Goal: Task Accomplishment & Management: Complete application form

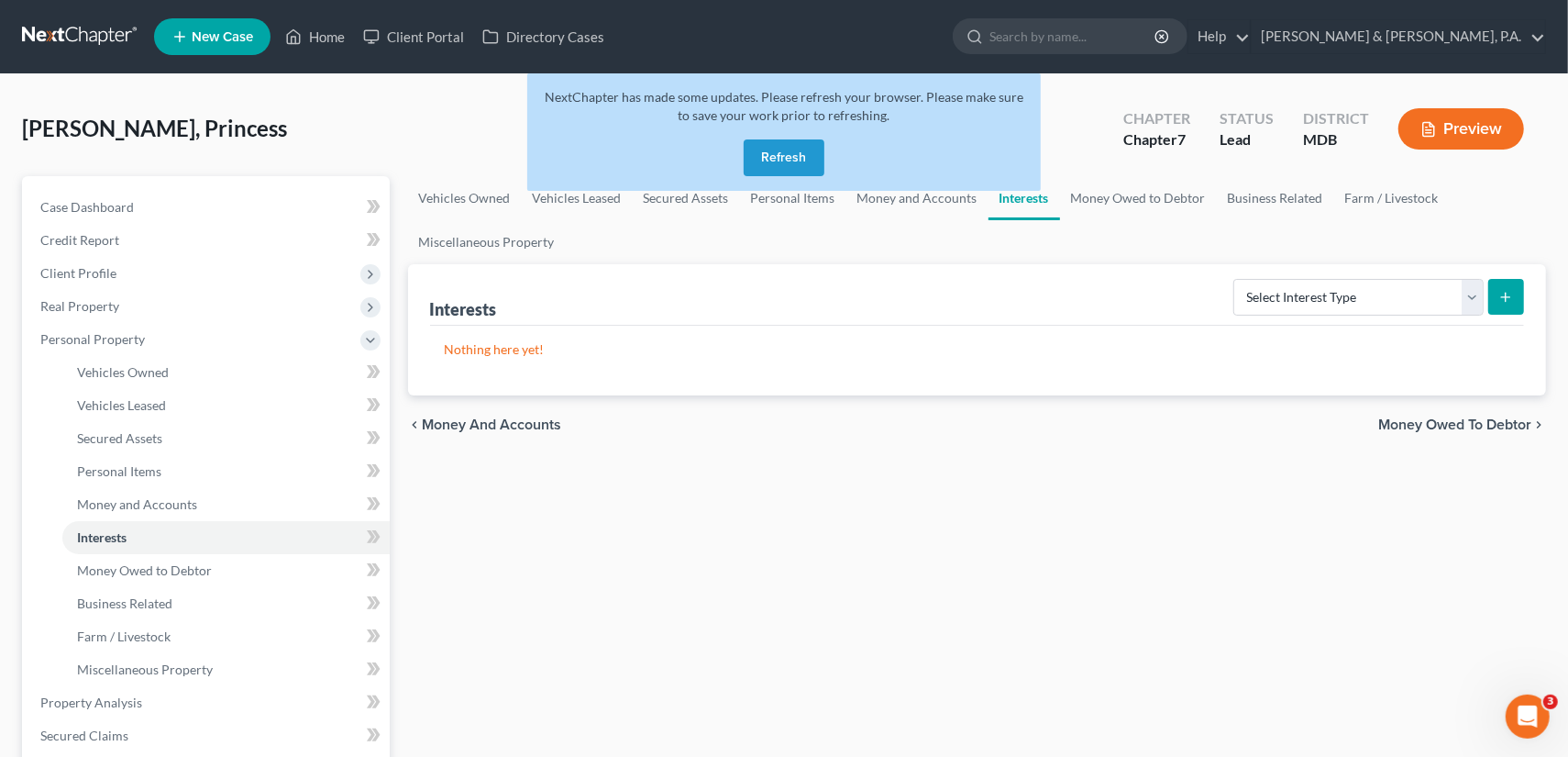
click at [799, 151] on button "Refresh" at bounding box center [784, 157] width 80 height 36
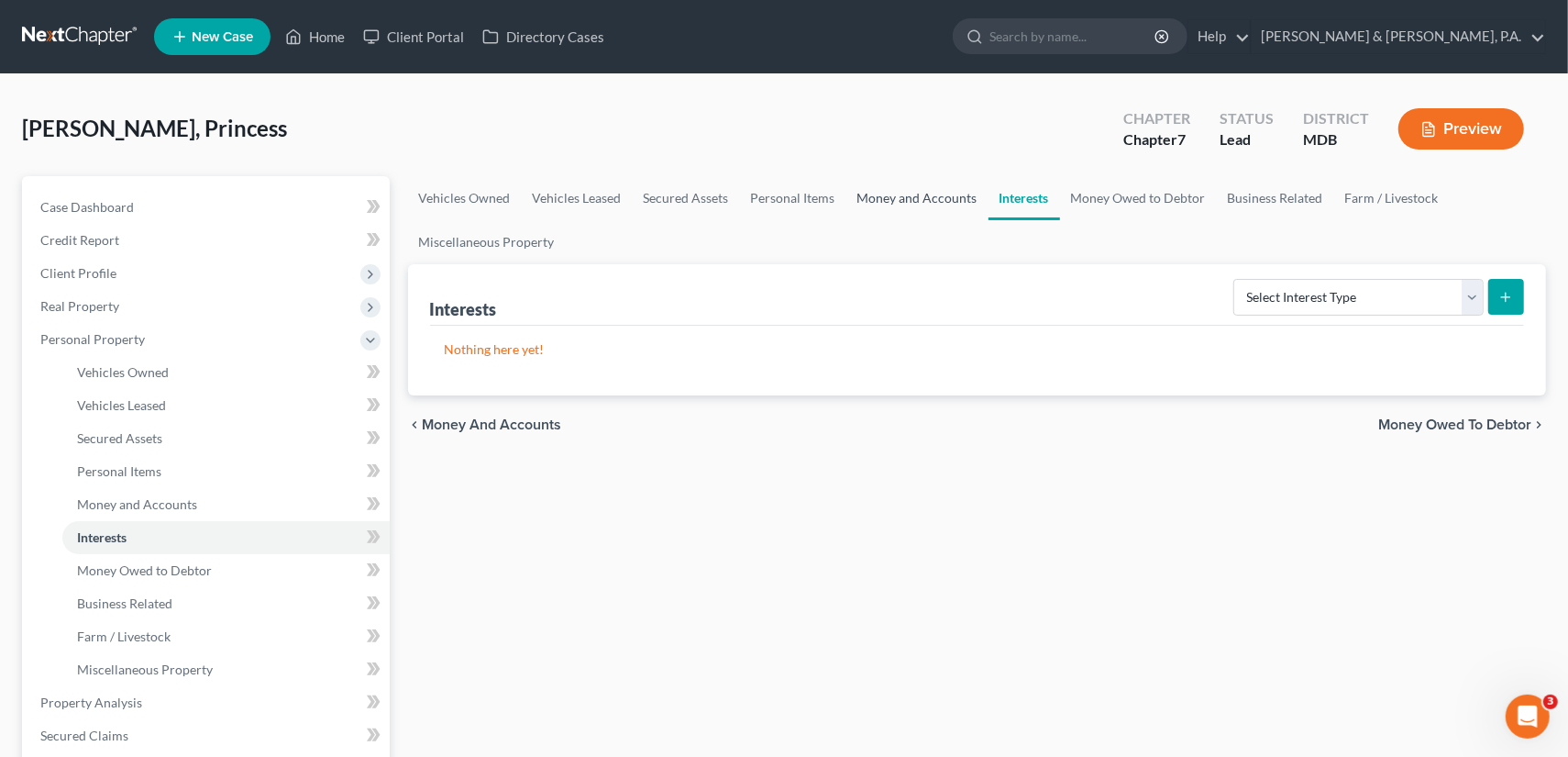
click at [917, 191] on link "Money and Accounts" at bounding box center [916, 198] width 142 height 44
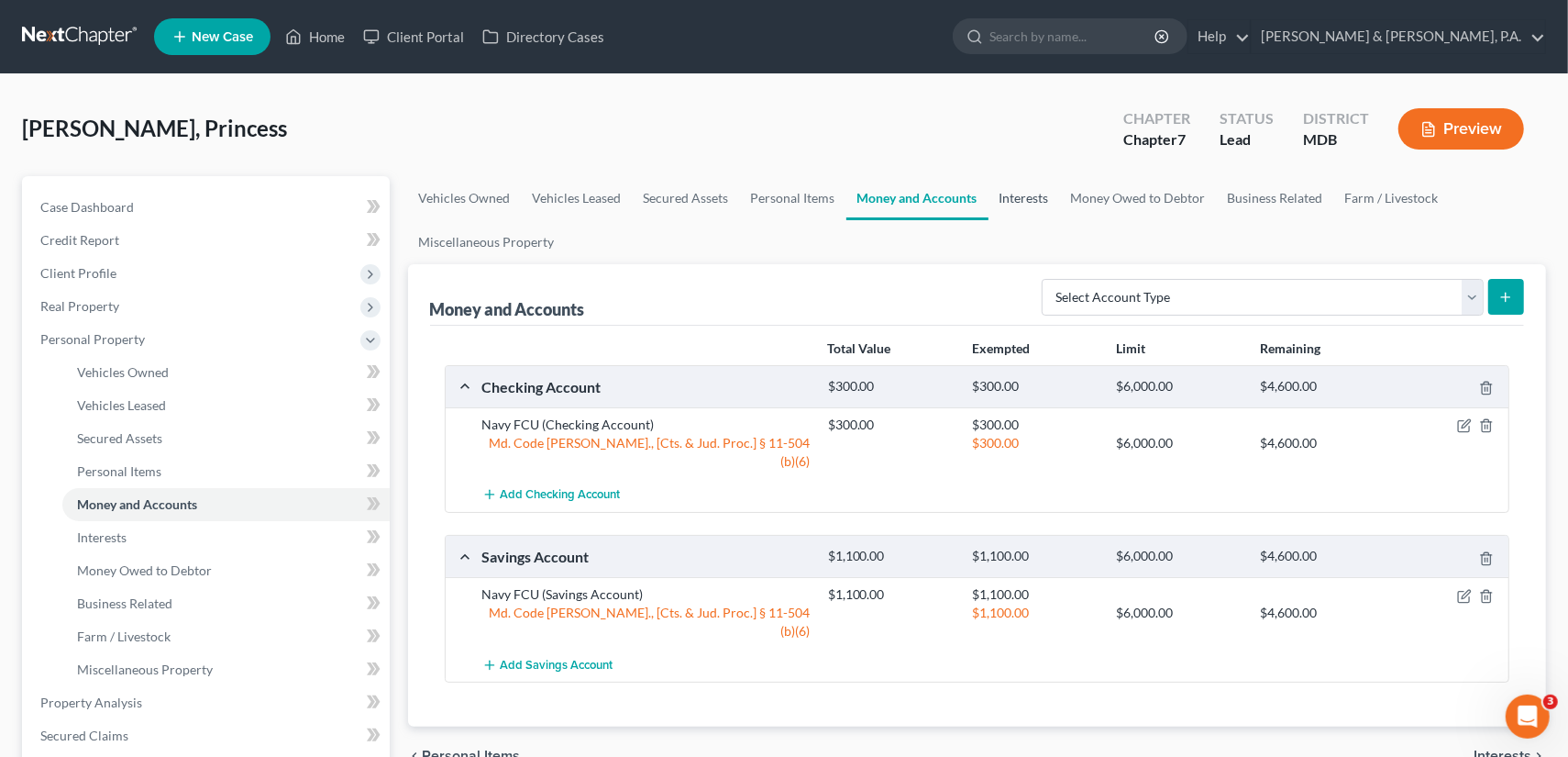
click at [1016, 193] on link "Interests" at bounding box center [1023, 198] width 72 height 44
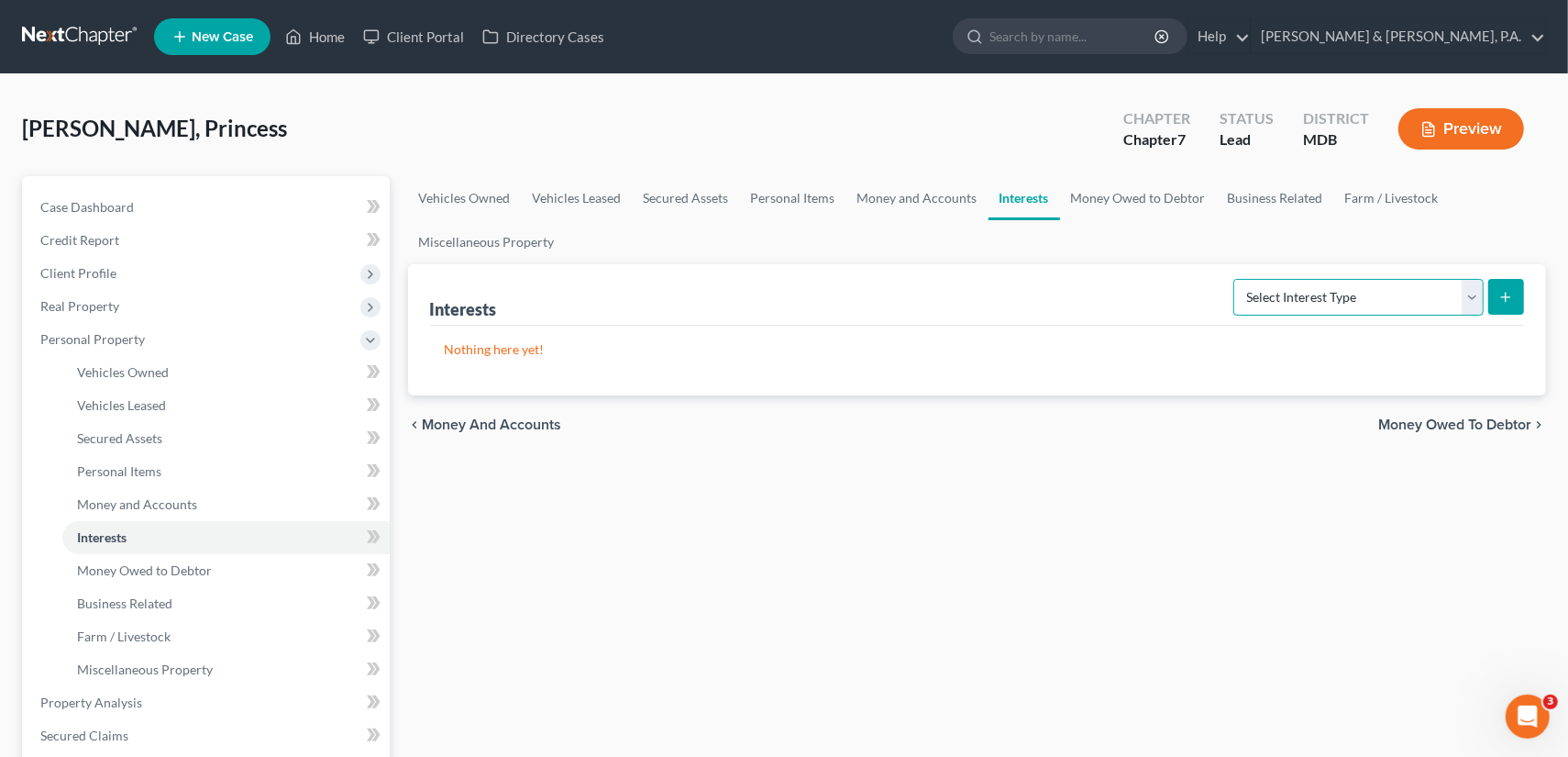
click at [1478, 299] on select "Select Interest Type 401K (A/B: 21) Annuity (A/B: 23) Bond (A/B: 18) Education …" at bounding box center [1357, 296] width 250 height 36
click at [1144, 188] on link "Money Owed to Debtor" at bounding box center [1138, 198] width 157 height 44
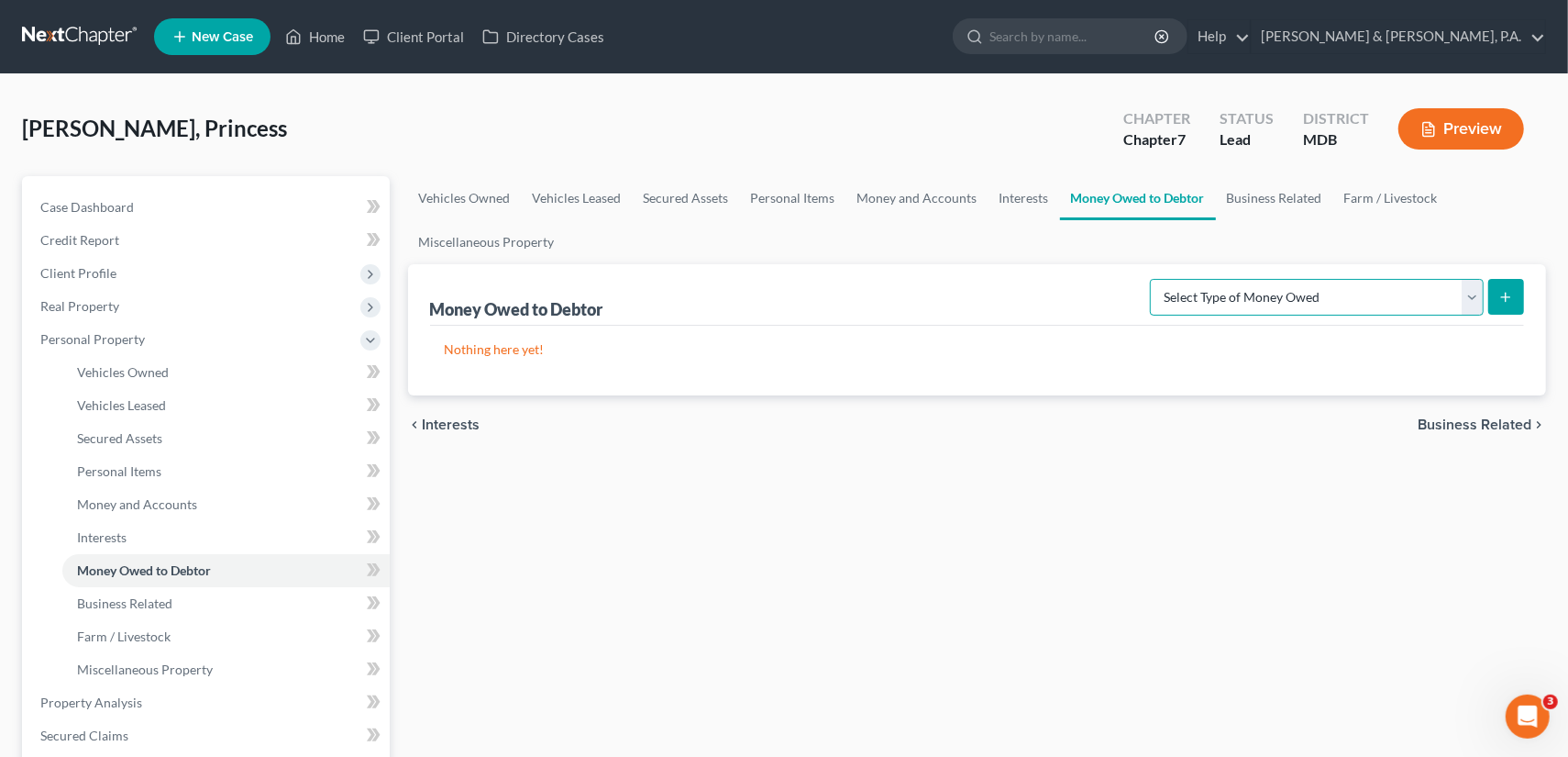
click at [1469, 292] on select "Select Type of Money Owed Accounts Receivable (A/B: 38) Alimony (A/B: 29) Child…" at bounding box center [1316, 296] width 334 height 36
select select "expected_tax_refund"
click at [1155, 278] on select "Select Type of Money Owed Accounts Receivable (A/B: 38) Alimony (A/B: 29) Child…" at bounding box center [1316, 296] width 334 height 36
click at [1514, 301] on button "submit" at bounding box center [1505, 296] width 35 height 35
select select "0"
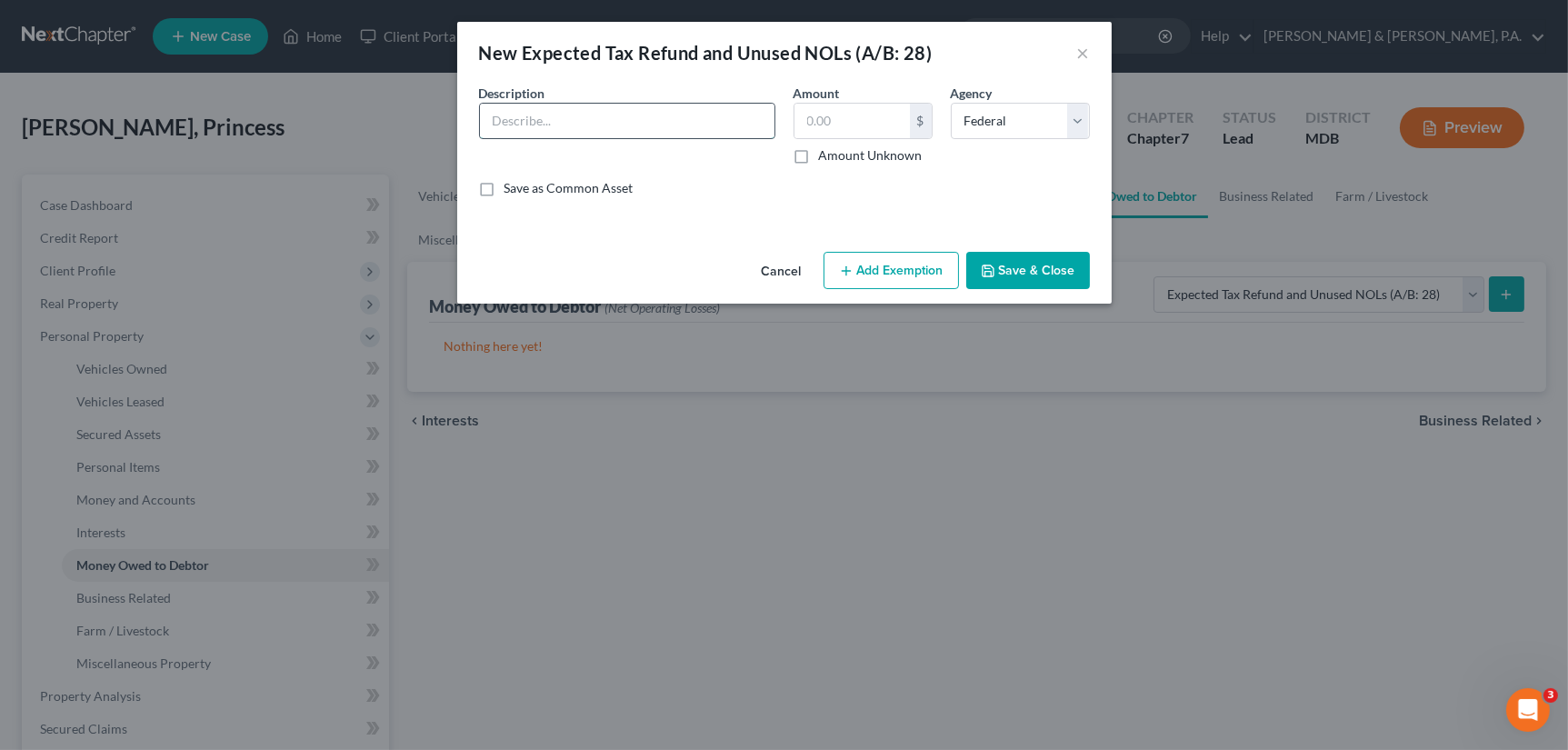
click at [623, 128] on input "text" at bounding box center [627, 121] width 294 height 35
type input "2025 Tax Refund"
type input "1,250"
click at [880, 259] on button "Add Exemption" at bounding box center [891, 270] width 135 height 38
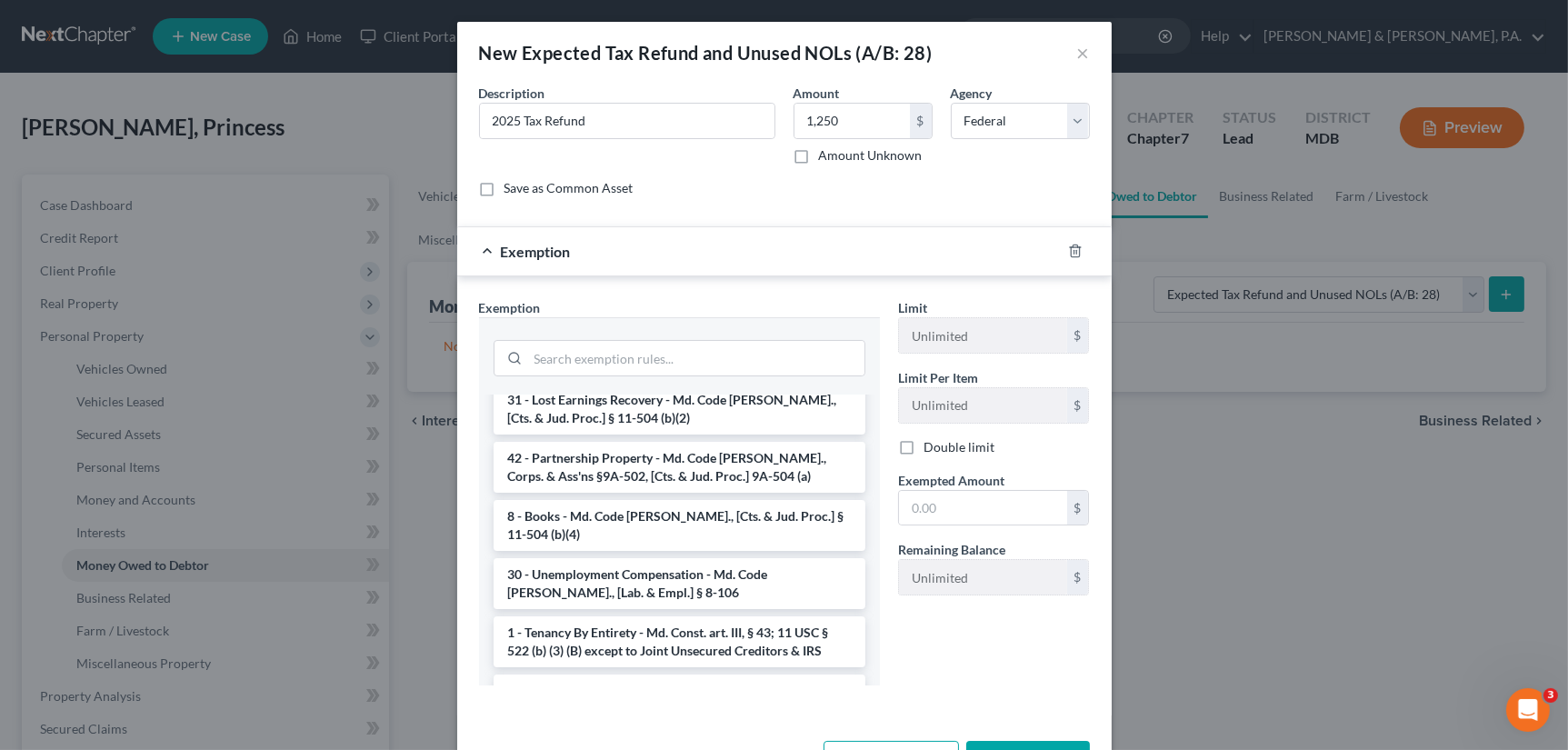
scroll to position [818, 0]
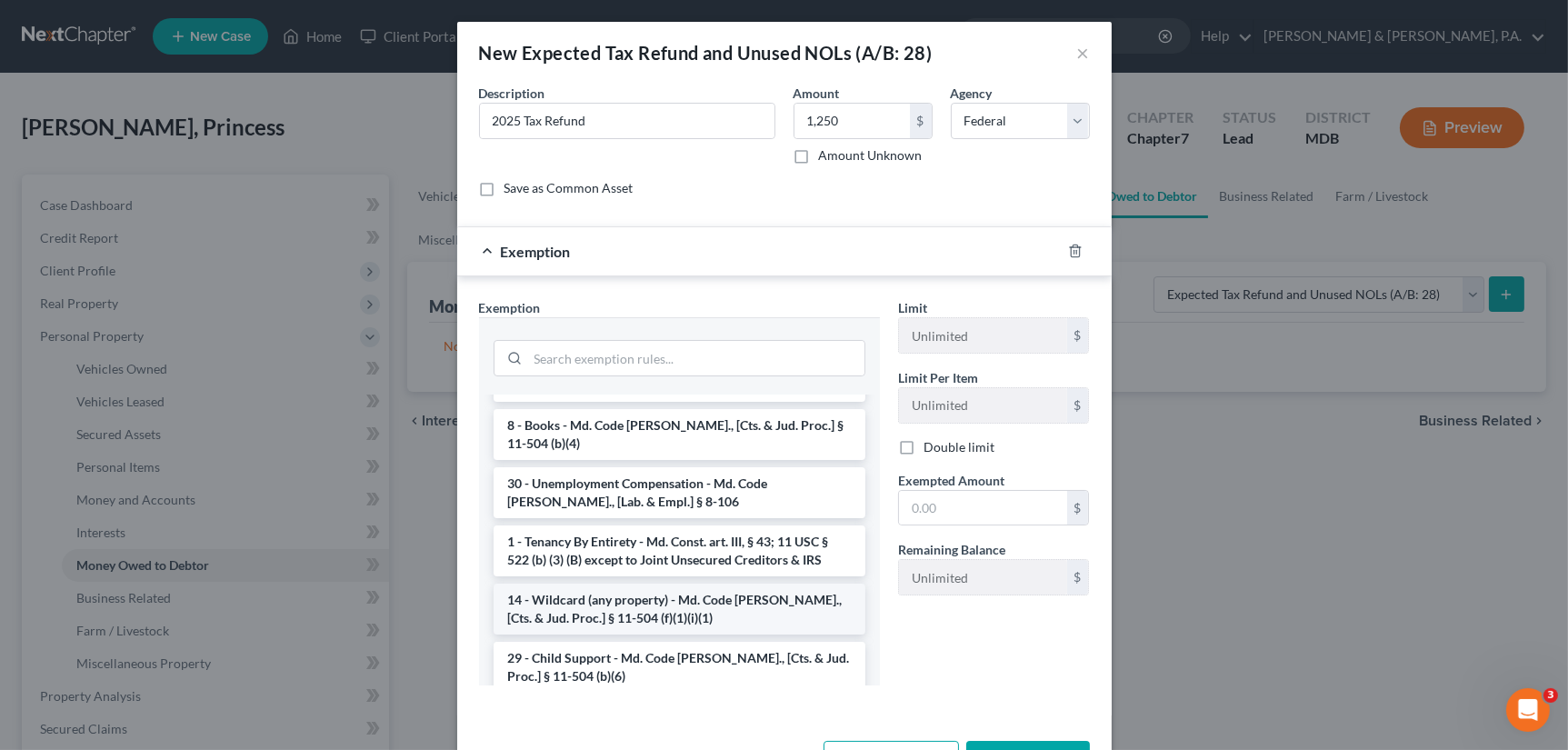
click at [702, 584] on li "14 - Wildcard (any property) - Md. Code [PERSON_NAME]., [Cts. & Jud. Proc.] § 1…" at bounding box center [679, 609] width 372 height 51
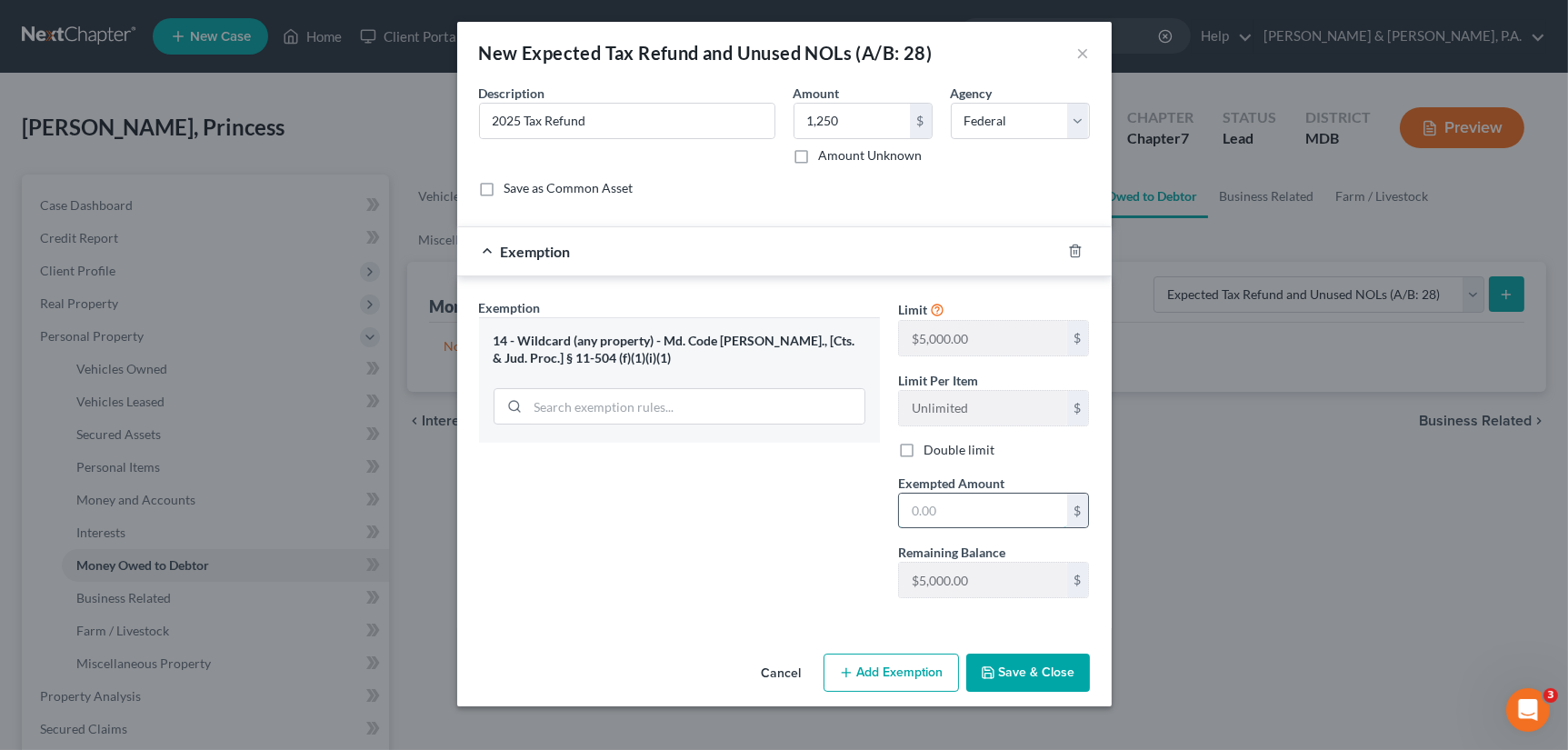
click at [927, 513] on input "text" at bounding box center [982, 511] width 168 height 35
type input "1,250"
click at [1052, 671] on button "Save & Close" at bounding box center [1027, 672] width 123 height 38
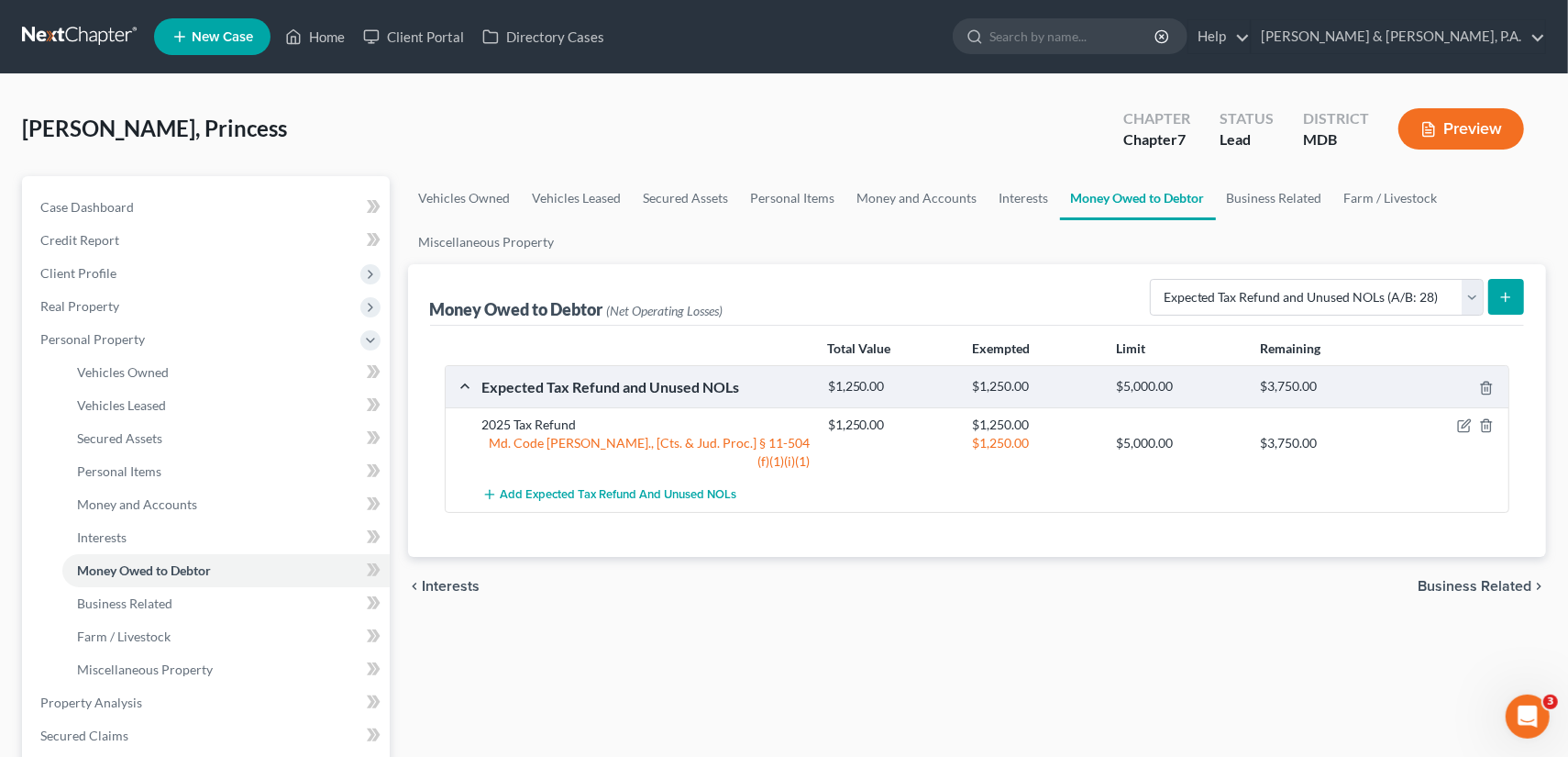
click at [1504, 293] on icon "submit" at bounding box center [1505, 297] width 15 height 15
select select "0"
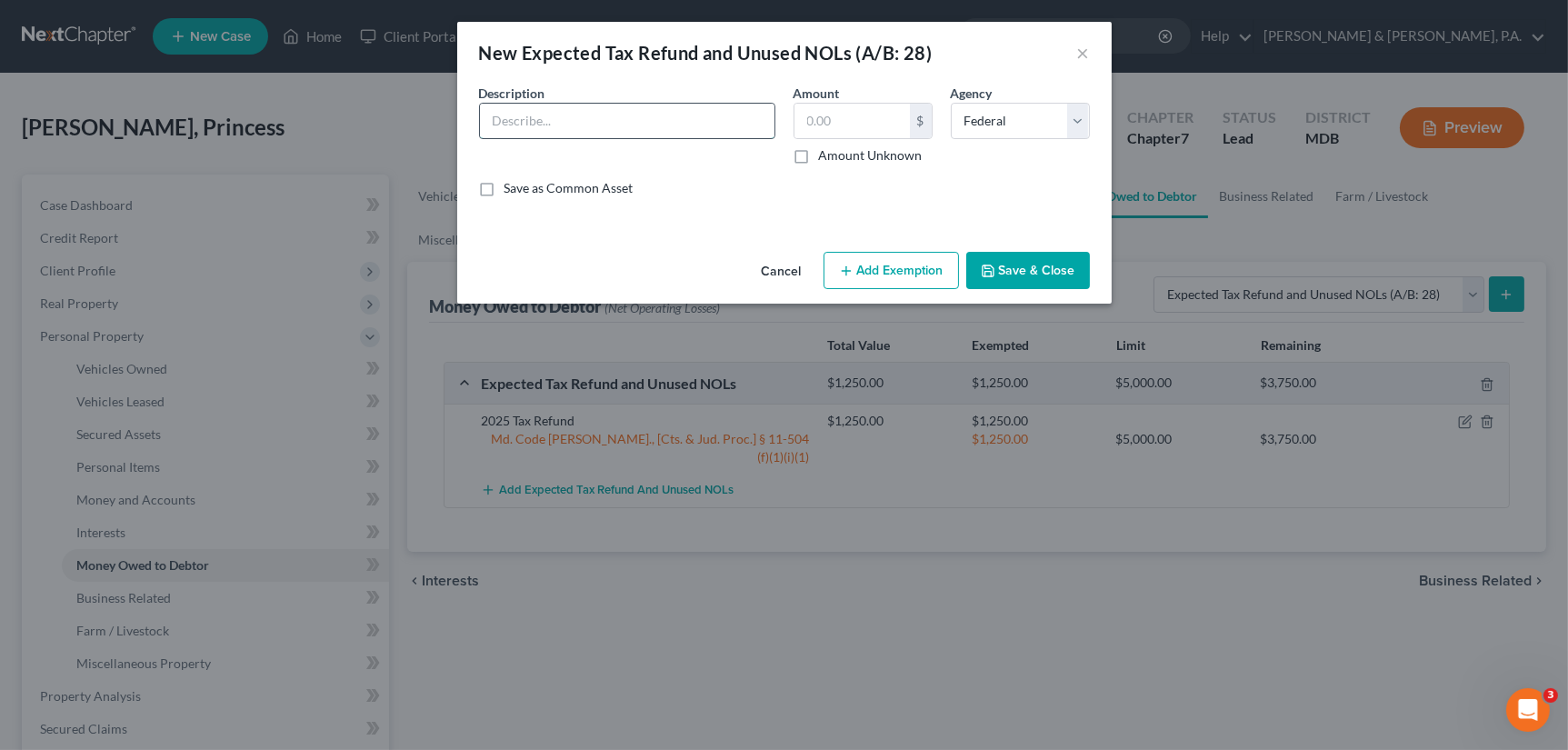
click at [607, 105] on input "text" at bounding box center [627, 121] width 294 height 35
type input "2025 Tax Refund"
type input "125"
click at [1087, 119] on select "Select Federal State Local" at bounding box center [1020, 120] width 139 height 36
select select "1"
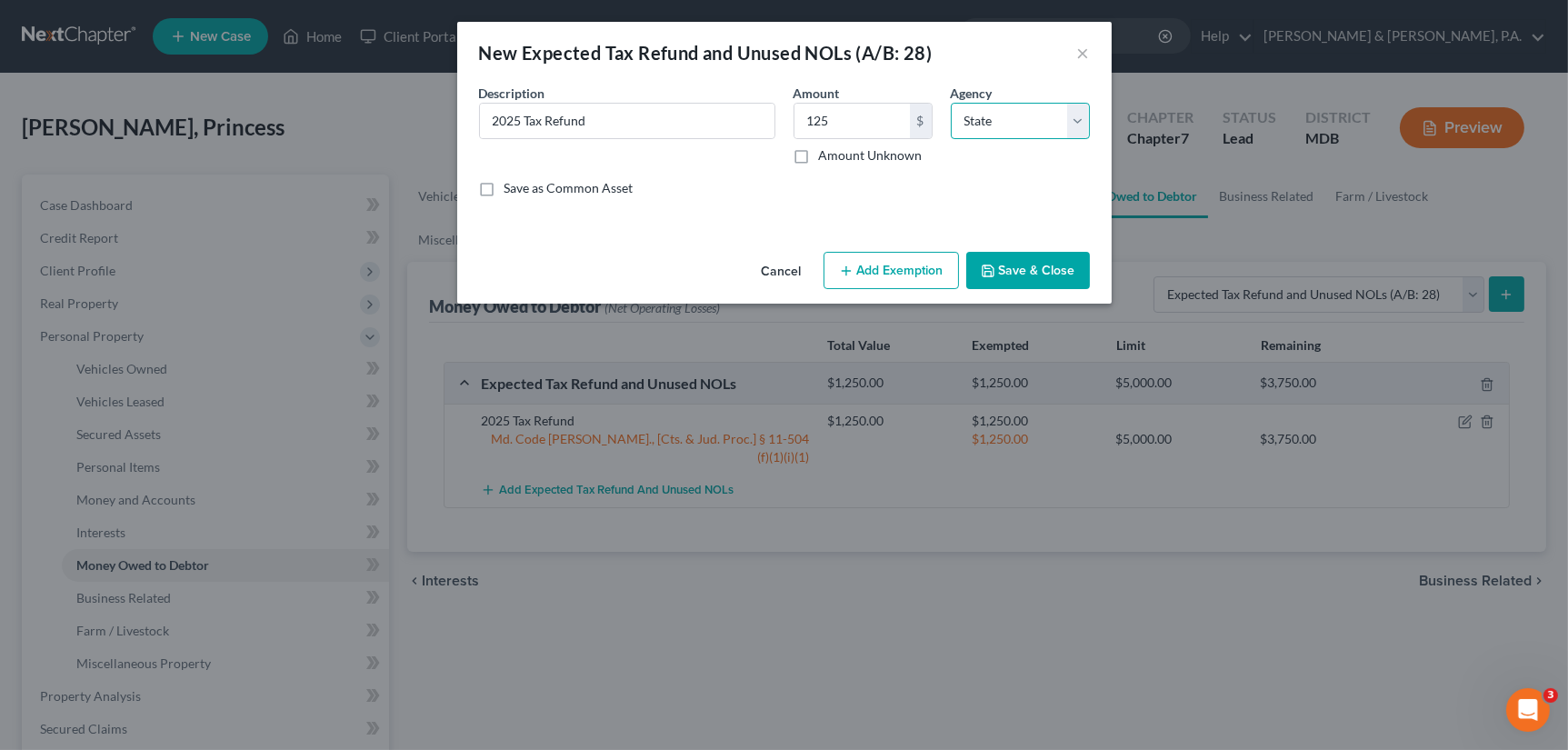
click at [951, 103] on select "Select Federal State Local" at bounding box center [1020, 120] width 139 height 36
click at [901, 273] on button "Add Exemption" at bounding box center [891, 270] width 135 height 38
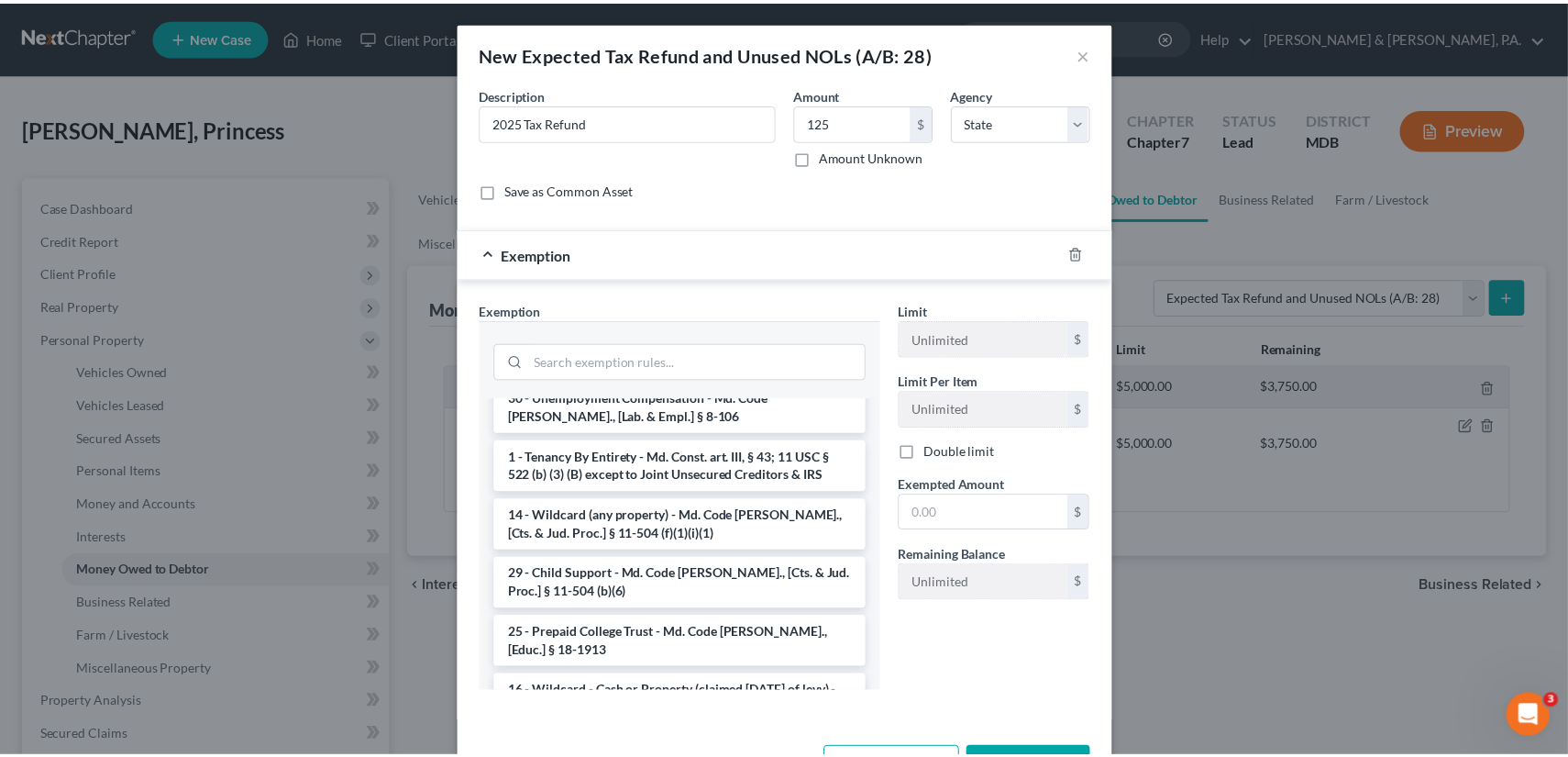
scroll to position [917, 0]
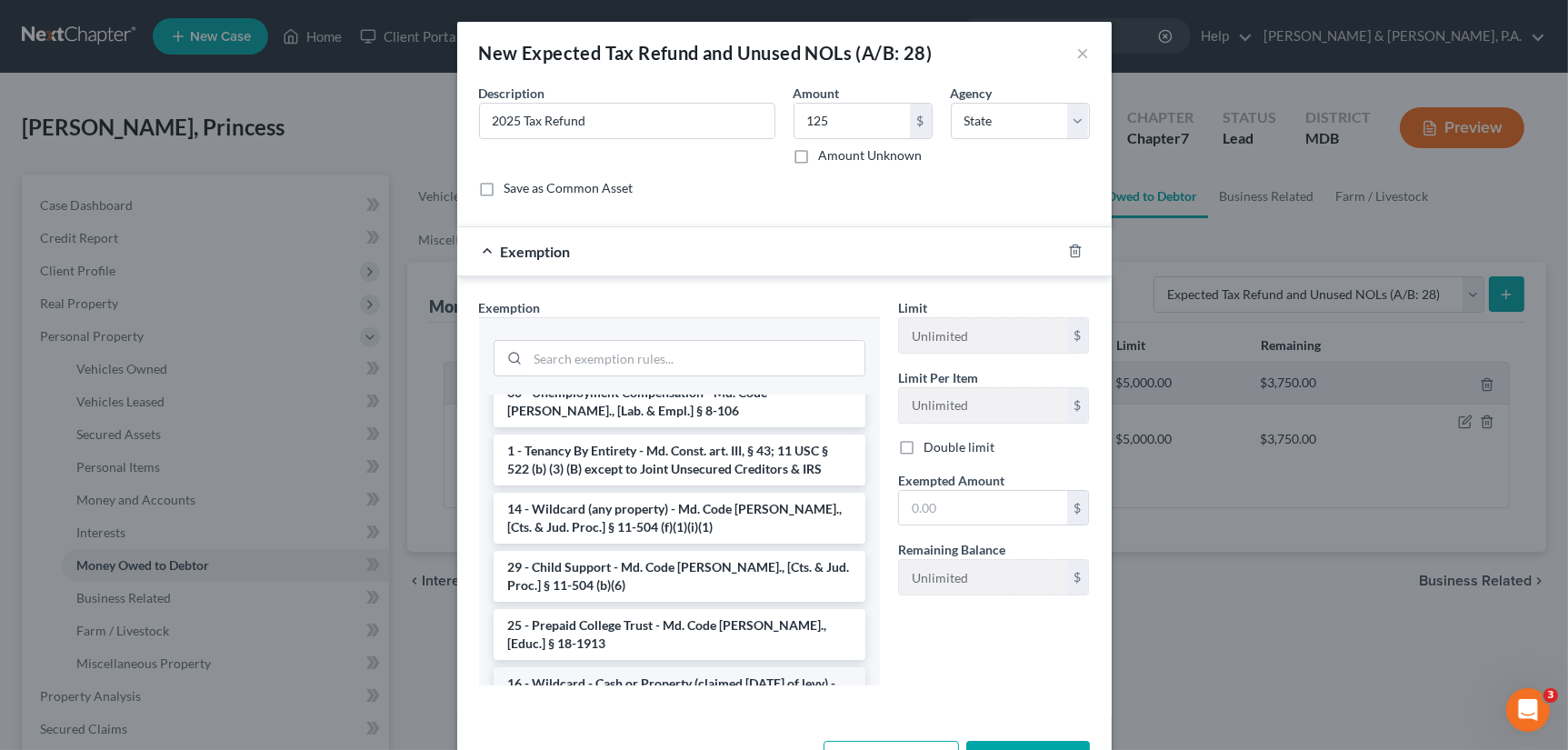
click at [578, 667] on li "16 - Wildcard - Cash or Property (claimed [DATE] of levy) - Md. Code [PERSON_NA…" at bounding box center [679, 701] width 372 height 69
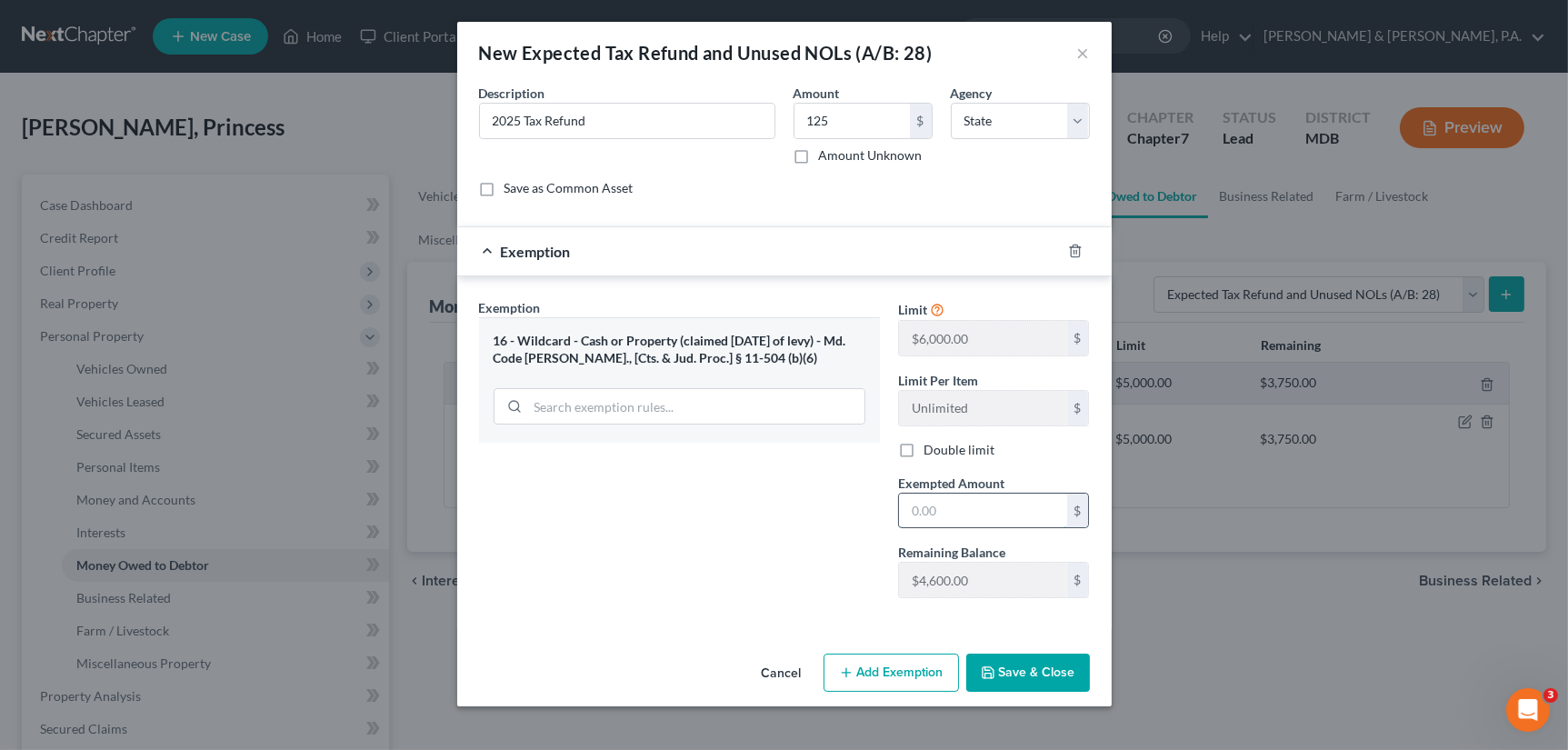
click at [939, 517] on input "text" at bounding box center [982, 511] width 168 height 35
type input "125"
click at [994, 673] on icon "button" at bounding box center [987, 672] width 15 height 15
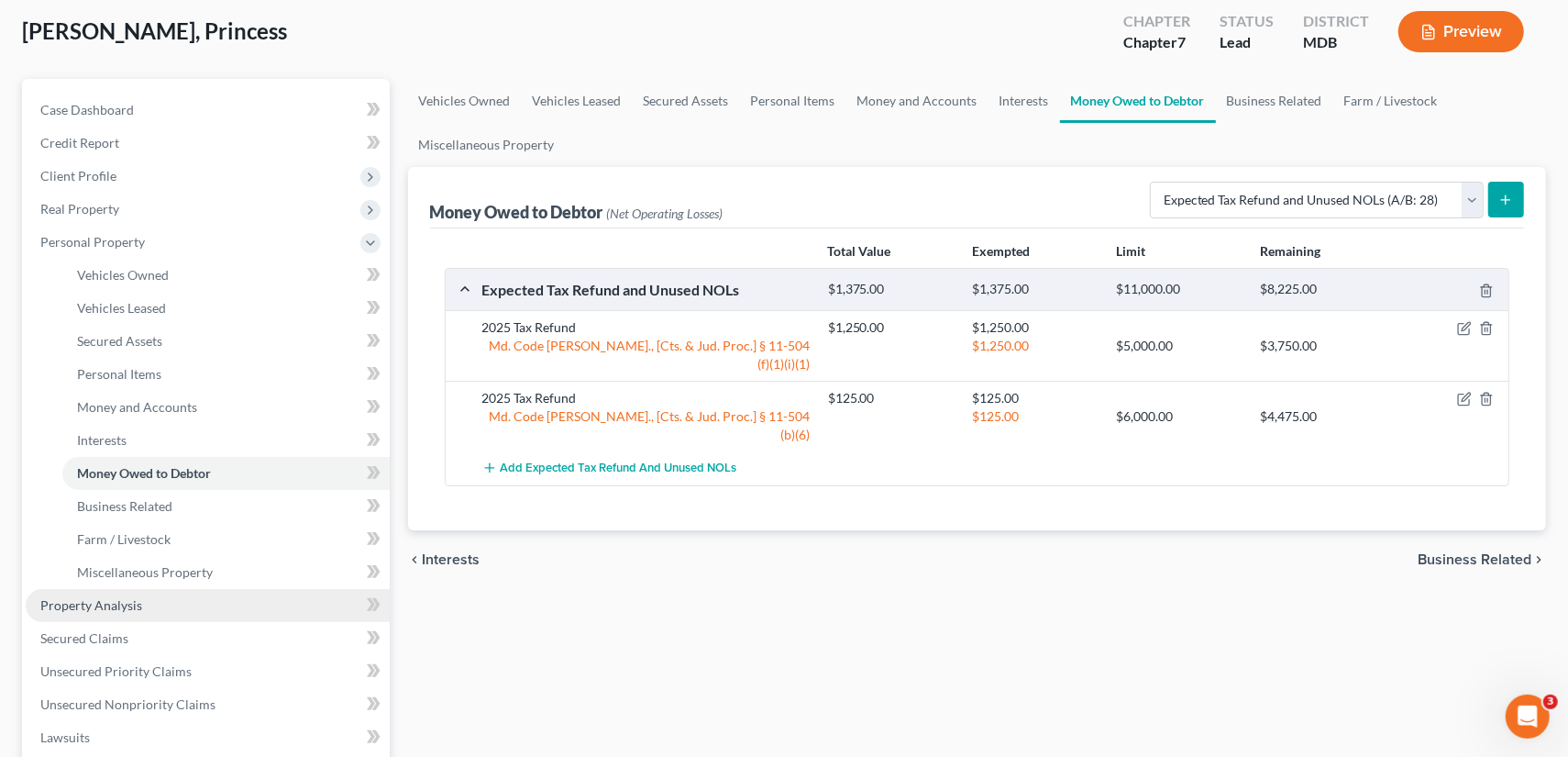
scroll to position [183, 0]
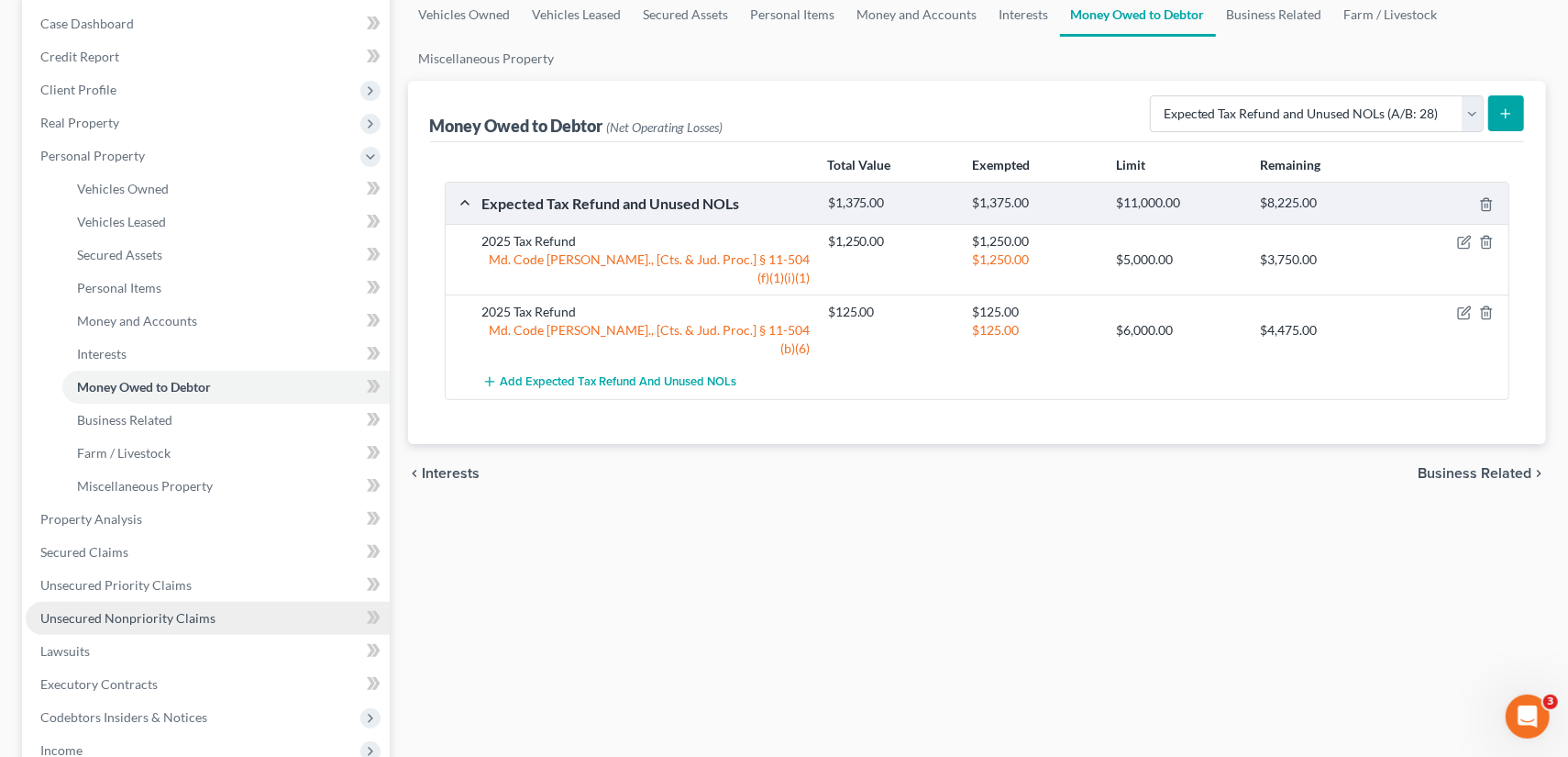
click at [80, 622] on span "Unsecured Nonpriority Claims" at bounding box center [127, 618] width 175 height 16
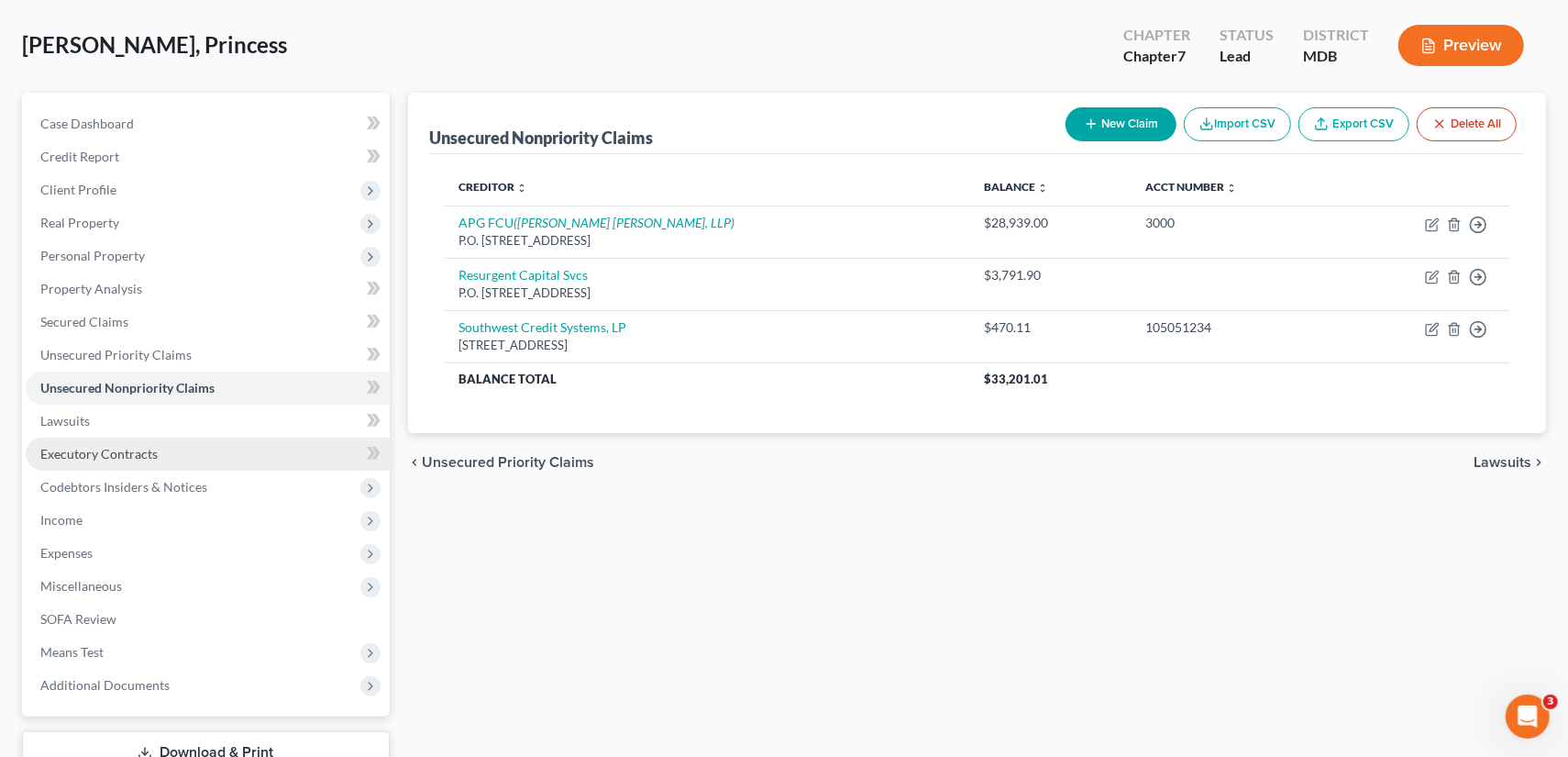
scroll to position [92, 0]
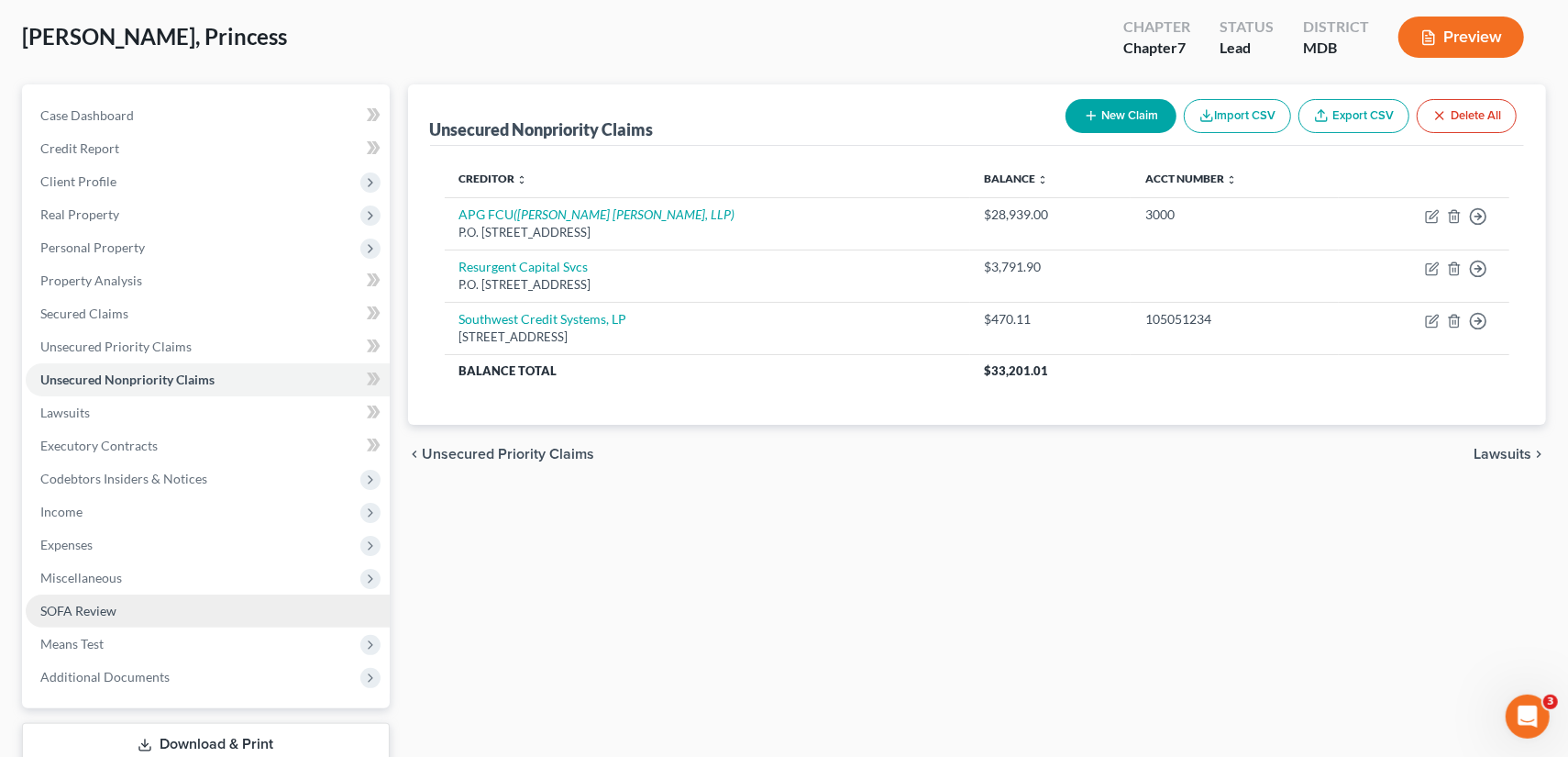
click at [95, 606] on span "SOFA Review" at bounding box center [78, 611] width 76 height 16
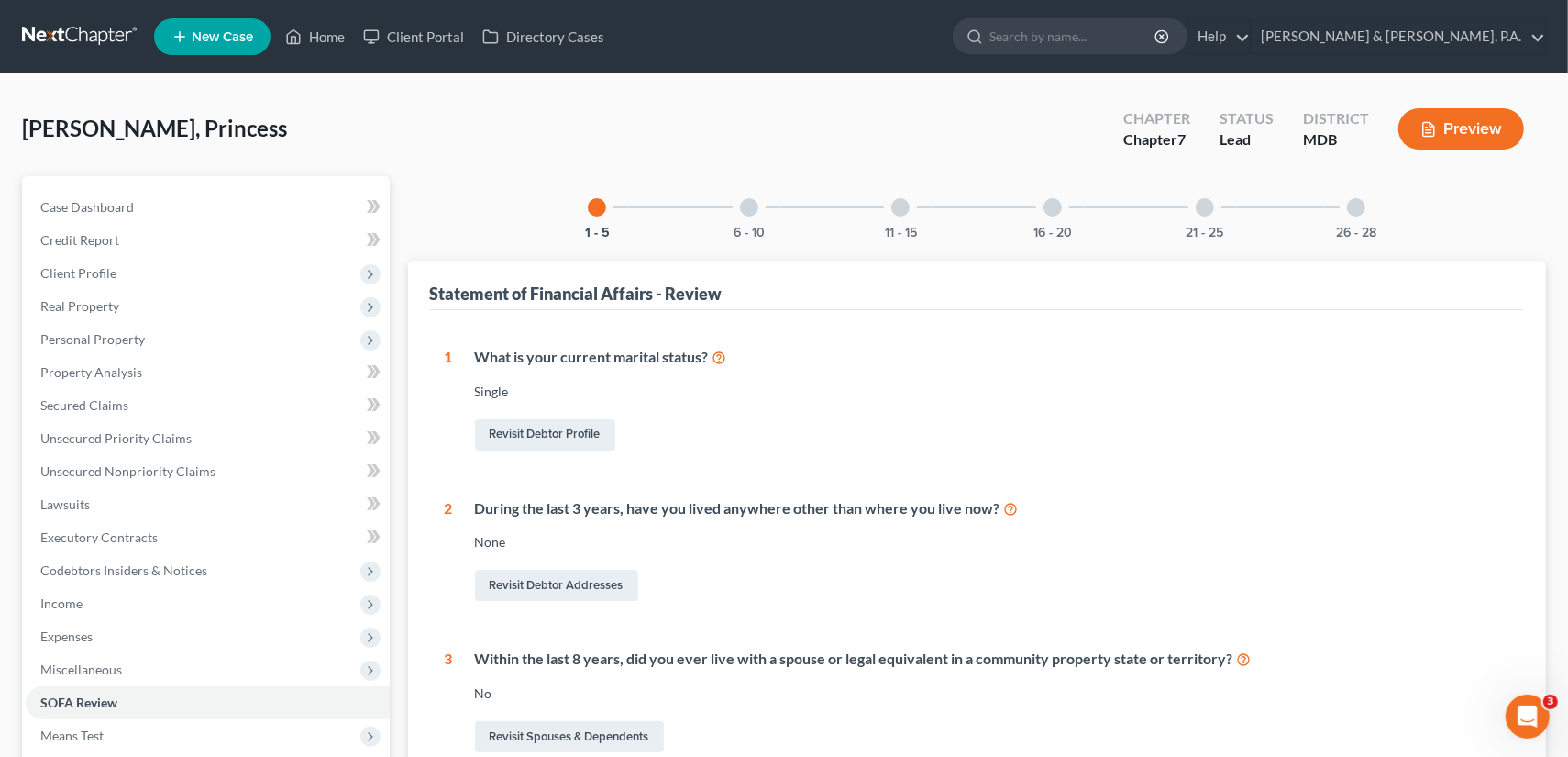
scroll to position [92, 0]
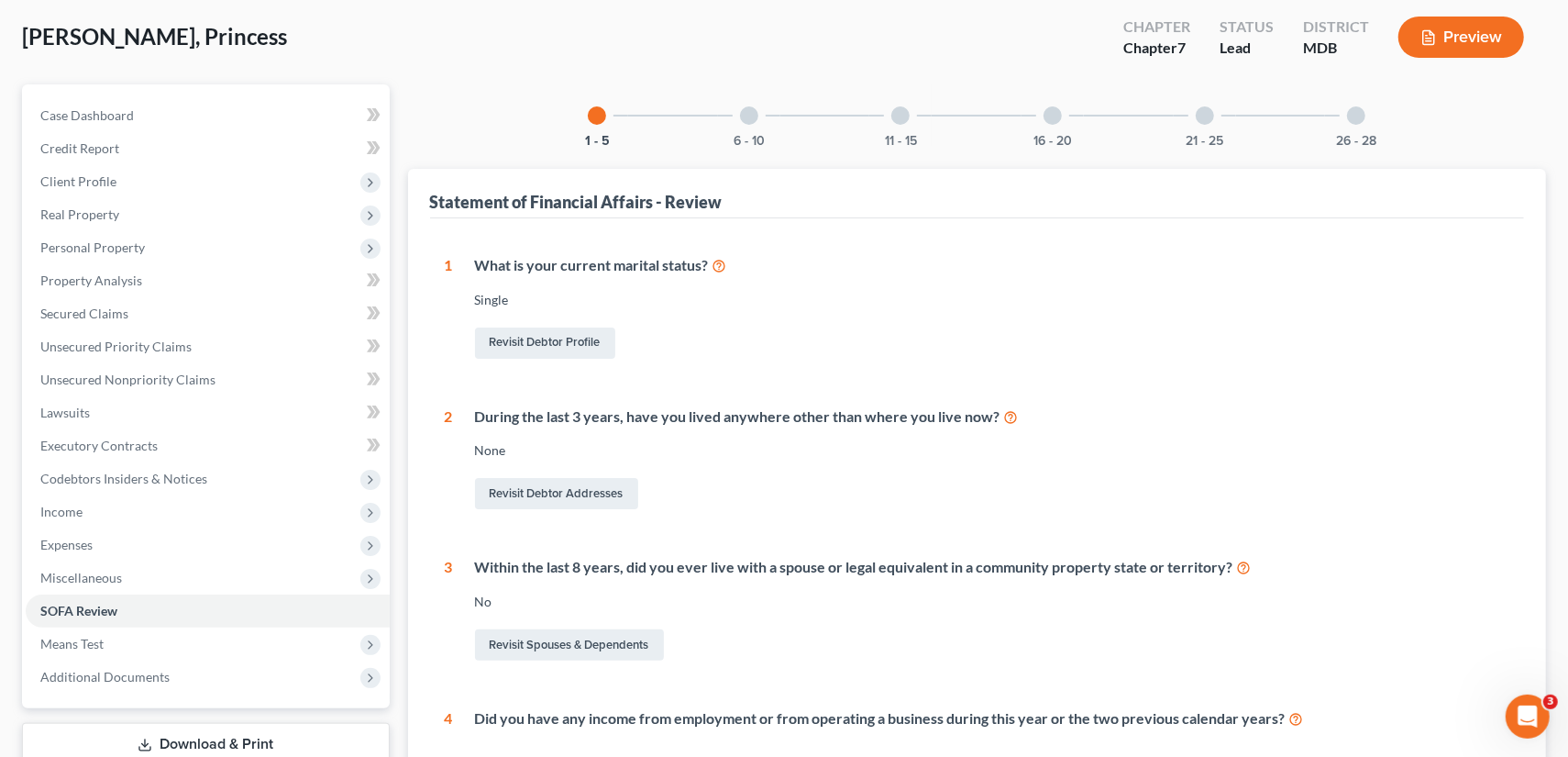
click at [746, 114] on div at bounding box center [749, 116] width 19 height 19
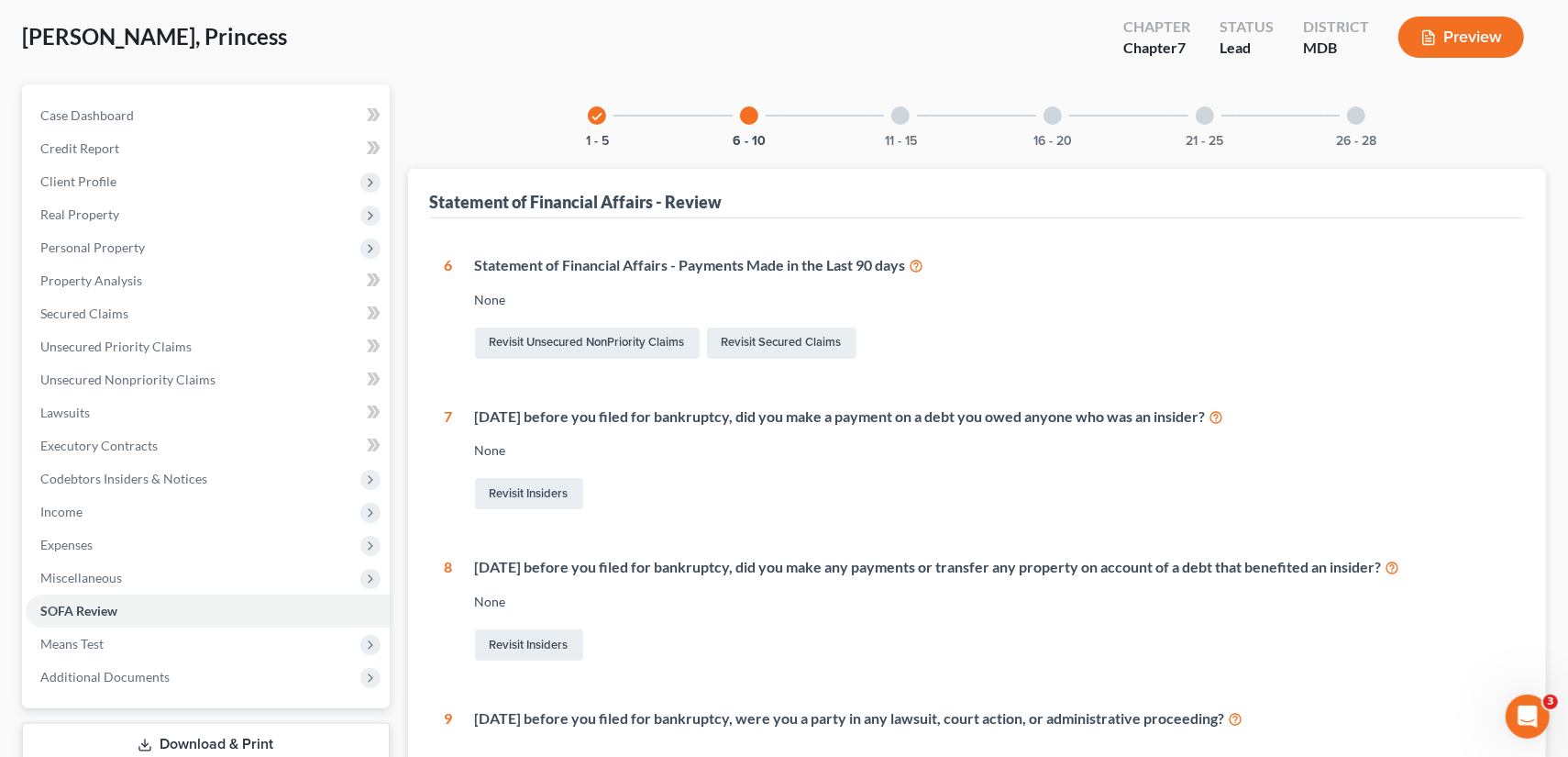
click at [904, 114] on div at bounding box center [900, 116] width 19 height 19
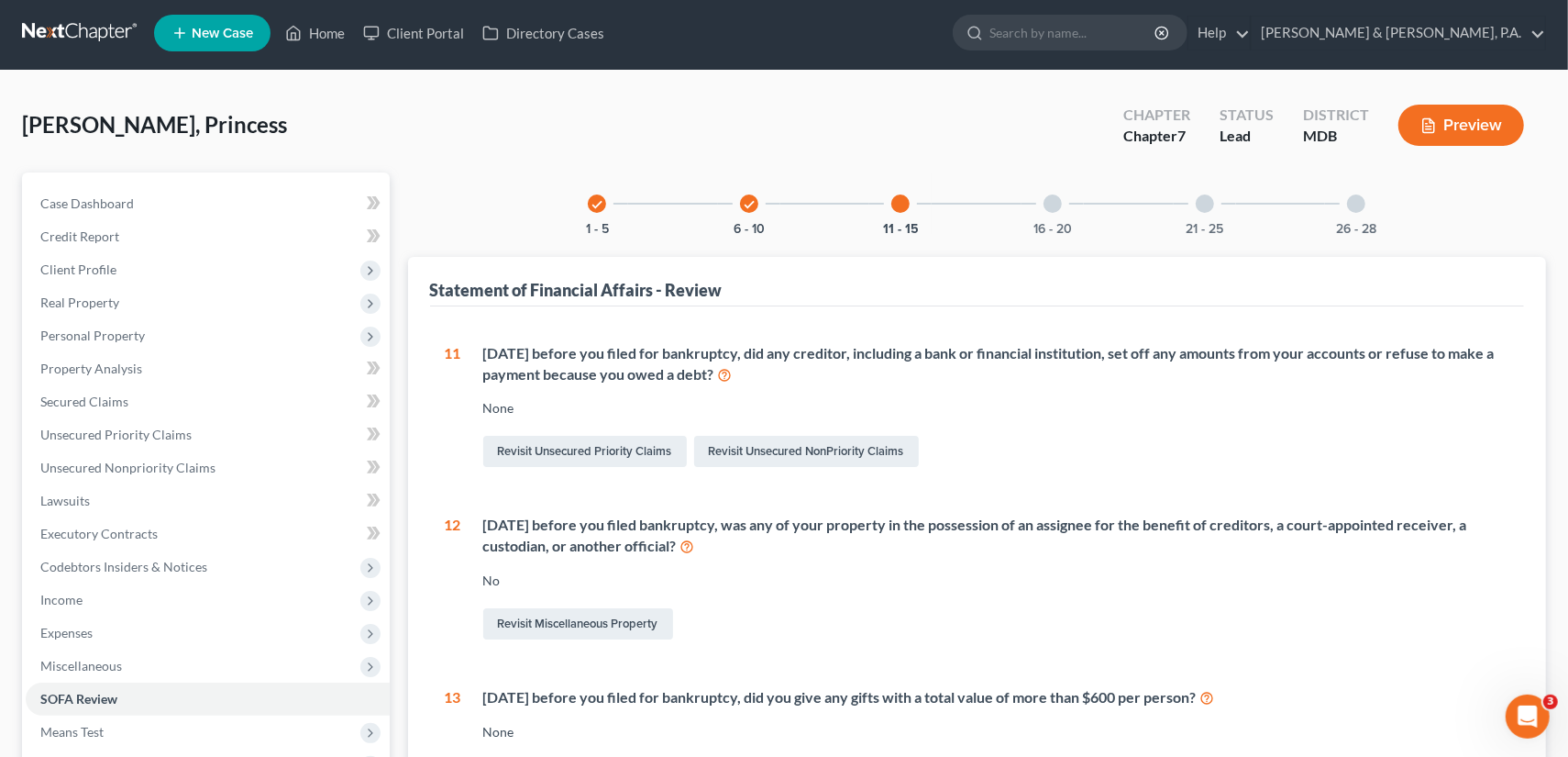
scroll to position [0, 0]
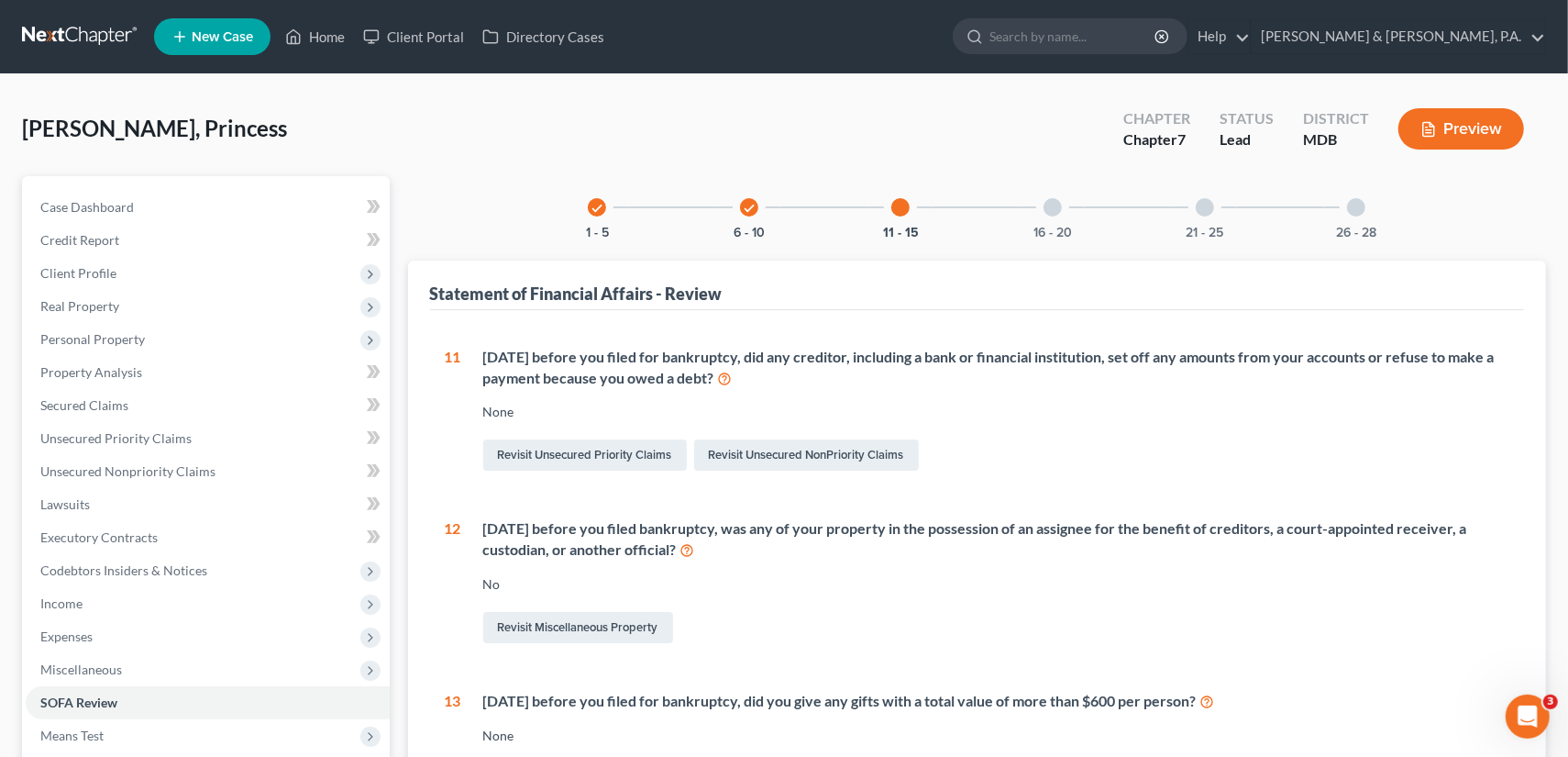
click at [748, 203] on icon "check" at bounding box center [749, 208] width 13 height 13
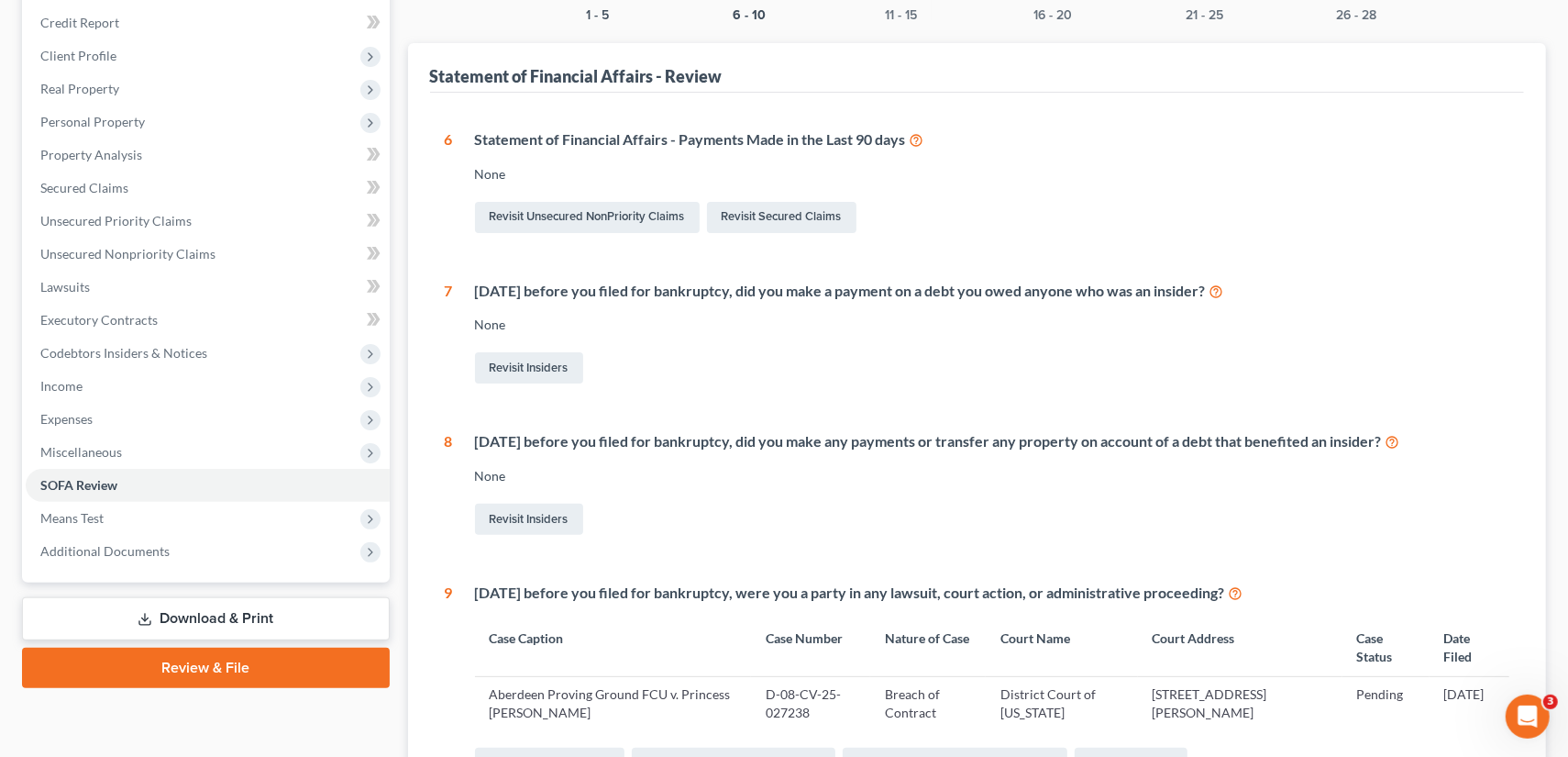
scroll to position [183, 0]
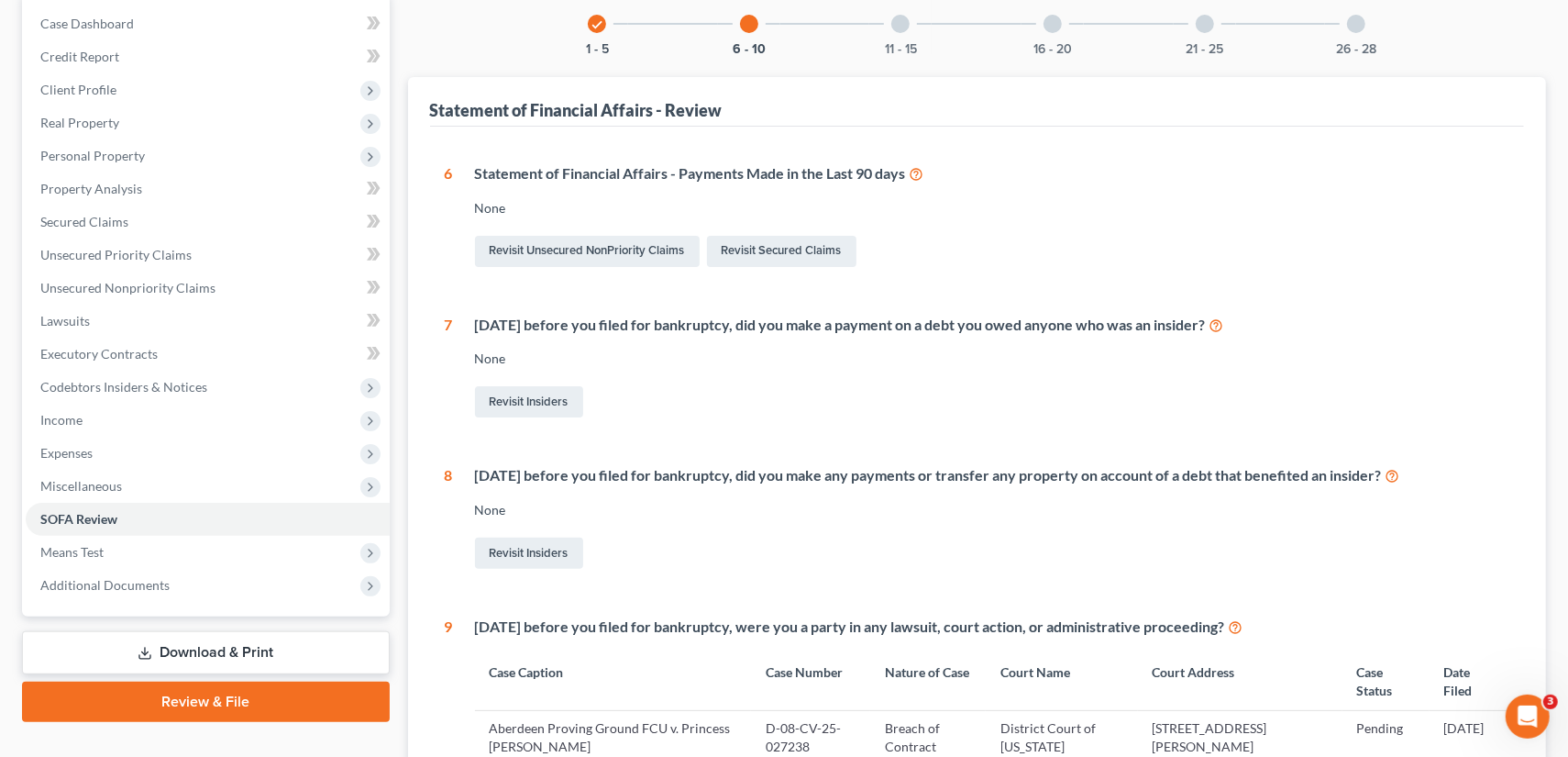
click at [904, 19] on div at bounding box center [900, 24] width 19 height 19
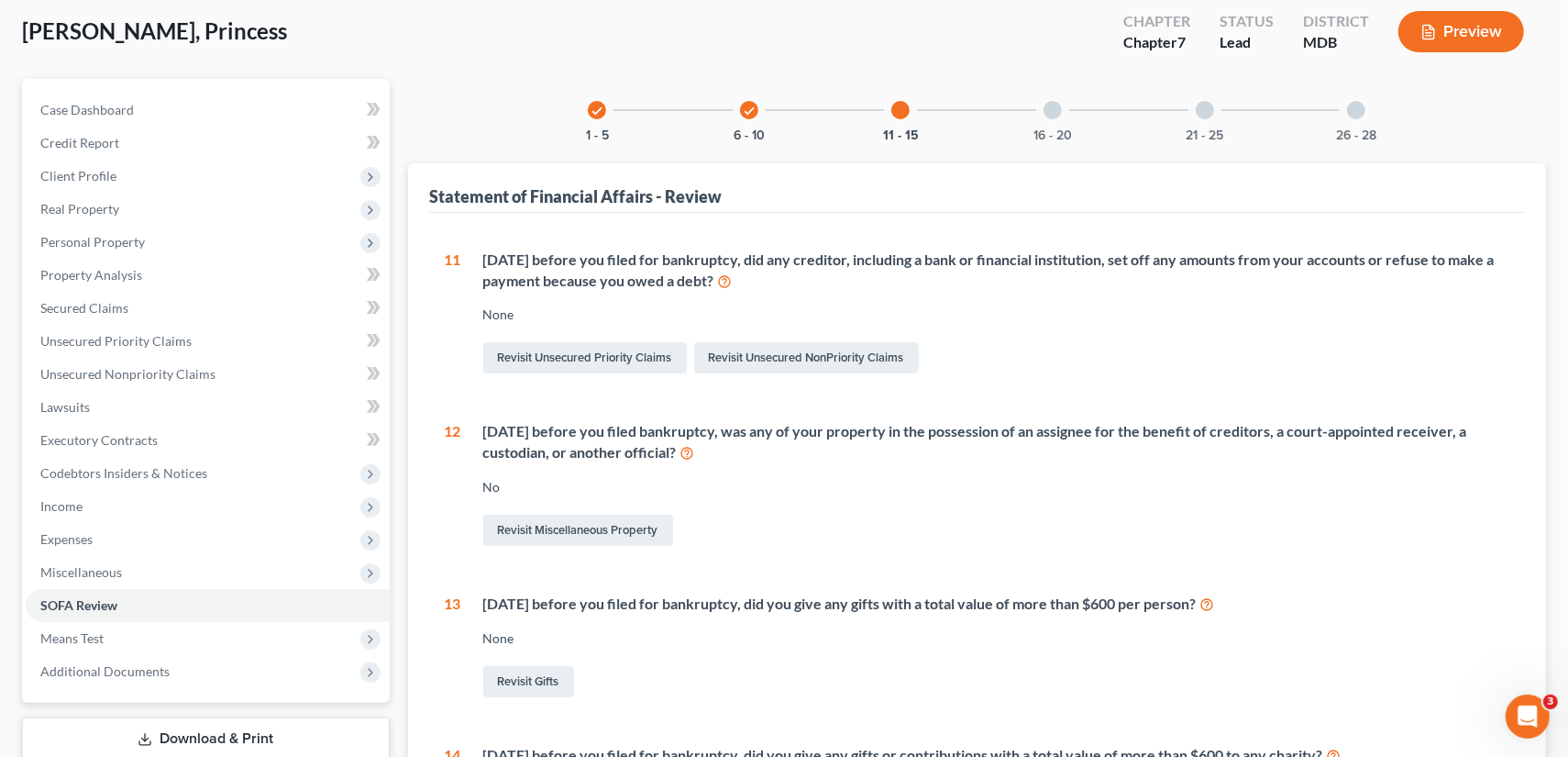
scroll to position [78, 0]
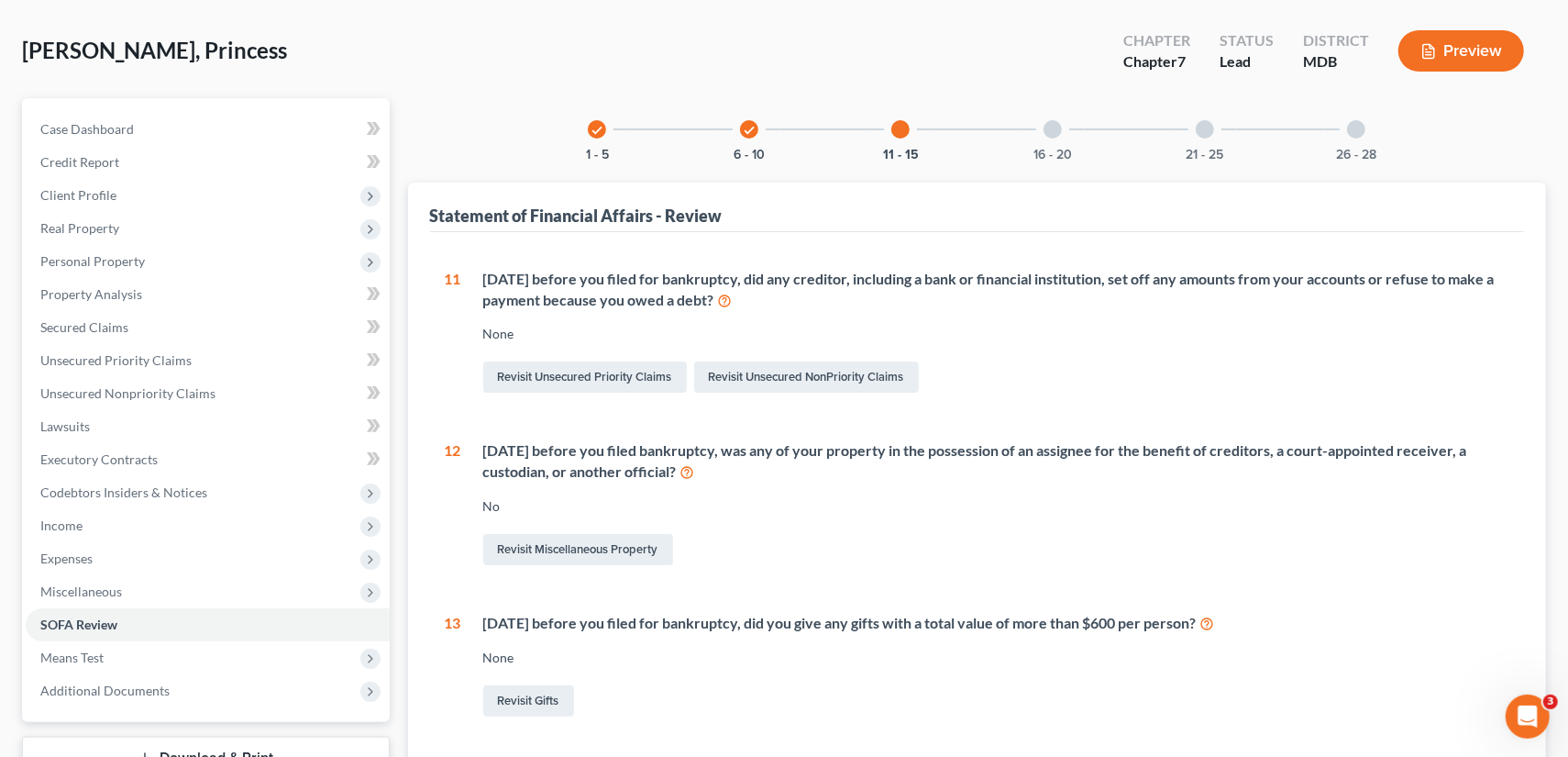
click at [1049, 132] on div at bounding box center [1053, 129] width 19 height 19
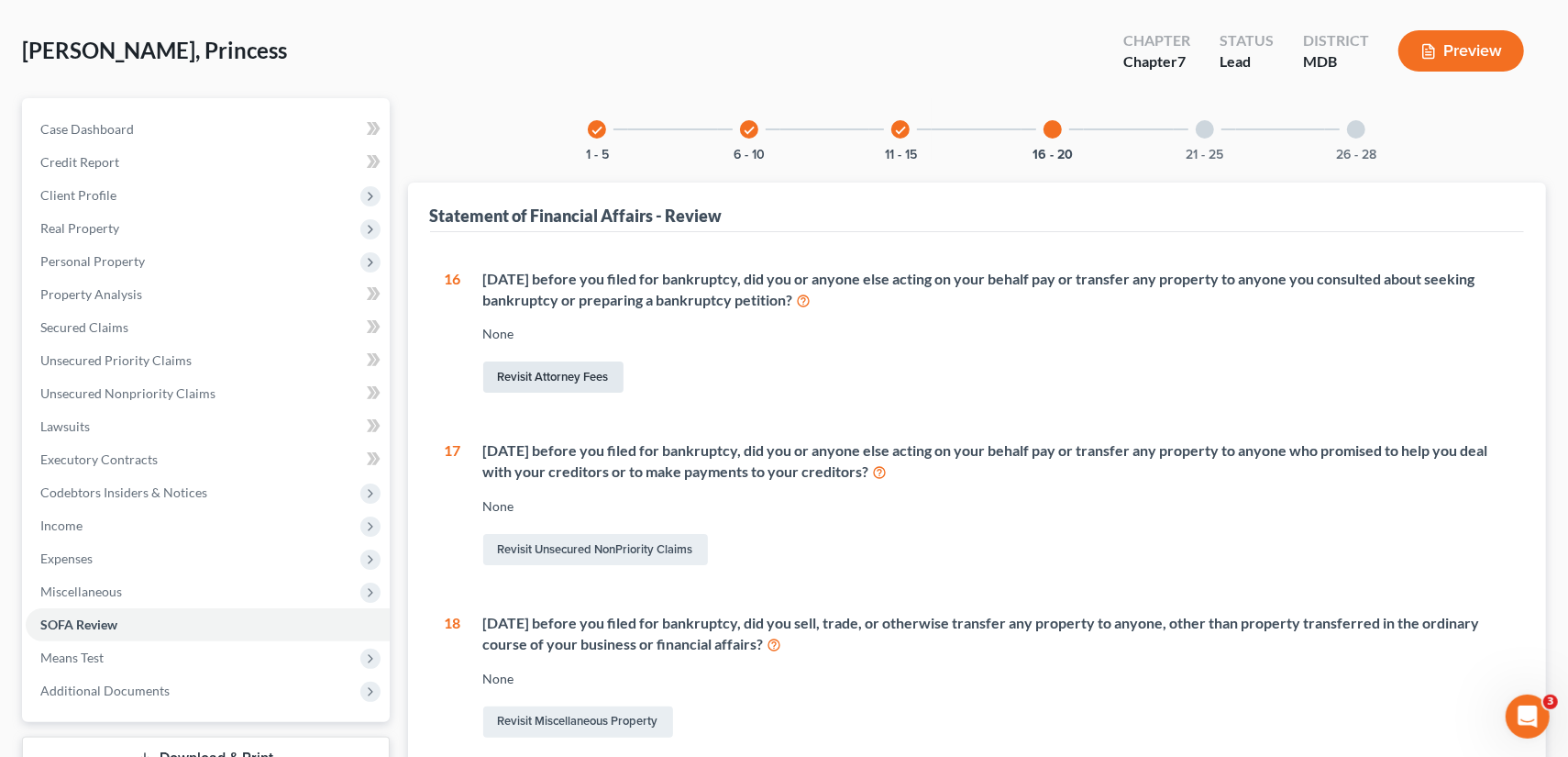
click at [568, 377] on link "Revisit Attorney Fees" at bounding box center [553, 378] width 140 height 31
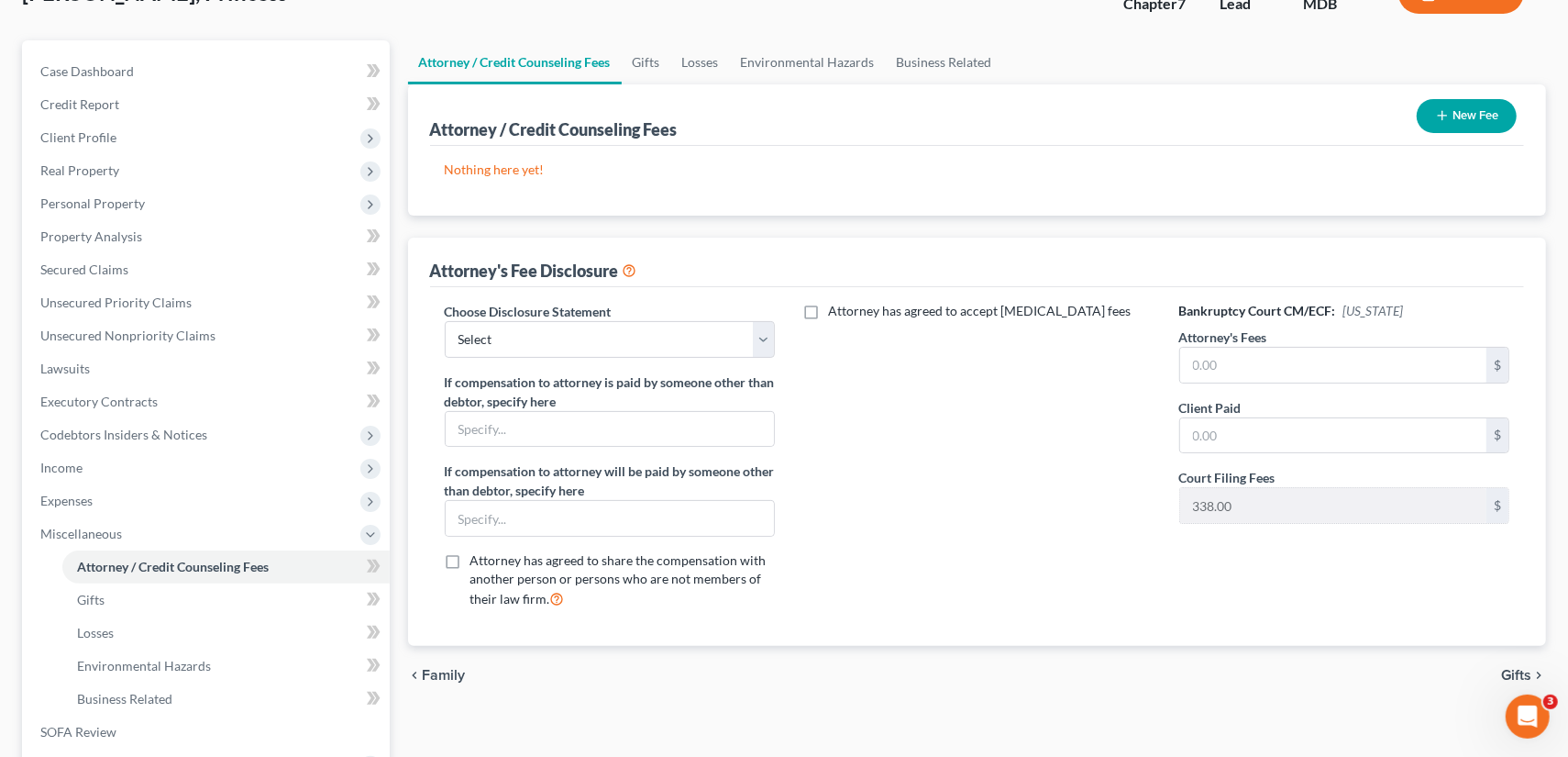
scroll to position [183, 0]
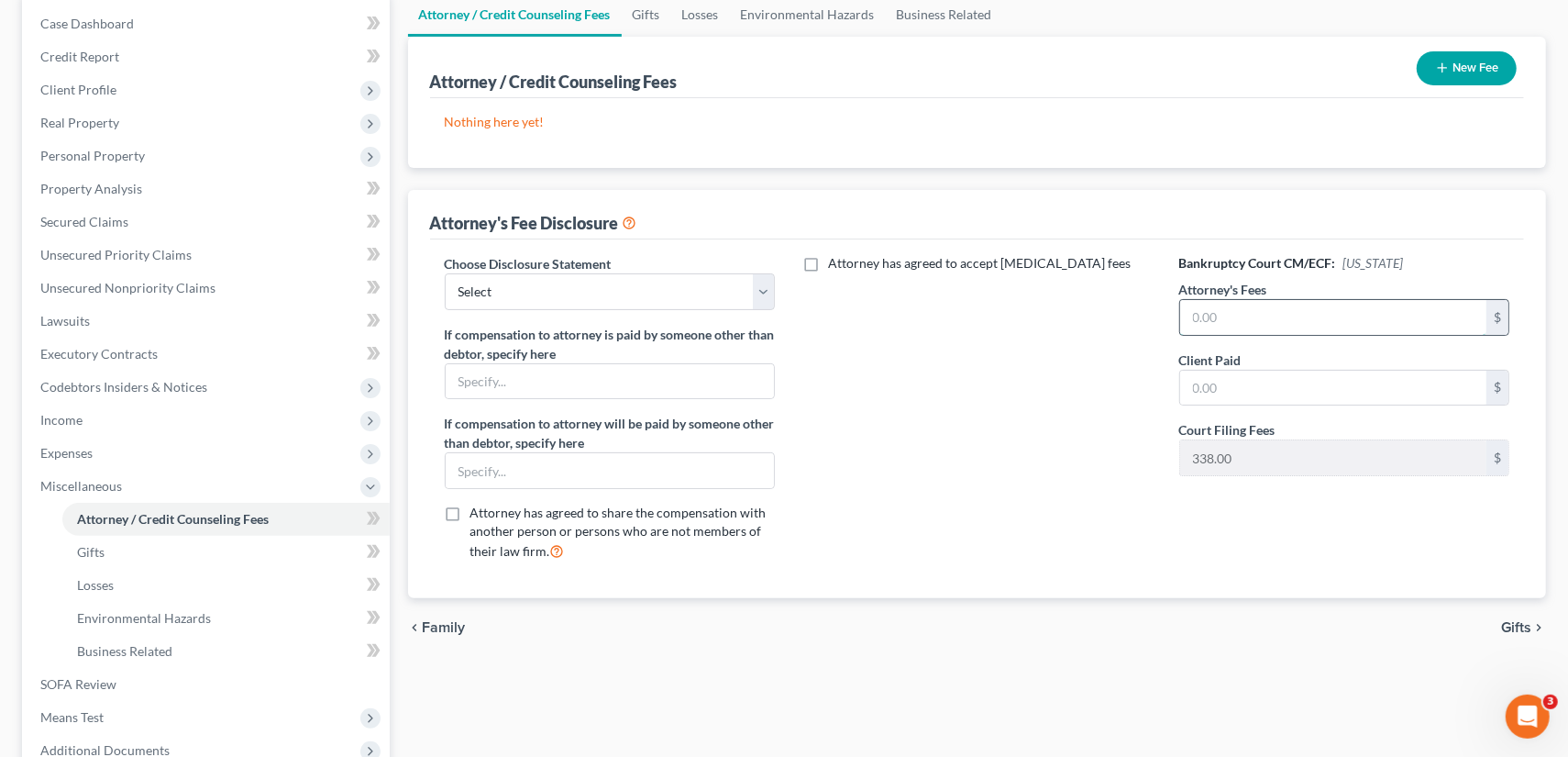
click at [1277, 320] on input "text" at bounding box center [1333, 318] width 307 height 35
type input "1,095"
click at [1259, 377] on input "text" at bounding box center [1333, 388] width 307 height 35
type input "1,095"
click at [760, 286] on select "Select Disclosure Statement" at bounding box center [611, 291] width 331 height 36
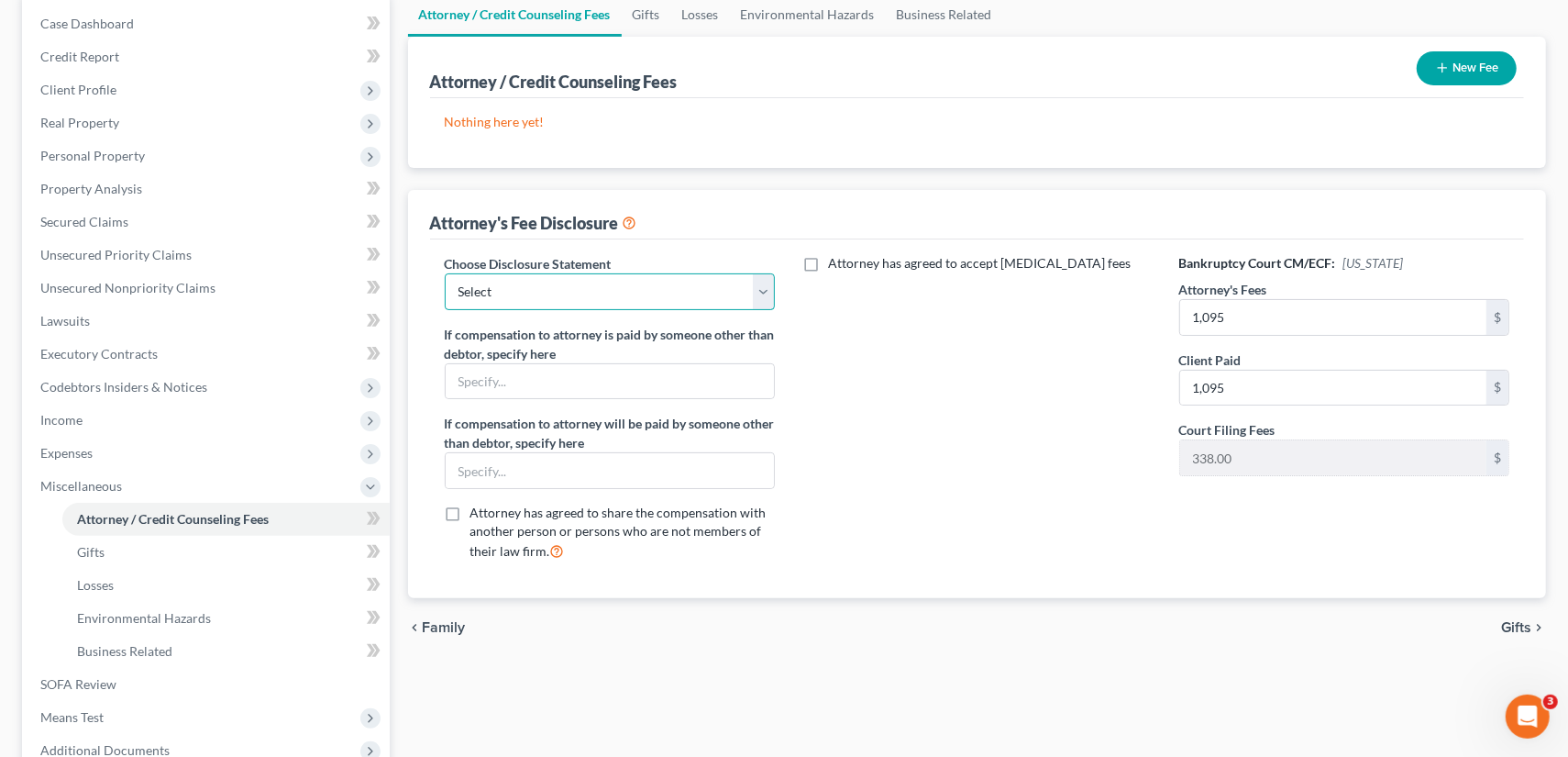
select select "0"
click at [445, 274] on select "Select Disclosure Statement" at bounding box center [611, 291] width 331 height 36
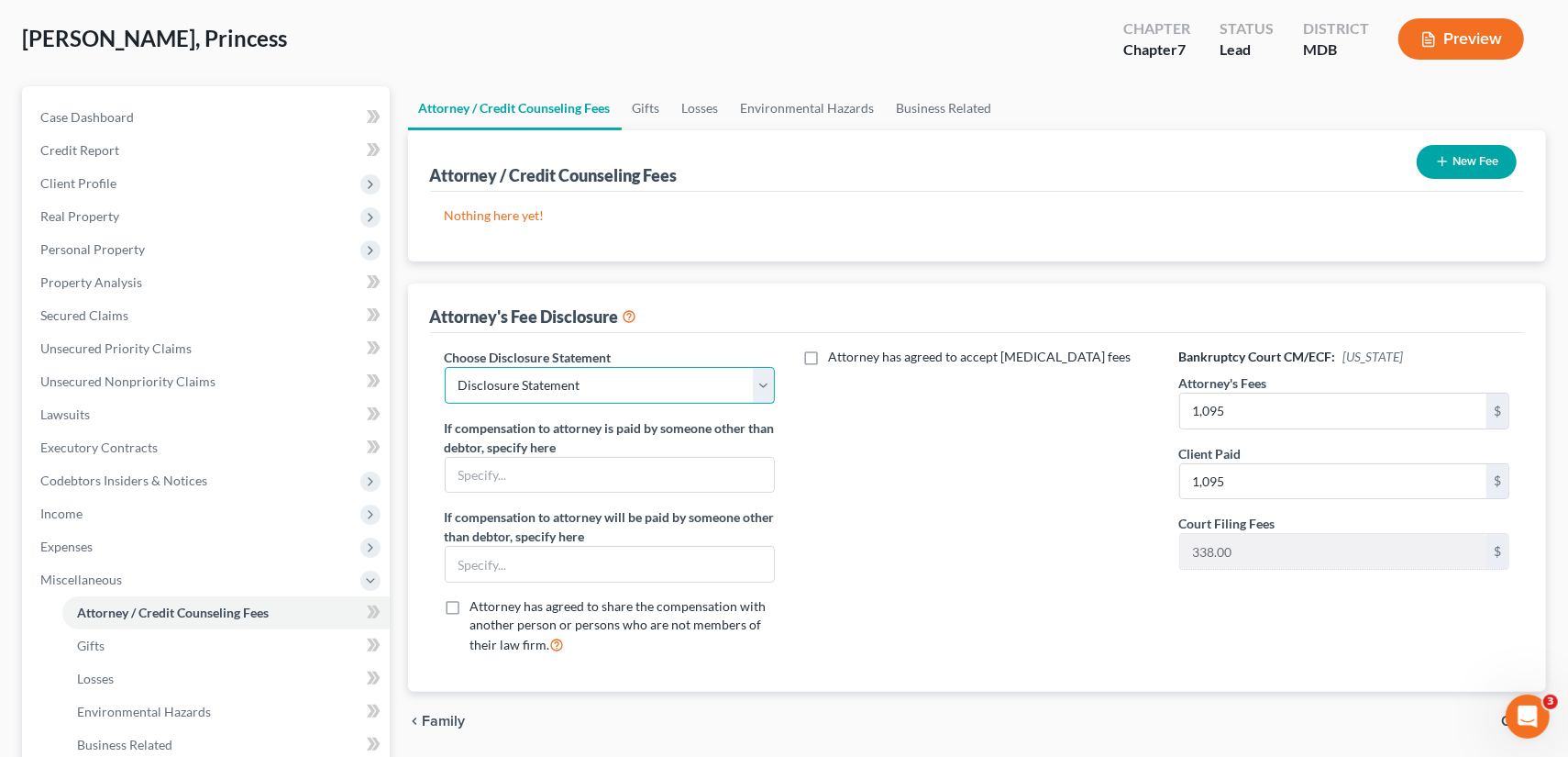
scroll to position [92, 0]
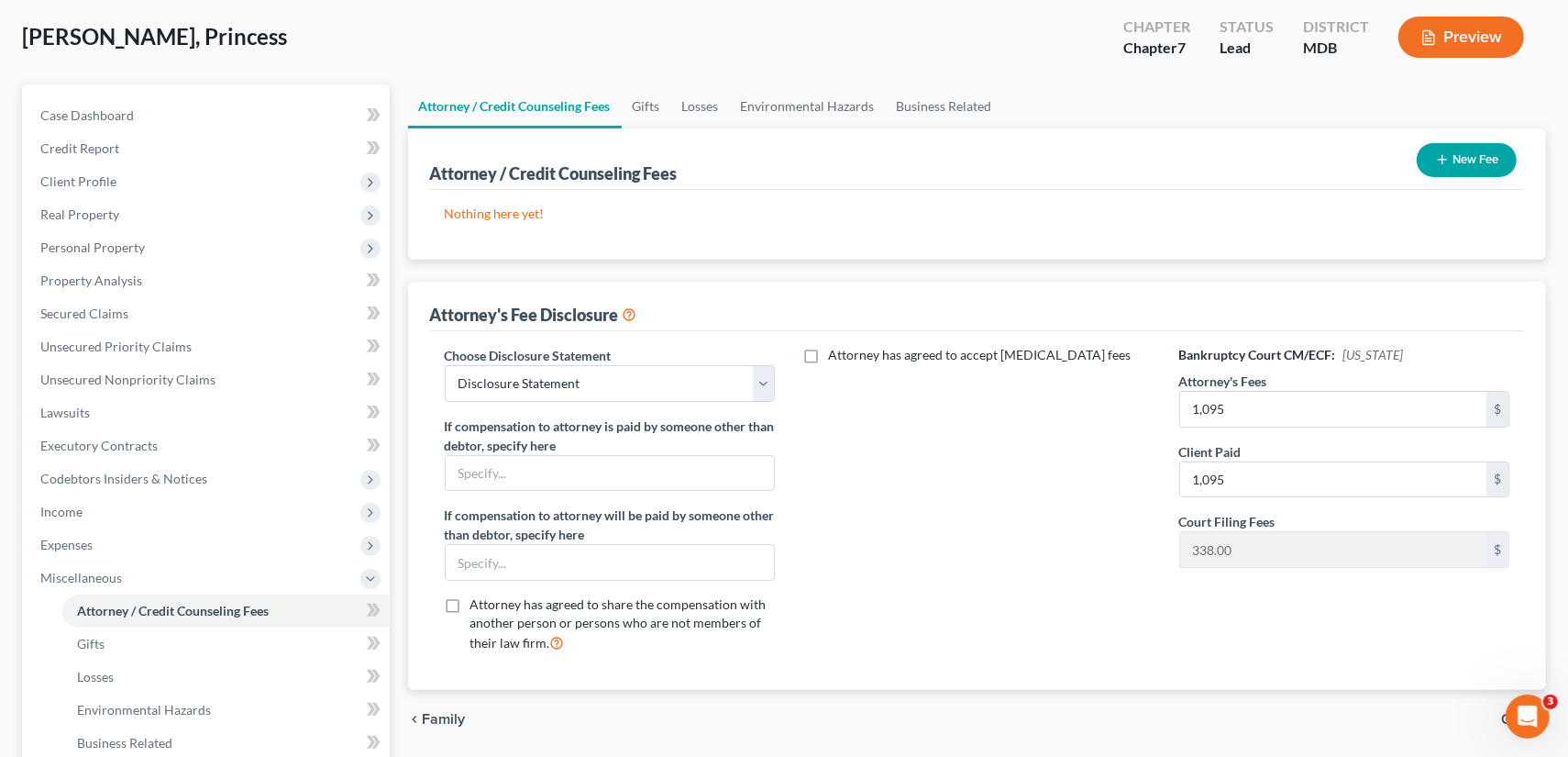
click at [1464, 159] on button "New Fee" at bounding box center [1466, 160] width 100 height 34
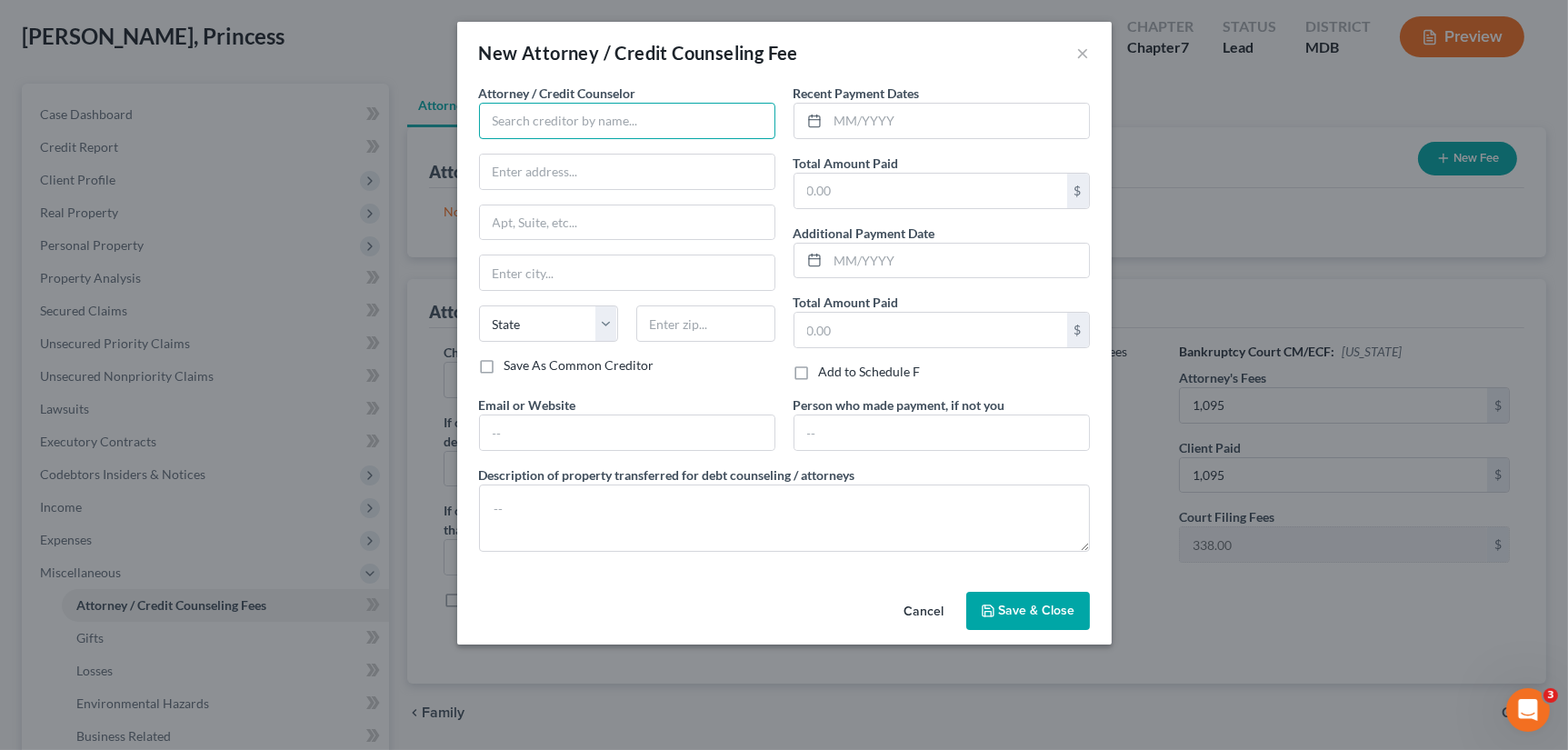
click at [647, 119] on input "text" at bounding box center [627, 120] width 296 height 36
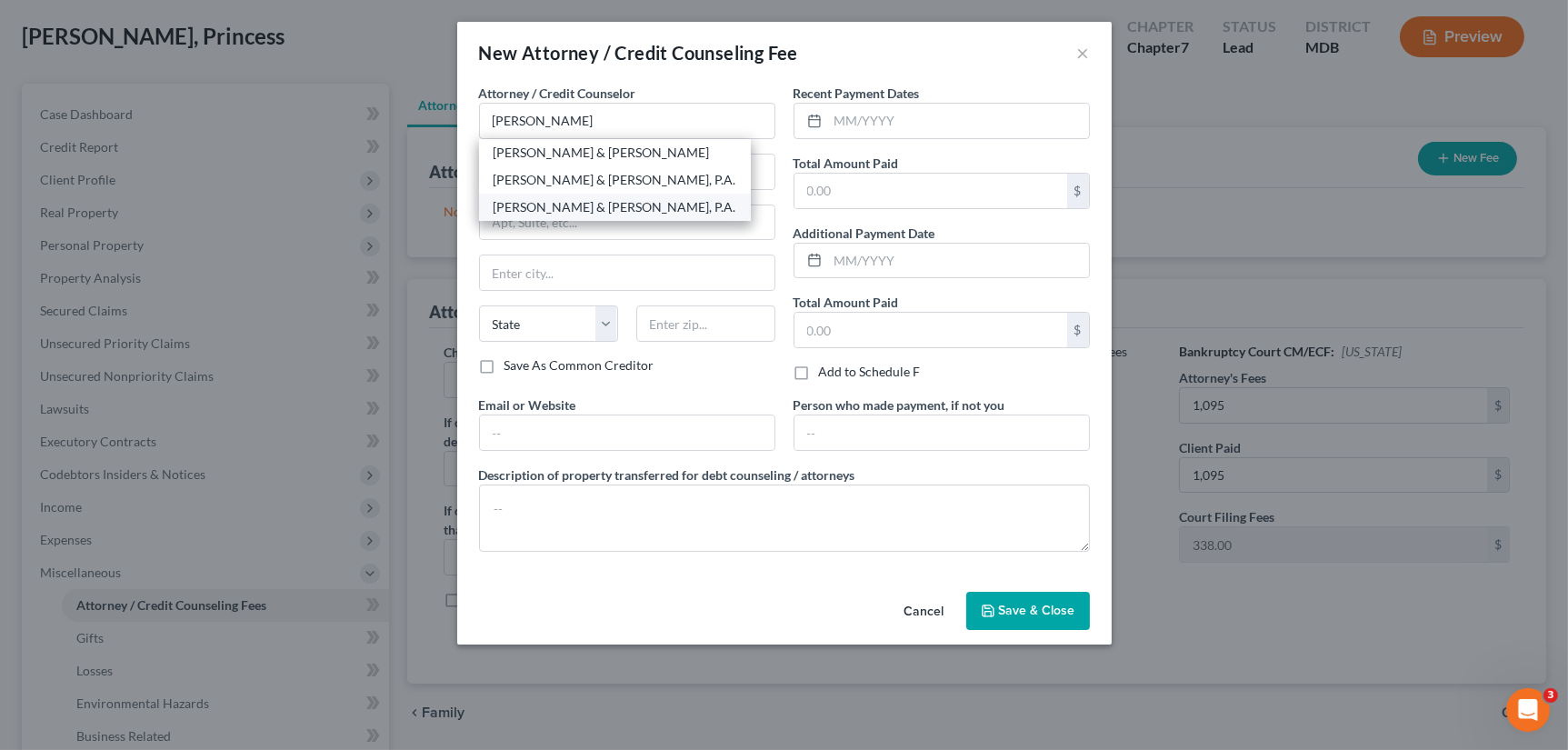
click at [604, 207] on div "[PERSON_NAME] & [PERSON_NAME], P.A." at bounding box center [615, 207] width 243 height 18
type input "[PERSON_NAME] & [PERSON_NAME], P.A."
type input "[STREET_ADDRESS][PERSON_NAME]"
type input "[GEOGRAPHIC_DATA]"
select select "21"
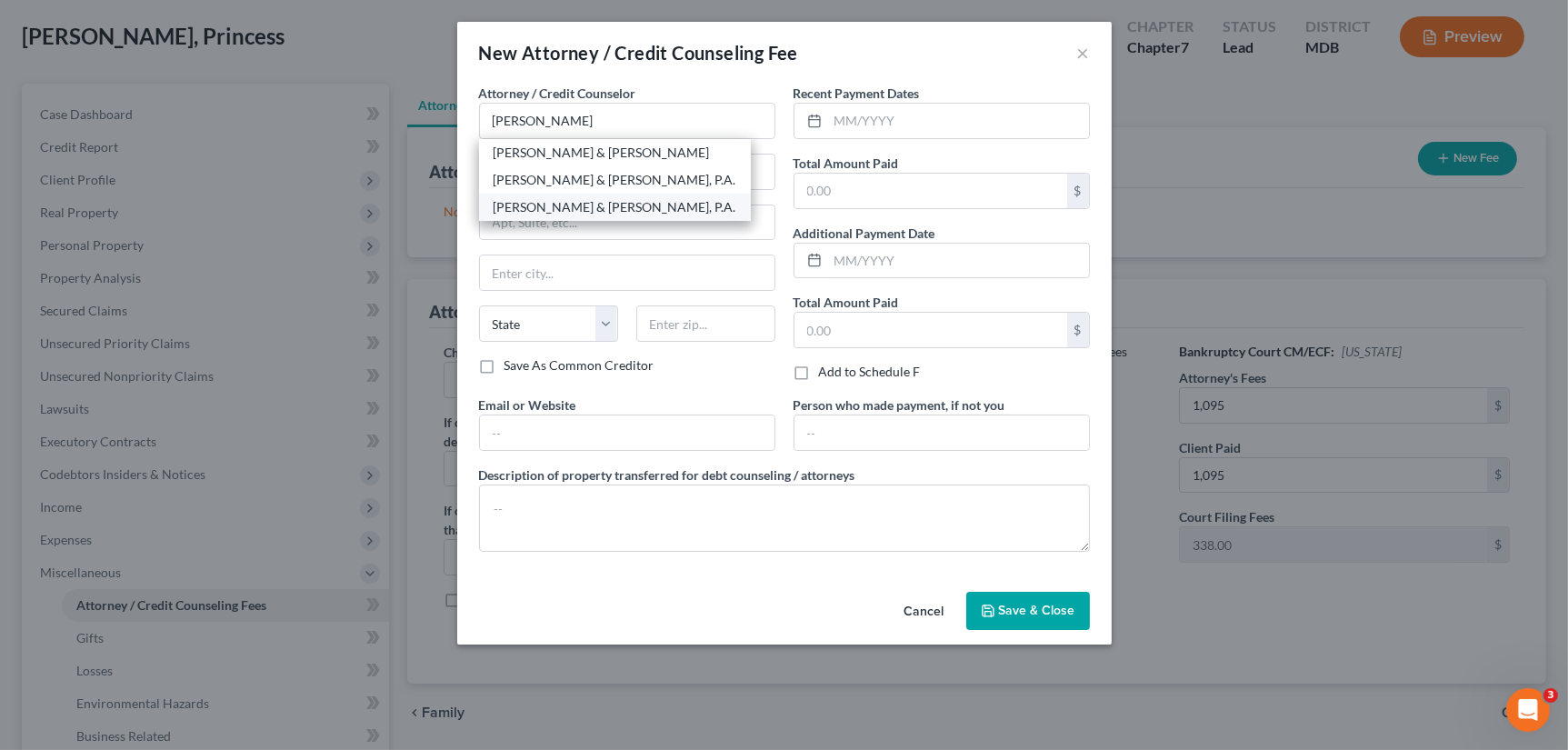
type input "21202"
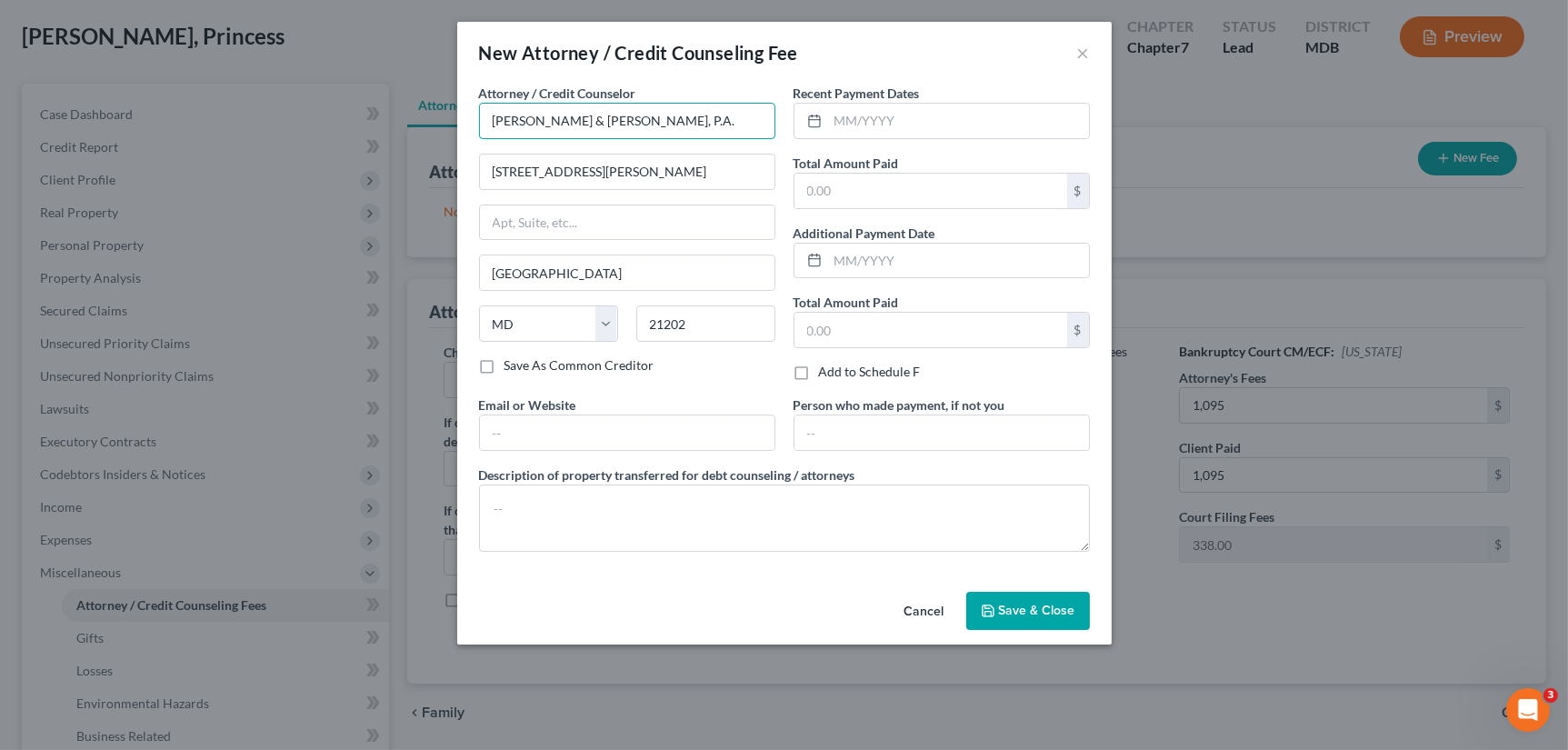
click at [761, 116] on input "[PERSON_NAME] & [PERSON_NAME], P.A." at bounding box center [627, 120] width 296 height 36
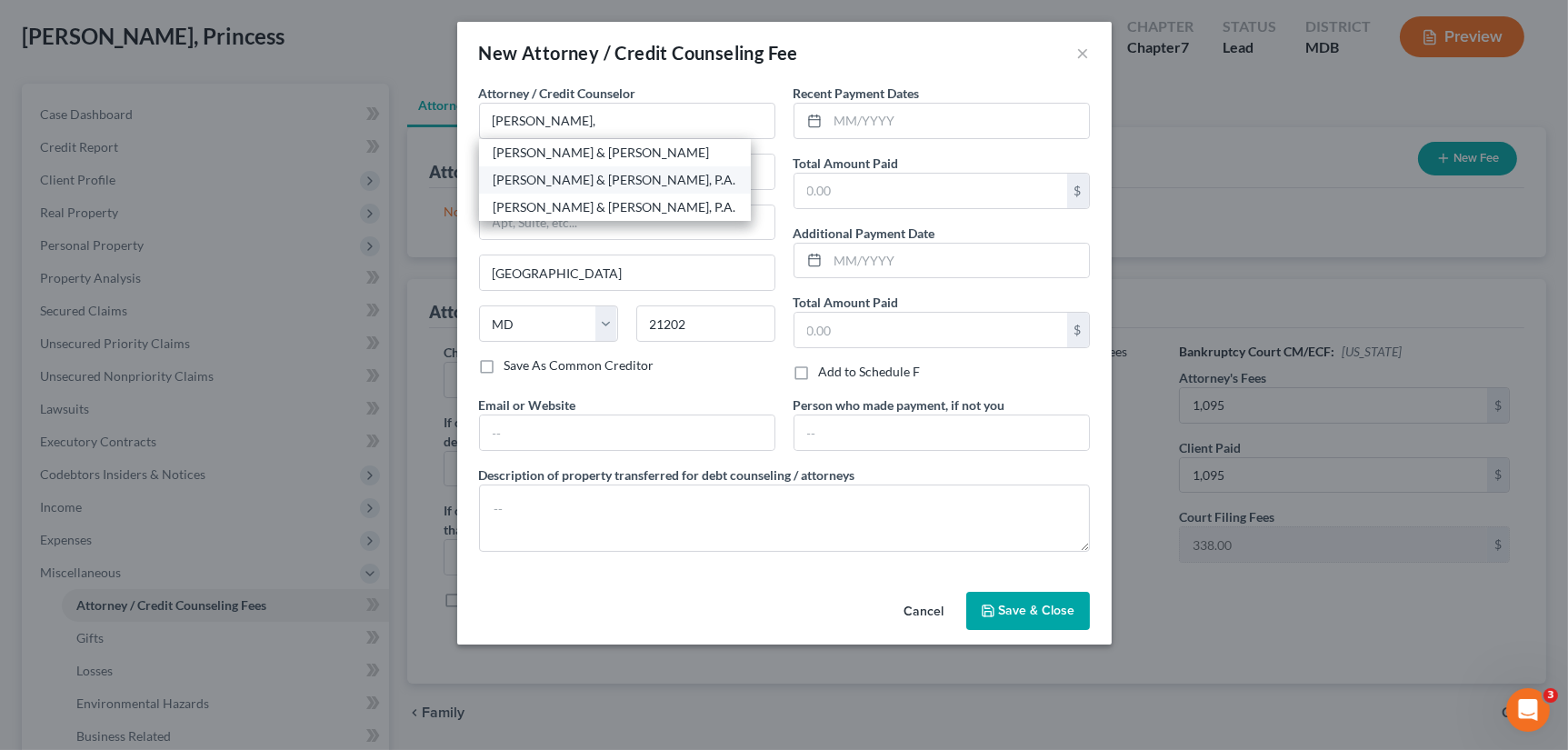
click at [652, 174] on div "[PERSON_NAME] & [PERSON_NAME], P.A." at bounding box center [615, 180] width 243 height 18
type input "[PERSON_NAME] & [PERSON_NAME], P.A."
type input "[STREET_ADDRESS]"
type input "Suite 500"
type input "[PERSON_NAME] [PERSON_NAME]"
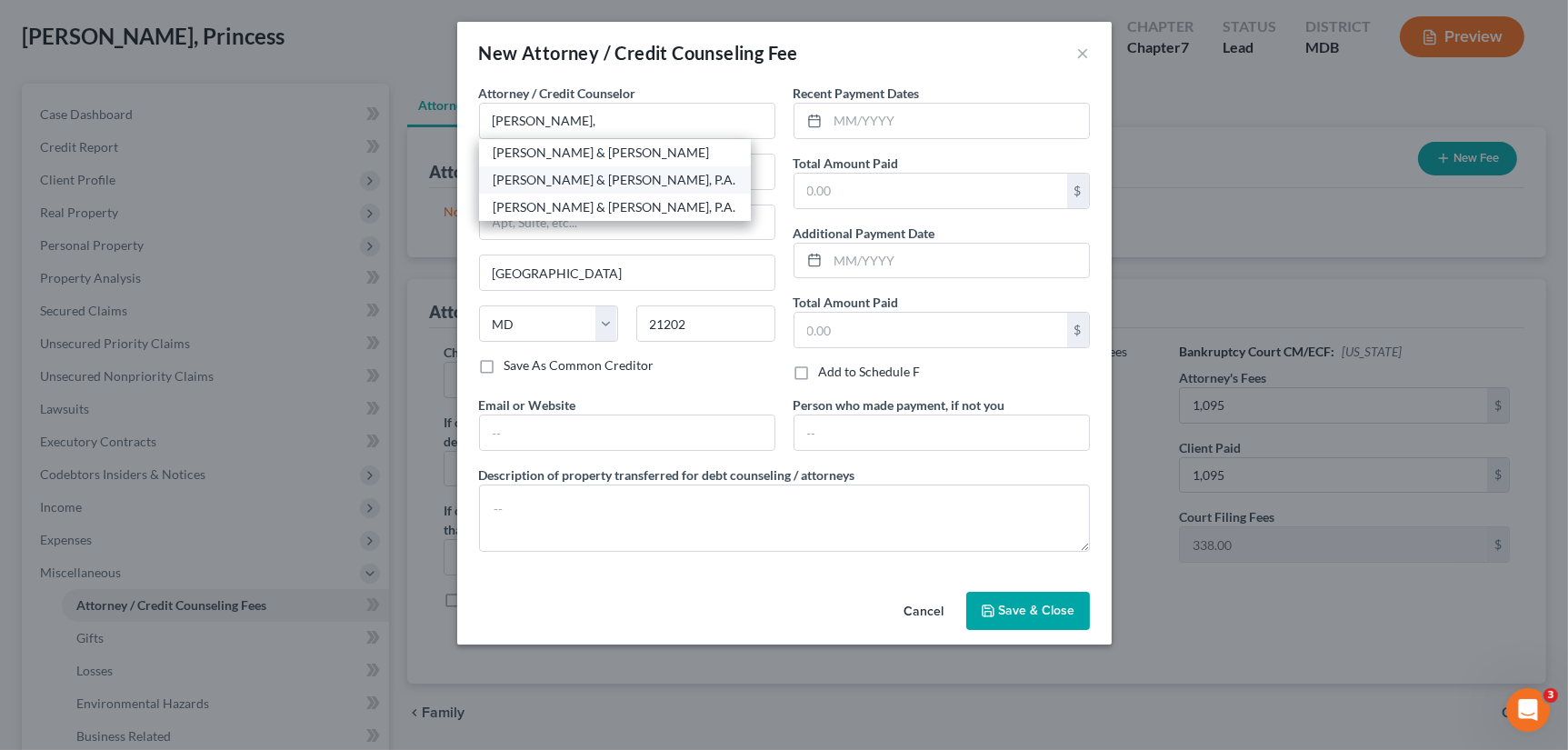
type input "21117"
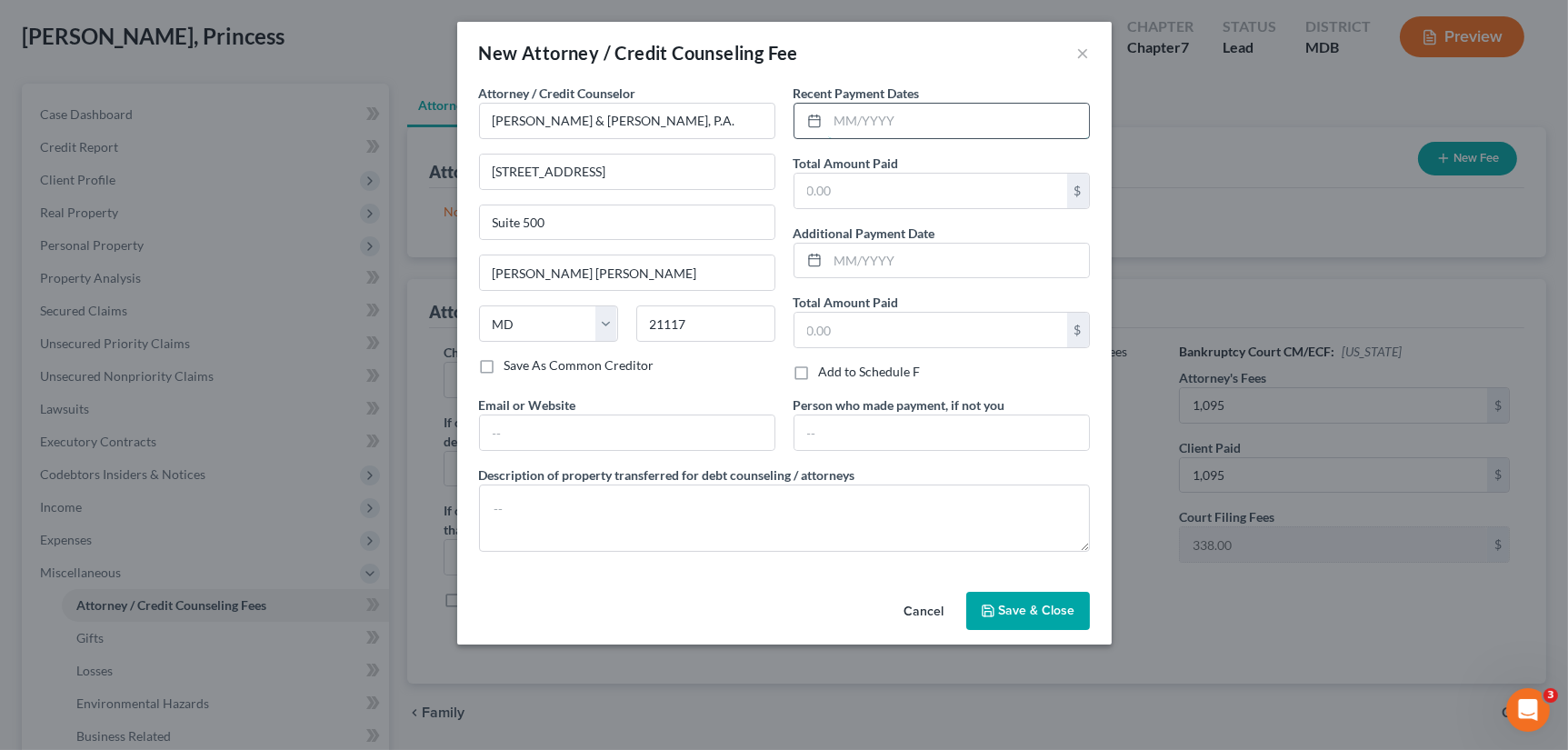
click at [879, 114] on input "text" at bounding box center [958, 121] width 260 height 35
type input "07/2025"
type input "1,095"
click at [1023, 597] on button "Save & Close" at bounding box center [1027, 610] width 123 height 38
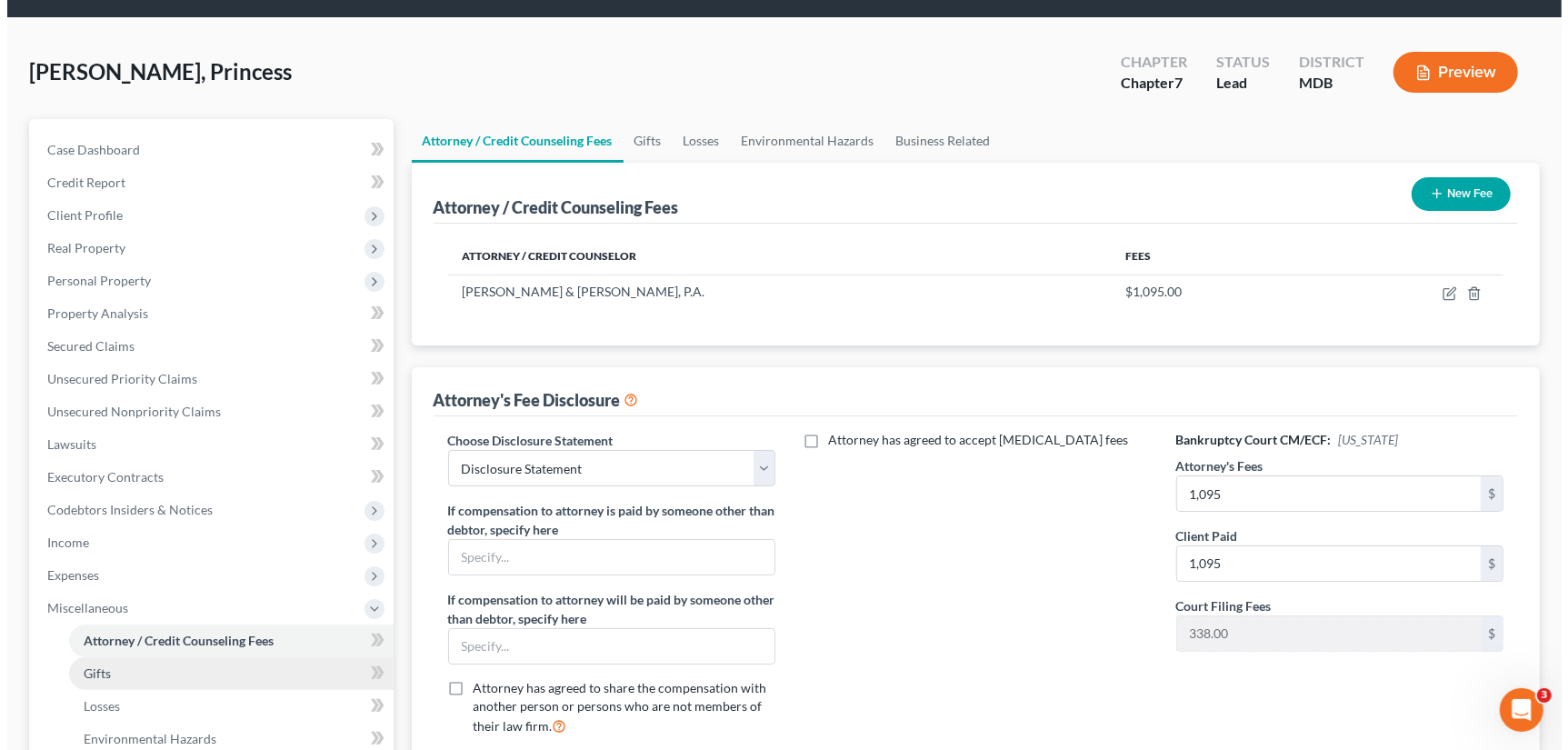
scroll to position [0, 0]
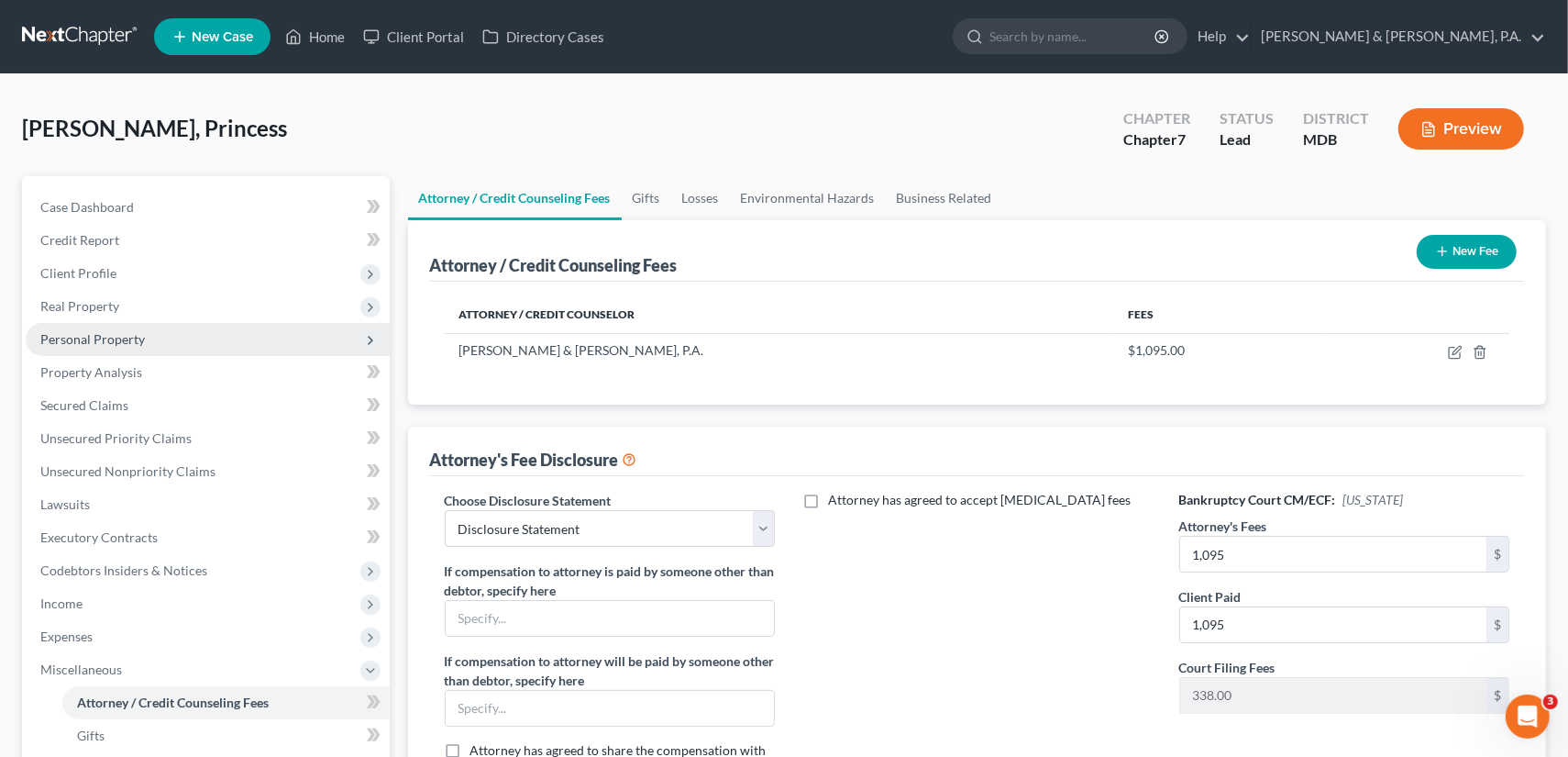
click at [107, 336] on span "Personal Property" at bounding box center [92, 339] width 105 height 16
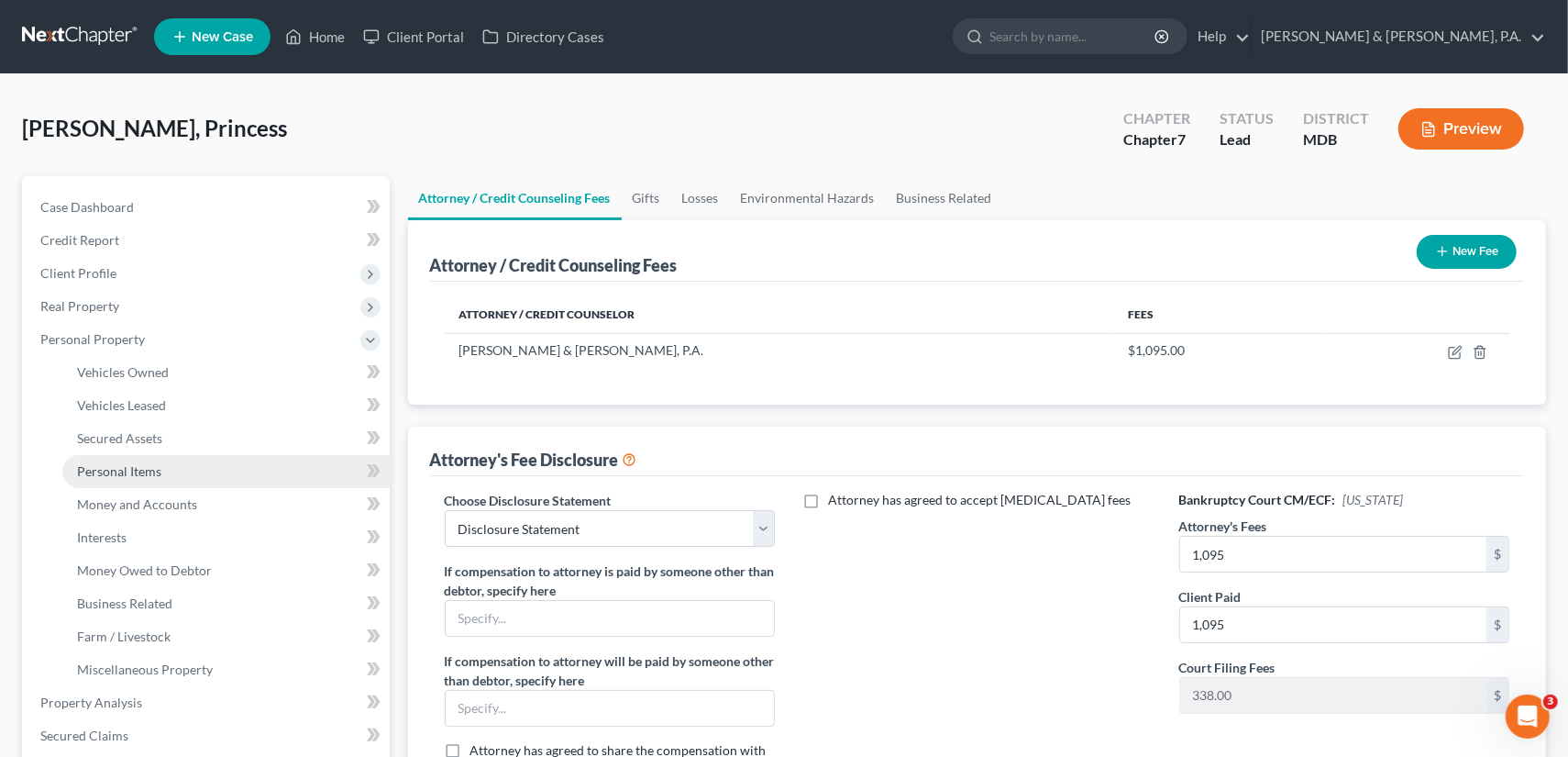
click at [158, 478] on link "Personal Items" at bounding box center [226, 472] width 327 height 33
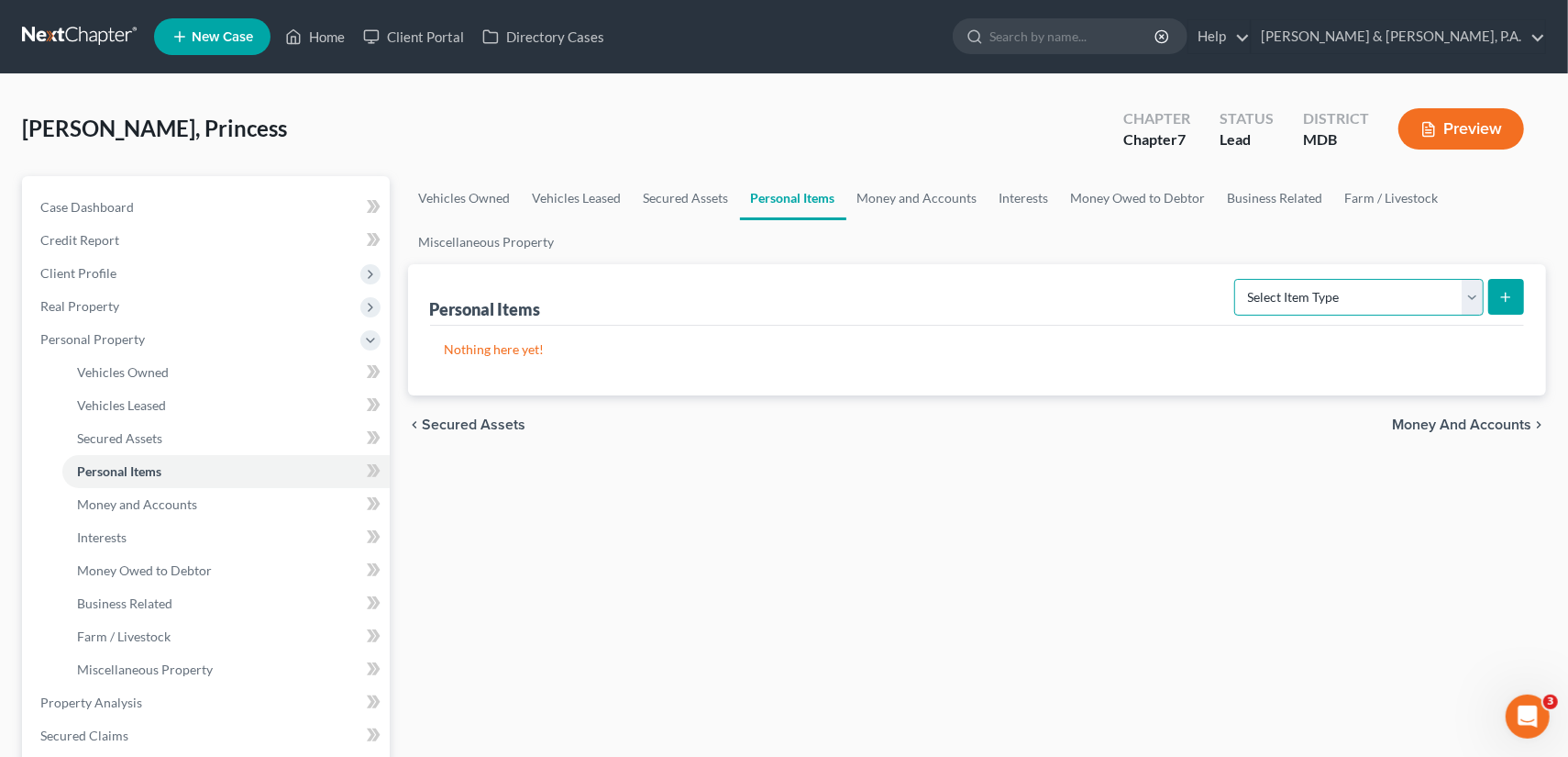
click at [1475, 295] on select "Select Item Type Clothing (A/B: 11) Collectibles Of Value (A/B: 8) Electronics …" at bounding box center [1358, 296] width 249 height 36
select select "clothing"
click at [1238, 278] on select "Select Item Type Clothing (A/B: 11) Collectibles Of Value (A/B: 8) Electronics …" at bounding box center [1358, 296] width 249 height 36
click at [1501, 296] on icon "submit" at bounding box center [1505, 297] width 15 height 15
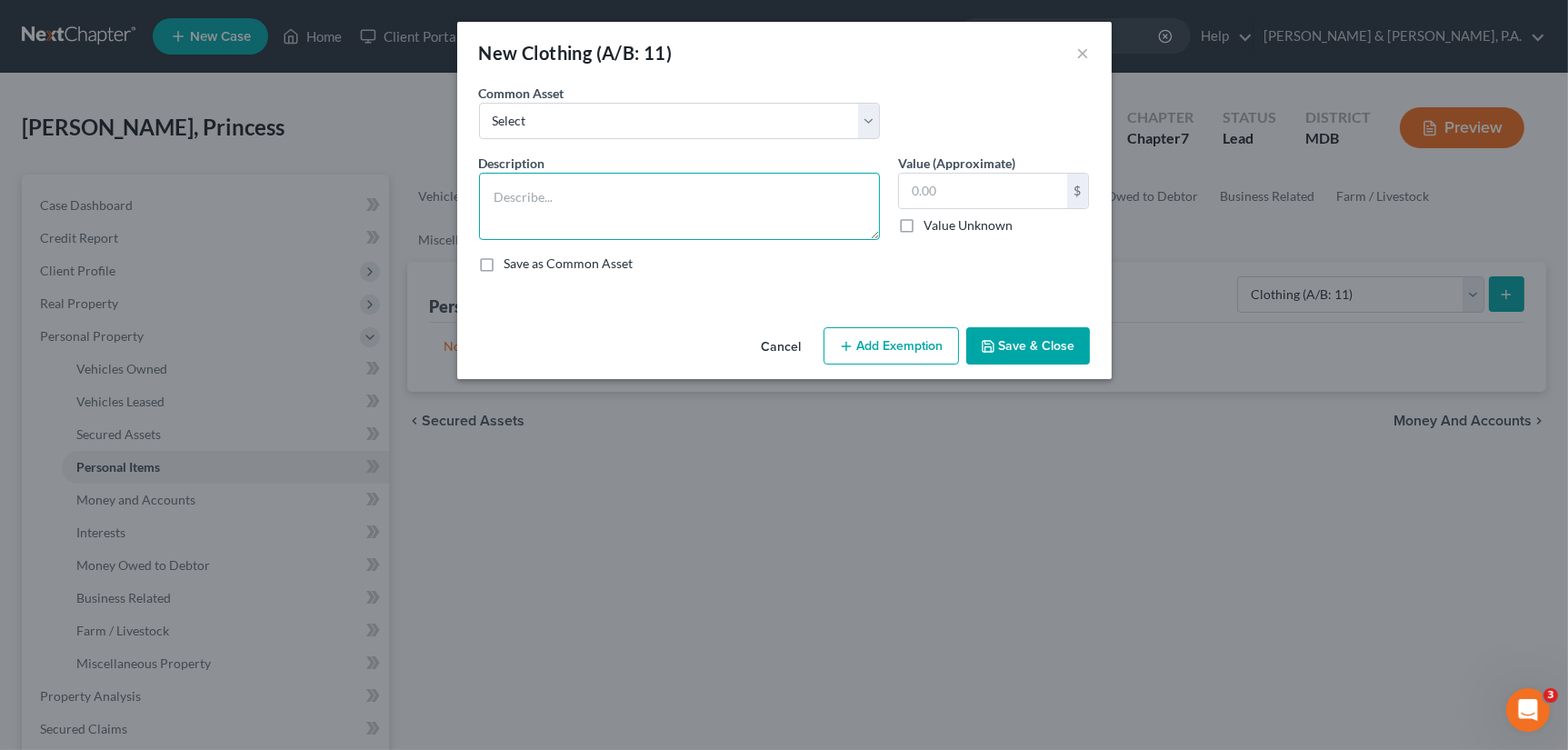
click at [600, 204] on textarea at bounding box center [679, 206] width 401 height 67
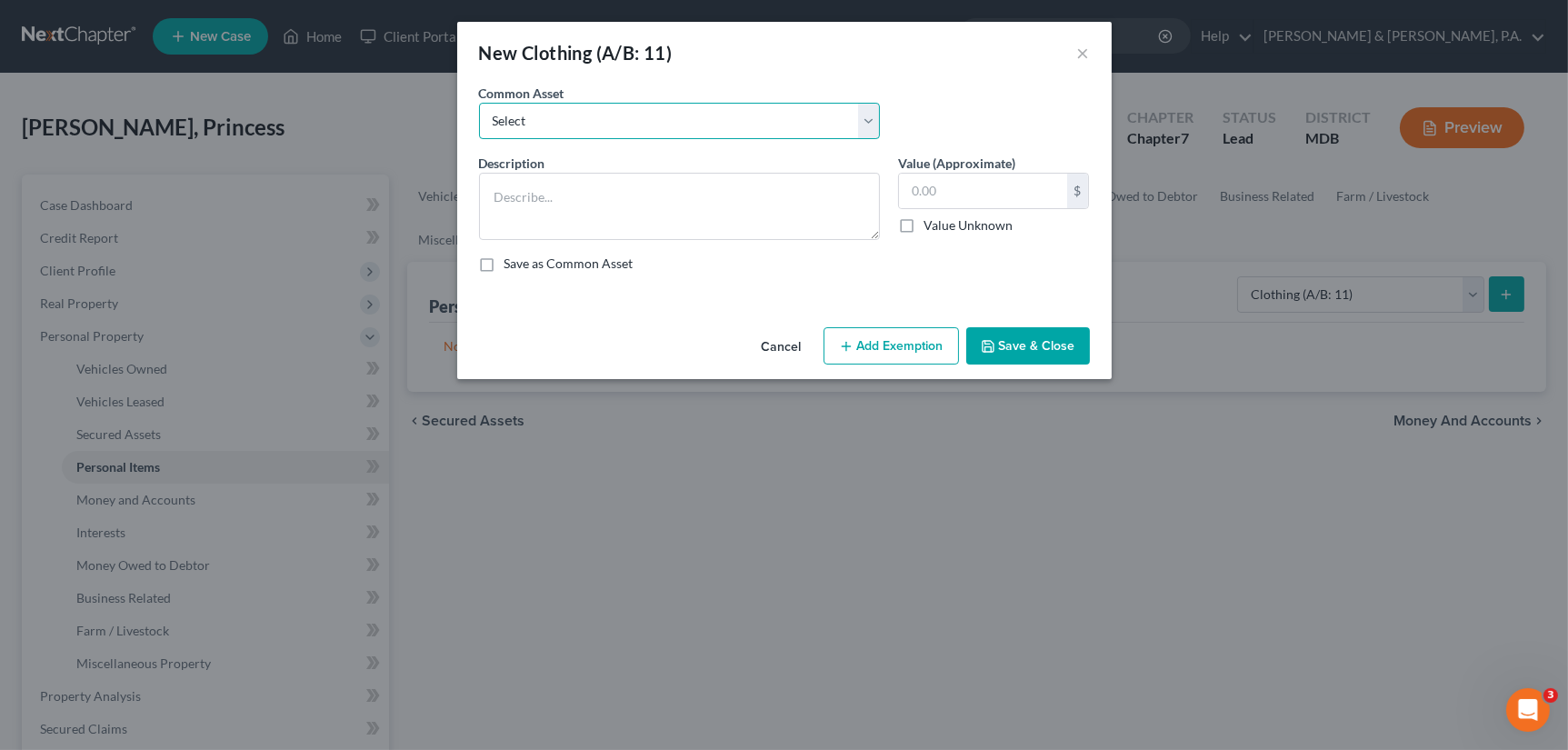
click at [864, 122] on select "Select Women's clothing & footware Men's clothing & footware" at bounding box center [679, 120] width 401 height 36
select select "0"
click at [479, 103] on select "Select Women's clothing & footware Men's clothing & footware" at bounding box center [679, 120] width 401 height 36
type textarea "Women's clothing & footware"
type input "250.00"
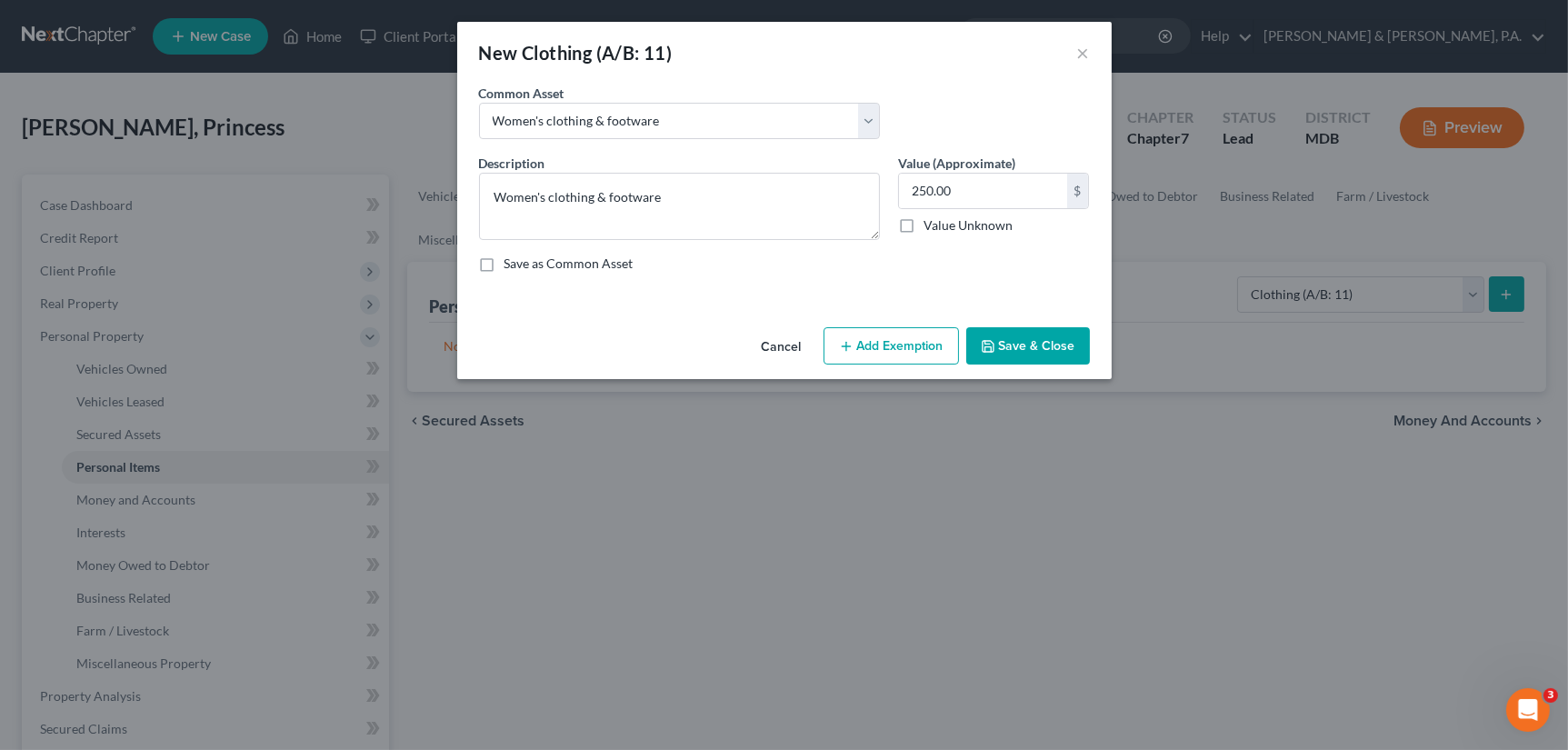
click at [870, 344] on button "Add Exemption" at bounding box center [891, 346] width 135 height 38
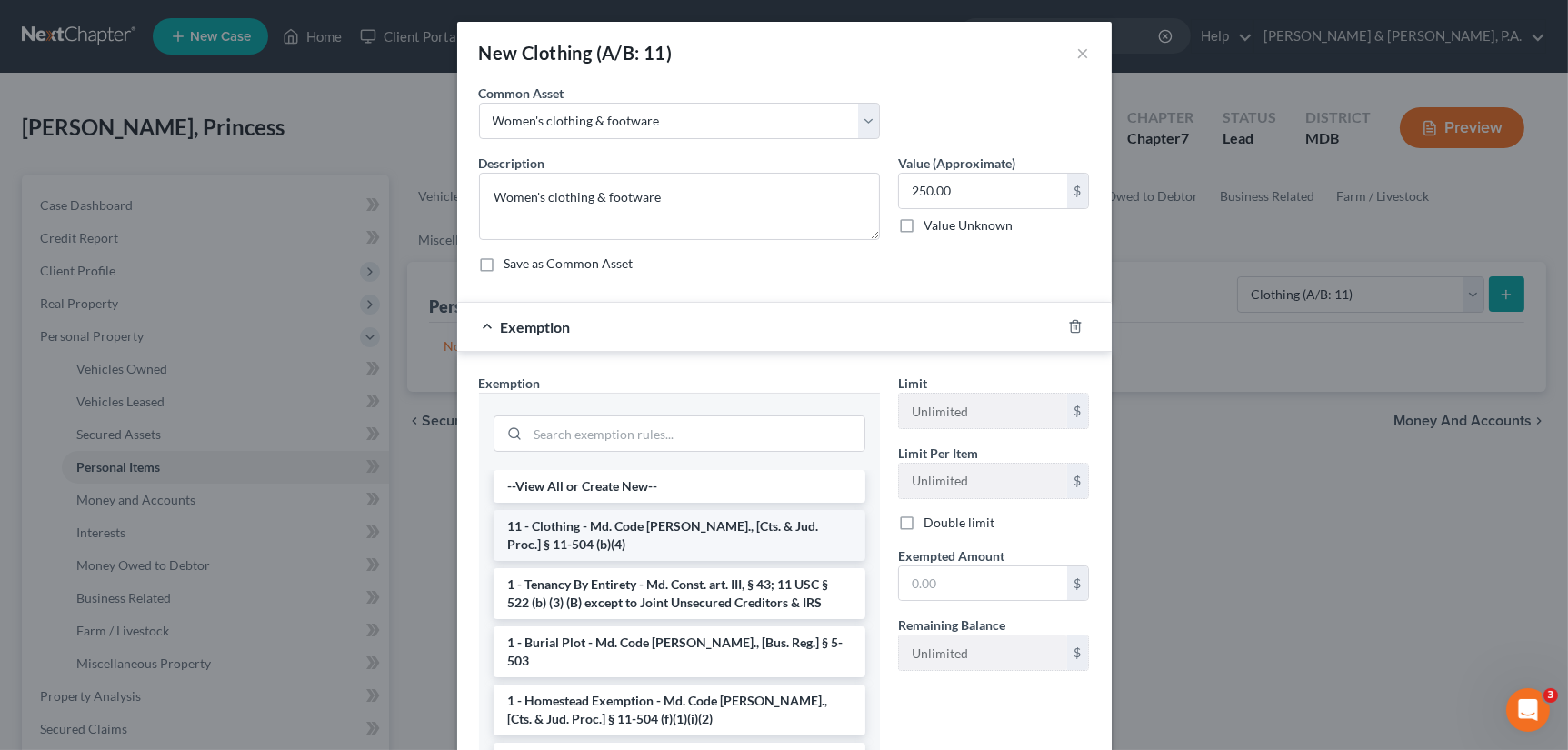
click at [744, 548] on li "11 - Clothing - Md. Code [PERSON_NAME]., [Cts. & Jud. Proc.] § 11-504 (b)(4)" at bounding box center [679, 535] width 372 height 51
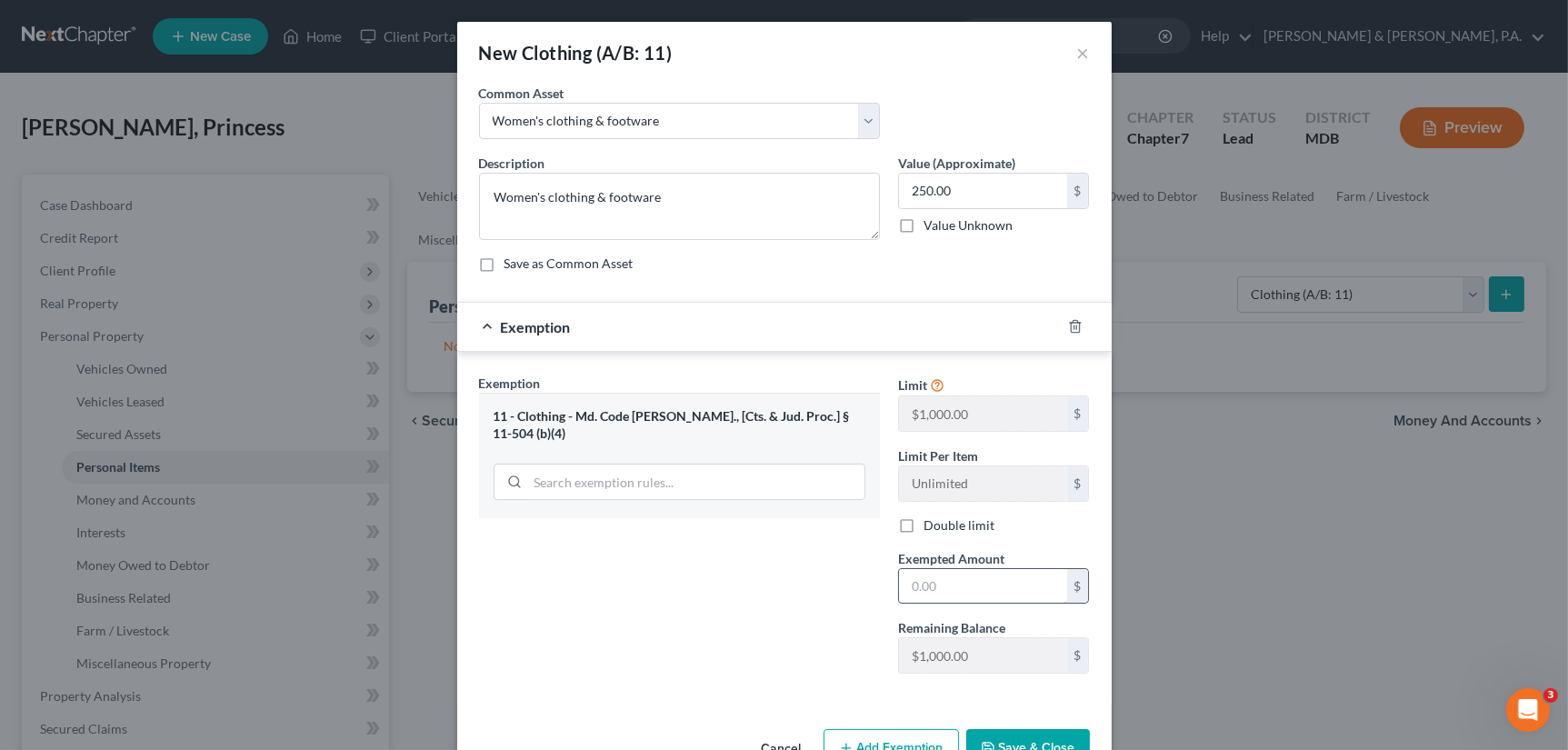
click at [907, 581] on input "text" at bounding box center [982, 587] width 168 height 35
type input "250"
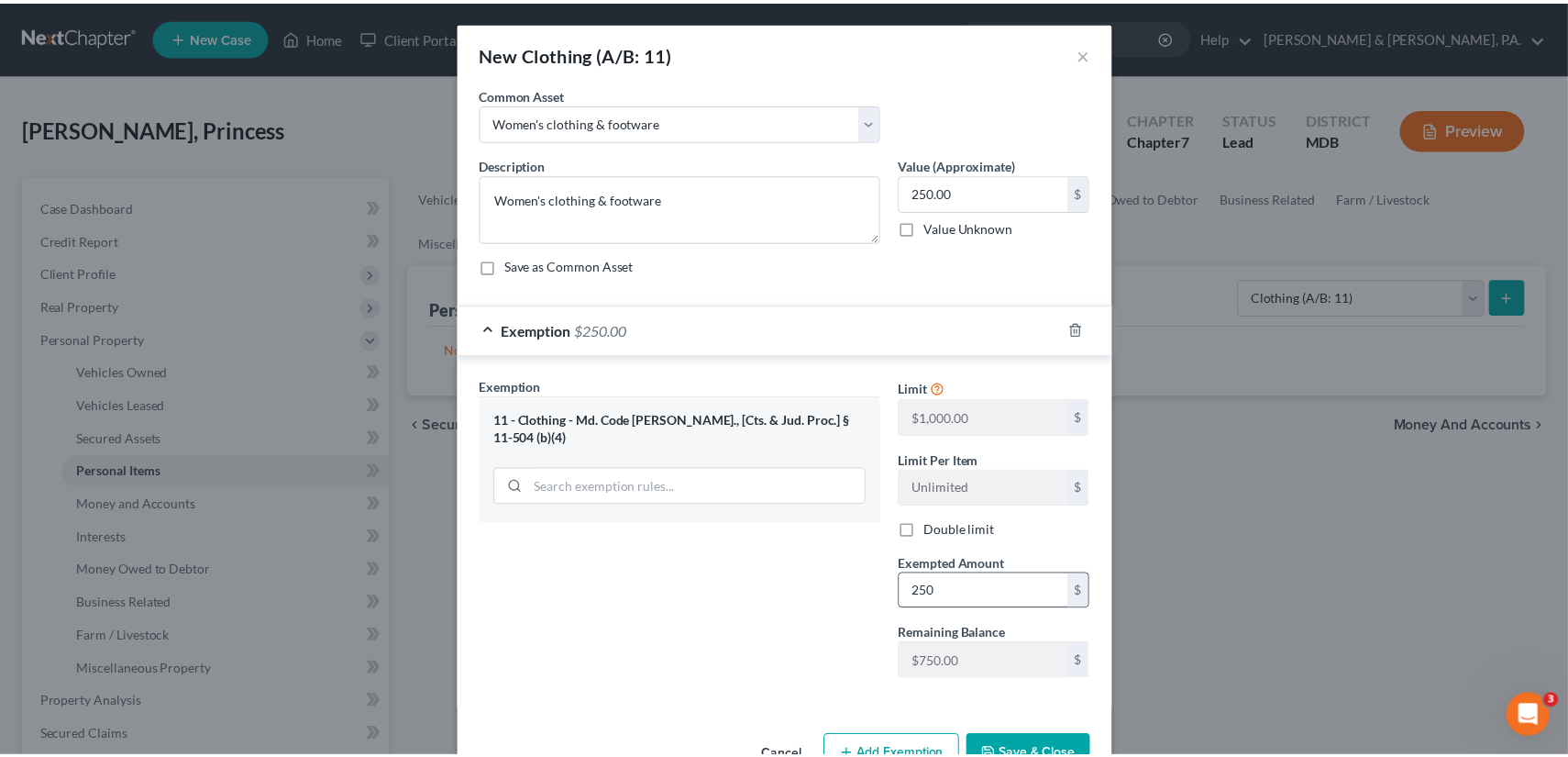
scroll to position [11, 0]
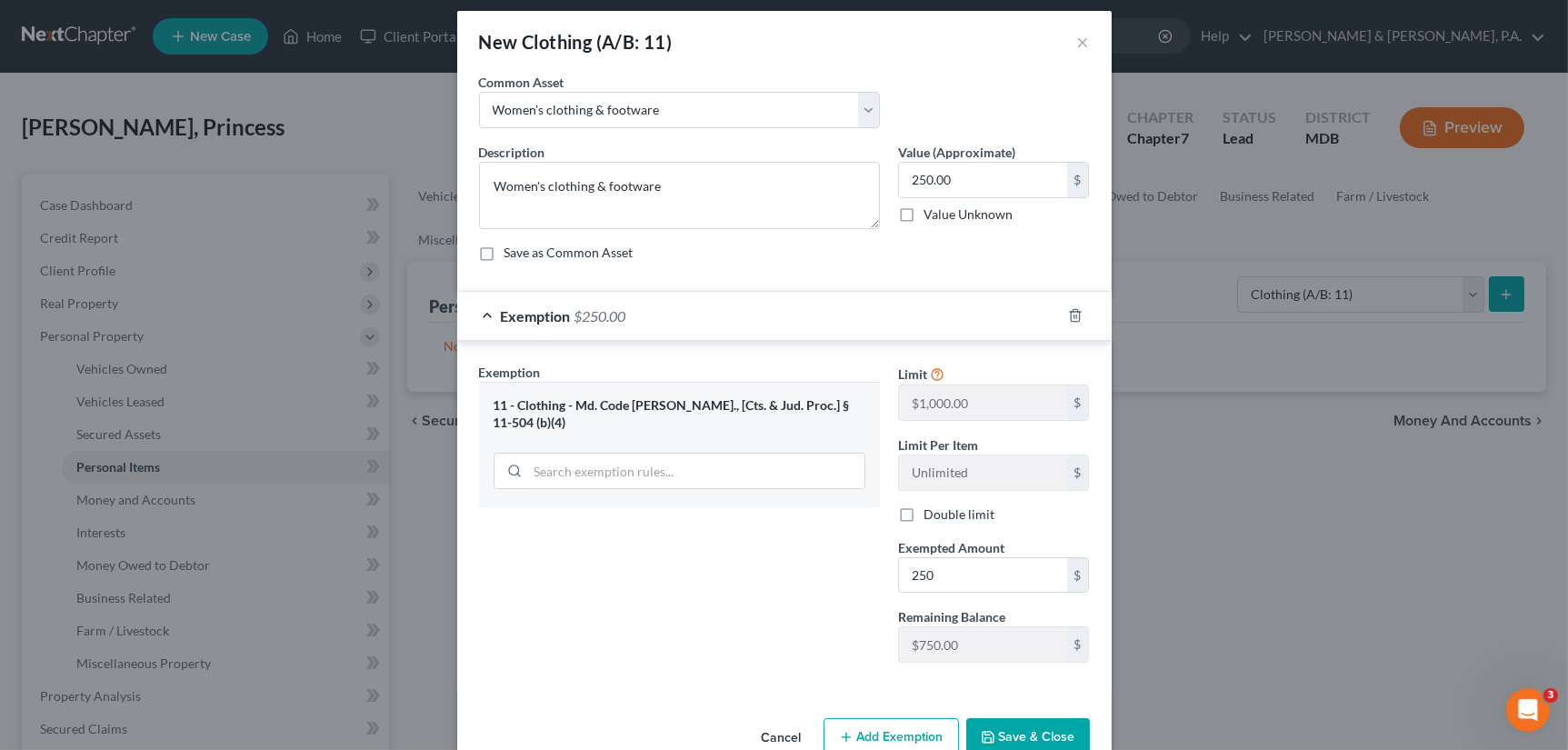
click at [993, 733] on button "Save & Close" at bounding box center [1027, 736] width 123 height 38
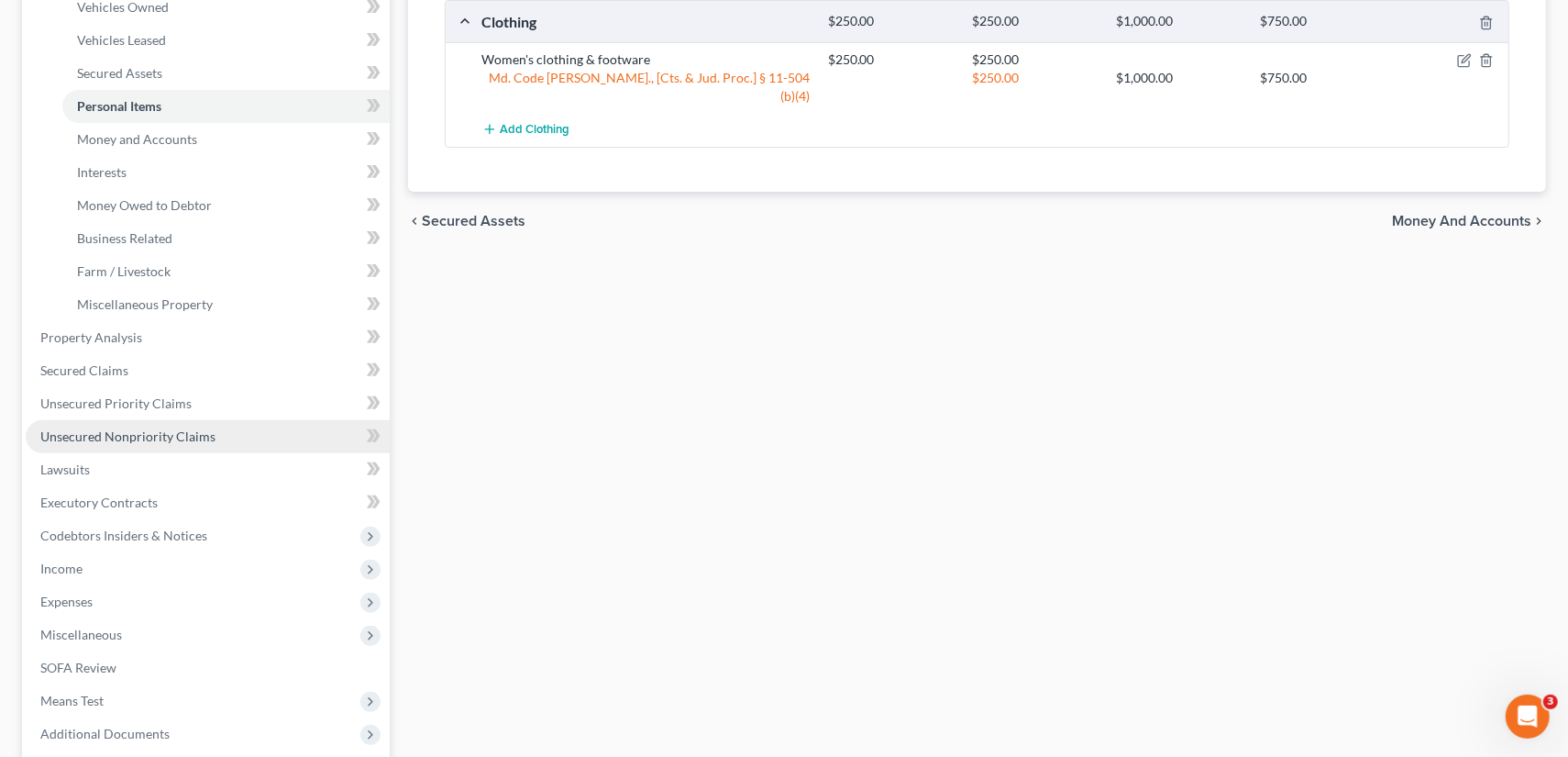
scroll to position [367, 0]
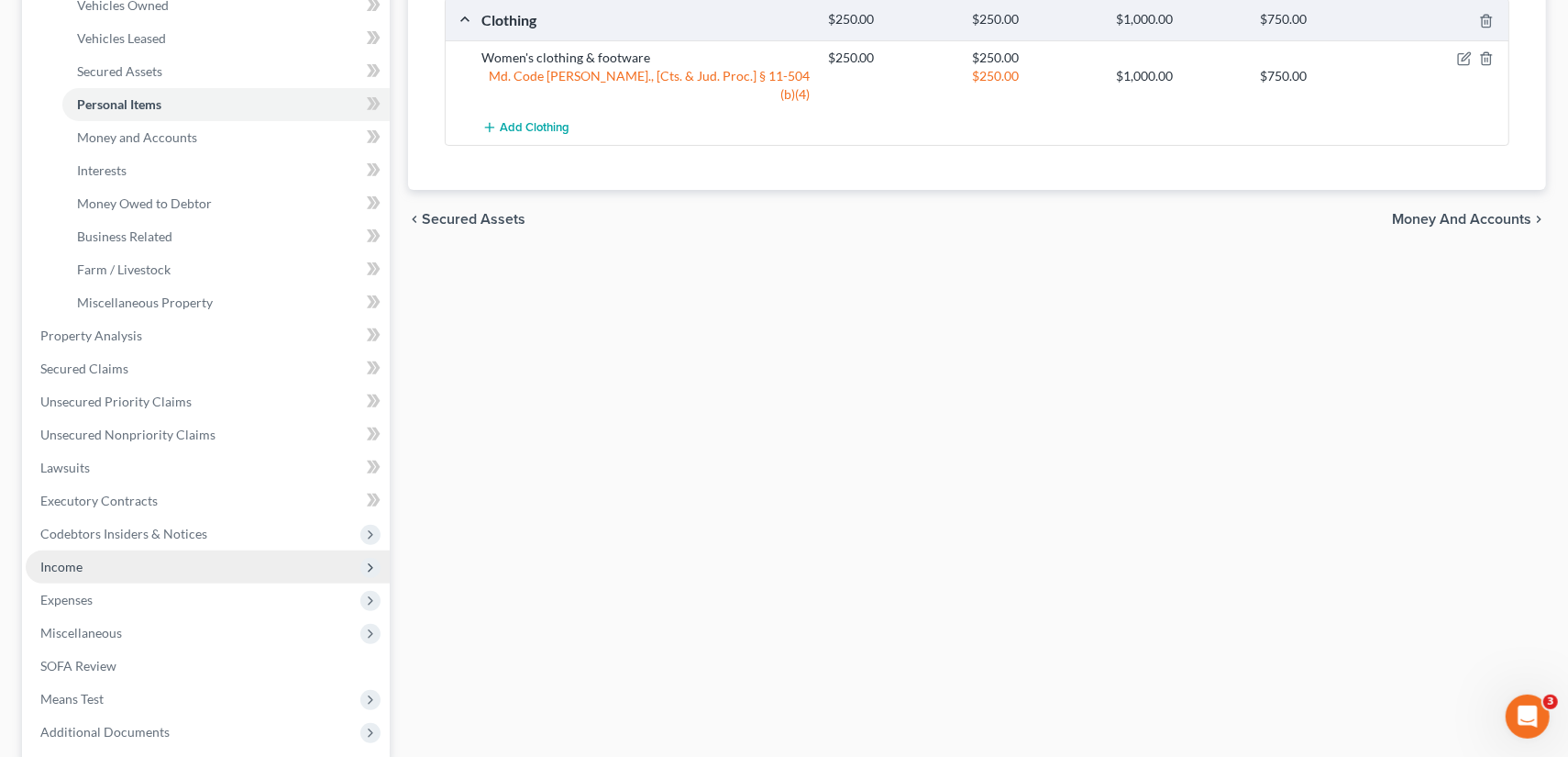
click at [122, 560] on span "Income" at bounding box center [207, 567] width 364 height 33
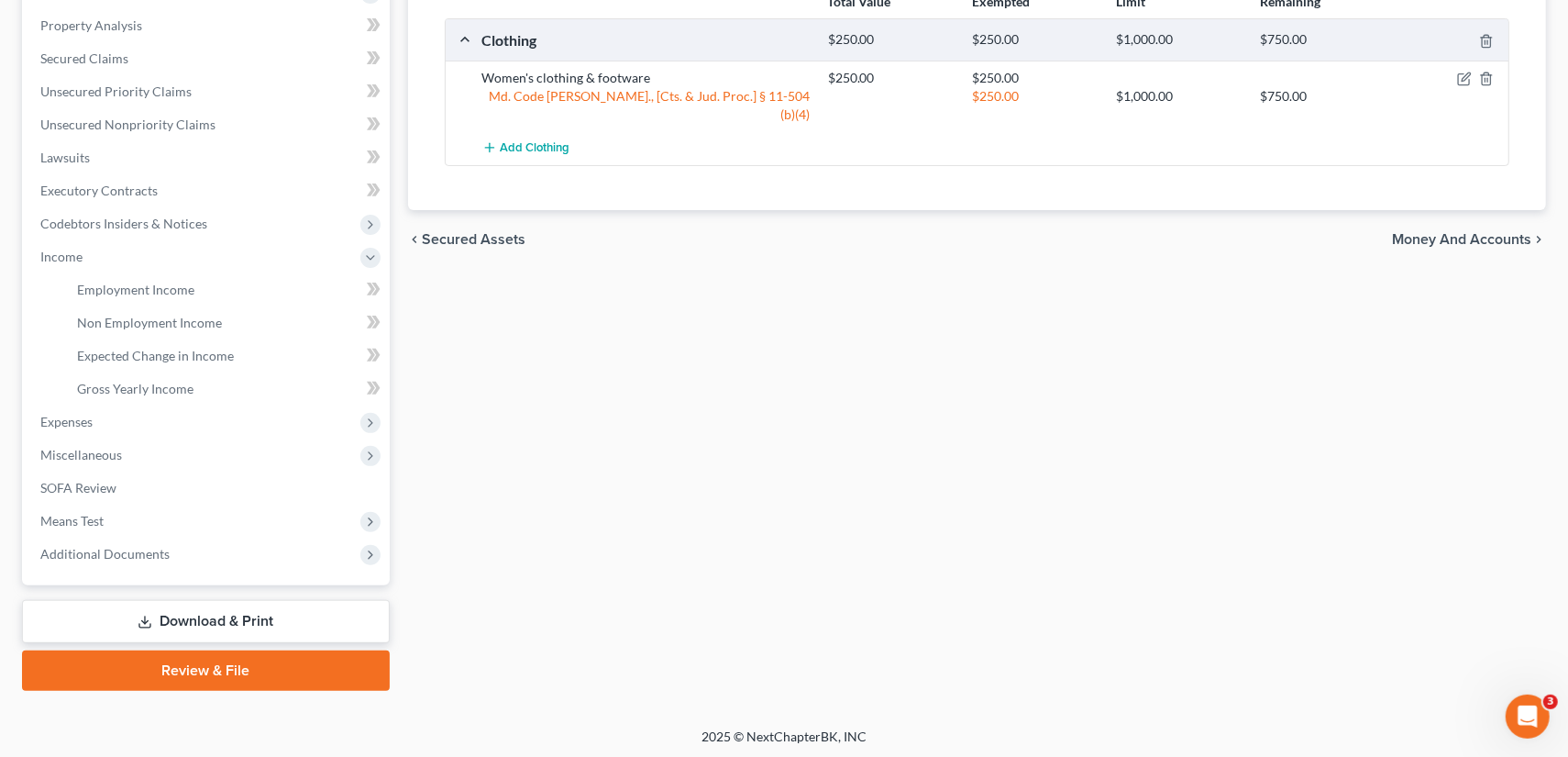
scroll to position [348, 0]
click at [160, 324] on span "Non Employment Income" at bounding box center [150, 322] width 145 height 16
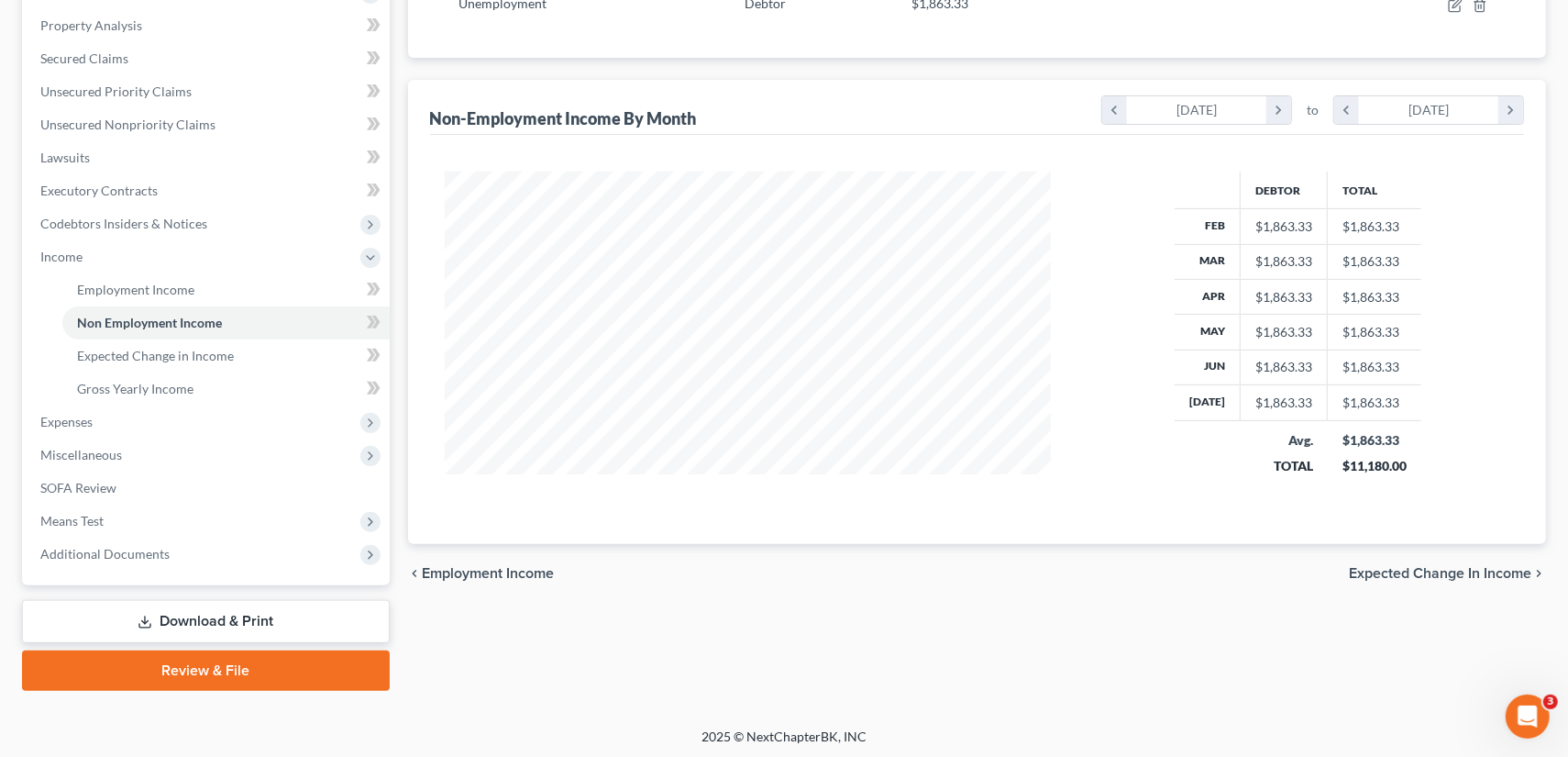
scroll to position [348, 0]
click at [1441, 570] on span "Expected Change in Income" at bounding box center [1440, 572] width 182 height 15
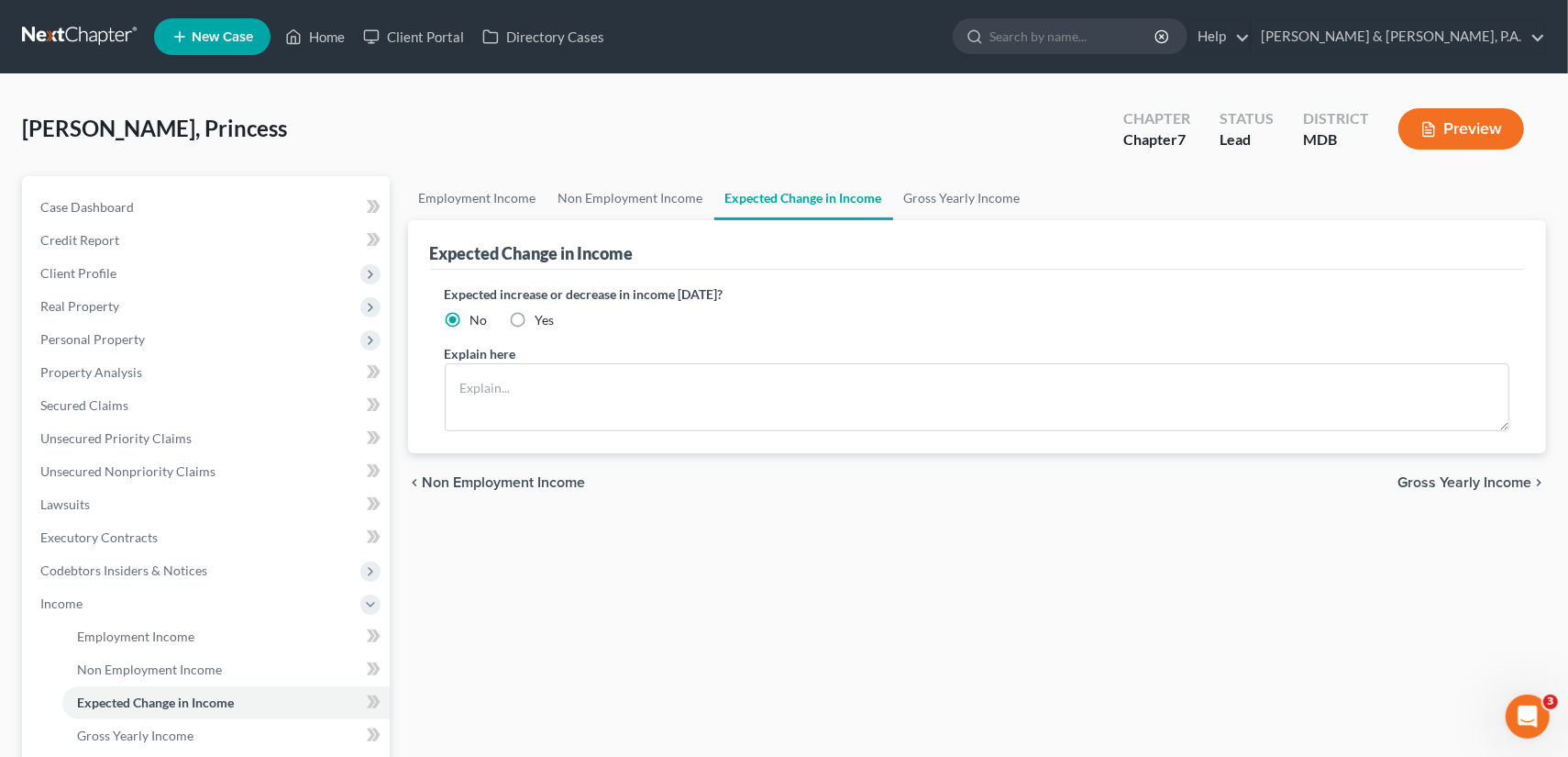
click at [1473, 476] on span "Gross Yearly Income" at bounding box center [1464, 482] width 134 height 15
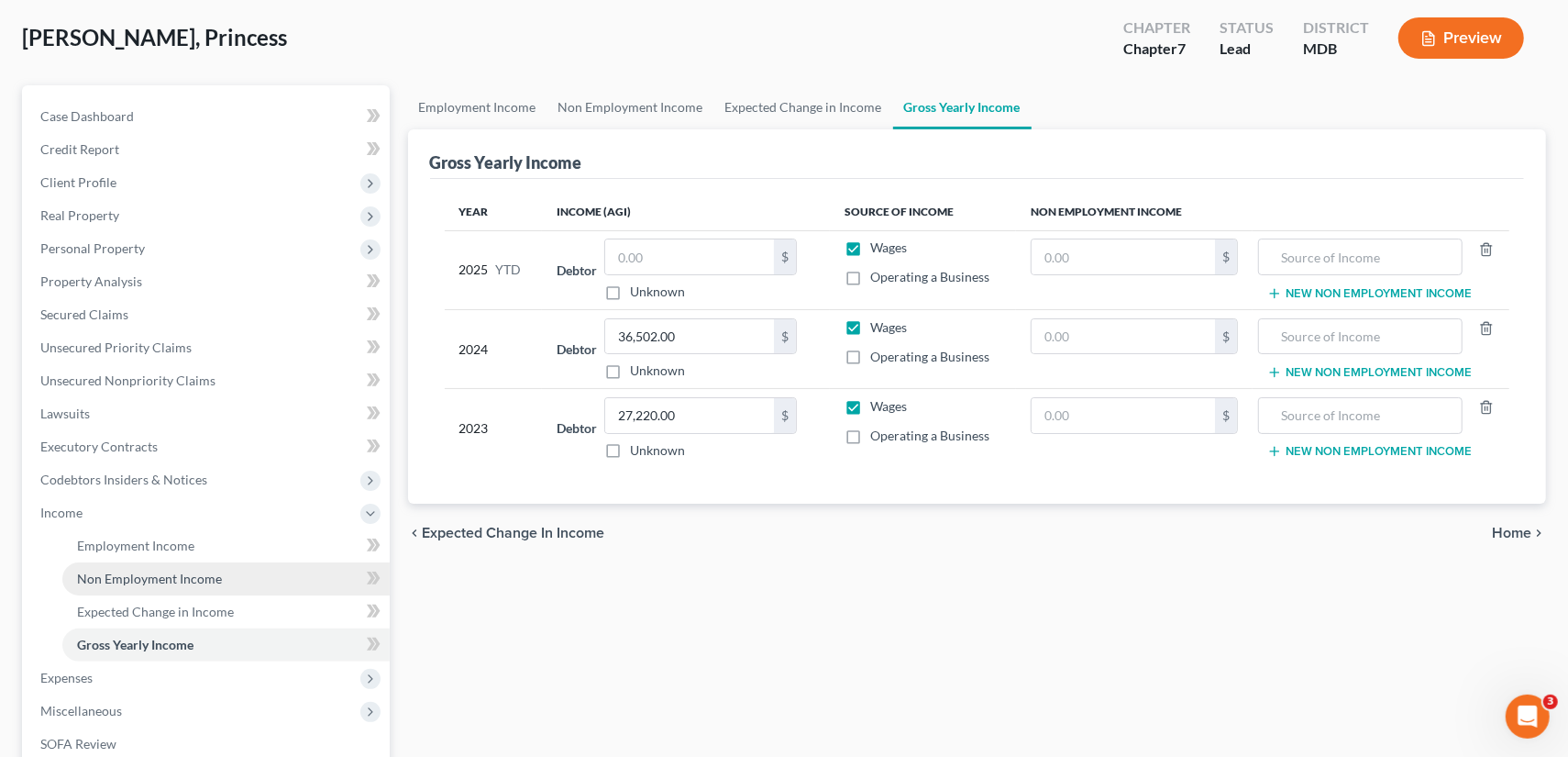
scroll to position [92, 0]
click at [1503, 525] on span "Home" at bounding box center [1511, 531] width 39 height 15
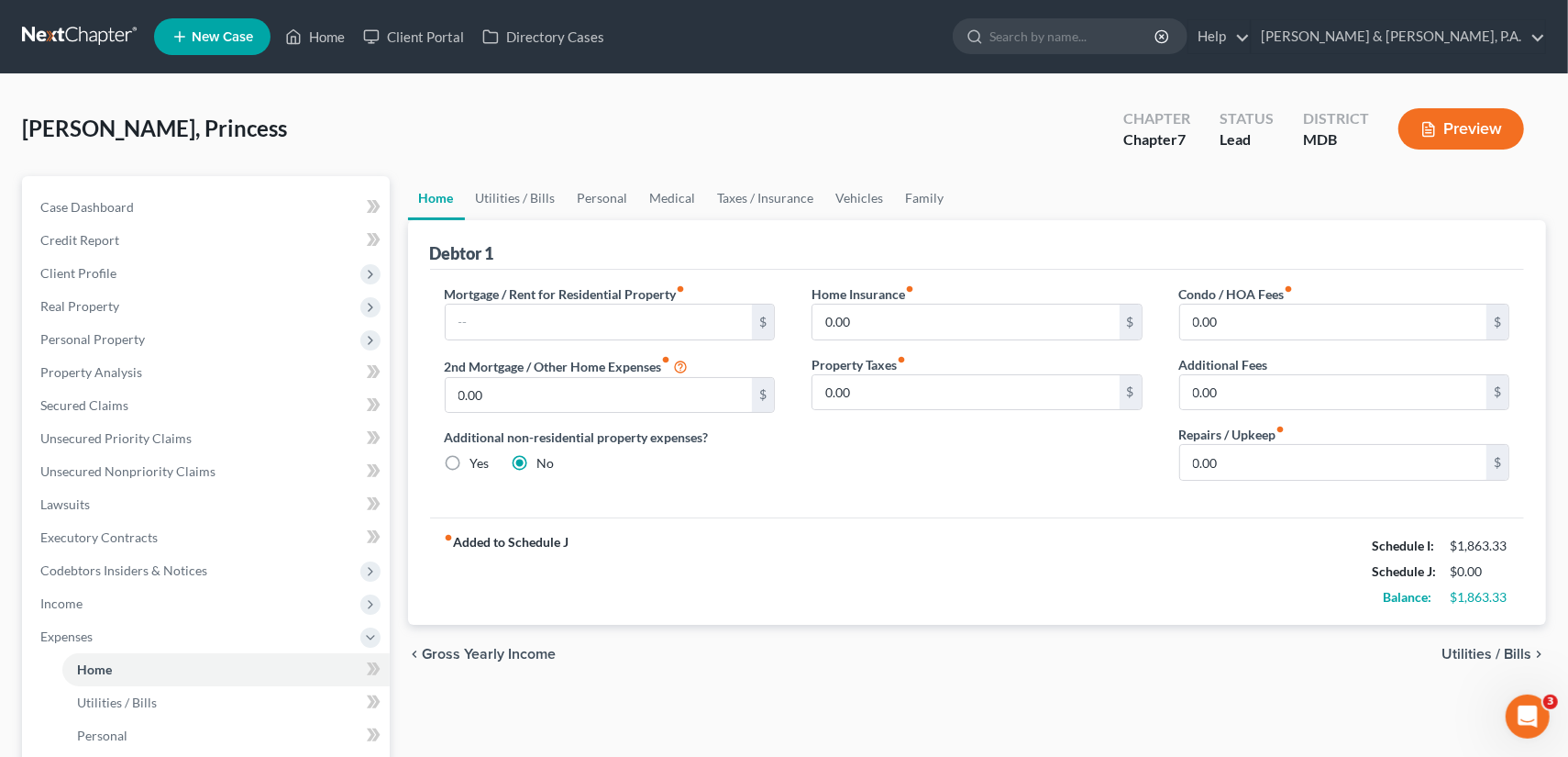
click at [1526, 647] on span "Utilities / Bills" at bounding box center [1487, 654] width 90 height 15
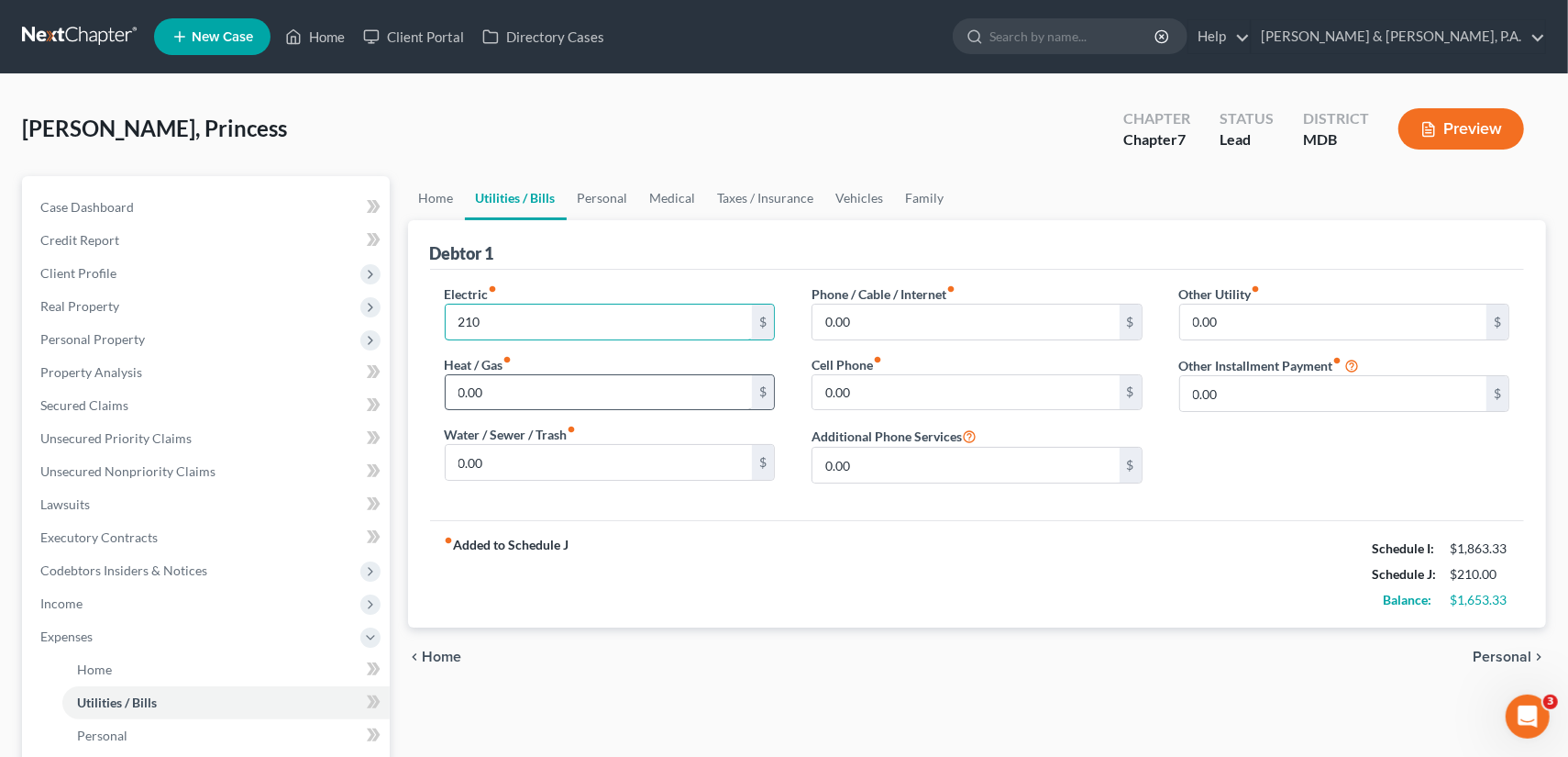
type input "210"
click at [533, 381] on input "0.00" at bounding box center [599, 393] width 307 height 35
type input "40"
click at [931, 441] on label "Additional Phone Services" at bounding box center [894, 435] width 165 height 22
click at [1506, 652] on span "Personal" at bounding box center [1501, 656] width 59 height 15
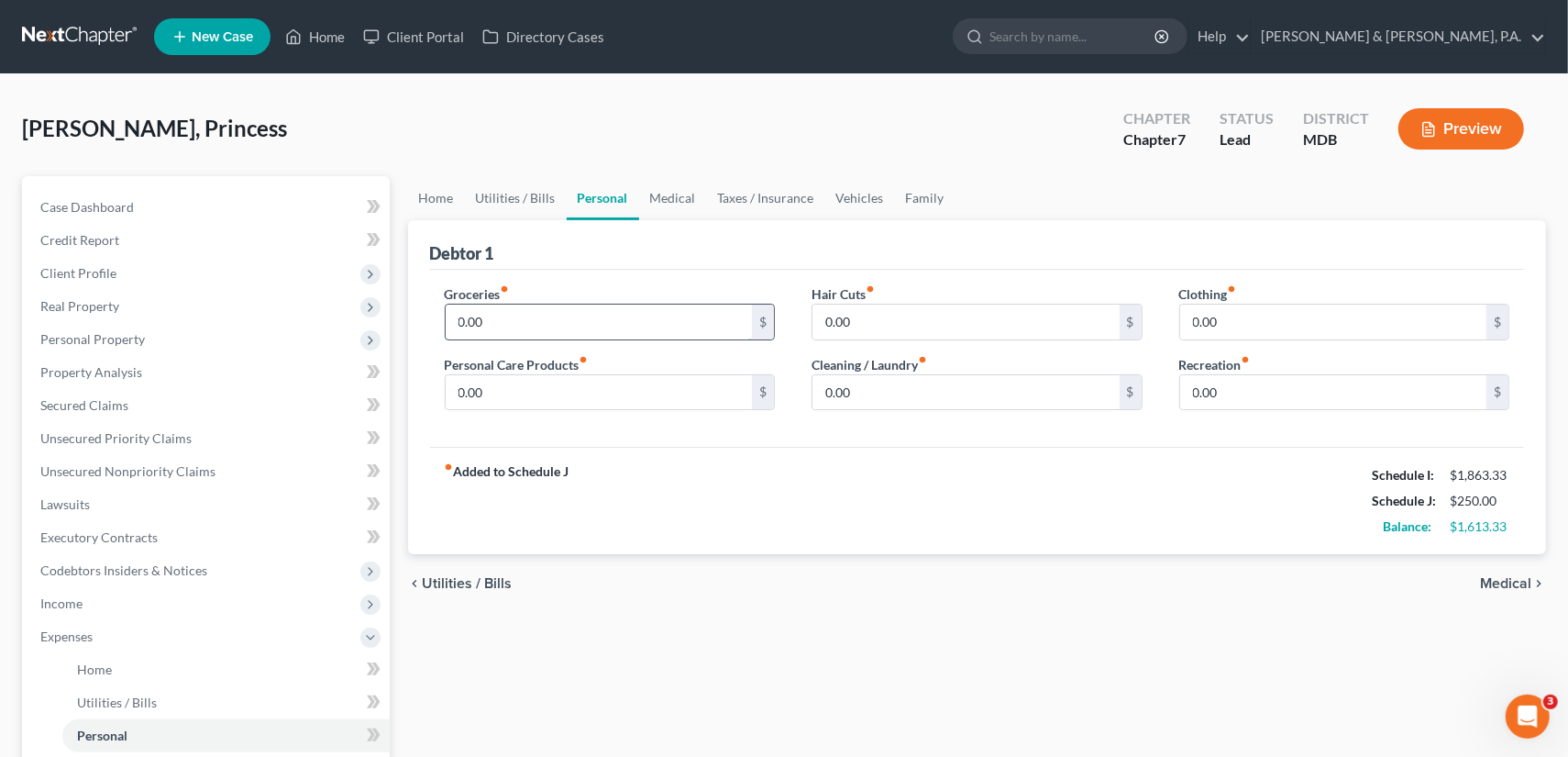
click at [503, 317] on input "0.00" at bounding box center [599, 323] width 307 height 35
type input "1"
type input "295"
click at [543, 383] on input "0.00" at bounding box center [599, 393] width 307 height 35
click at [1244, 314] on input "0.00" at bounding box center [1333, 323] width 307 height 35
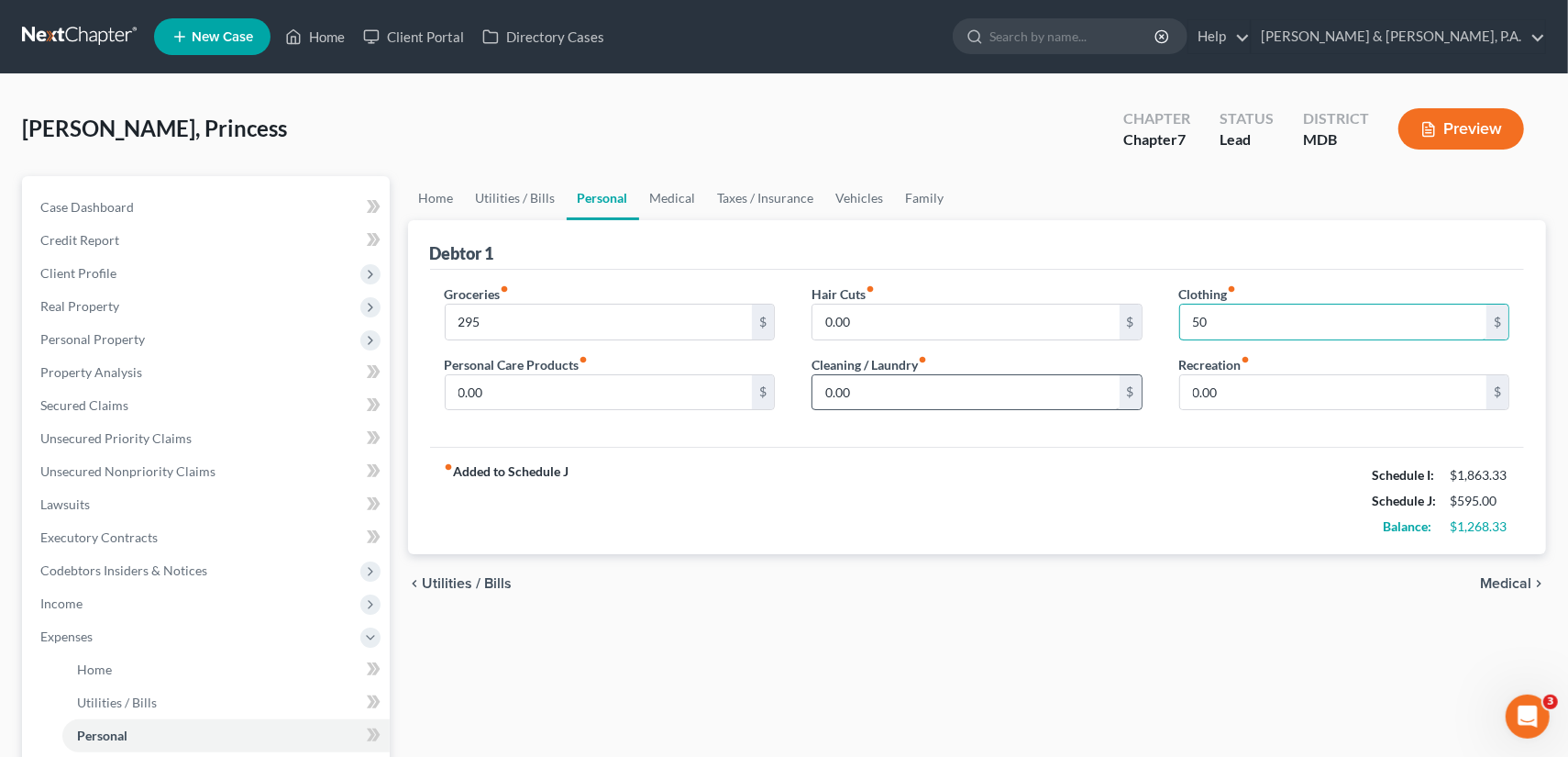
type input "50"
click at [965, 402] on input "0.00" at bounding box center [965, 393] width 307 height 35
click at [638, 390] on input "0.00" at bounding box center [599, 393] width 307 height 35
type input "25"
click at [1257, 394] on input "0.00" at bounding box center [1333, 393] width 307 height 35
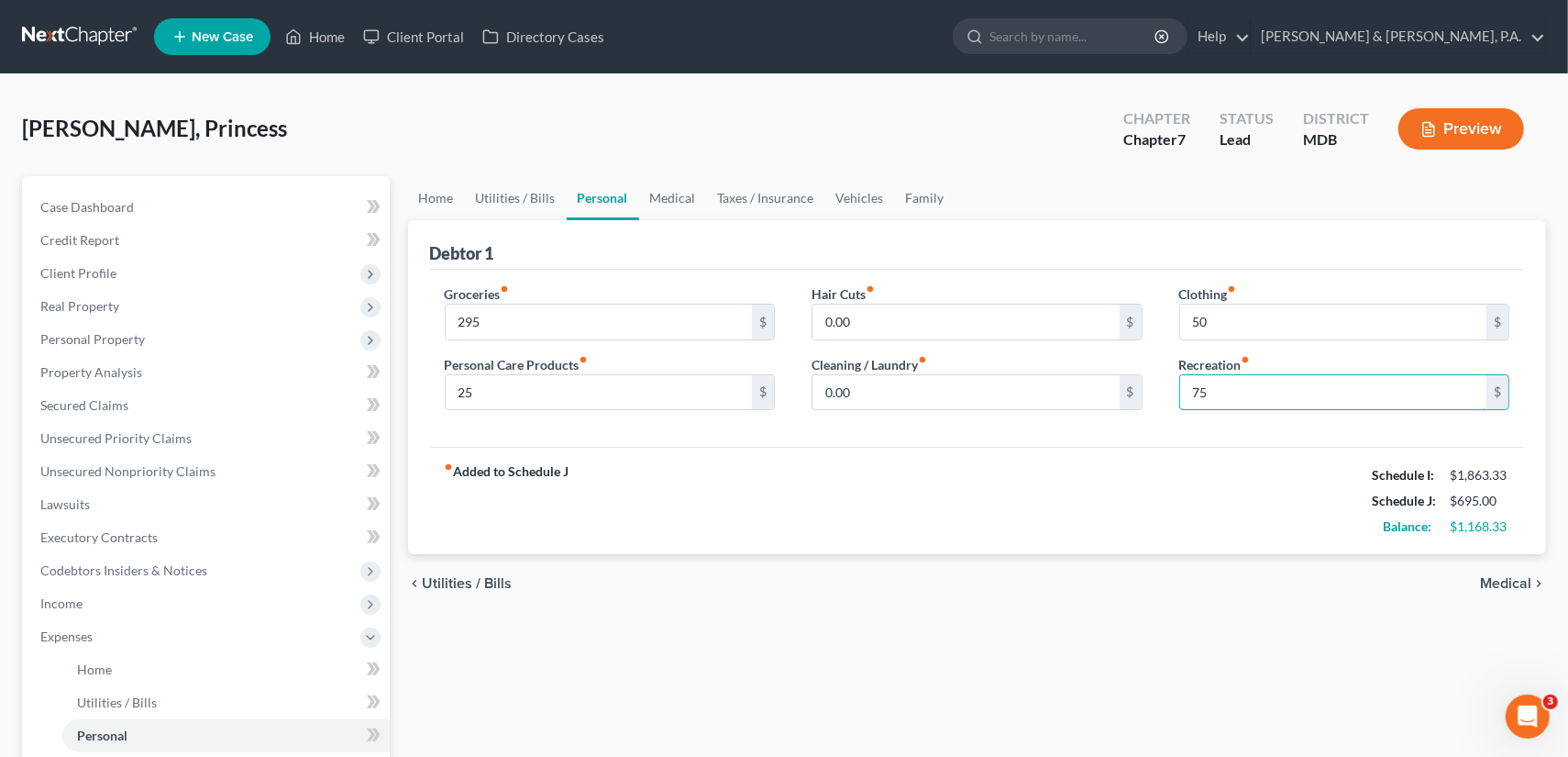
drag, startPoint x: 1244, startPoint y: 395, endPoint x: 1170, endPoint y: 385, distance: 74.7
click at [1170, 385] on div "Clothing fiber_manual_record 50 $ Recreation fiber_manual_record 75 $" at bounding box center [1344, 355] width 368 height 141
type input "125"
click at [1501, 578] on span "Medical" at bounding box center [1505, 582] width 51 height 15
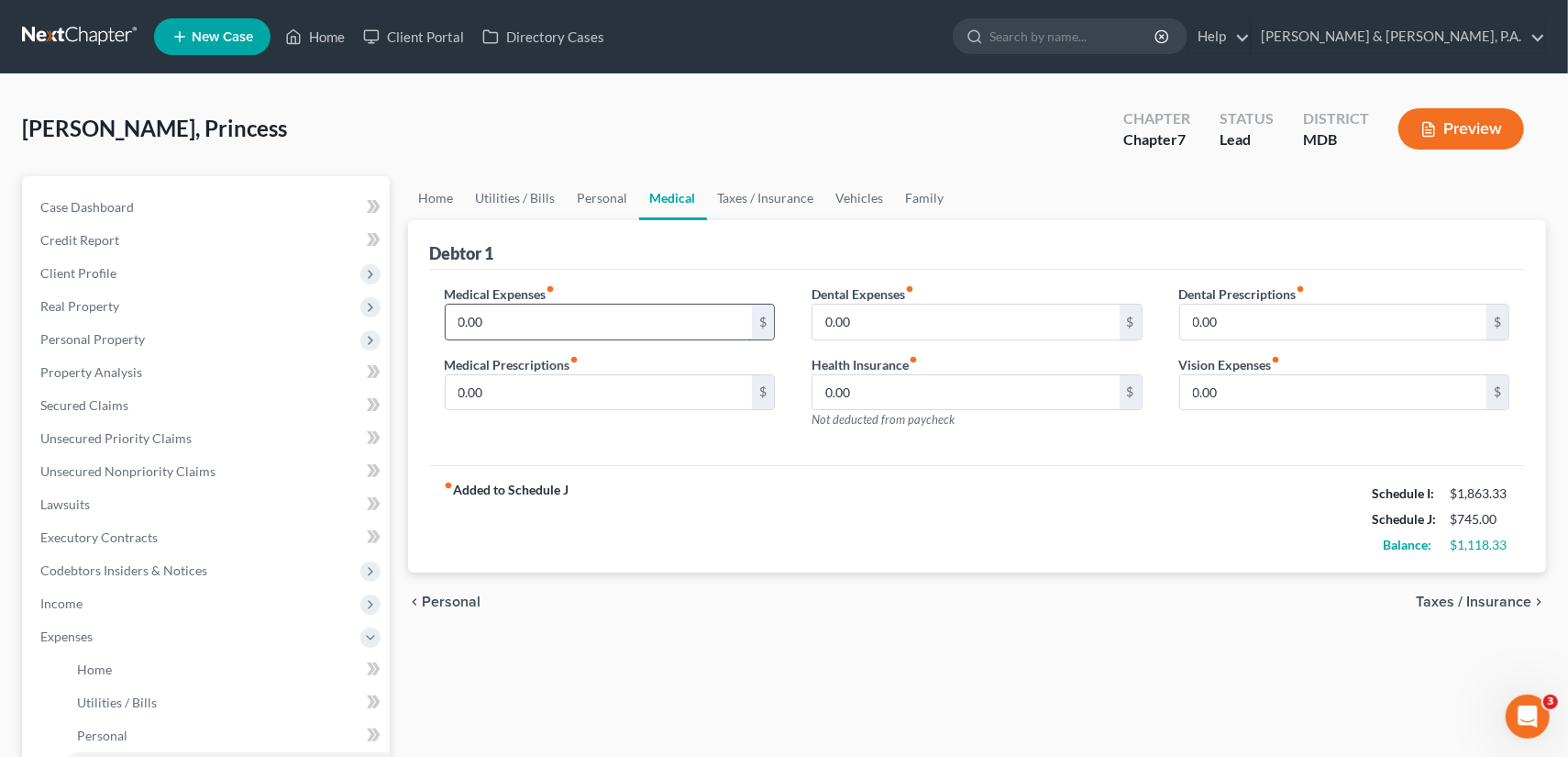
click at [507, 311] on input "0.00" at bounding box center [599, 323] width 307 height 35
type input "20"
click at [448, 604] on span "Personal" at bounding box center [452, 601] width 59 height 15
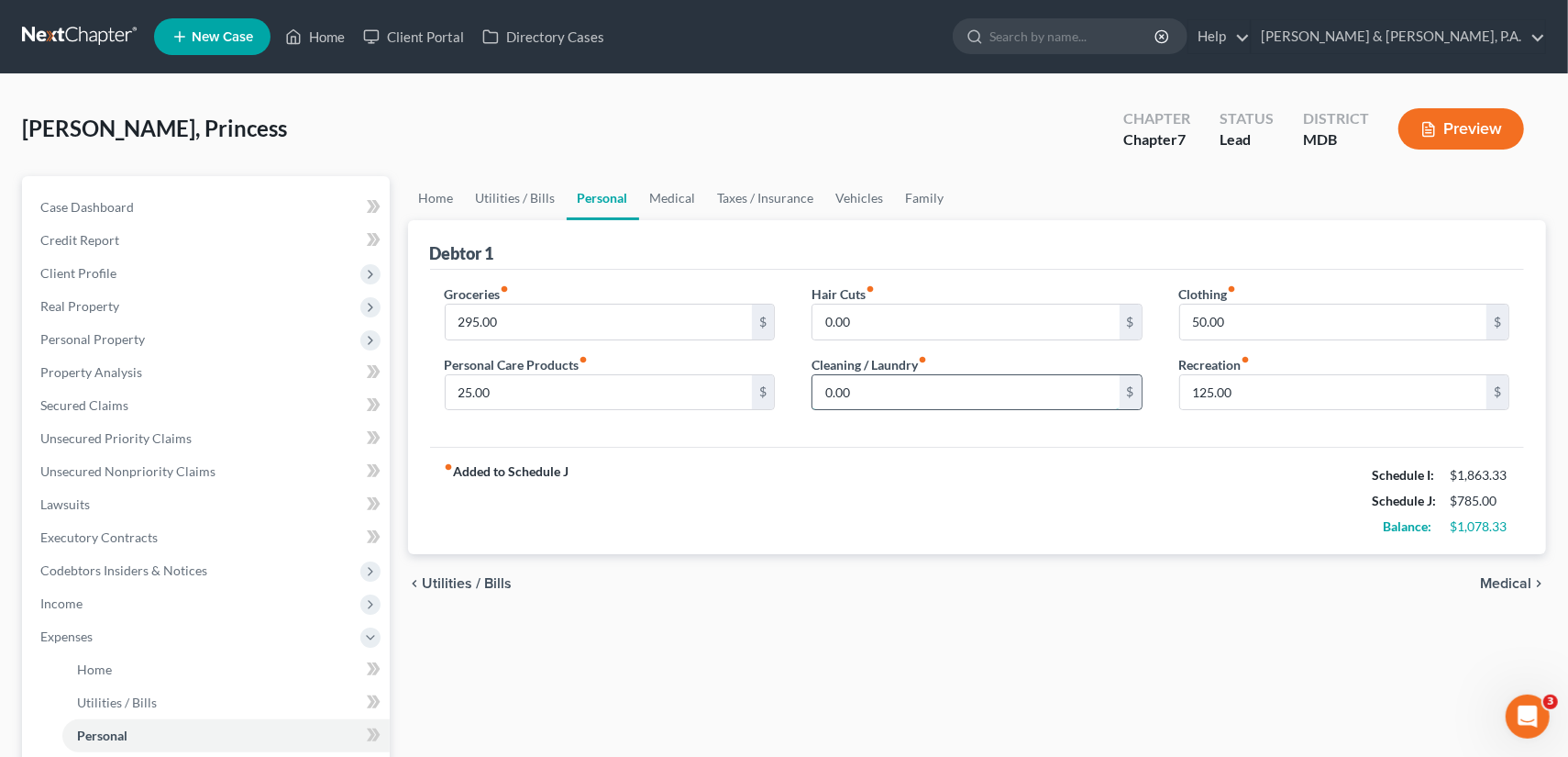
click at [869, 399] on input "0.00" at bounding box center [965, 393] width 307 height 35
type input "45"
click at [1511, 579] on span "Medical" at bounding box center [1505, 582] width 51 height 15
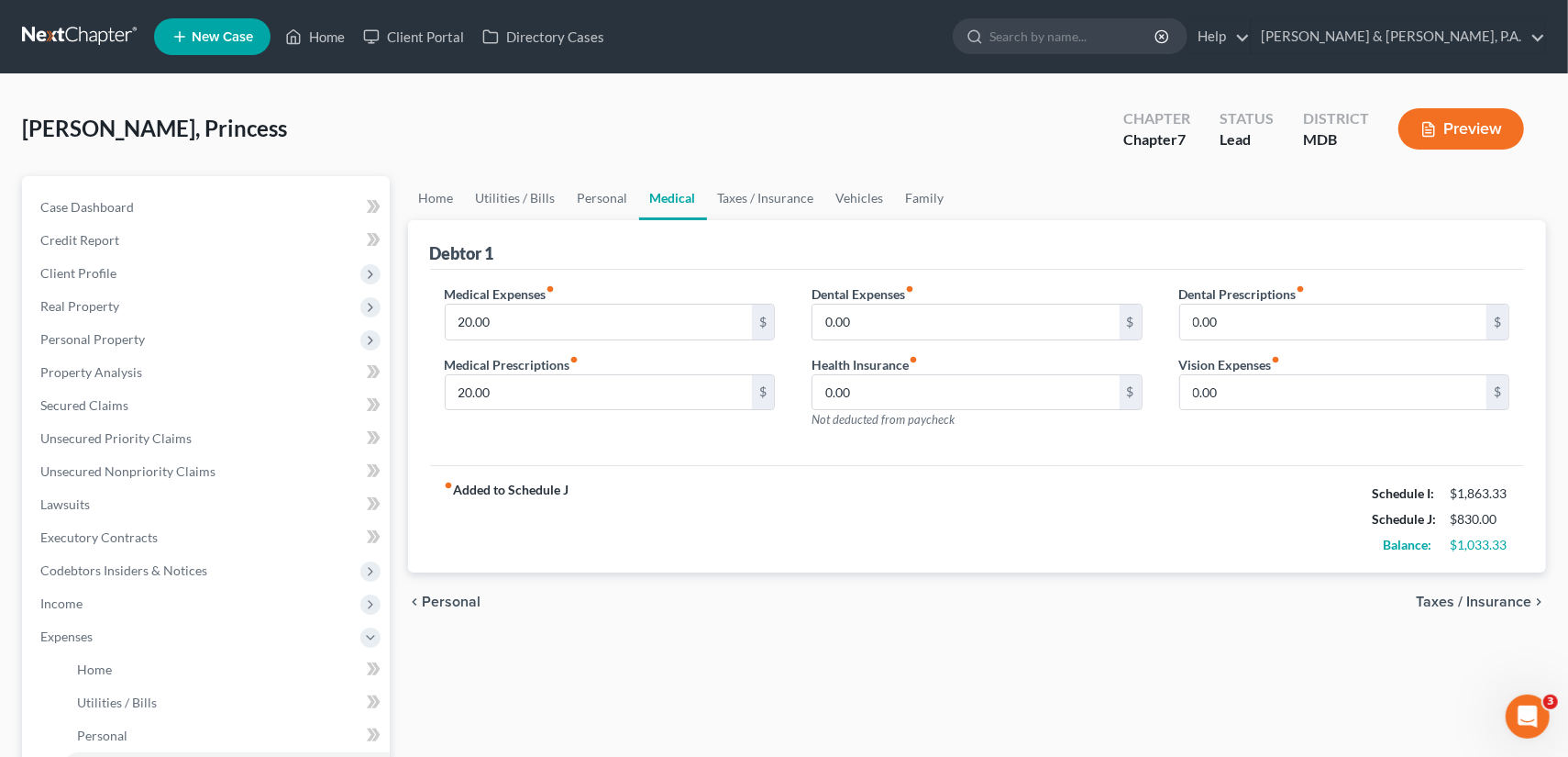
click at [1499, 597] on span "Taxes / Insurance" at bounding box center [1473, 601] width 116 height 15
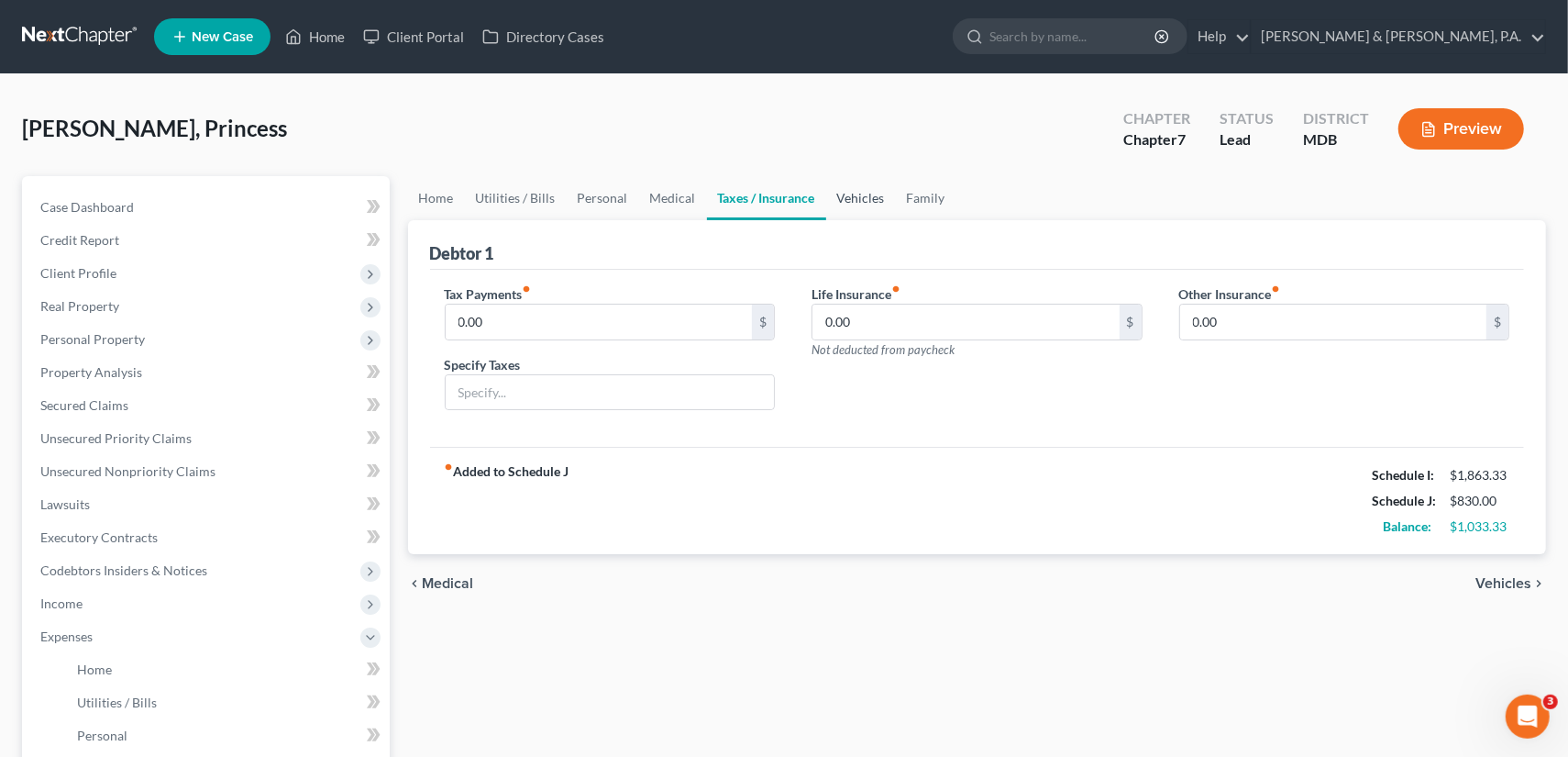
click at [846, 192] on link "Vehicles" at bounding box center [860, 198] width 70 height 44
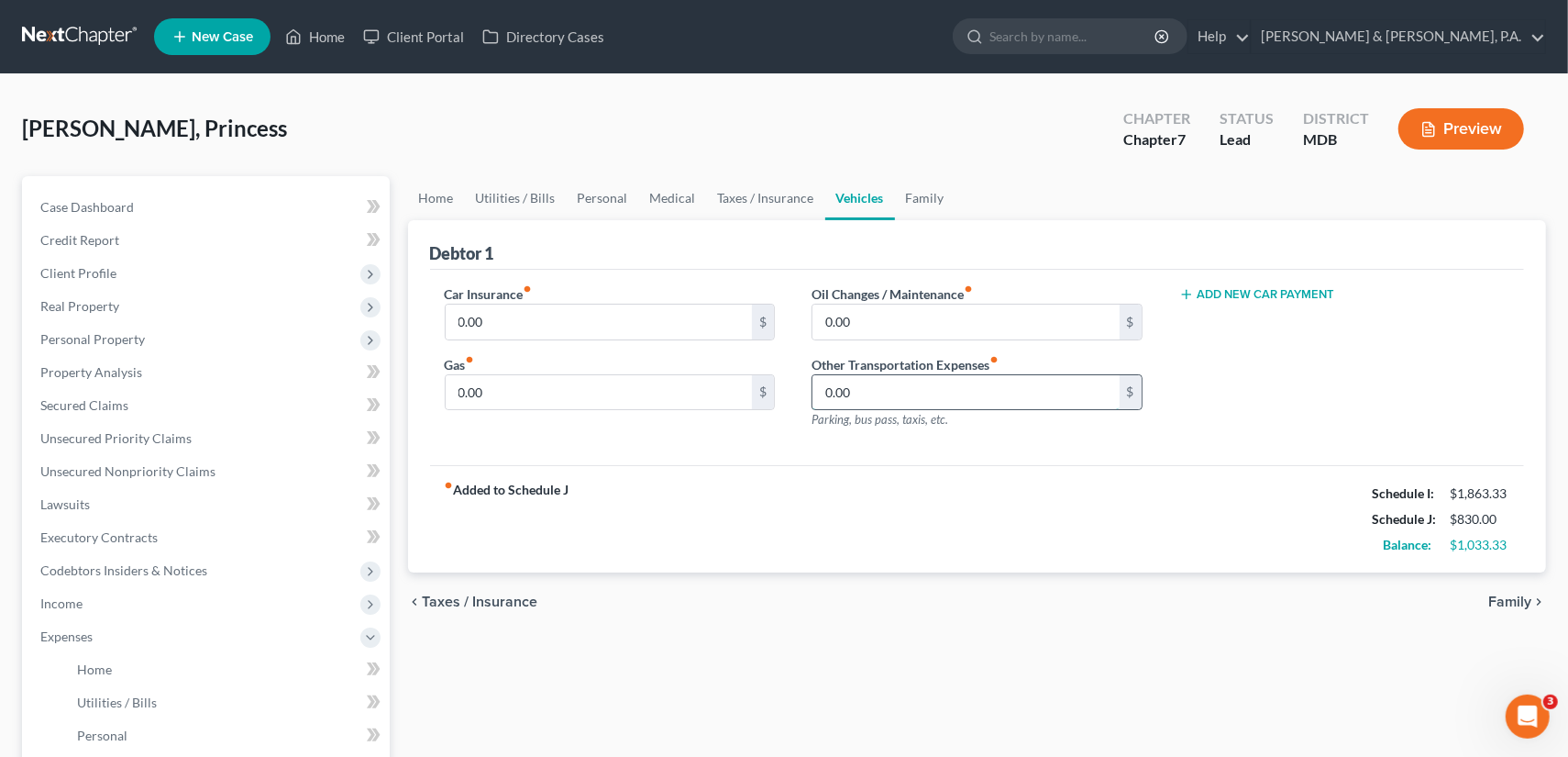
click at [869, 393] on input "0.00" at bounding box center [965, 393] width 307 height 35
type input "100"
click at [431, 203] on link "Home" at bounding box center [436, 198] width 57 height 44
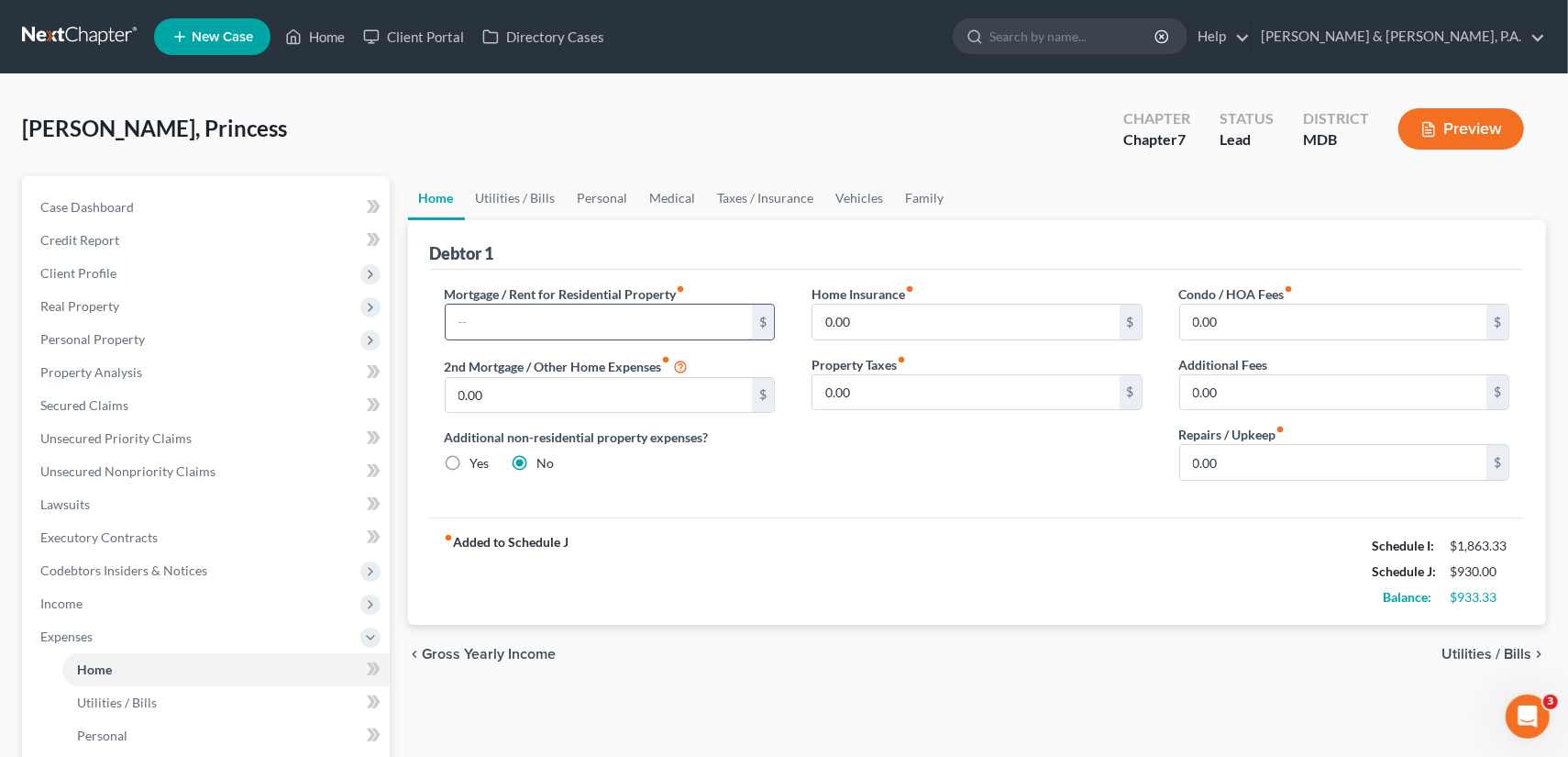
click at [640, 331] on input "text" at bounding box center [599, 323] width 307 height 35
type input "250"
click at [1443, 648] on span "Utilities / Bills" at bounding box center [1487, 654] width 90 height 15
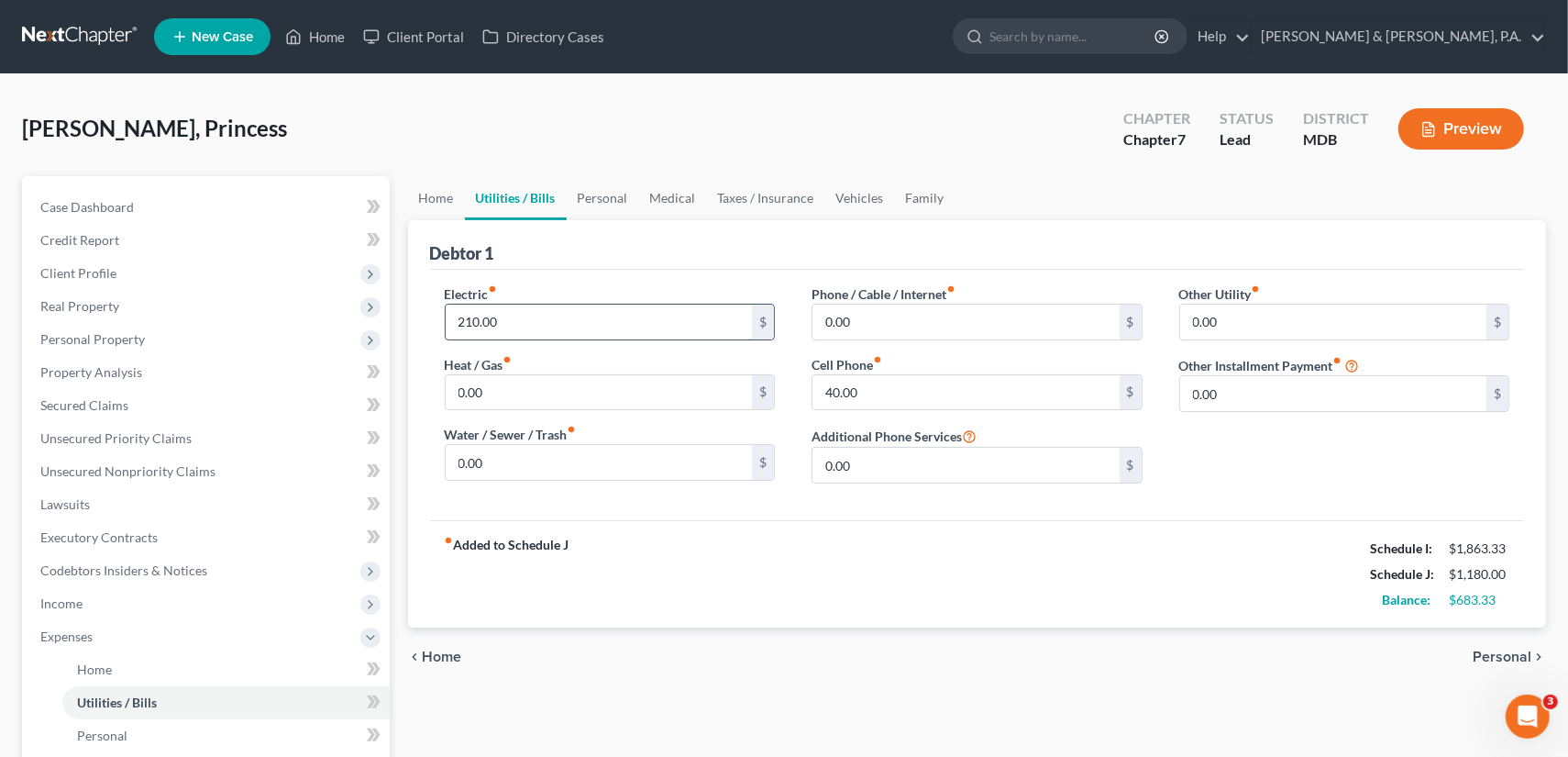
click at [529, 312] on input "210.00" at bounding box center [599, 323] width 307 height 35
type input "245"
click at [1512, 649] on span "Personal" at bounding box center [1501, 656] width 59 height 15
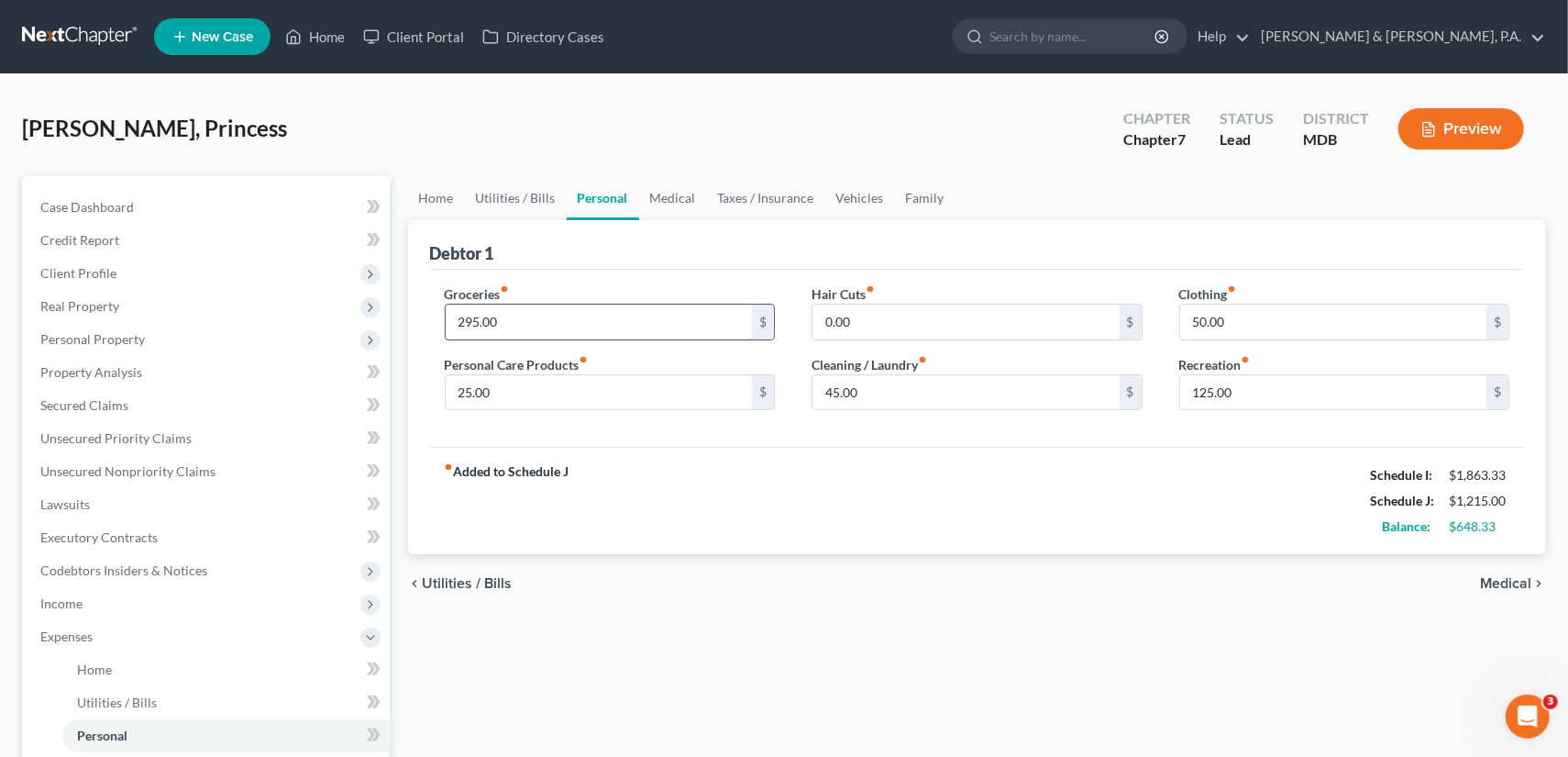
click at [515, 322] on input "295.00" at bounding box center [599, 323] width 307 height 35
type input "495"
type input "20"
click at [1519, 577] on span "Medical" at bounding box center [1505, 582] width 51 height 15
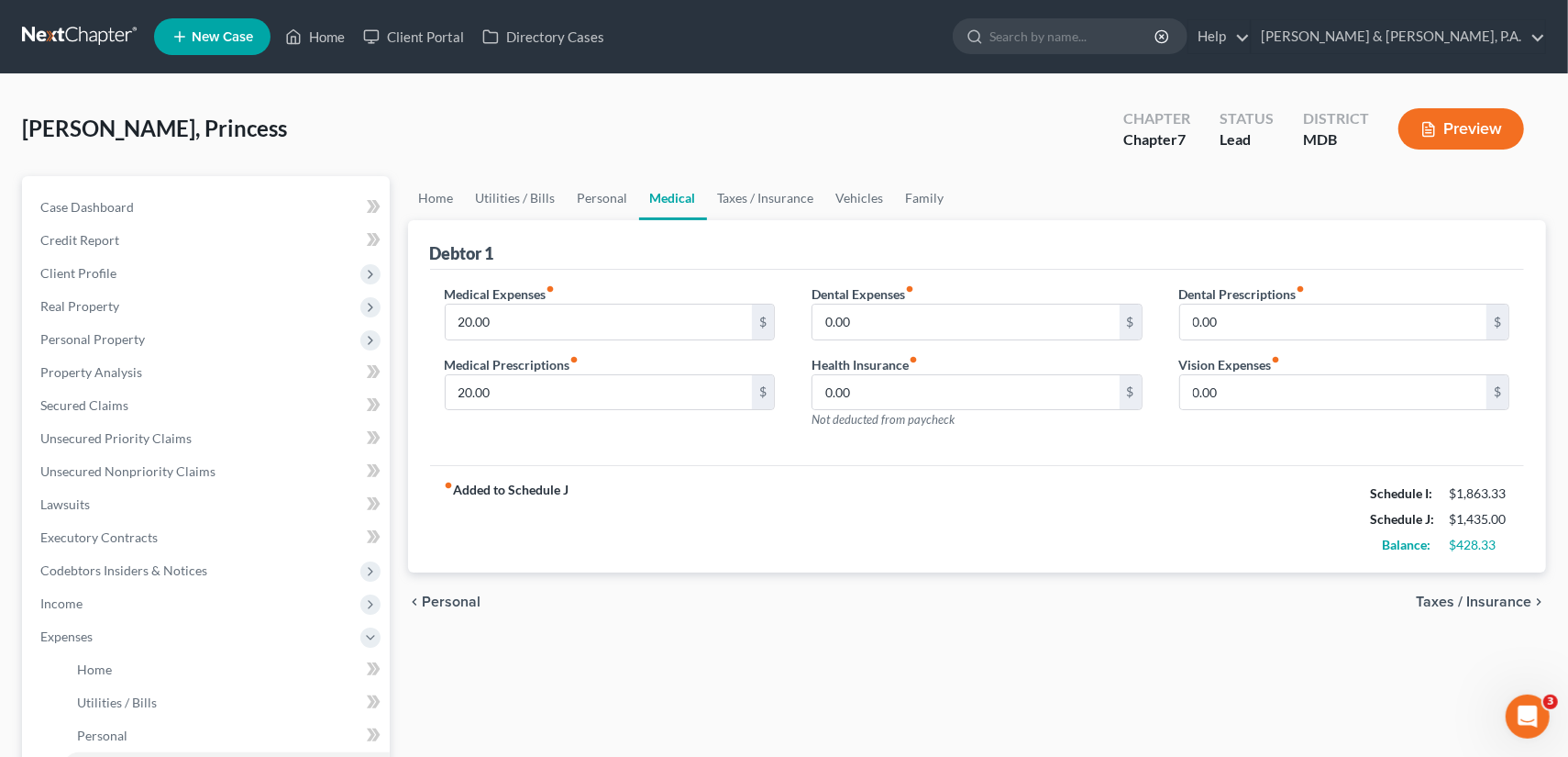
click at [1490, 600] on span "Taxes / Insurance" at bounding box center [1473, 601] width 116 height 15
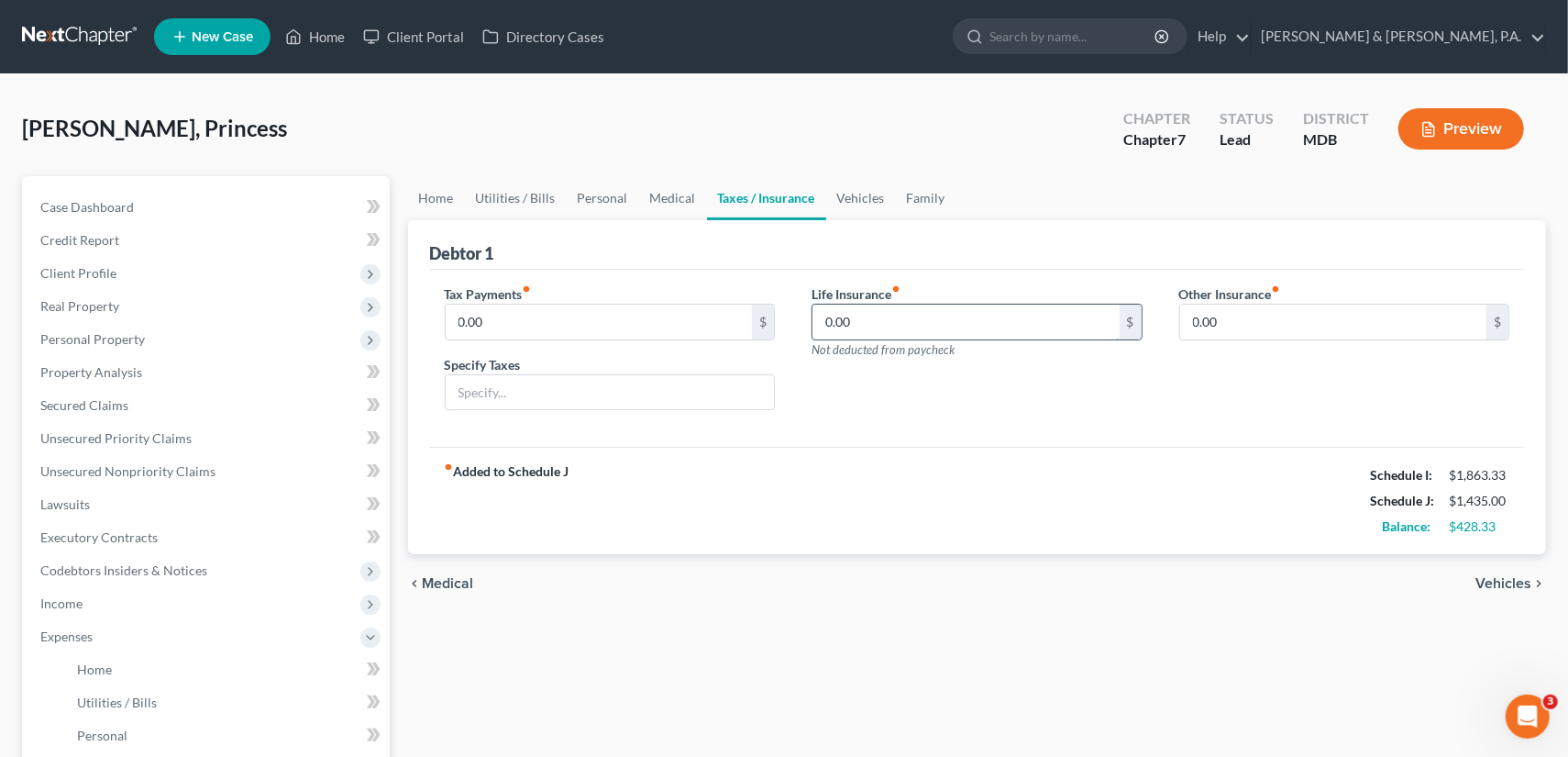
click at [871, 318] on input "0.00" at bounding box center [965, 323] width 307 height 35
type input "33"
click at [1509, 580] on span "Vehicles" at bounding box center [1502, 582] width 56 height 15
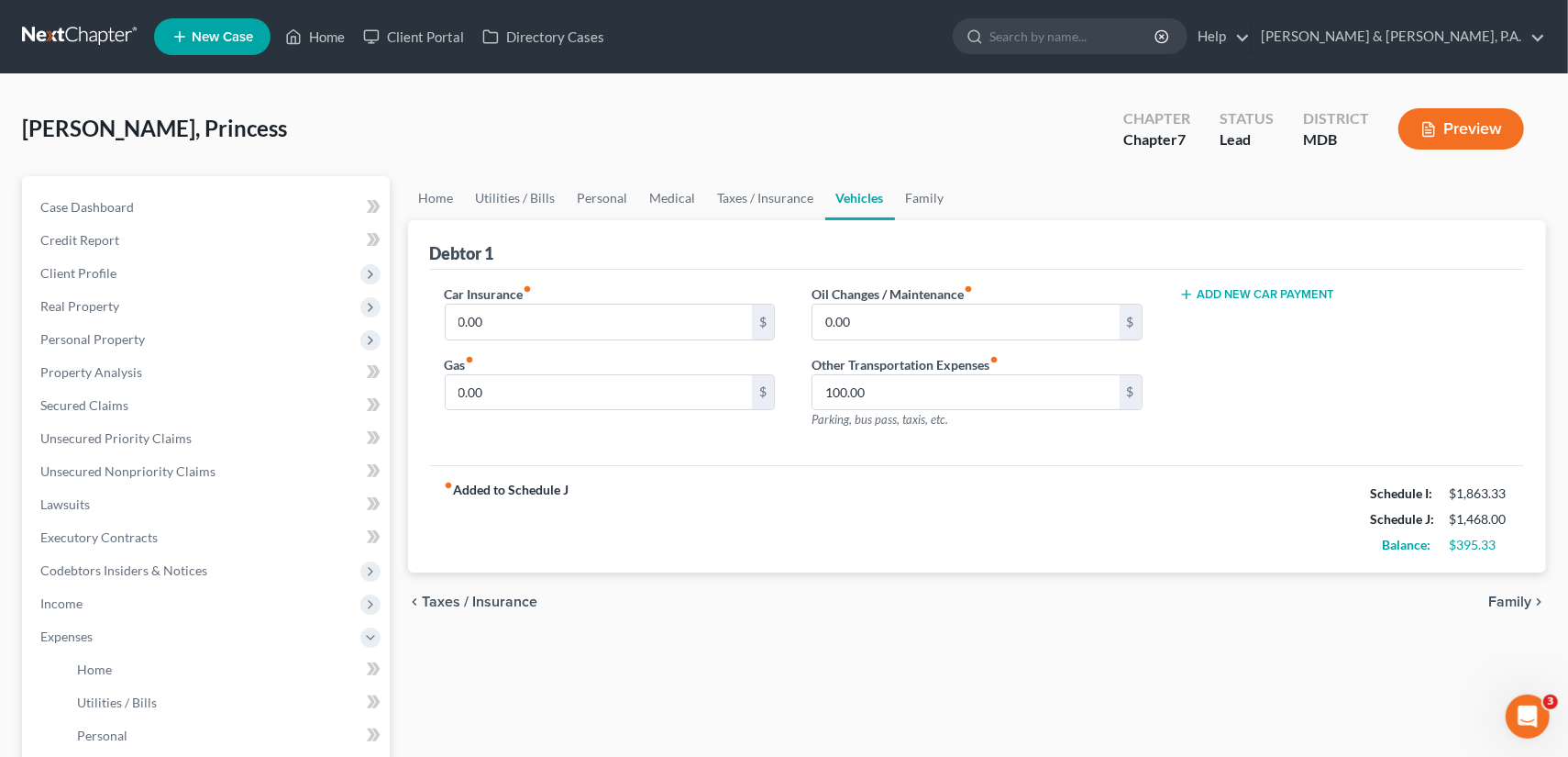
click at [1509, 580] on div "chevron_left Taxes / Insurance Family chevron_right" at bounding box center [977, 602] width 1139 height 59
click at [1508, 601] on span "Family" at bounding box center [1509, 601] width 43 height 15
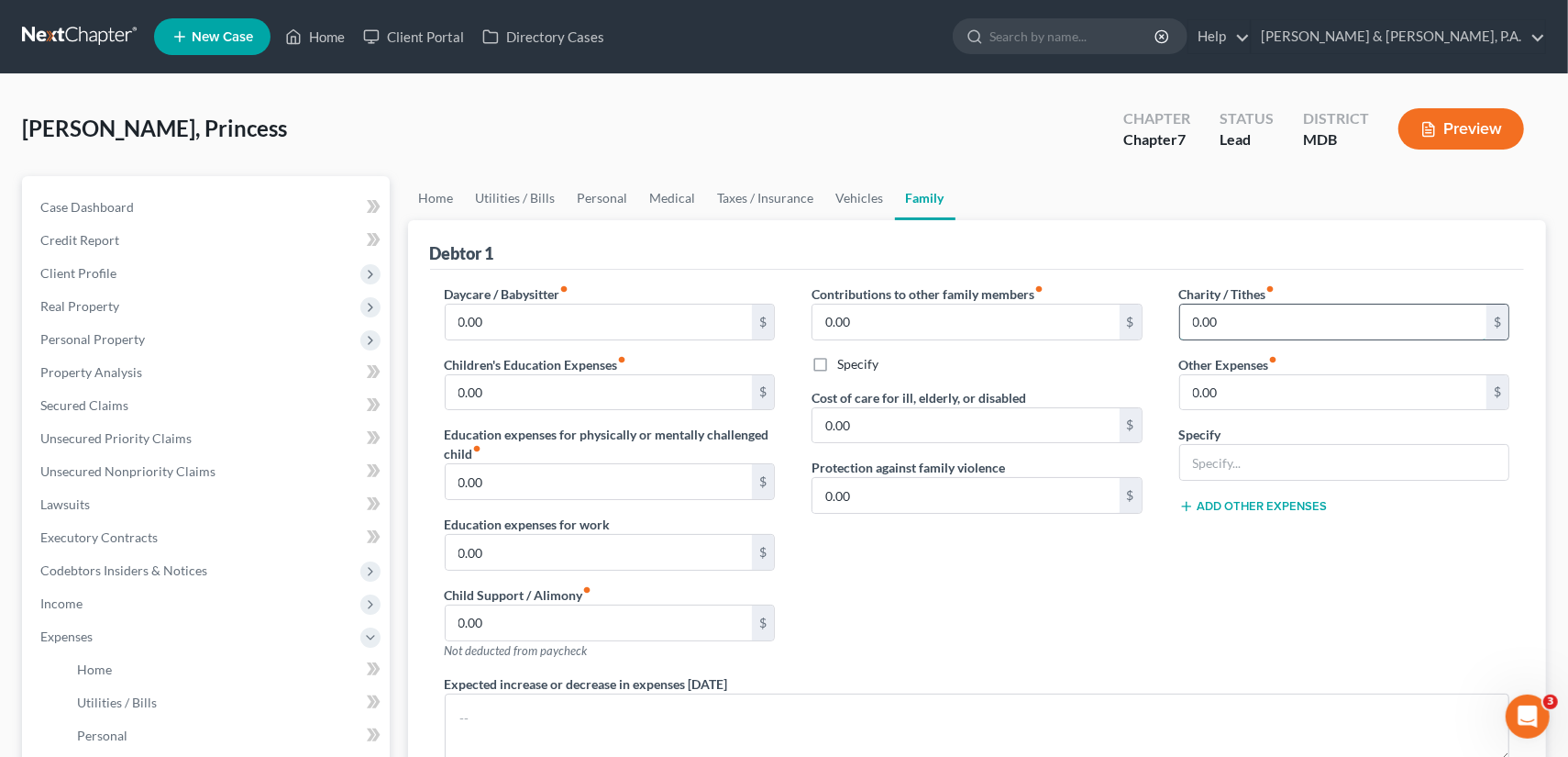
click at [1261, 328] on input "0.00" at bounding box center [1333, 323] width 307 height 35
type input "25"
click at [1276, 381] on input "0.00" at bounding box center [1333, 393] width 307 height 35
click at [628, 315] on input "0.00" at bounding box center [599, 323] width 307 height 35
click at [431, 196] on link "Home" at bounding box center [436, 198] width 57 height 44
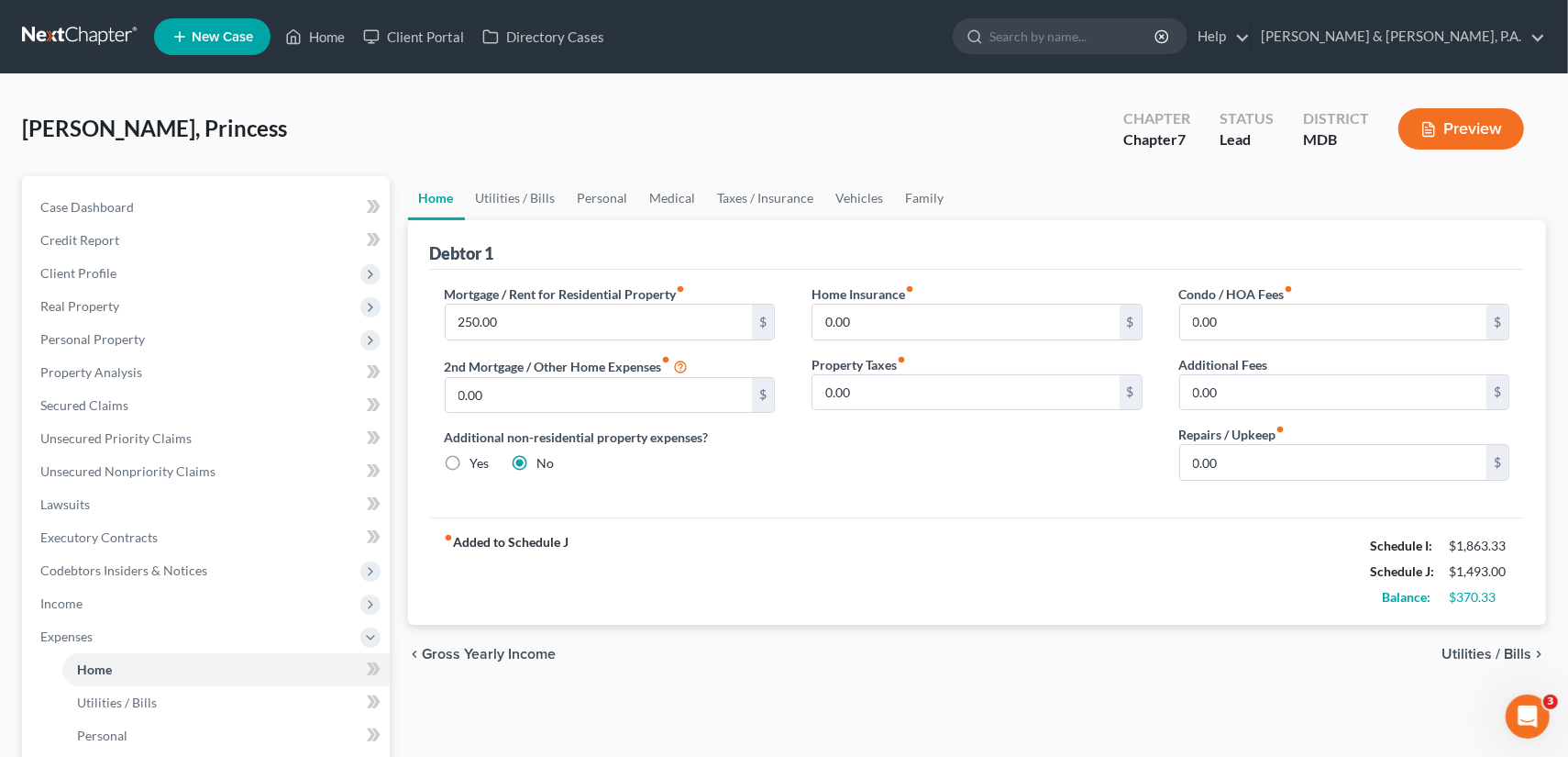
click at [1485, 648] on span "Utilities / Bills" at bounding box center [1487, 654] width 90 height 15
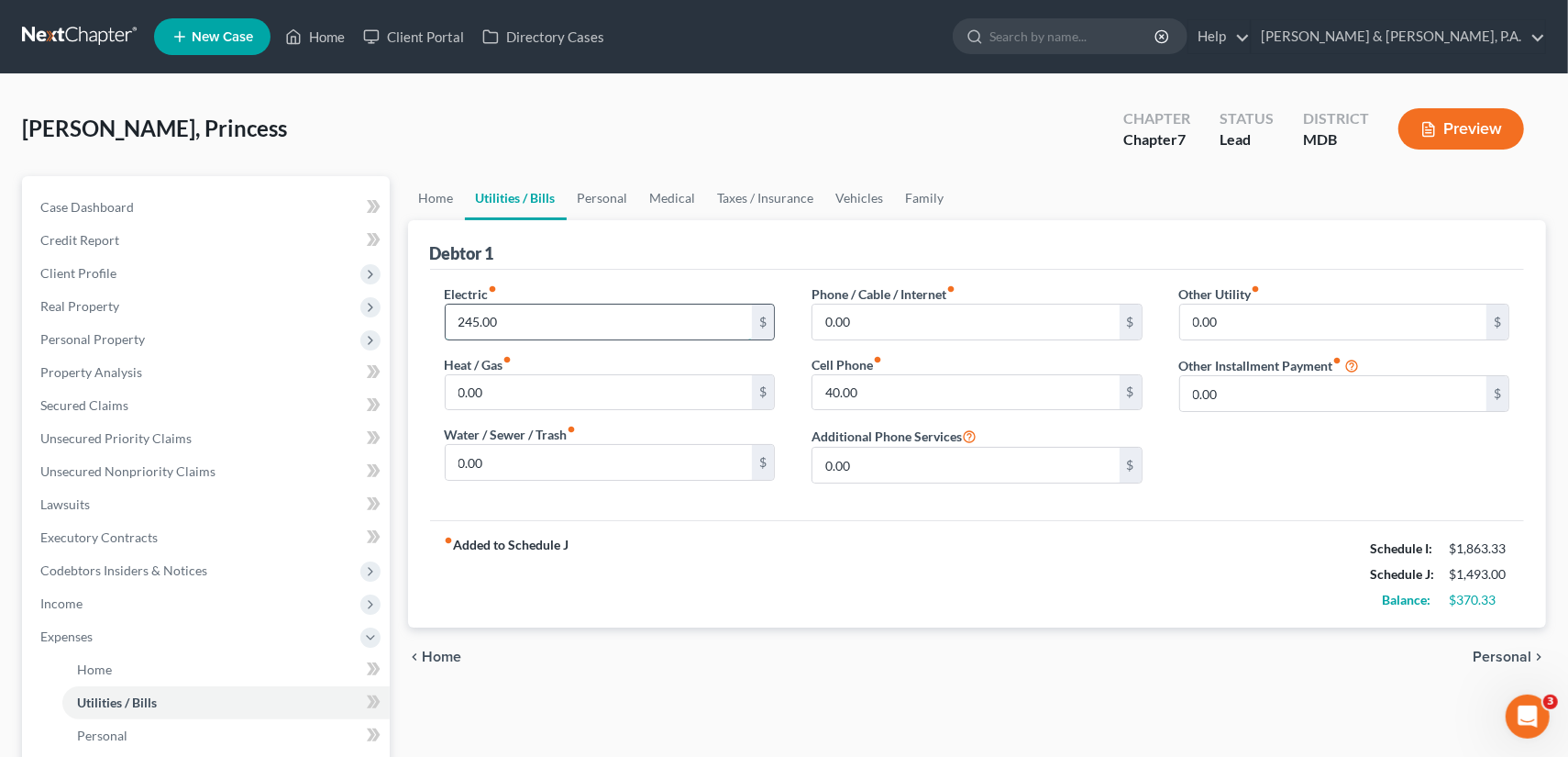
click at [464, 318] on input "245.00" at bounding box center [599, 323] width 307 height 35
type input "345"
click at [522, 389] on input "0.00" at bounding box center [599, 393] width 307 height 35
click at [538, 333] on input "345" at bounding box center [599, 323] width 307 height 35
click at [1189, 319] on input "0.00" at bounding box center [1333, 323] width 307 height 35
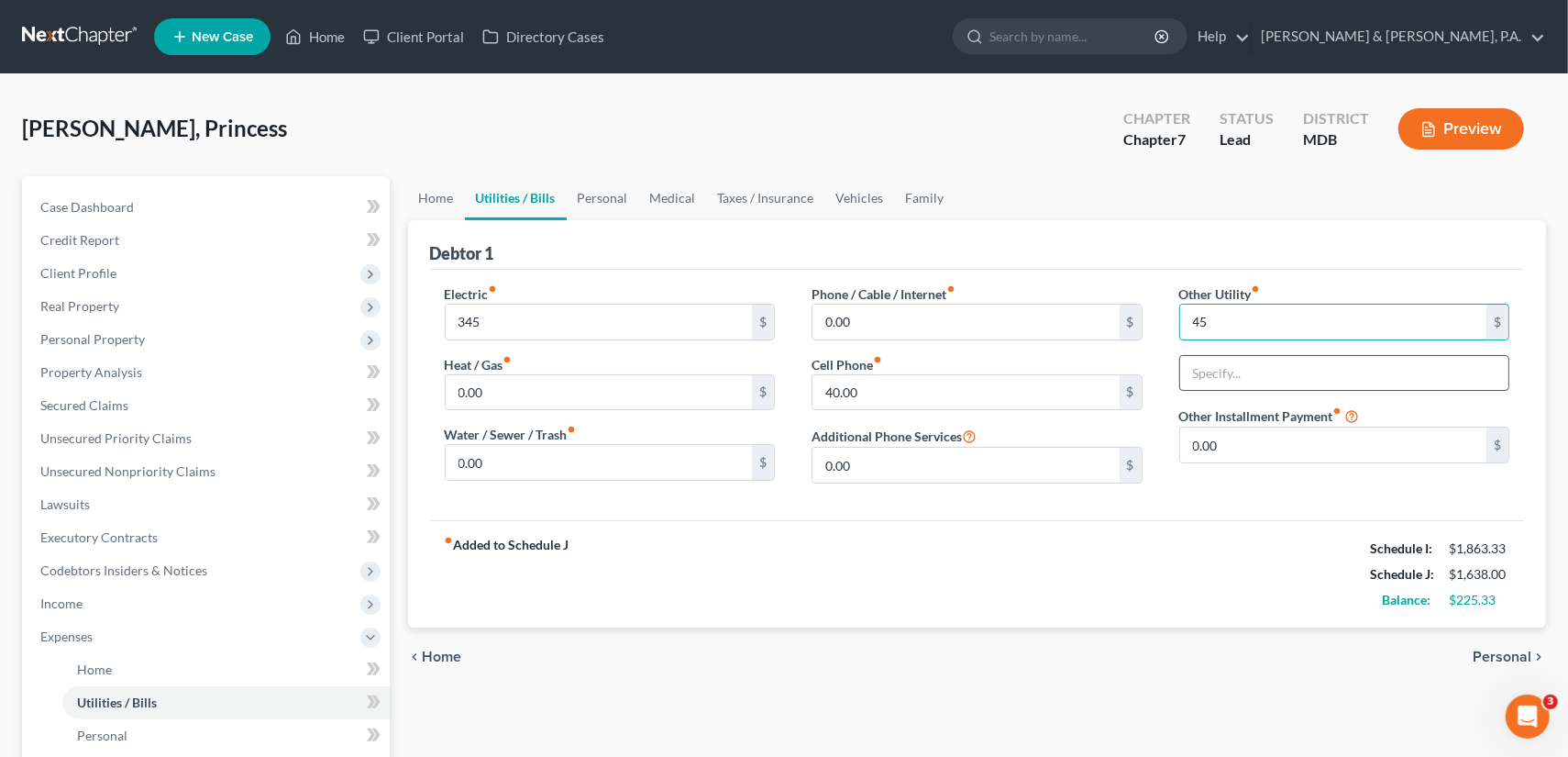
type input "45"
click at [1377, 368] on input "text" at bounding box center [1345, 374] width 329 height 35
click at [1483, 649] on span "Personal" at bounding box center [1501, 656] width 59 height 15
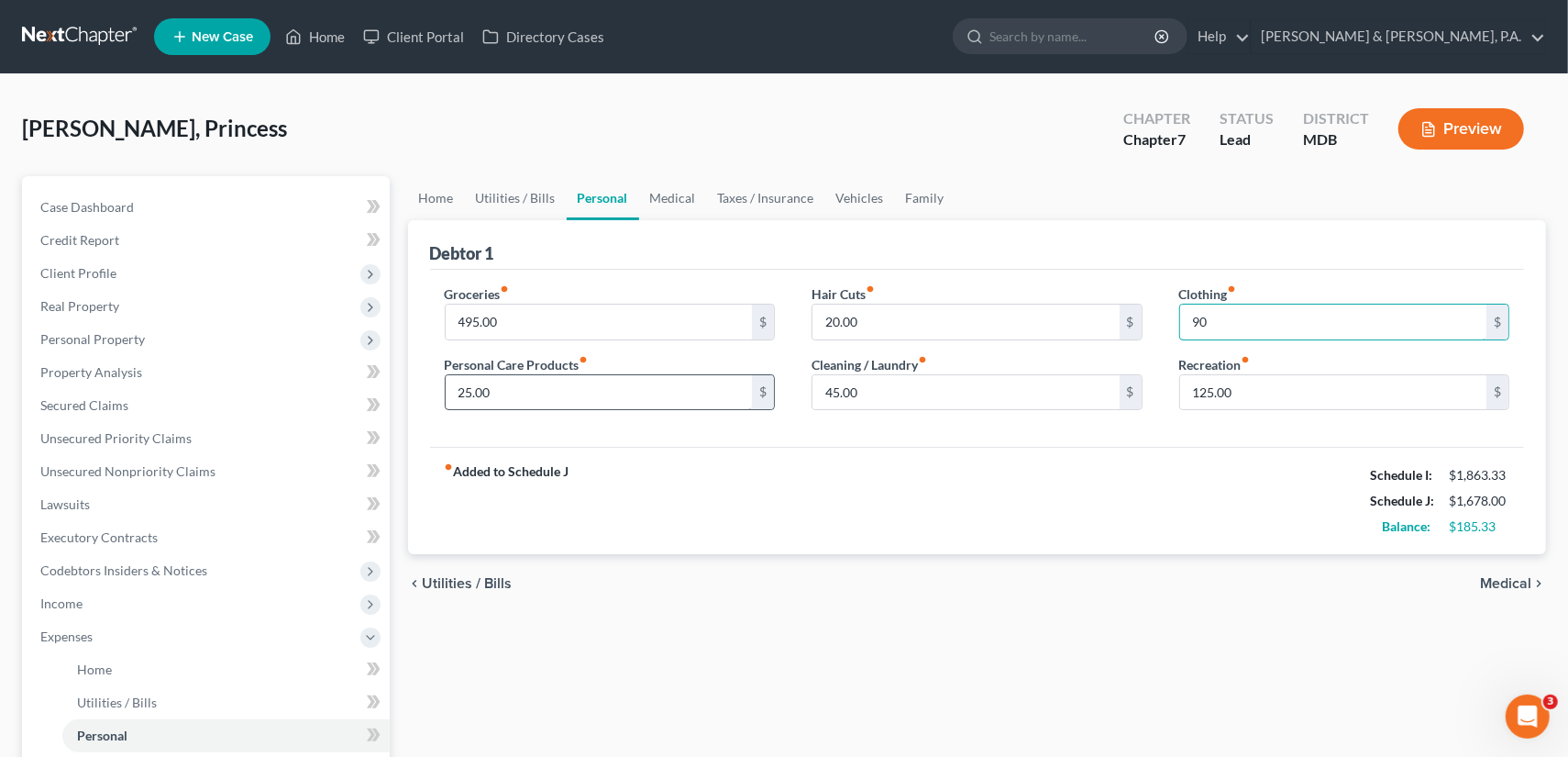
type input "90"
type input "45"
click at [894, 382] on input "45.00" at bounding box center [965, 393] width 307 height 35
click at [883, 305] on input "20.00" at bounding box center [965, 323] width 307 height 35
click at [1248, 388] on input "125.00" at bounding box center [1333, 393] width 307 height 35
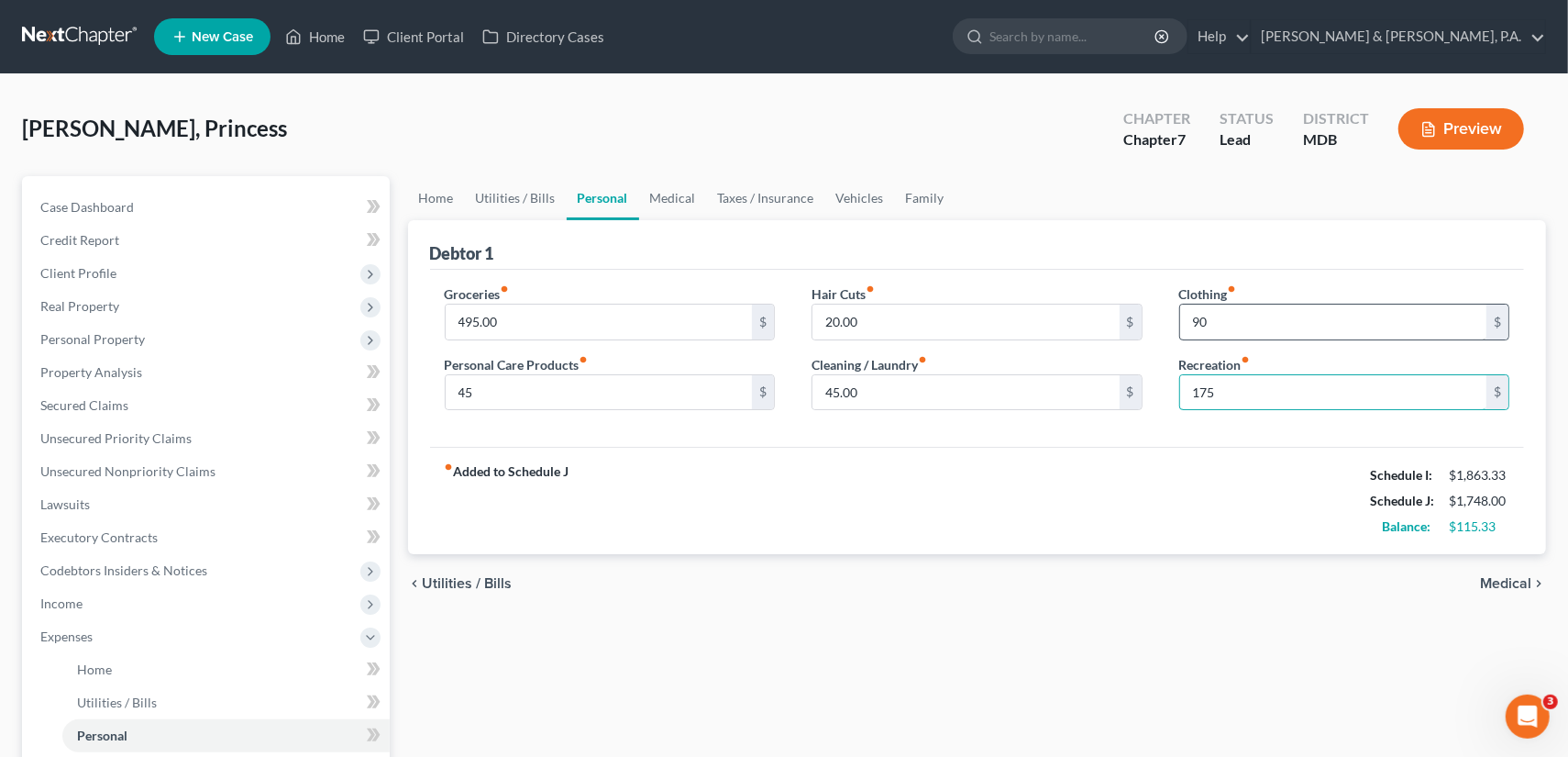
type input "175"
click at [1357, 305] on input "90" at bounding box center [1333, 323] width 307 height 35
click at [1287, 376] on input "175" at bounding box center [1333, 393] width 307 height 35
click at [906, 388] on input "45.00" at bounding box center [965, 393] width 307 height 35
click at [859, 321] on input "20.00" at bounding box center [965, 323] width 307 height 35
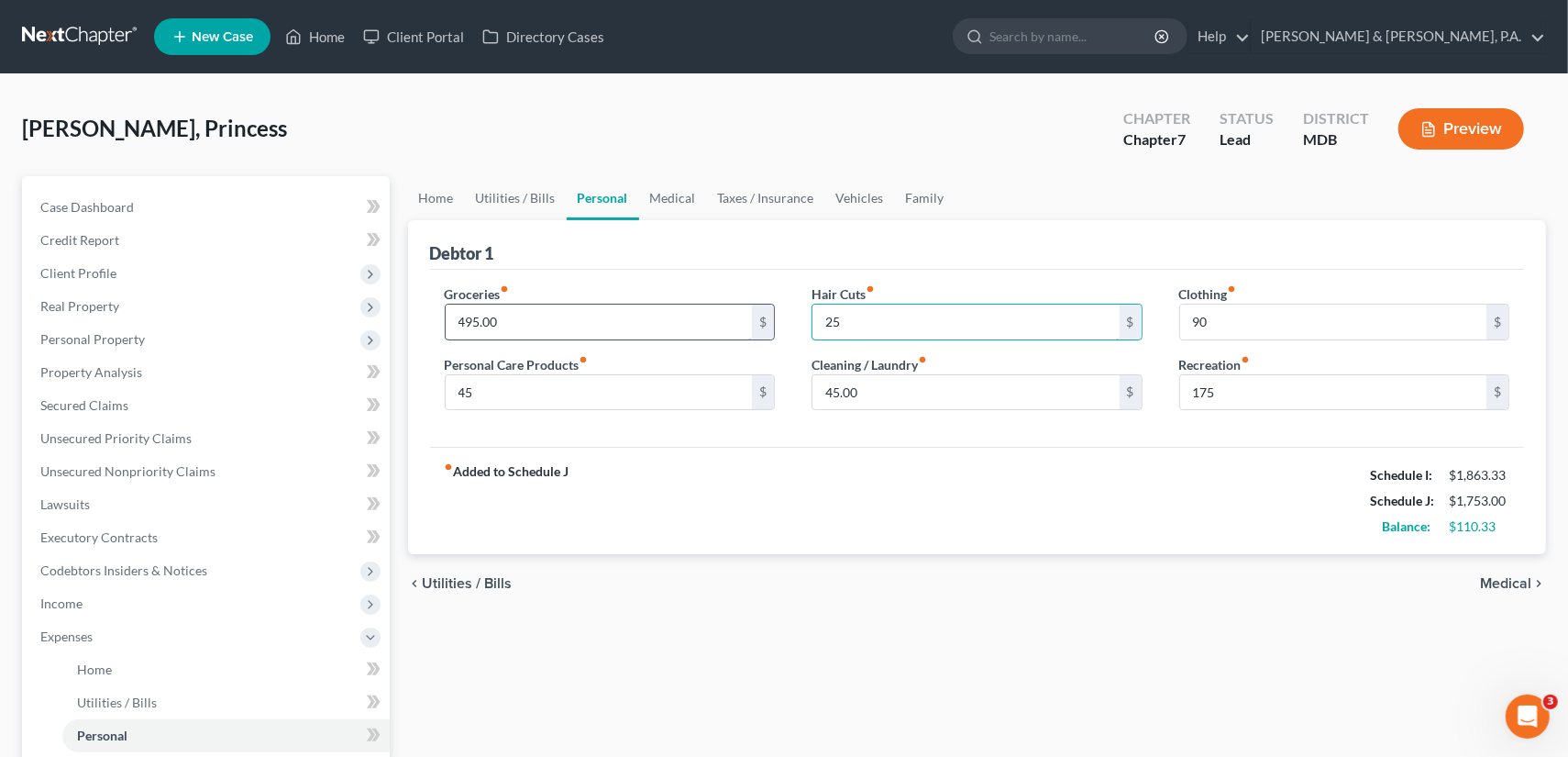
type input "25"
click at [693, 319] on input "495.00" at bounding box center [599, 323] width 307 height 35
click at [530, 192] on link "Utilities / Bills" at bounding box center [515, 198] width 102 height 44
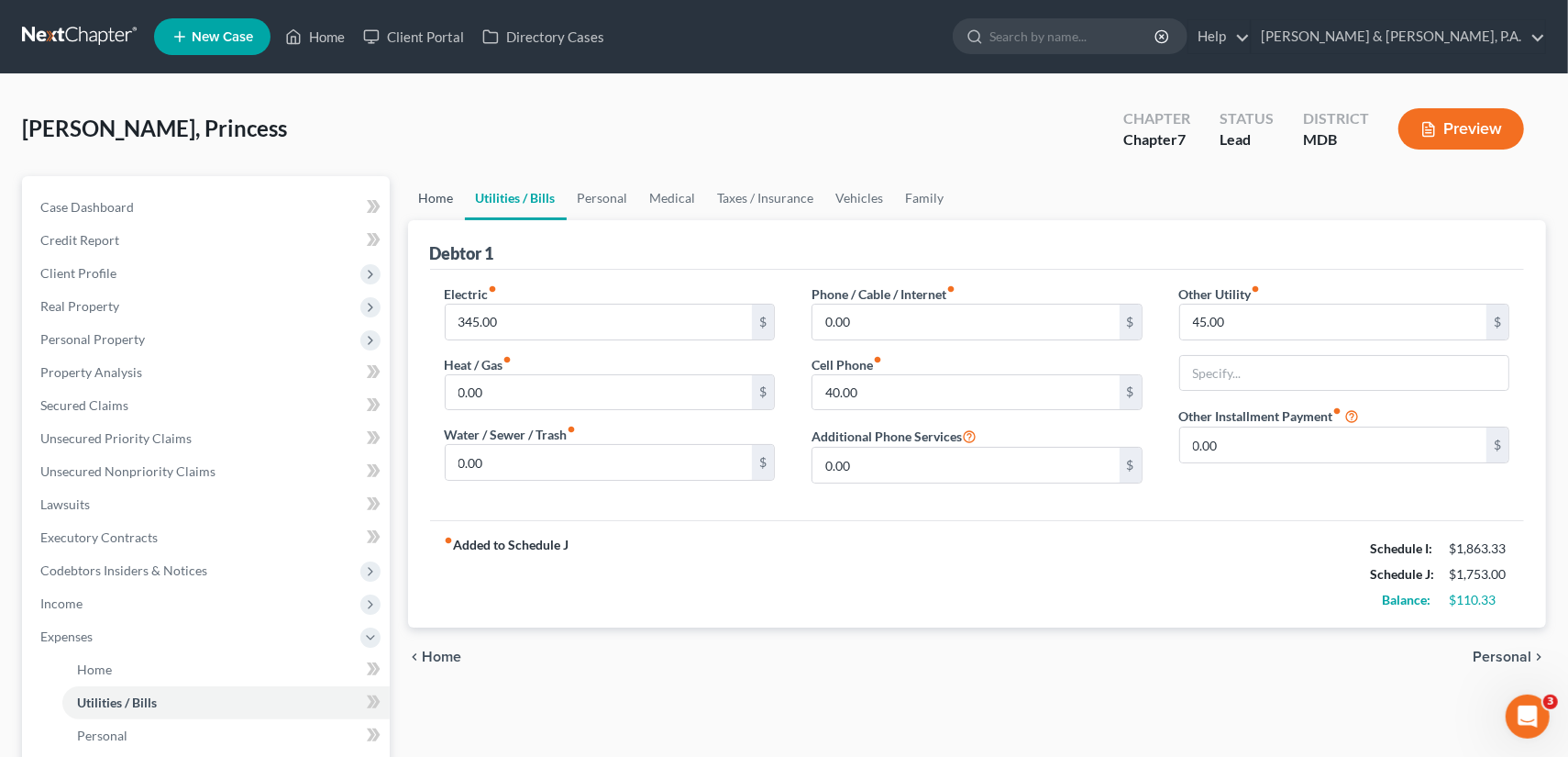
click at [436, 197] on link "Home" at bounding box center [436, 198] width 57 height 44
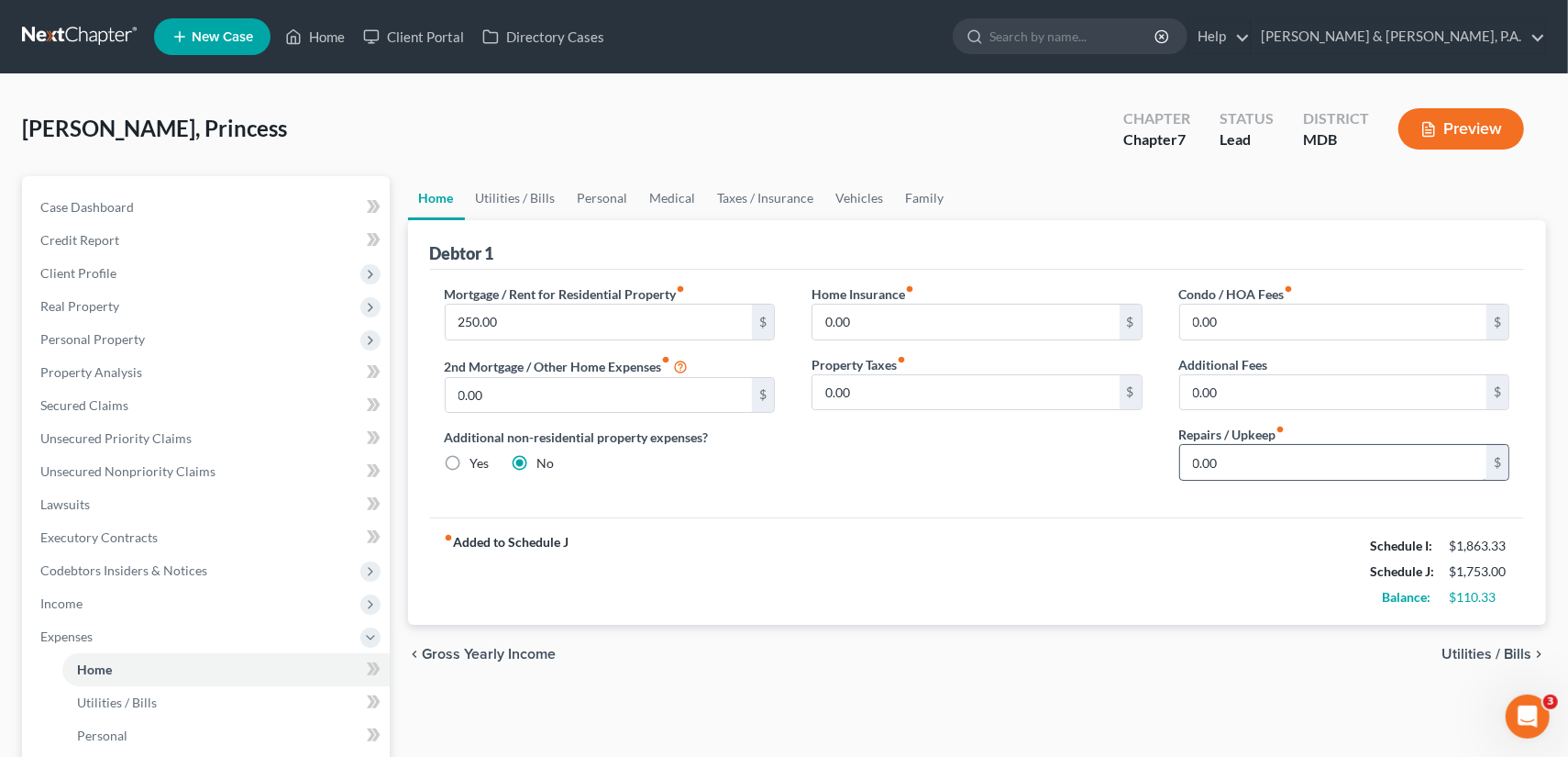
click at [1230, 460] on input "0.00" at bounding box center [1333, 463] width 307 height 35
click at [1266, 380] on input "0.00" at bounding box center [1333, 393] width 307 height 35
click at [1236, 455] on input "45" at bounding box center [1333, 463] width 307 height 35
click at [1012, 393] on input "0.00" at bounding box center [965, 393] width 307 height 35
click at [627, 389] on input "0.00" at bounding box center [599, 395] width 307 height 35
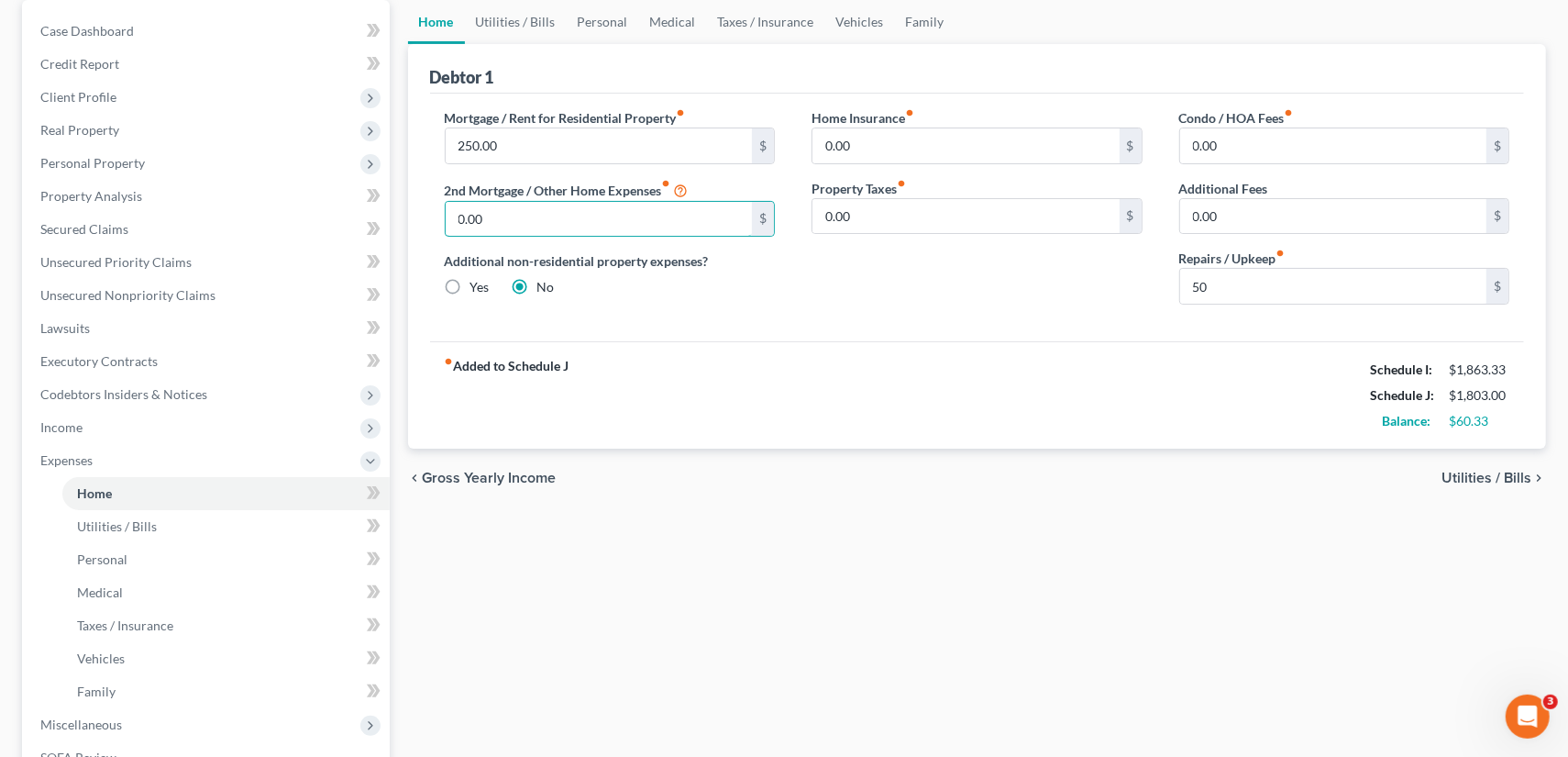
scroll to position [92, 0]
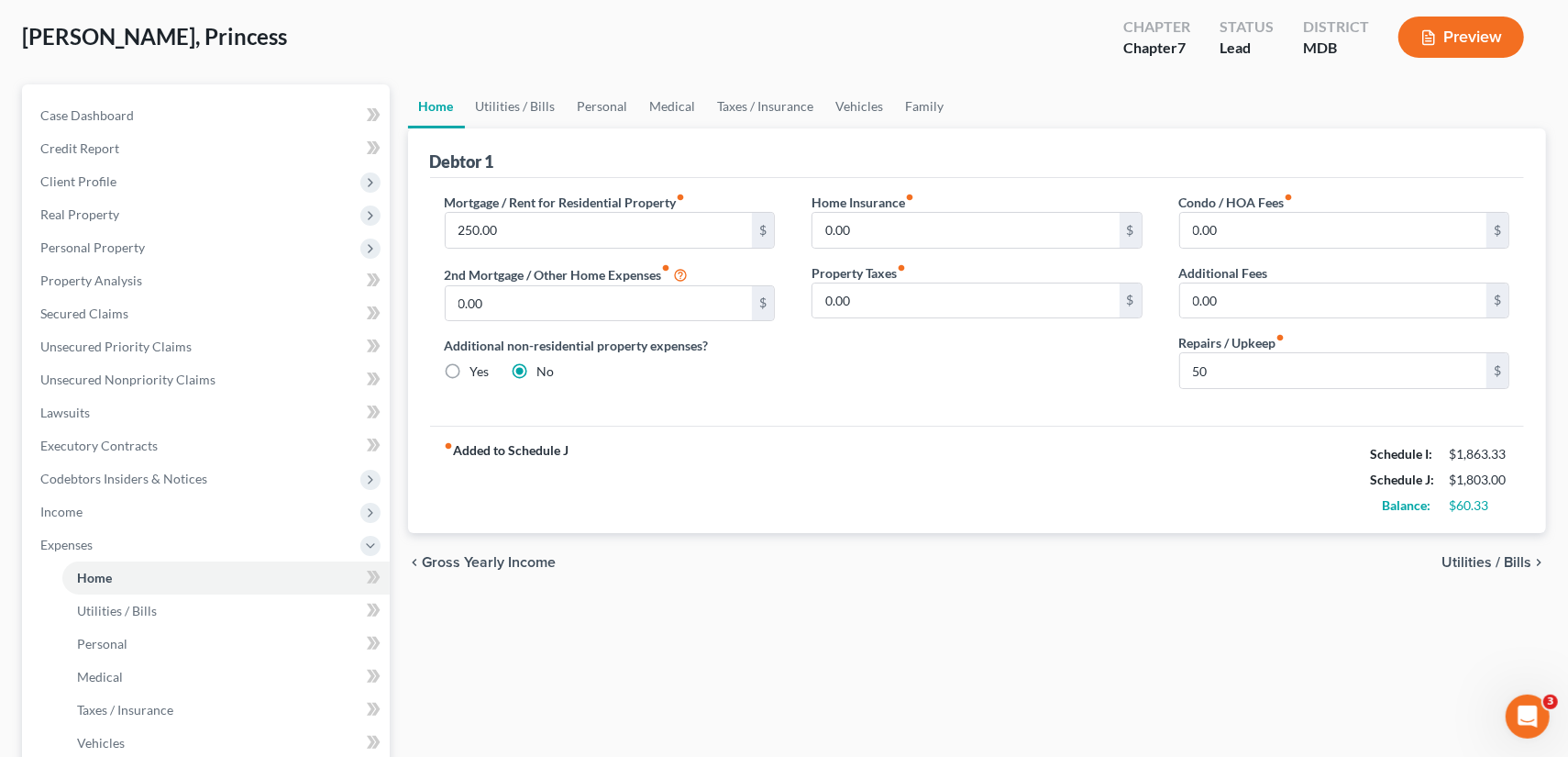
click at [1035, 100] on ul "Home Utilities / Bills Personal Medical Taxes / Insurance Vehicles Family" at bounding box center [977, 106] width 1139 height 44
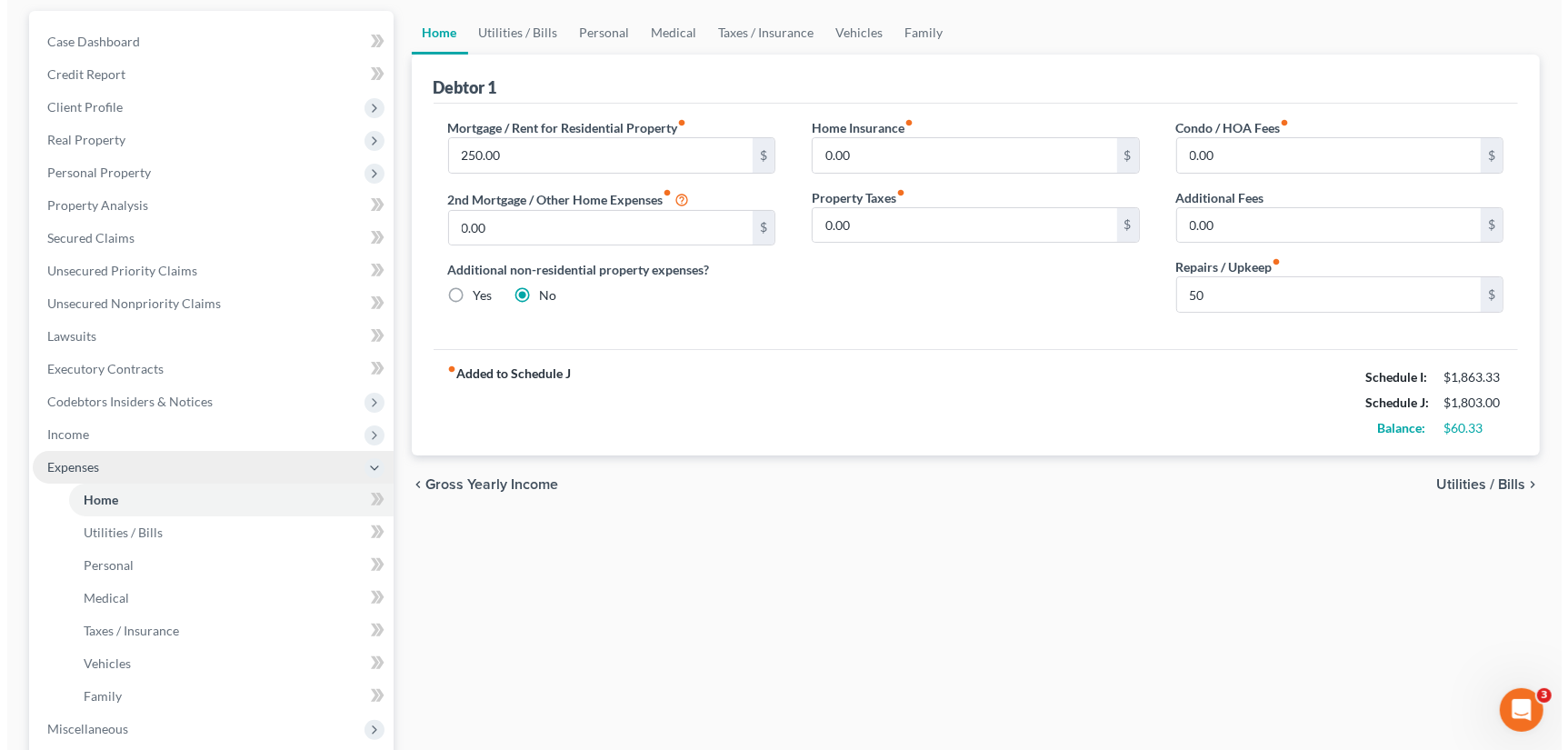
scroll to position [363, 0]
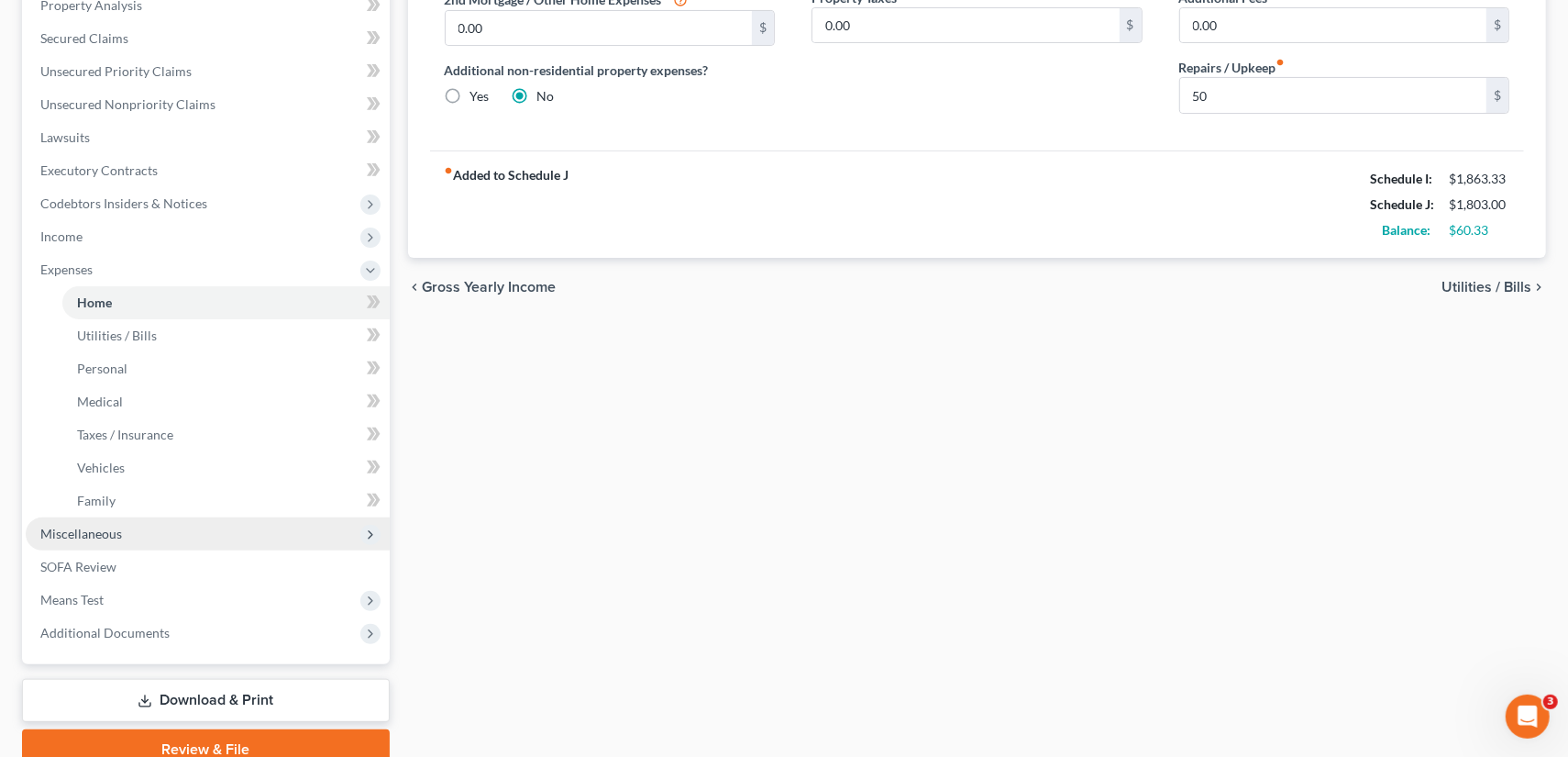
click at [128, 530] on span "Miscellaneous" at bounding box center [207, 534] width 364 height 33
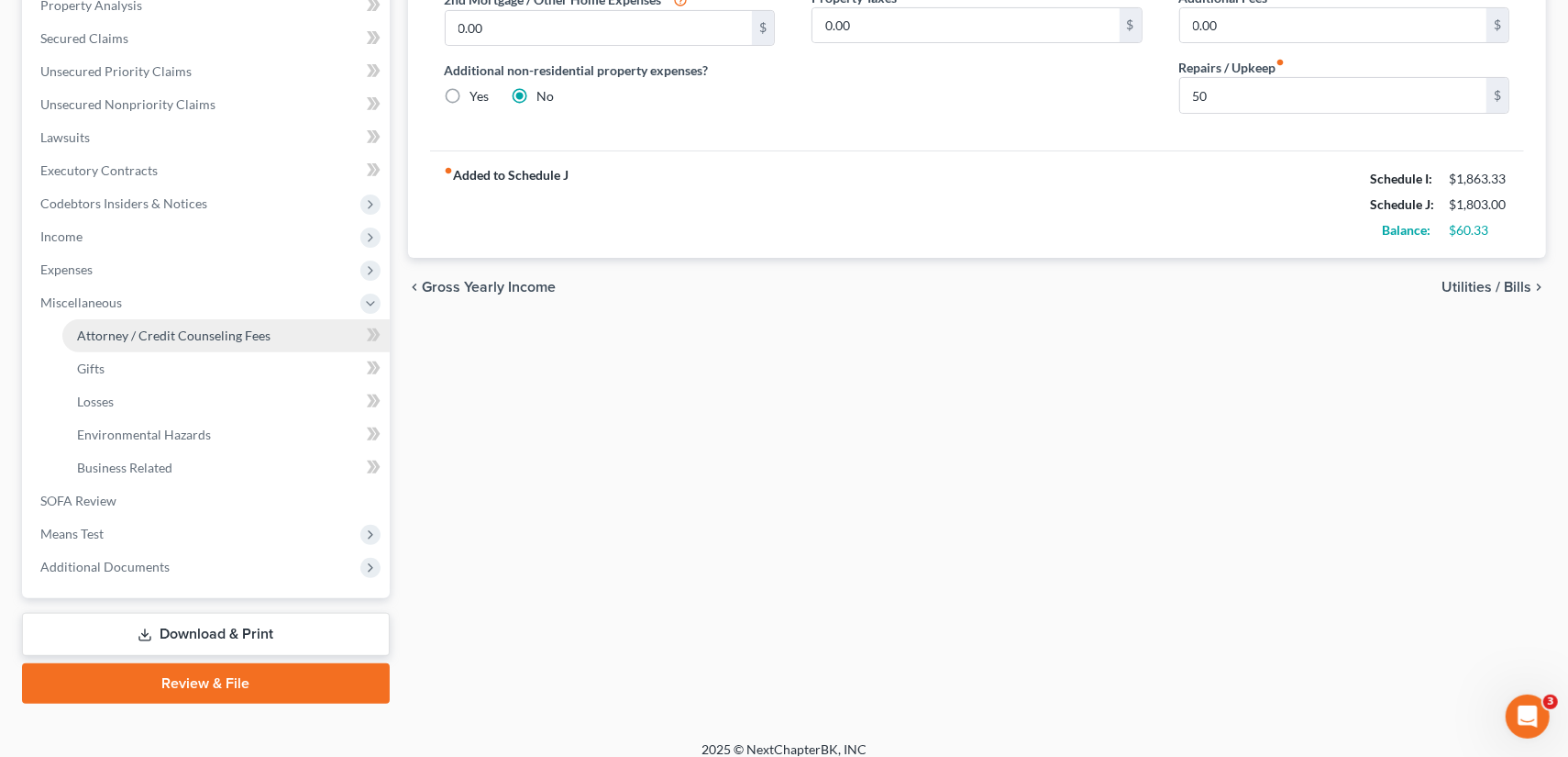
click at [169, 325] on link "Attorney / Credit Counseling Fees" at bounding box center [226, 336] width 327 height 33
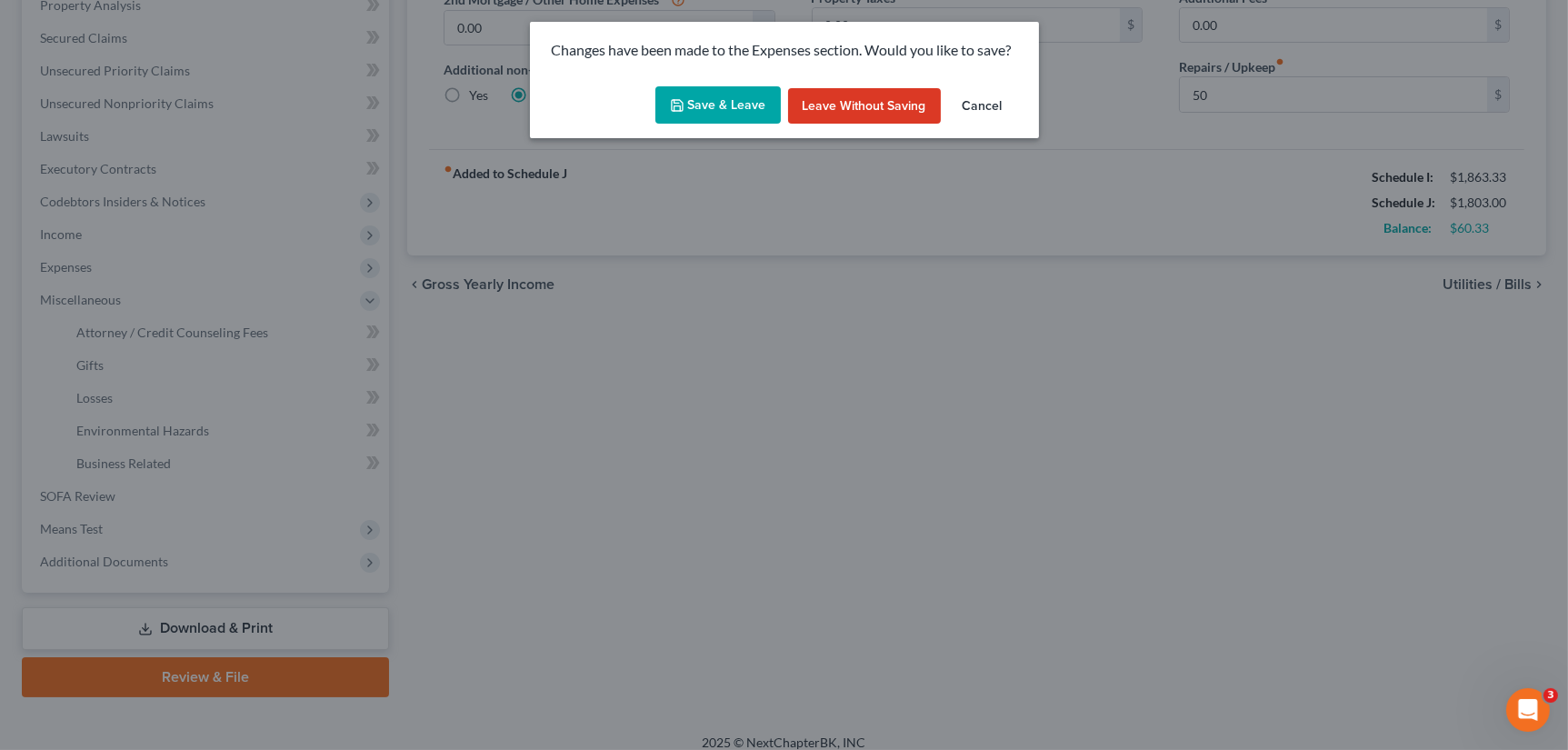
click at [698, 101] on button "Save & Leave" at bounding box center [717, 105] width 125 height 38
type input "50.00"
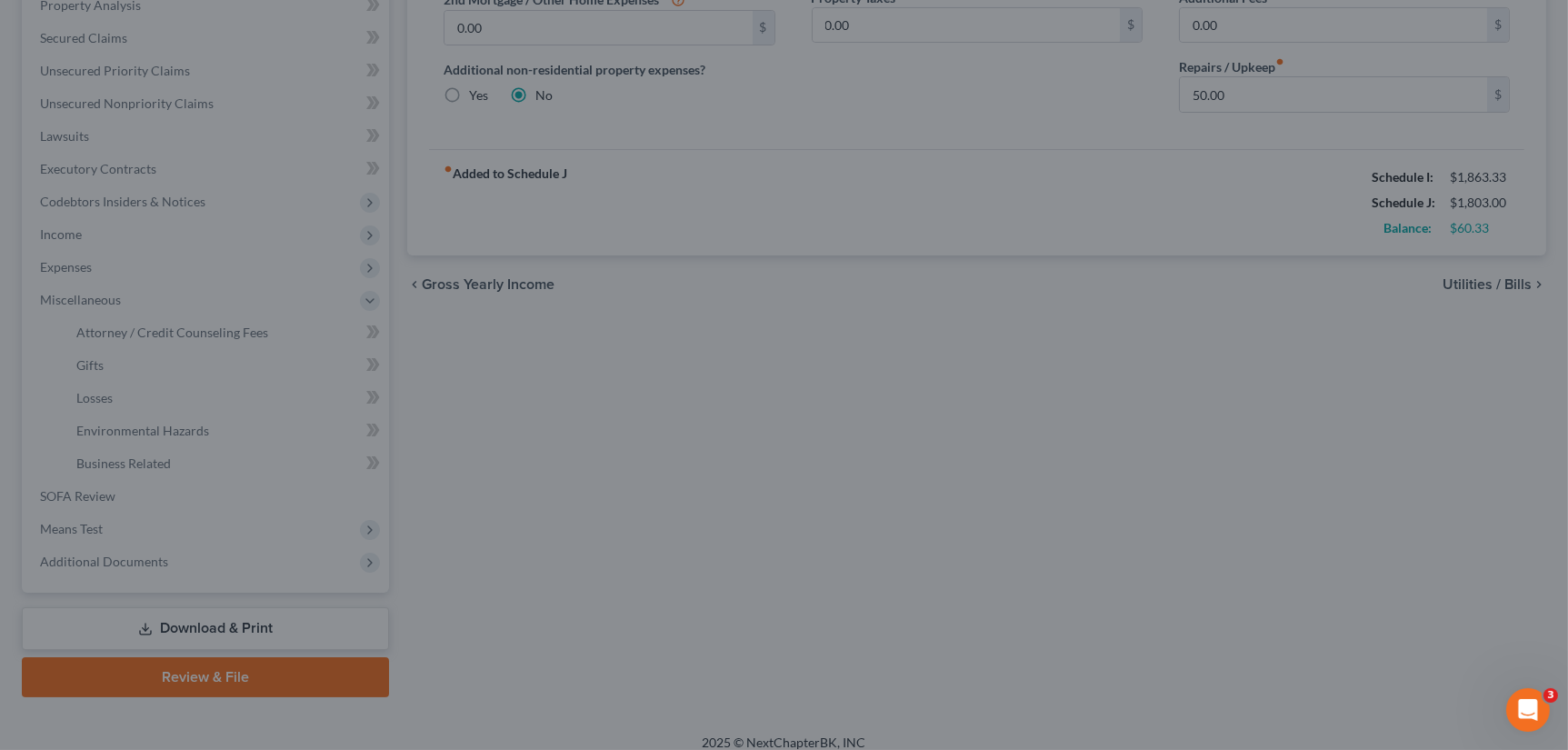
select select "0"
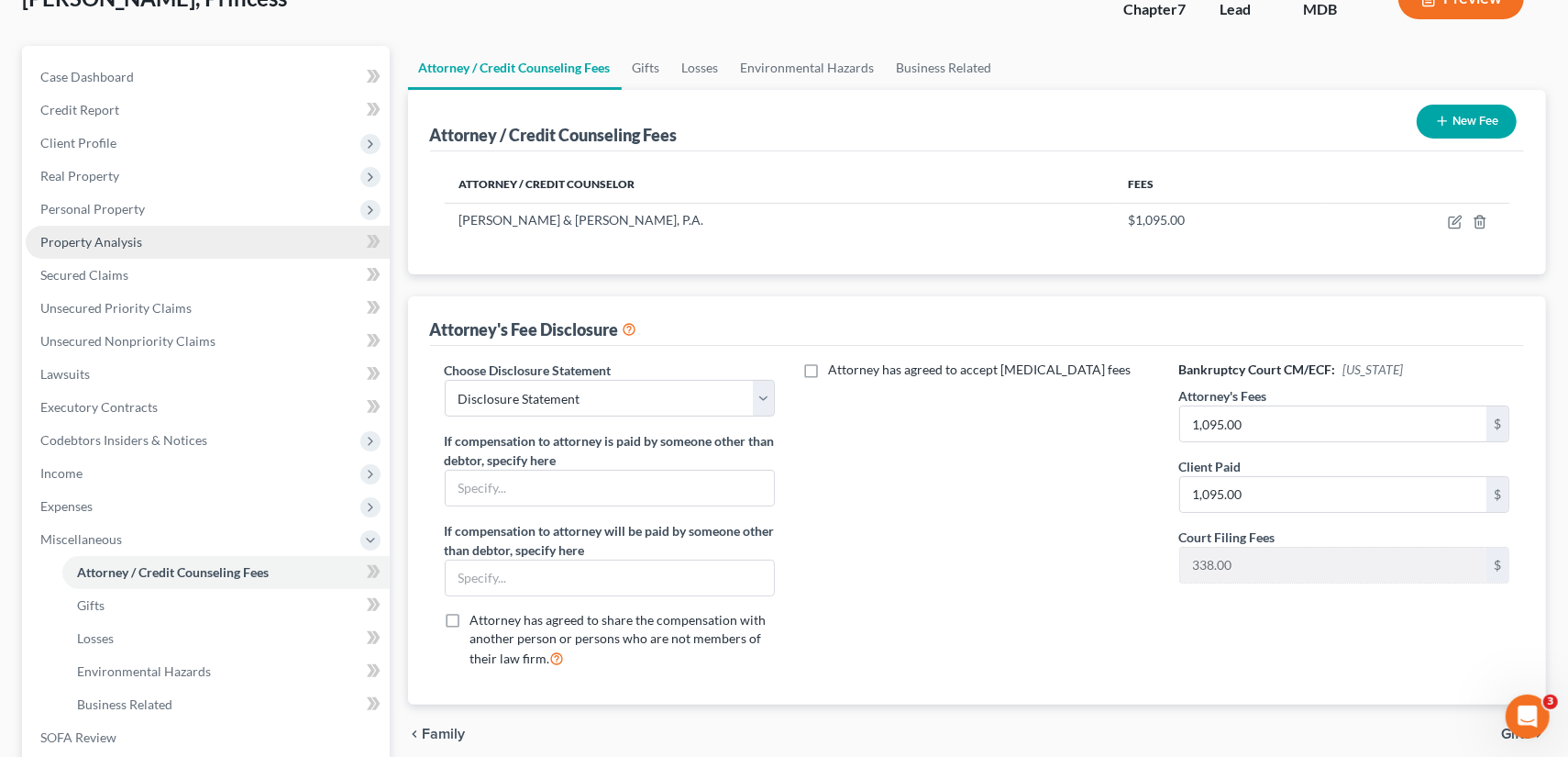
scroll to position [276, 0]
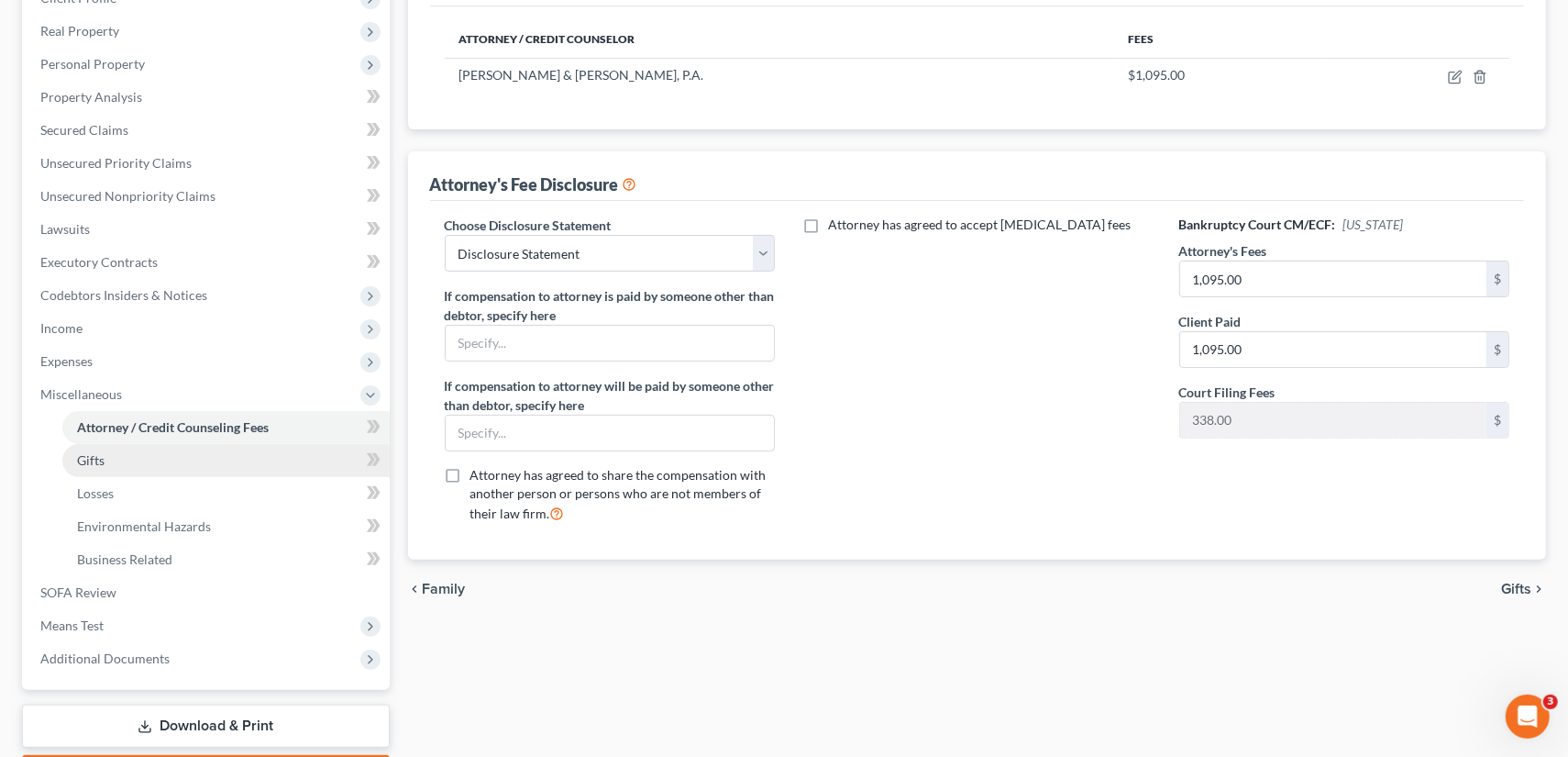
click at [170, 445] on link "Gifts" at bounding box center [226, 461] width 327 height 33
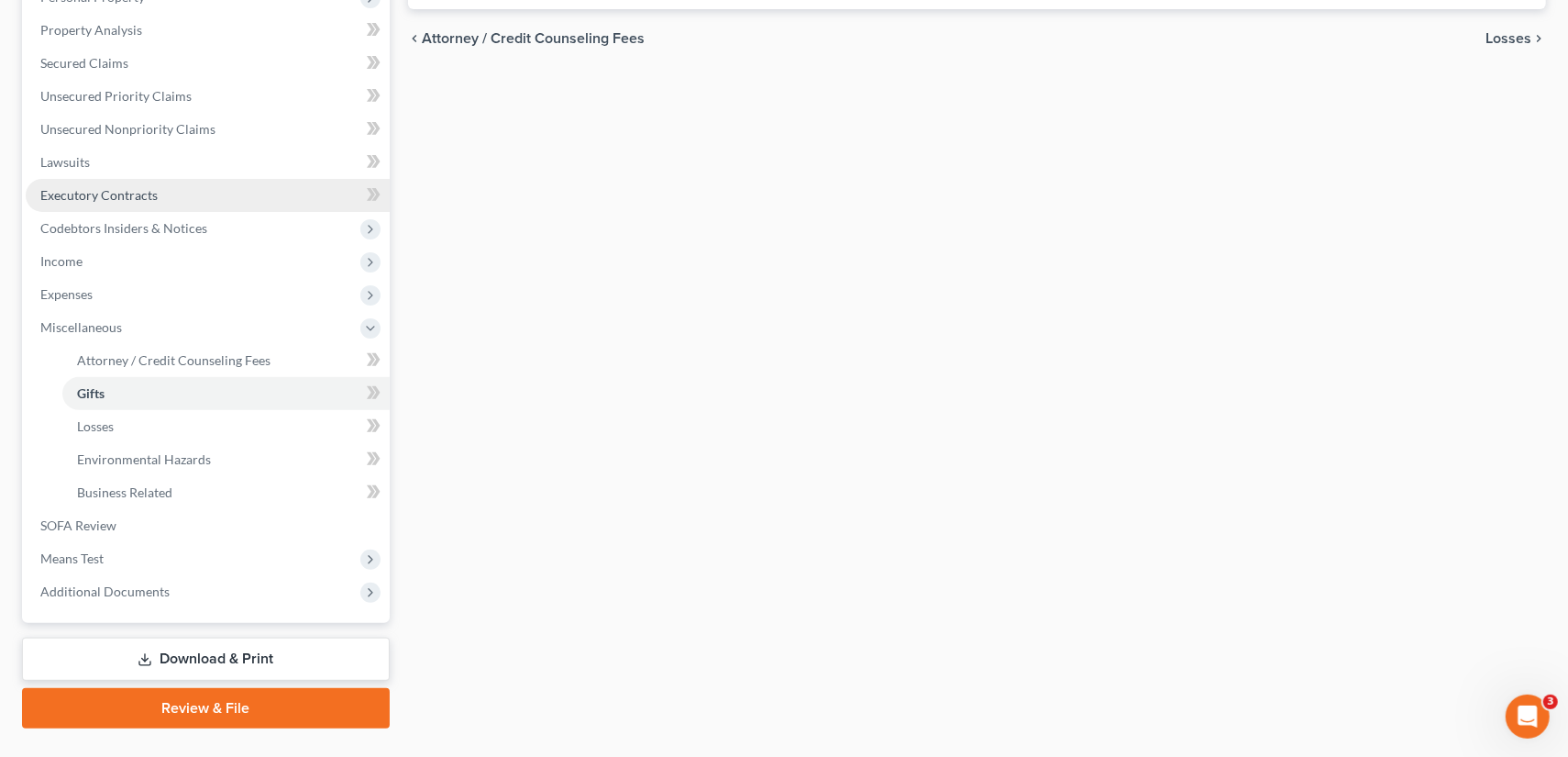
scroll to position [367, 0]
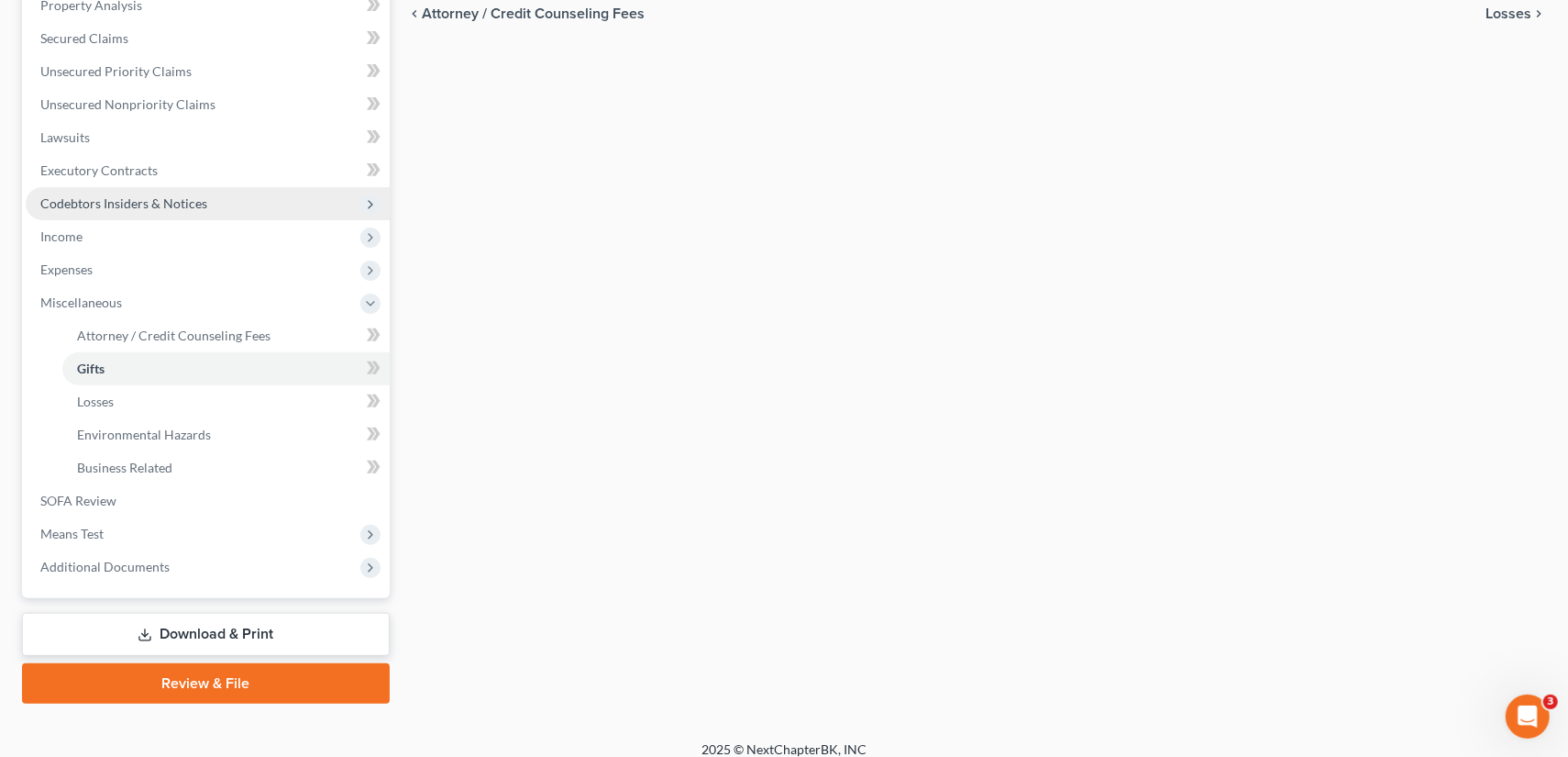
click at [133, 212] on span "Codebtors Insiders & Notices" at bounding box center [207, 204] width 364 height 33
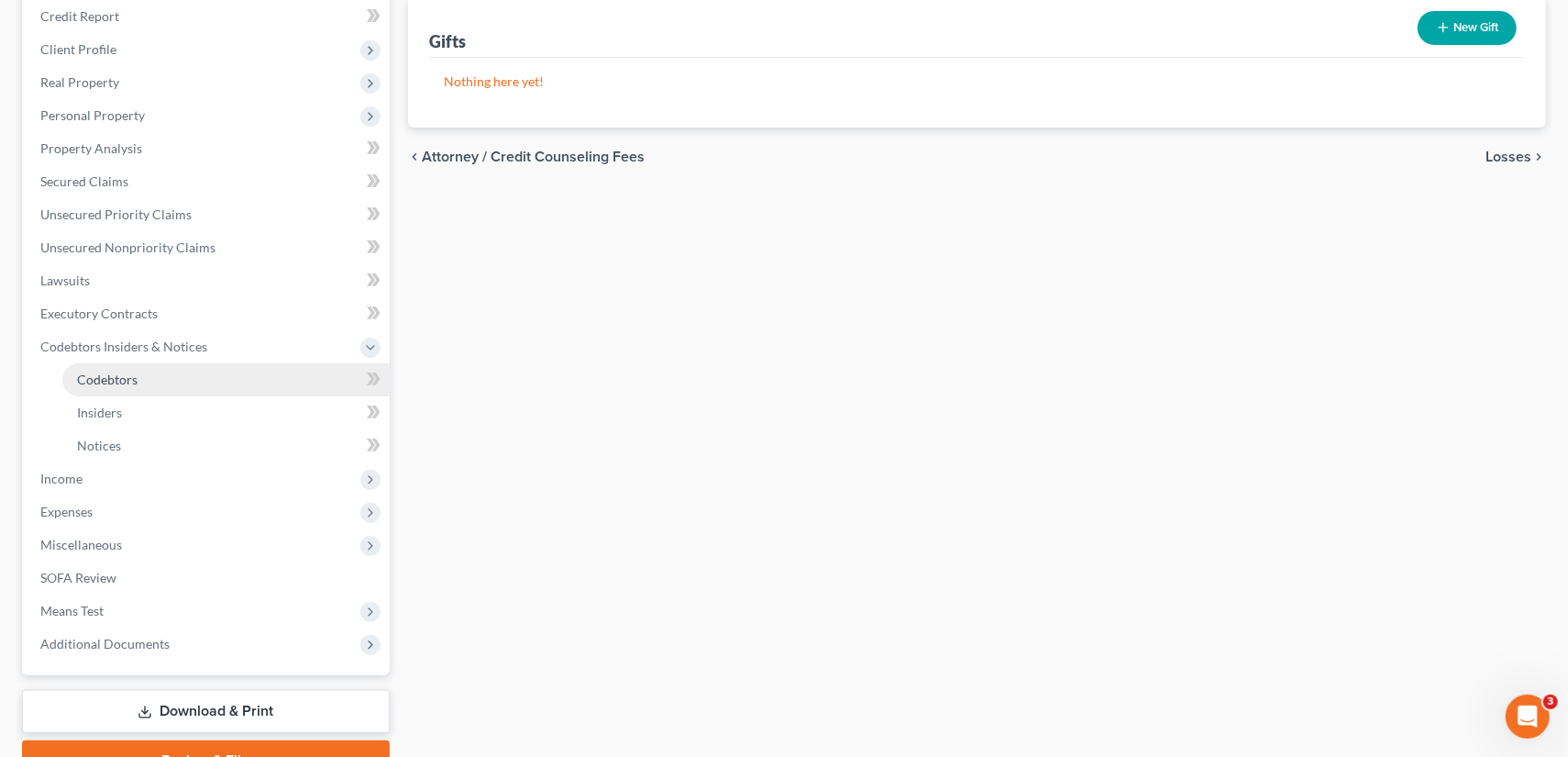
scroll to position [223, 0]
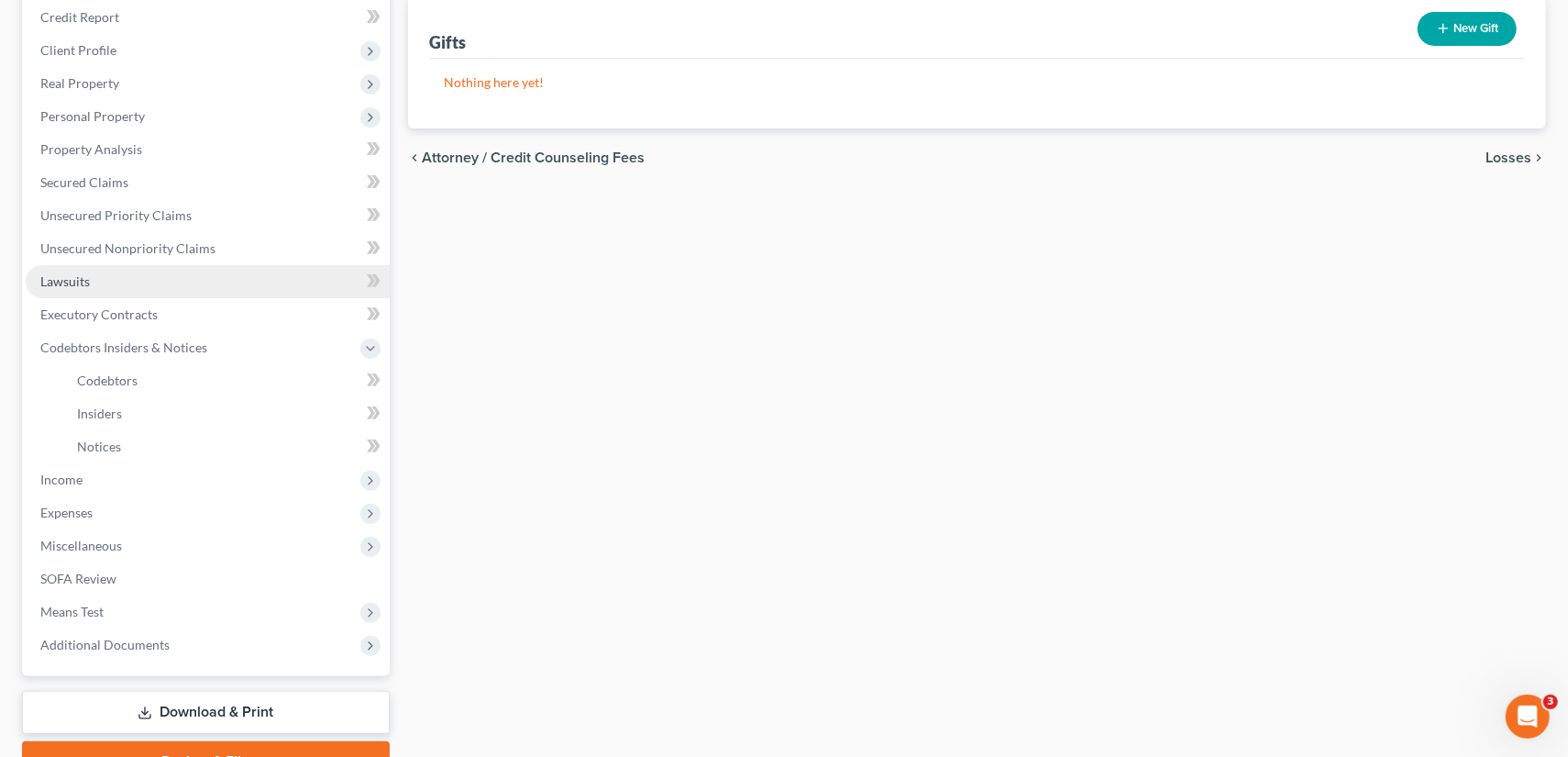
click at [115, 276] on link "Lawsuits" at bounding box center [207, 281] width 364 height 33
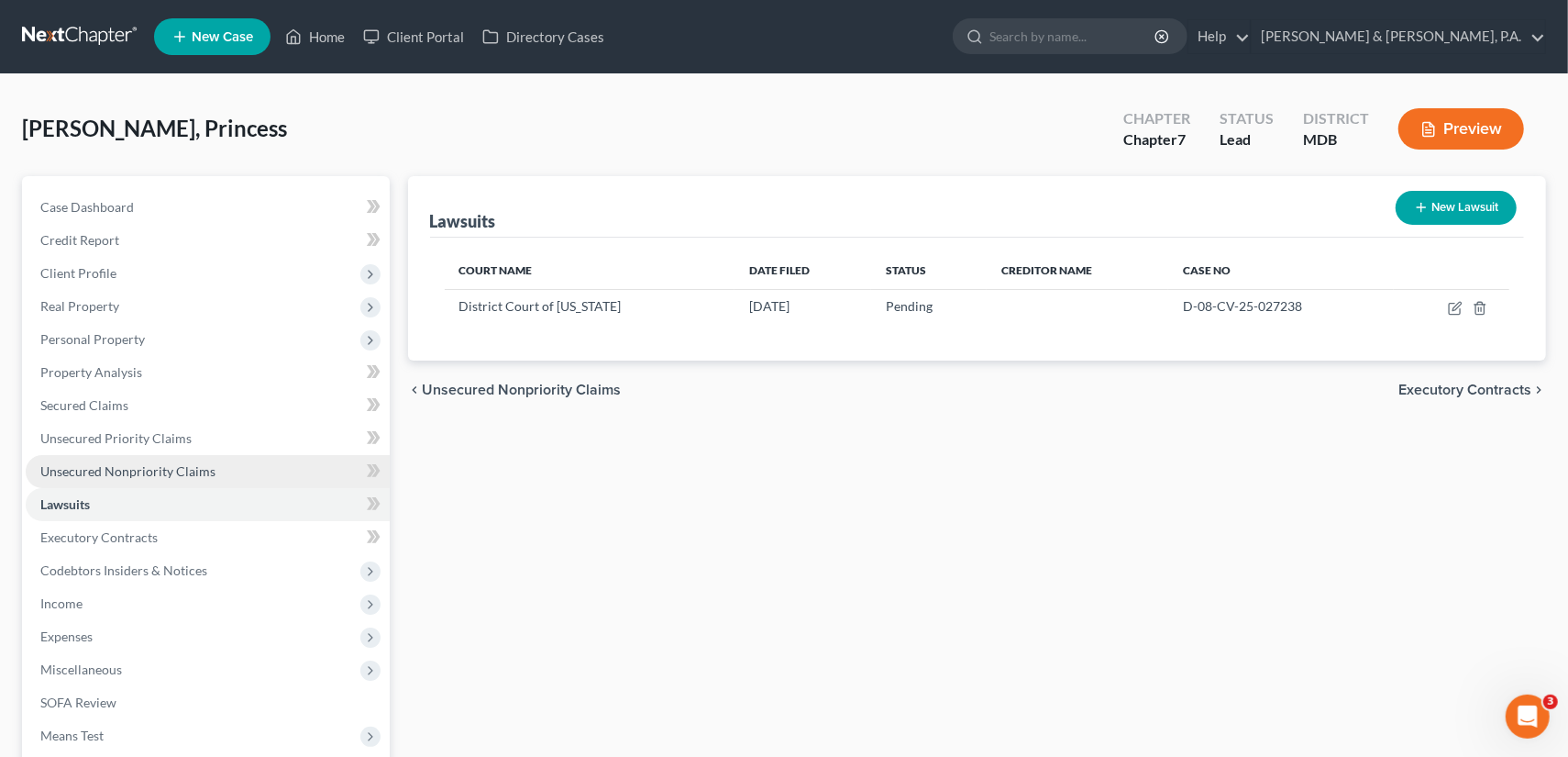
click at [137, 469] on span "Unsecured Nonpriority Claims" at bounding box center [127, 471] width 175 height 16
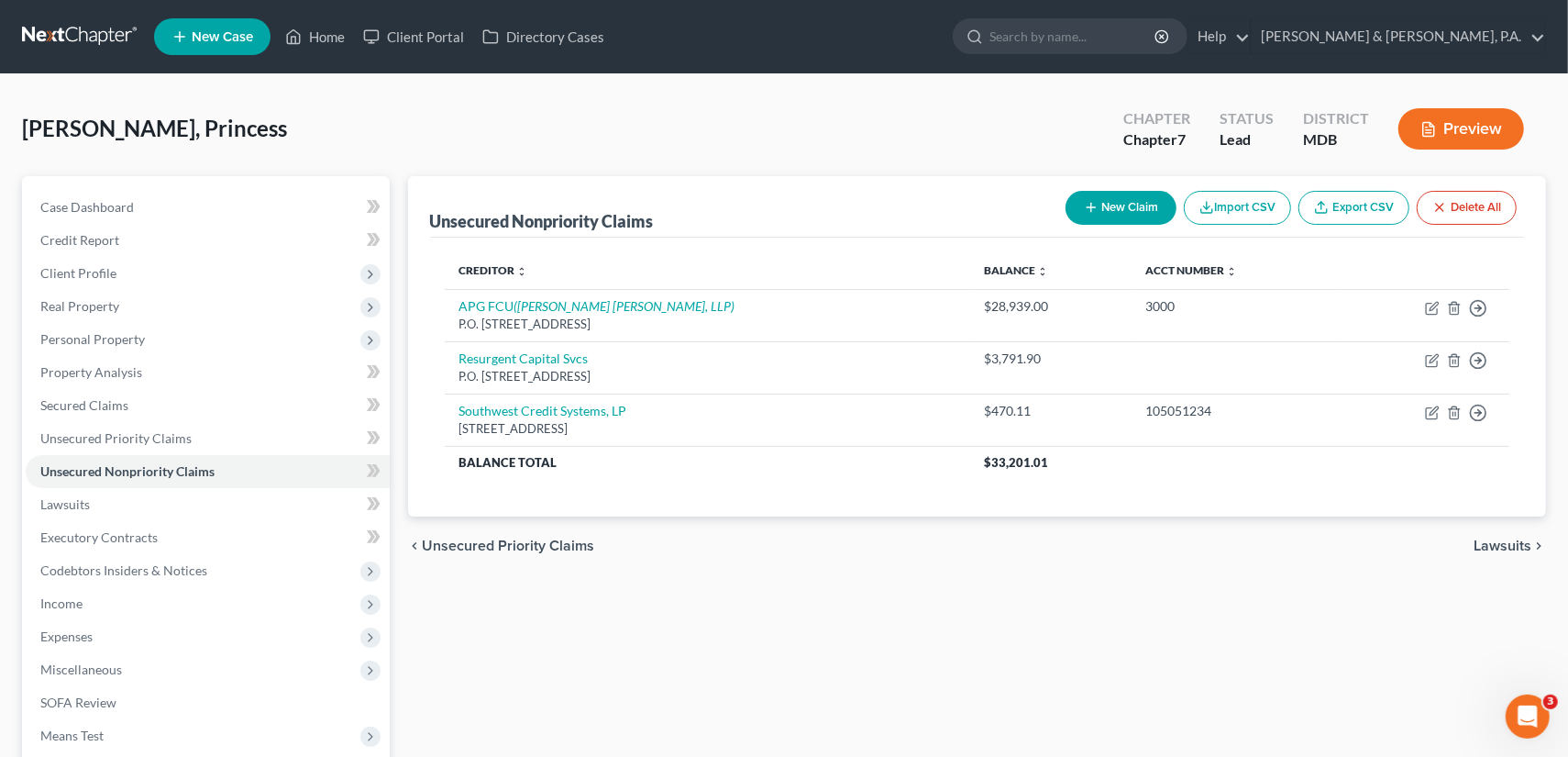
click at [1095, 200] on icon "button" at bounding box center [1091, 207] width 15 height 15
select select "0"
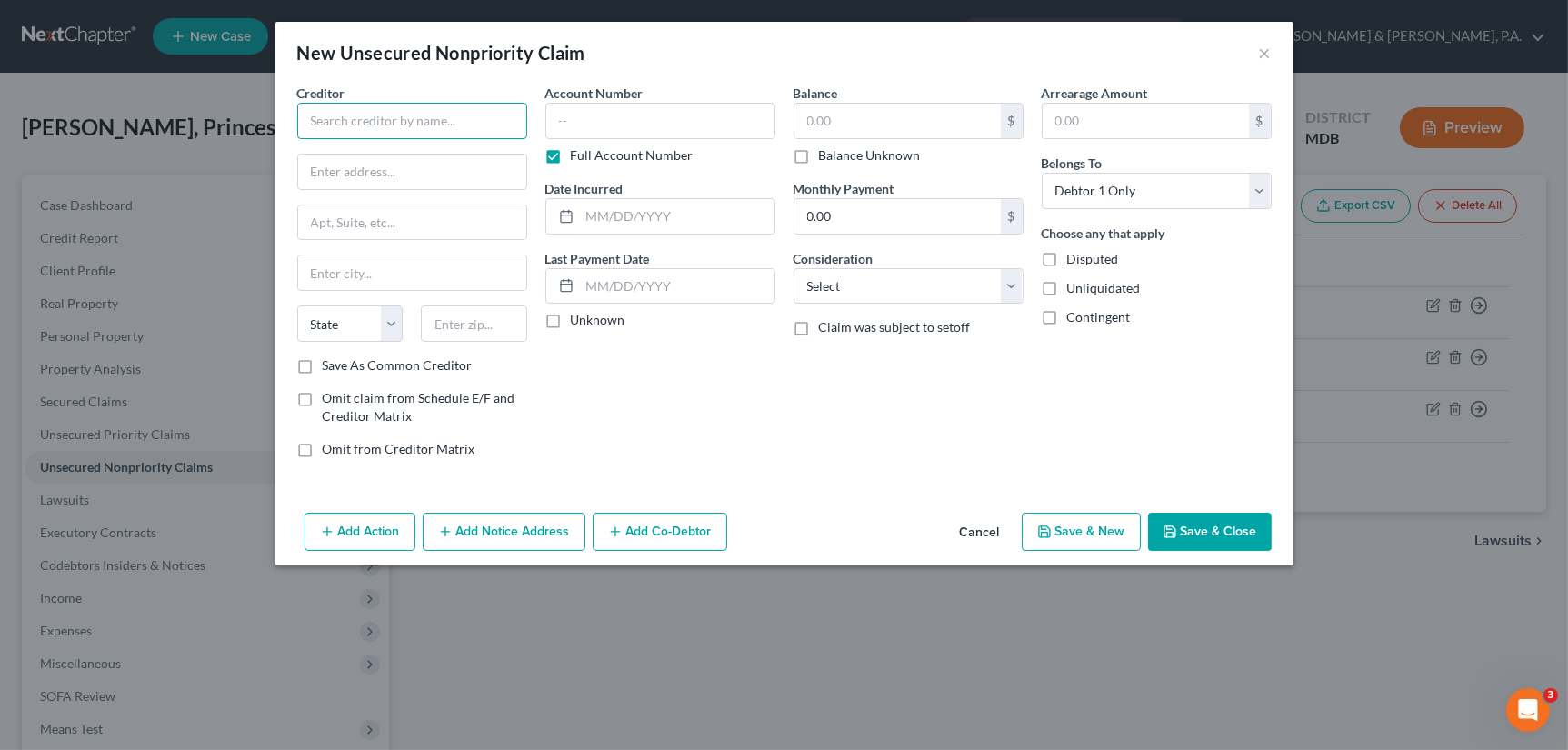
click at [432, 121] on input "text" at bounding box center [412, 120] width 230 height 36
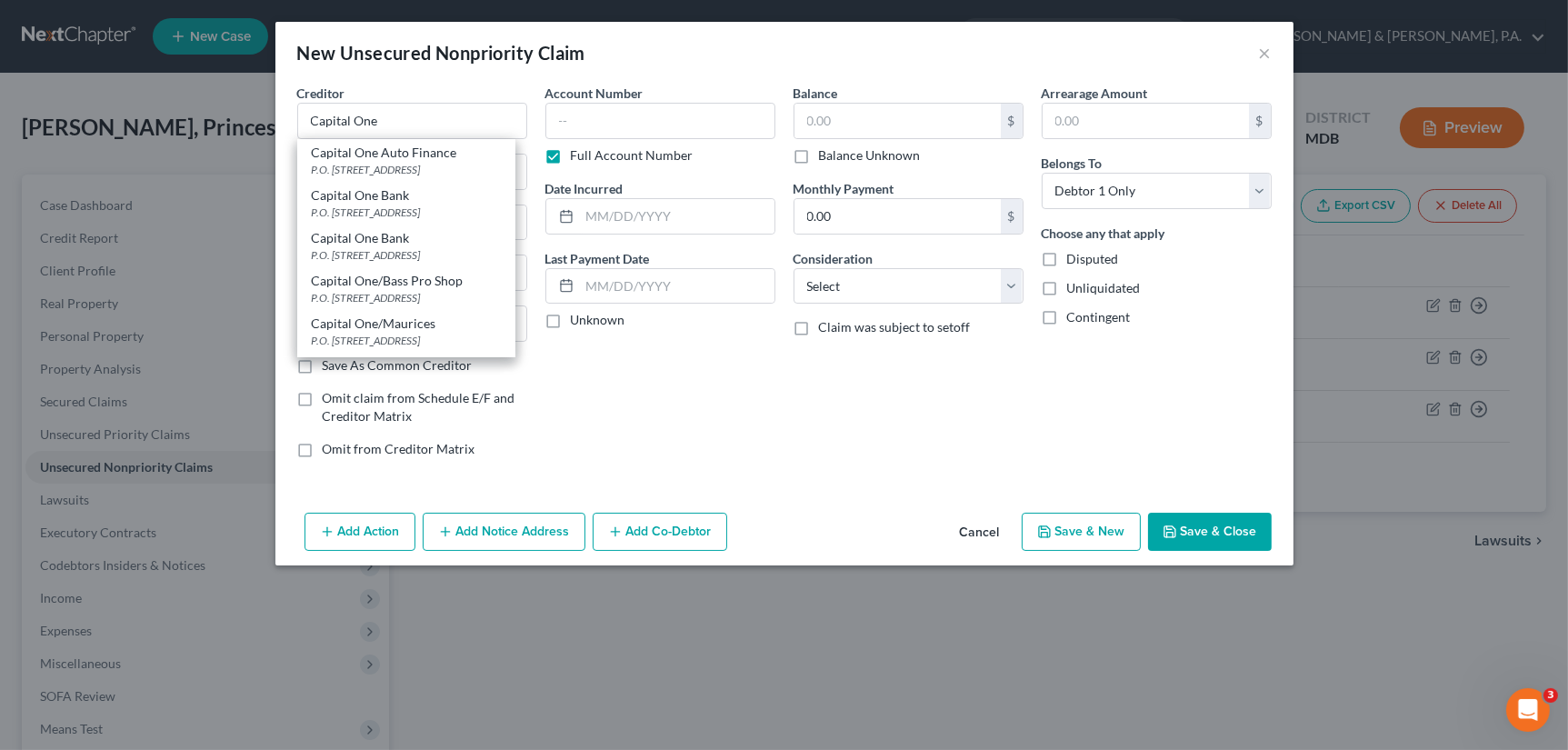
click at [434, 240] on div "Capital One Bank" at bounding box center [406, 238] width 189 height 18
type input "Capital One Bank"
type input "P.O. Box 31293"
type input "[GEOGRAPHIC_DATA]"
select select "46"
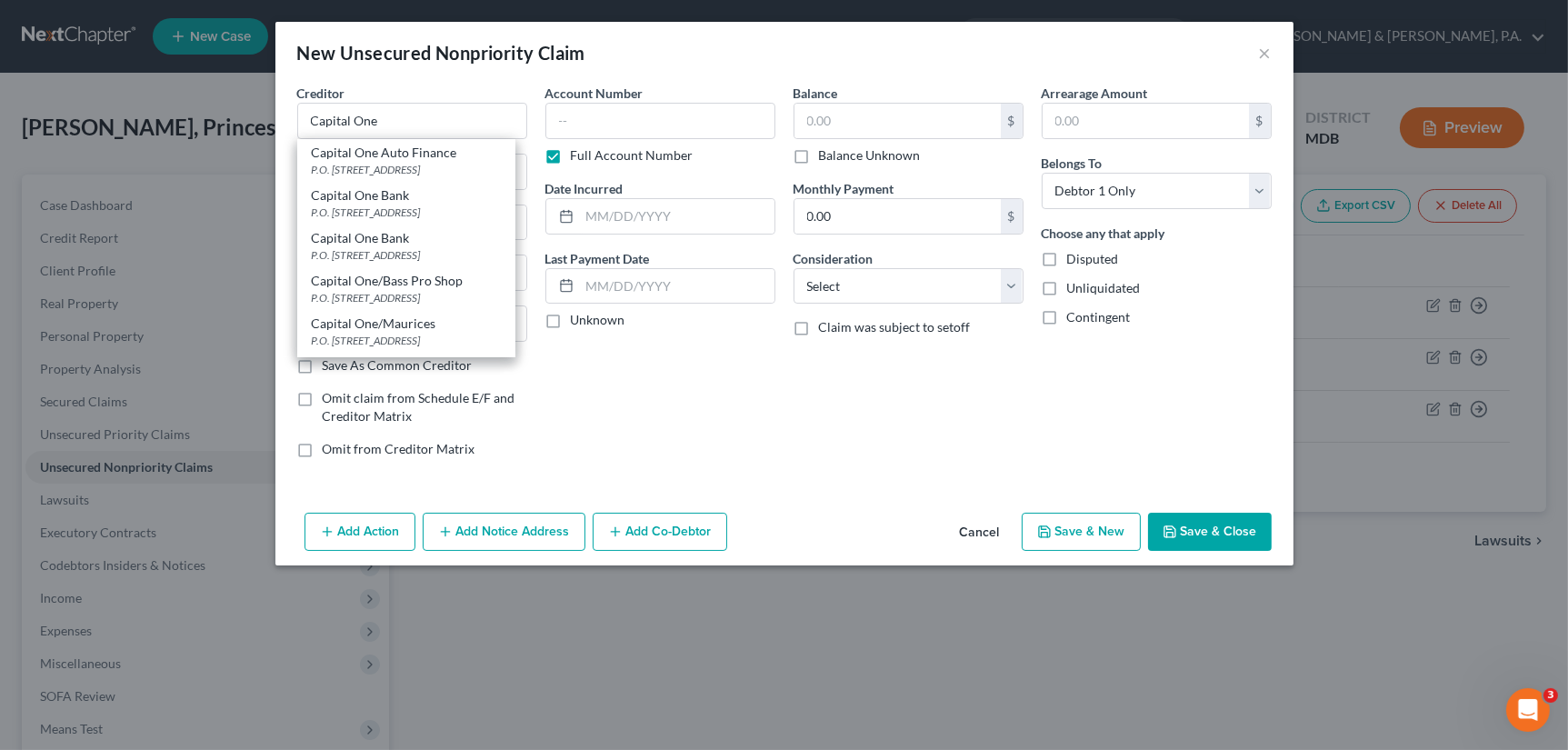
type input "84131"
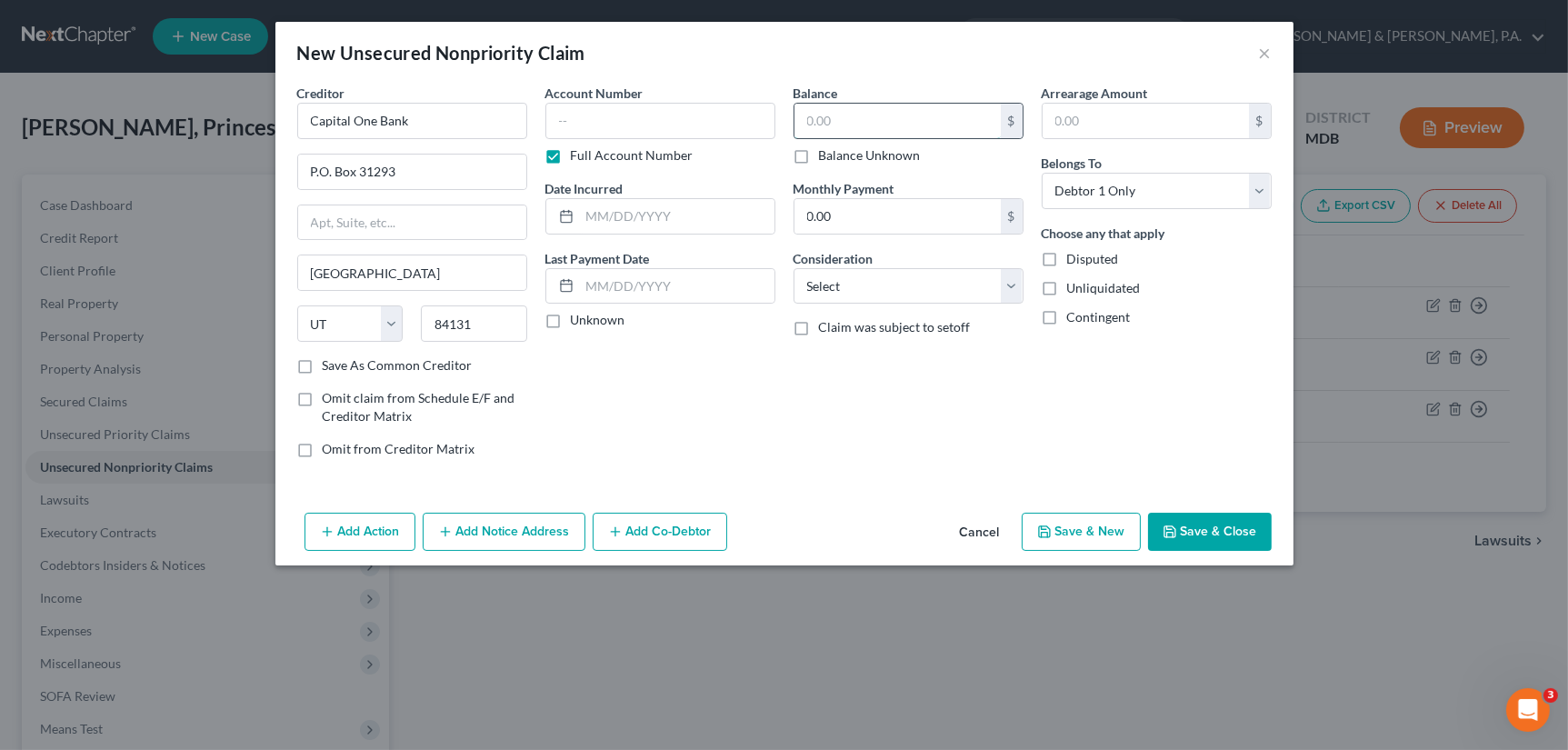
click at [885, 119] on input "text" at bounding box center [898, 121] width 206 height 35
click at [754, 118] on input "text" at bounding box center [660, 120] width 230 height 36
click at [570, 154] on label "Full Account Number" at bounding box center [631, 155] width 122 height 18
click at [578, 154] on input "Full Account Number" at bounding box center [584, 153] width 12 height 12
click at [1200, 531] on button "Save & Close" at bounding box center [1210, 531] width 123 height 38
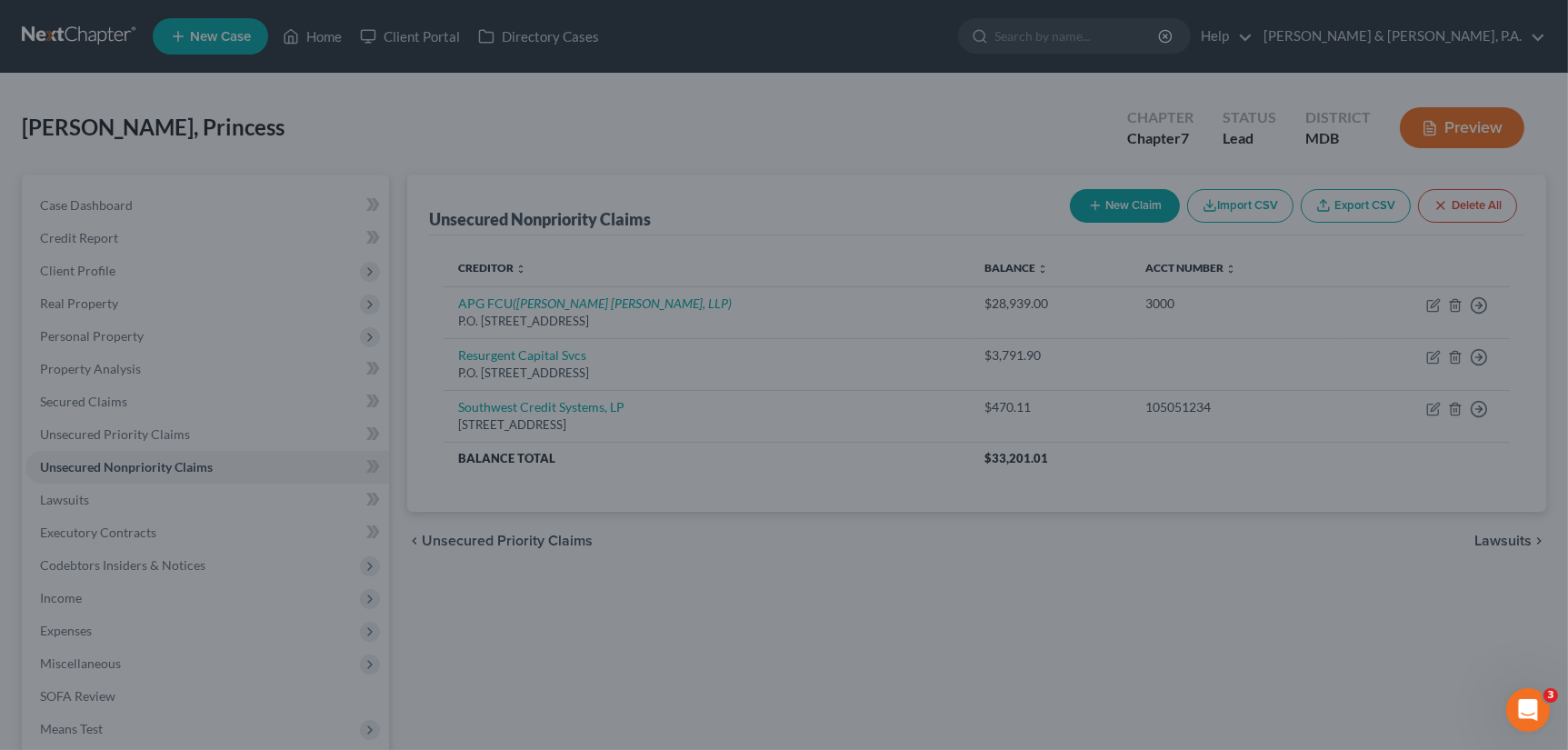
type input "100.00"
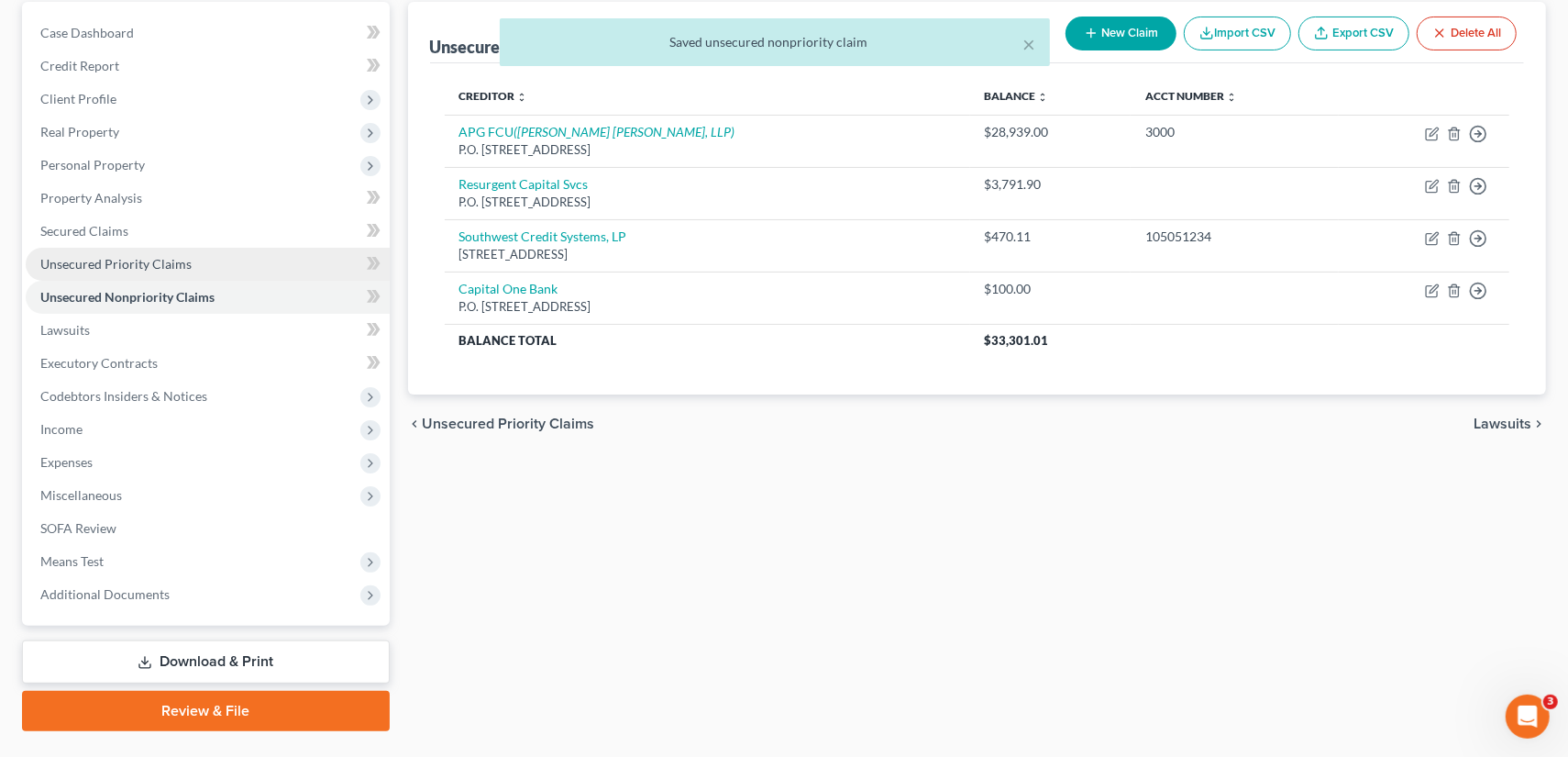
scroll to position [183, 0]
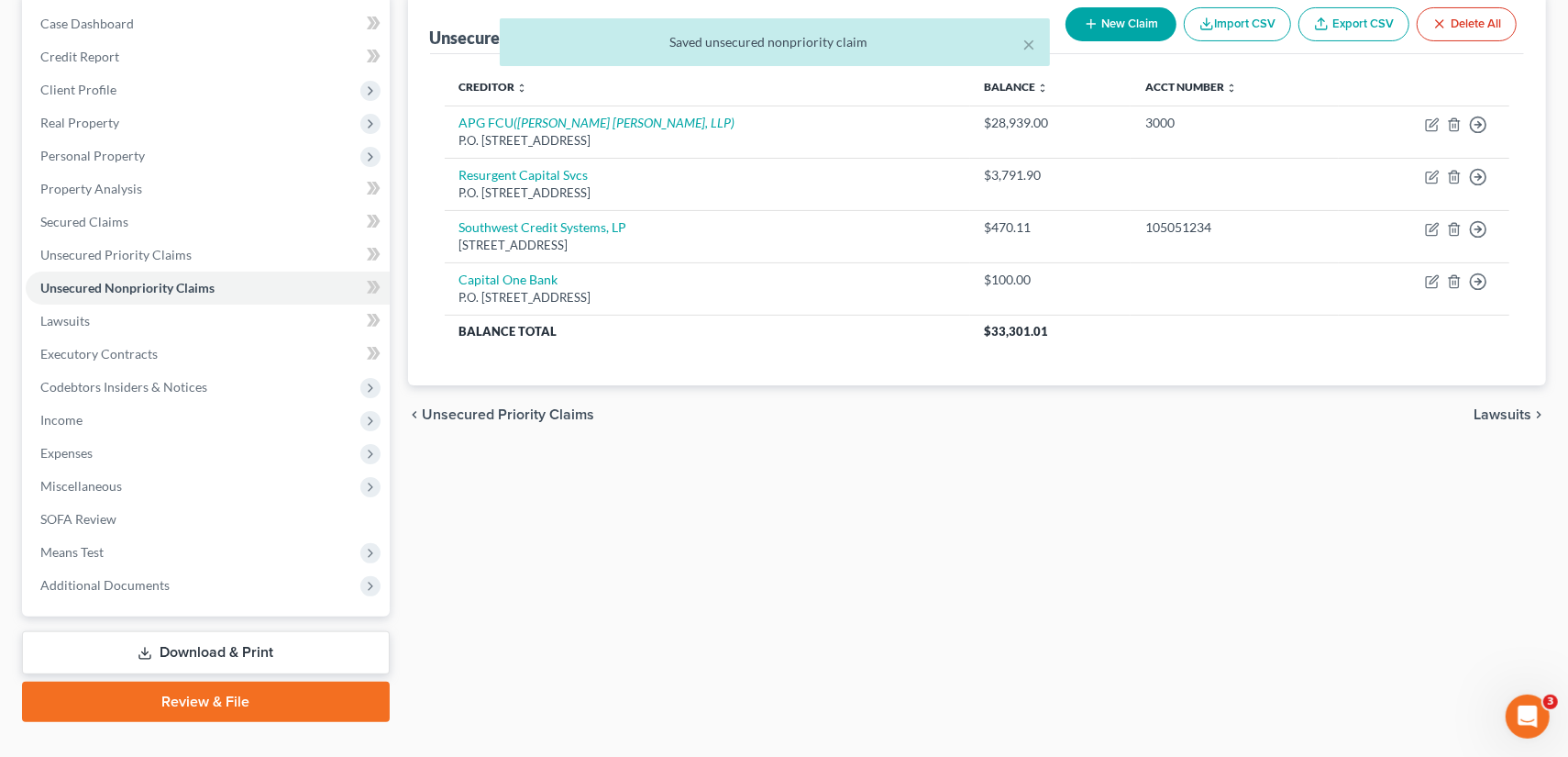
click at [176, 656] on link "Download & Print" at bounding box center [205, 653] width 368 height 43
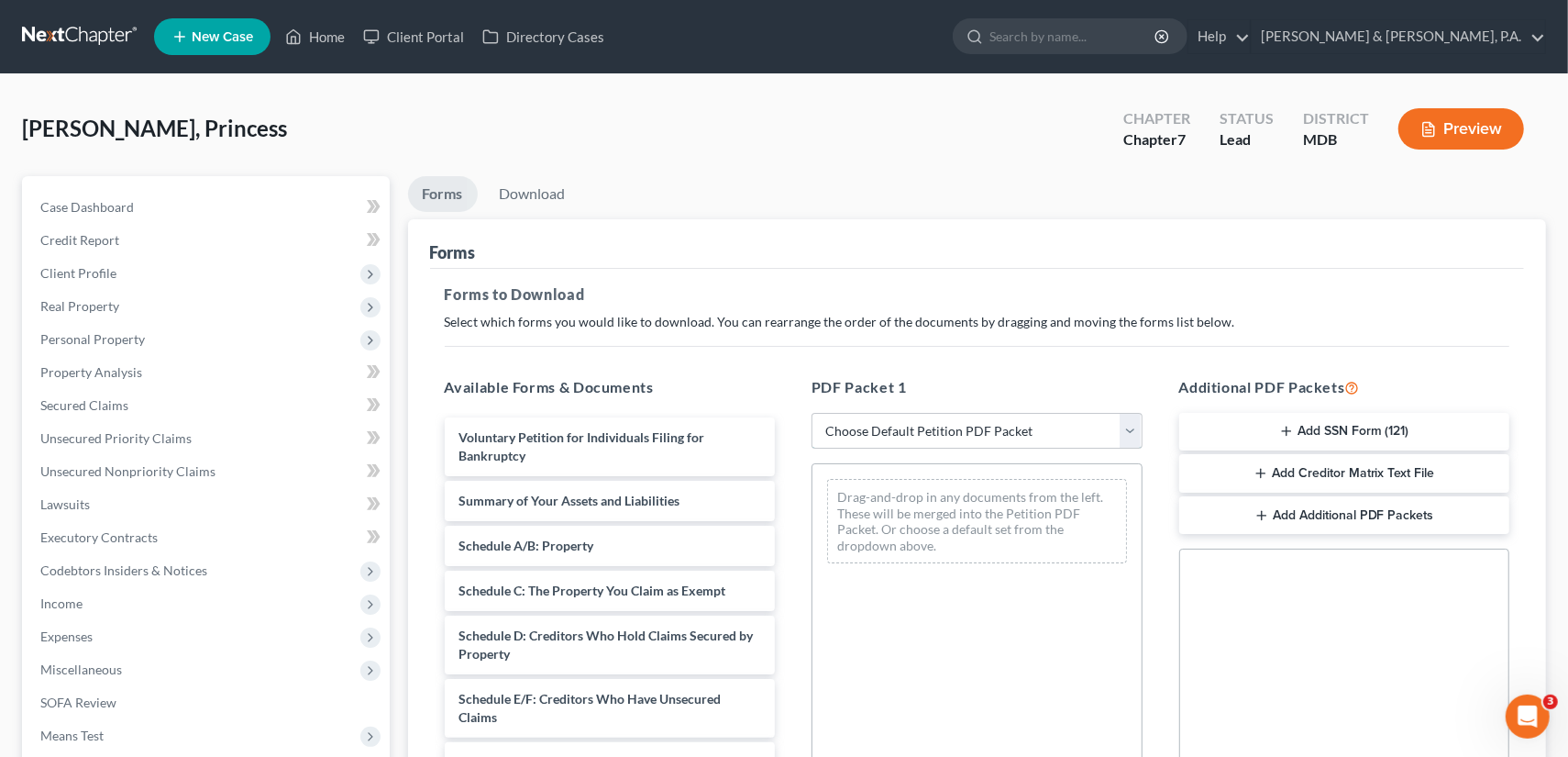
click at [1130, 425] on select "Choose Default Petition PDF Packet Complete Bankruptcy Petition (all forms and …" at bounding box center [977, 430] width 331 height 36
select select "0"
click at [811, 413] on select "Choose Default Petition PDF Packet Complete Bankruptcy Petition (all forms and …" at bounding box center [977, 430] width 331 height 36
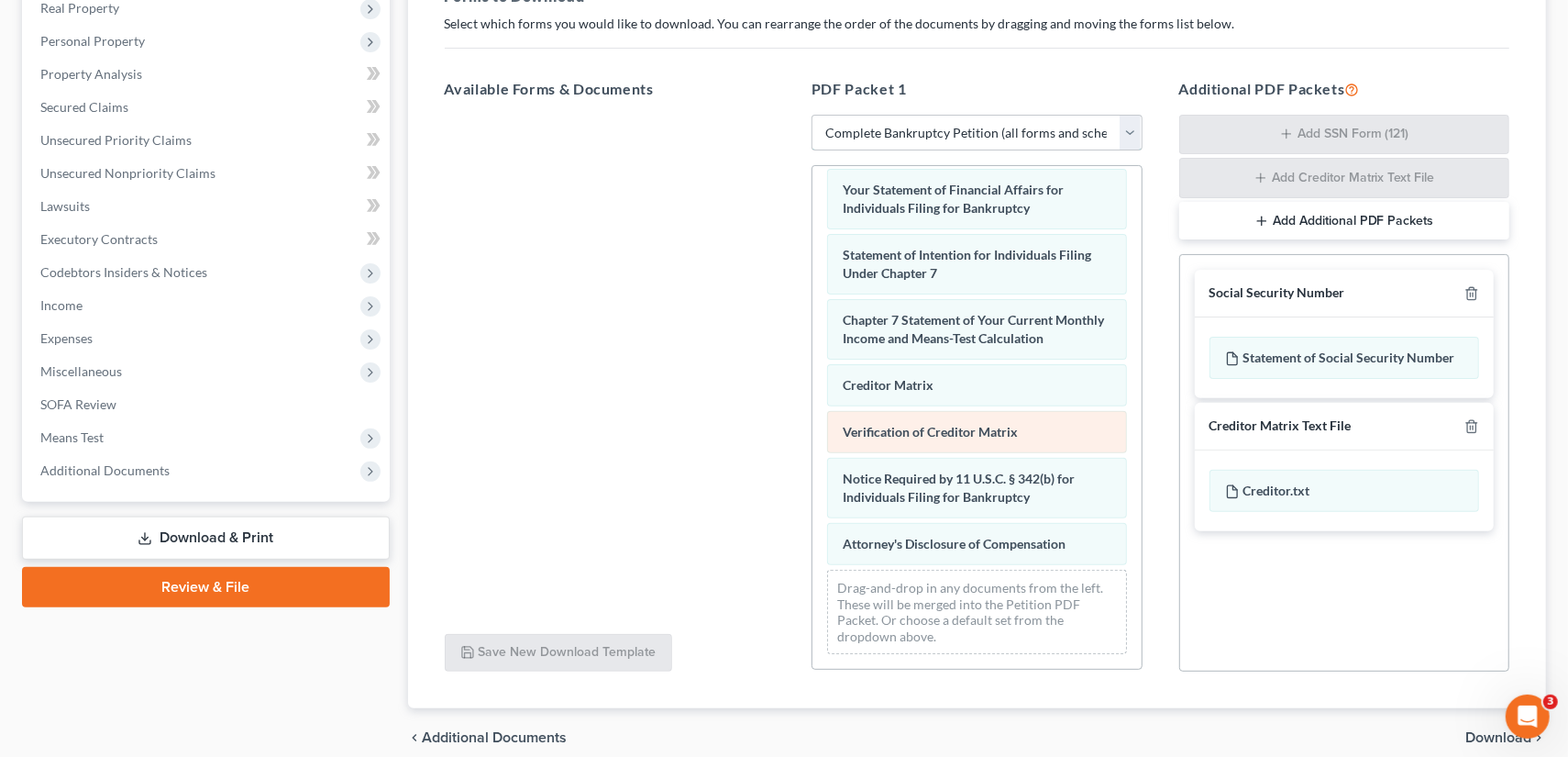
scroll to position [375, 0]
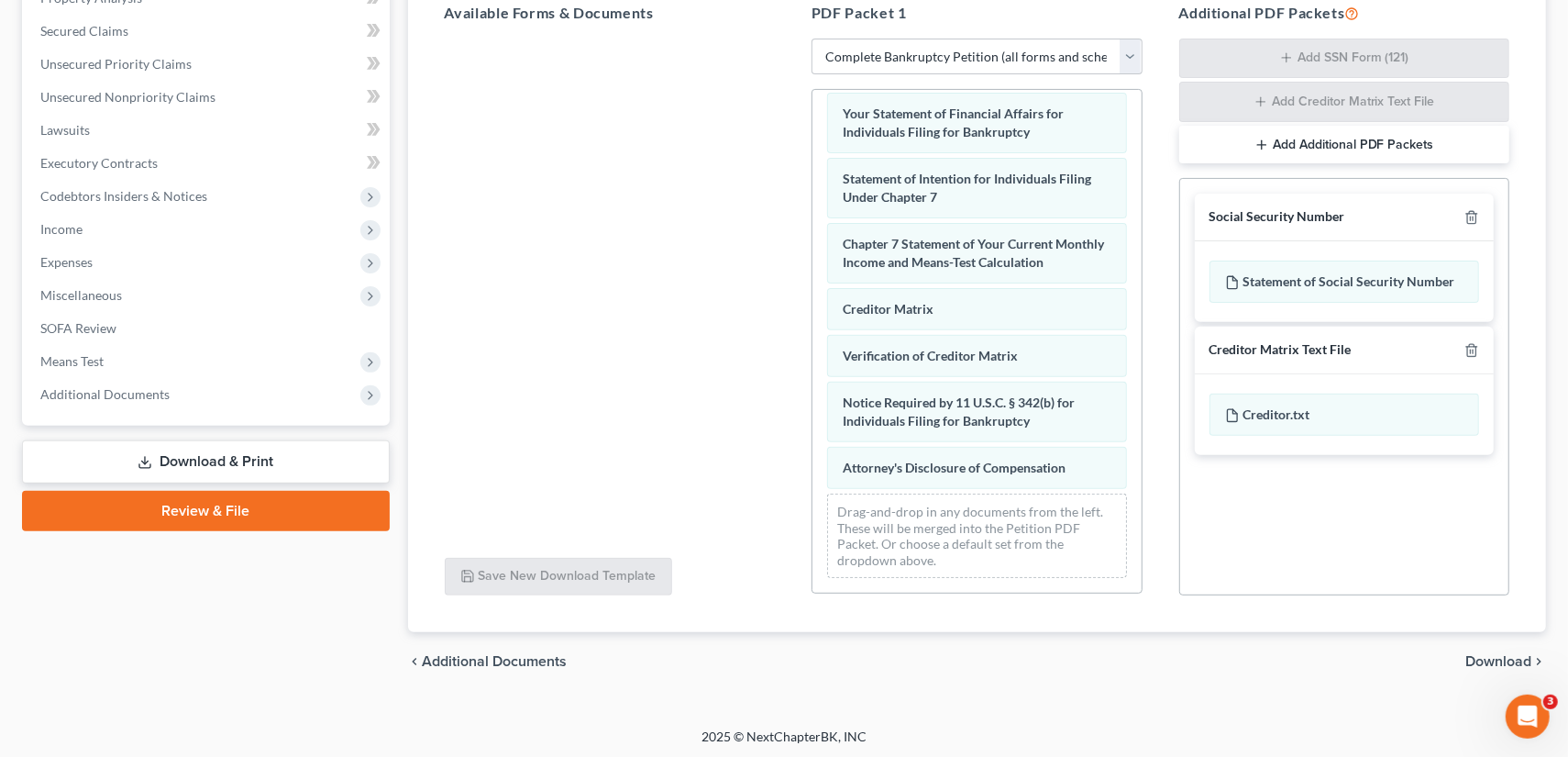
click at [1483, 661] on span "Download" at bounding box center [1497, 661] width 66 height 15
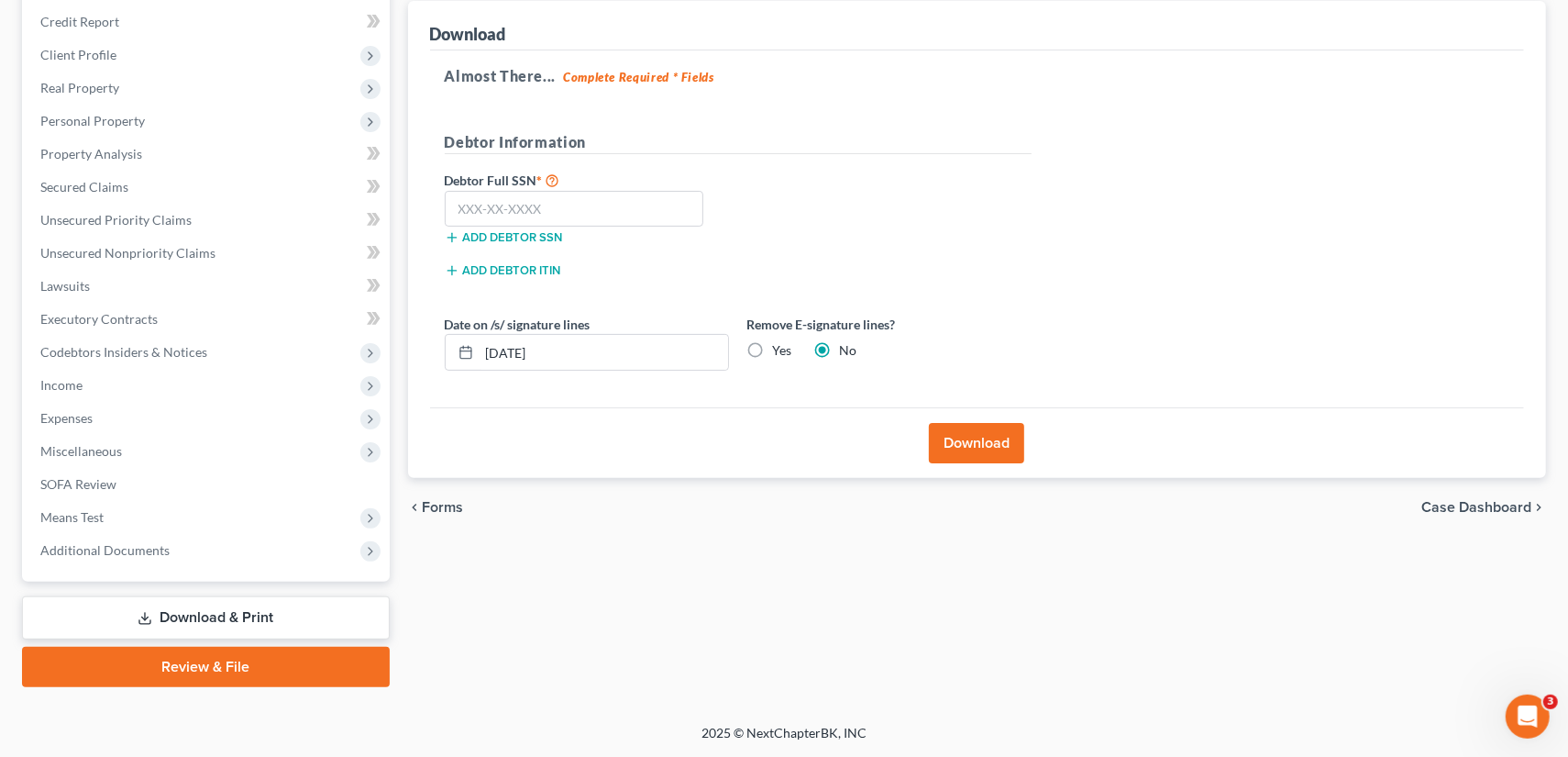
scroll to position [216, 0]
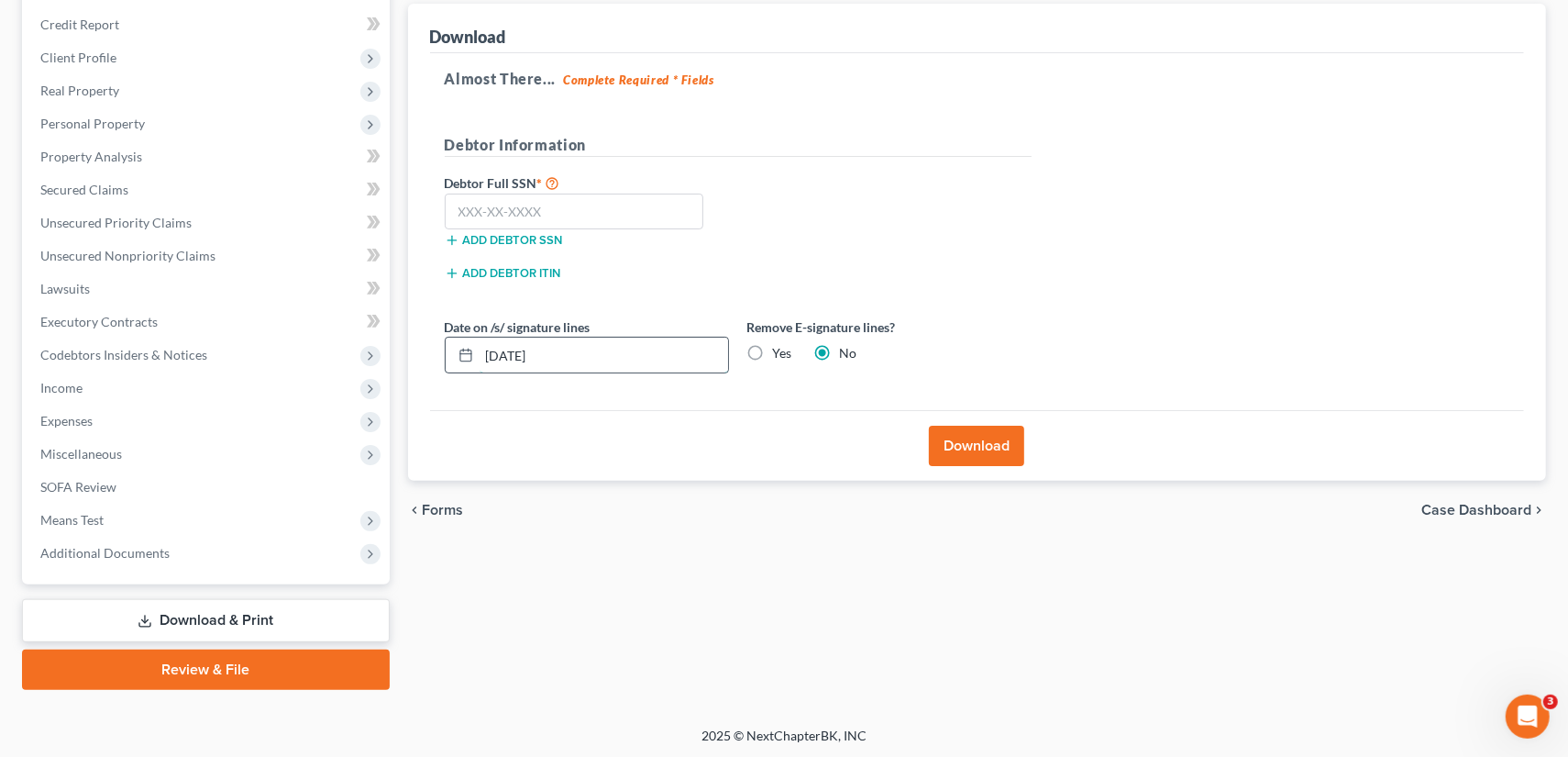
click at [518, 350] on input "[DATE]" at bounding box center [604, 355] width 249 height 35
type input "[DATE]"
click at [451, 210] on input "text" at bounding box center [574, 211] width 260 height 36
click at [465, 217] on input "text" at bounding box center [574, 211] width 260 height 36
type input "220-86-4524"
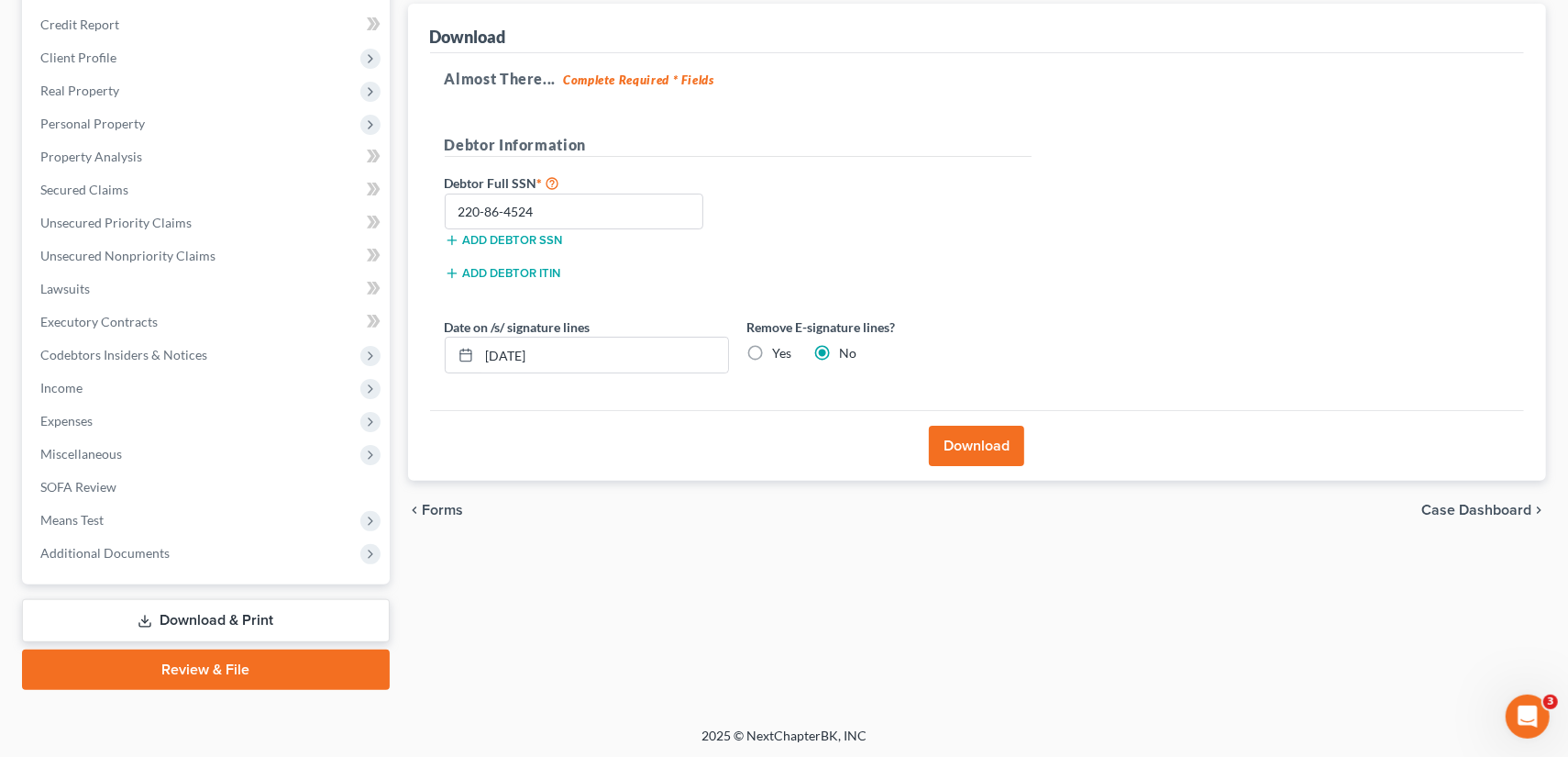
click at [980, 435] on button "Download" at bounding box center [976, 445] width 95 height 40
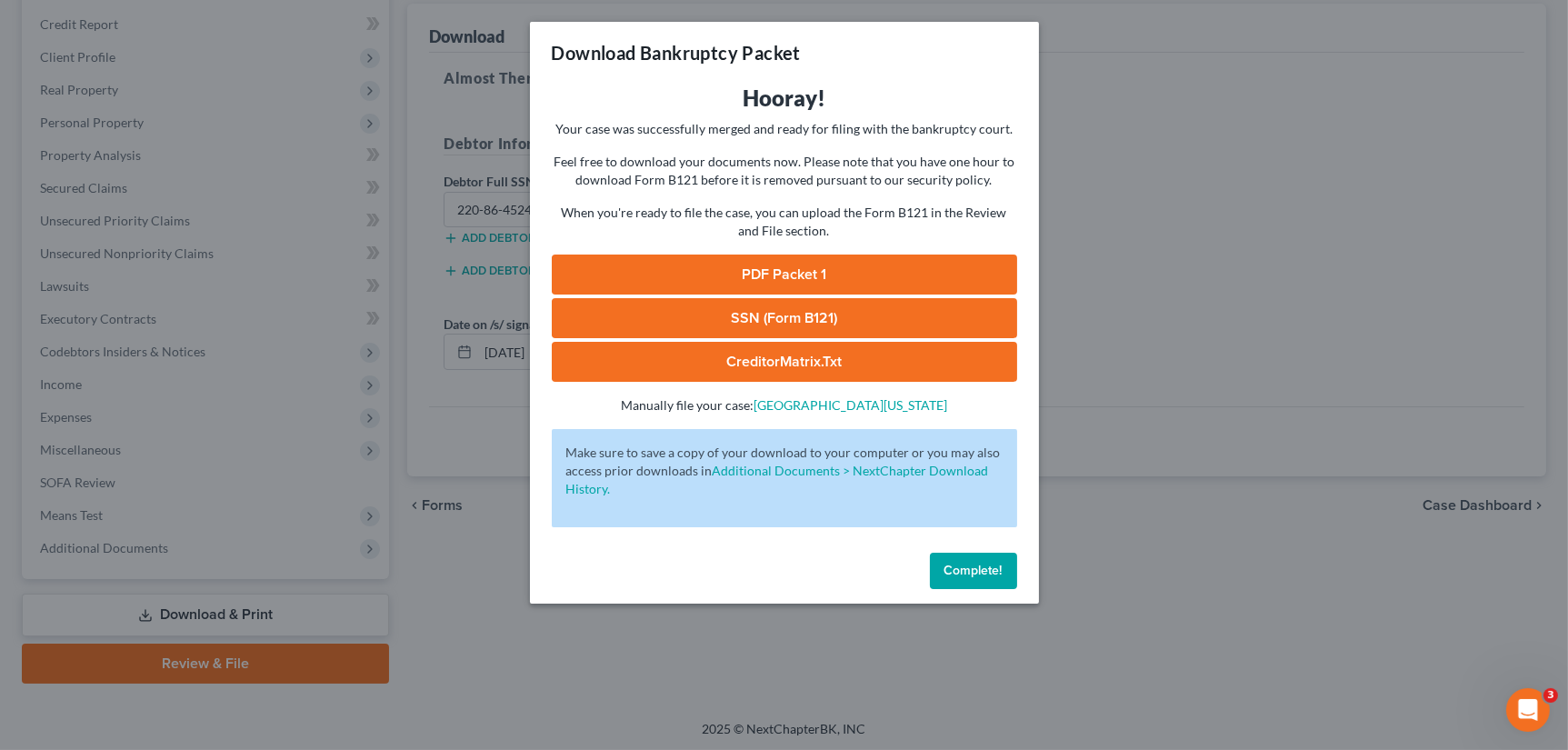
click at [787, 276] on link "PDF Packet 1" at bounding box center [784, 274] width 465 height 40
click at [787, 318] on link "SSN (Form B121)" at bounding box center [784, 318] width 465 height 40
click at [792, 364] on link "CreditorMatrix.txt" at bounding box center [784, 361] width 465 height 40
click at [965, 567] on span "Complete!" at bounding box center [973, 570] width 58 height 16
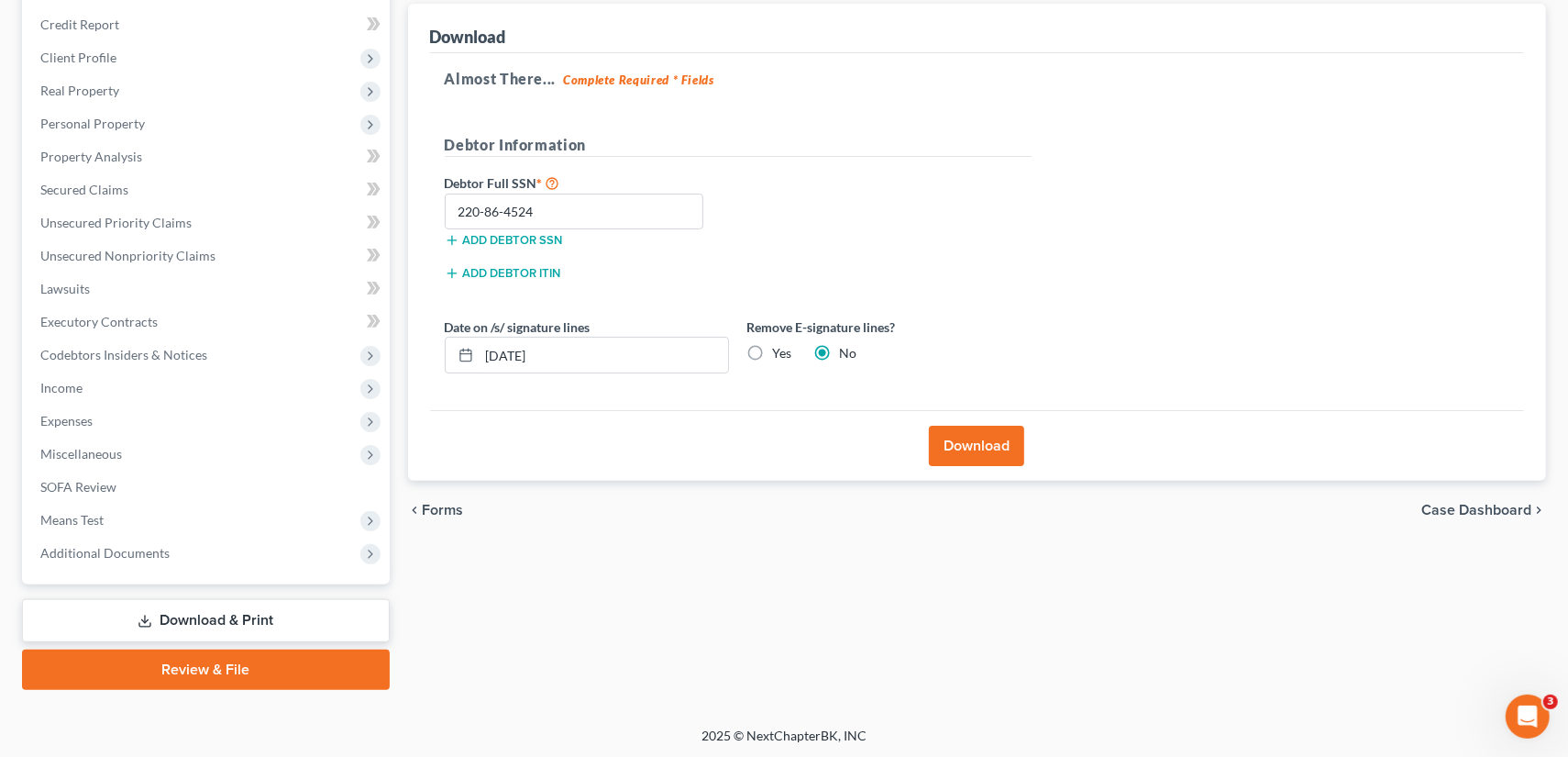
click at [1483, 507] on span "Case Dashboard" at bounding box center [1476, 510] width 110 height 15
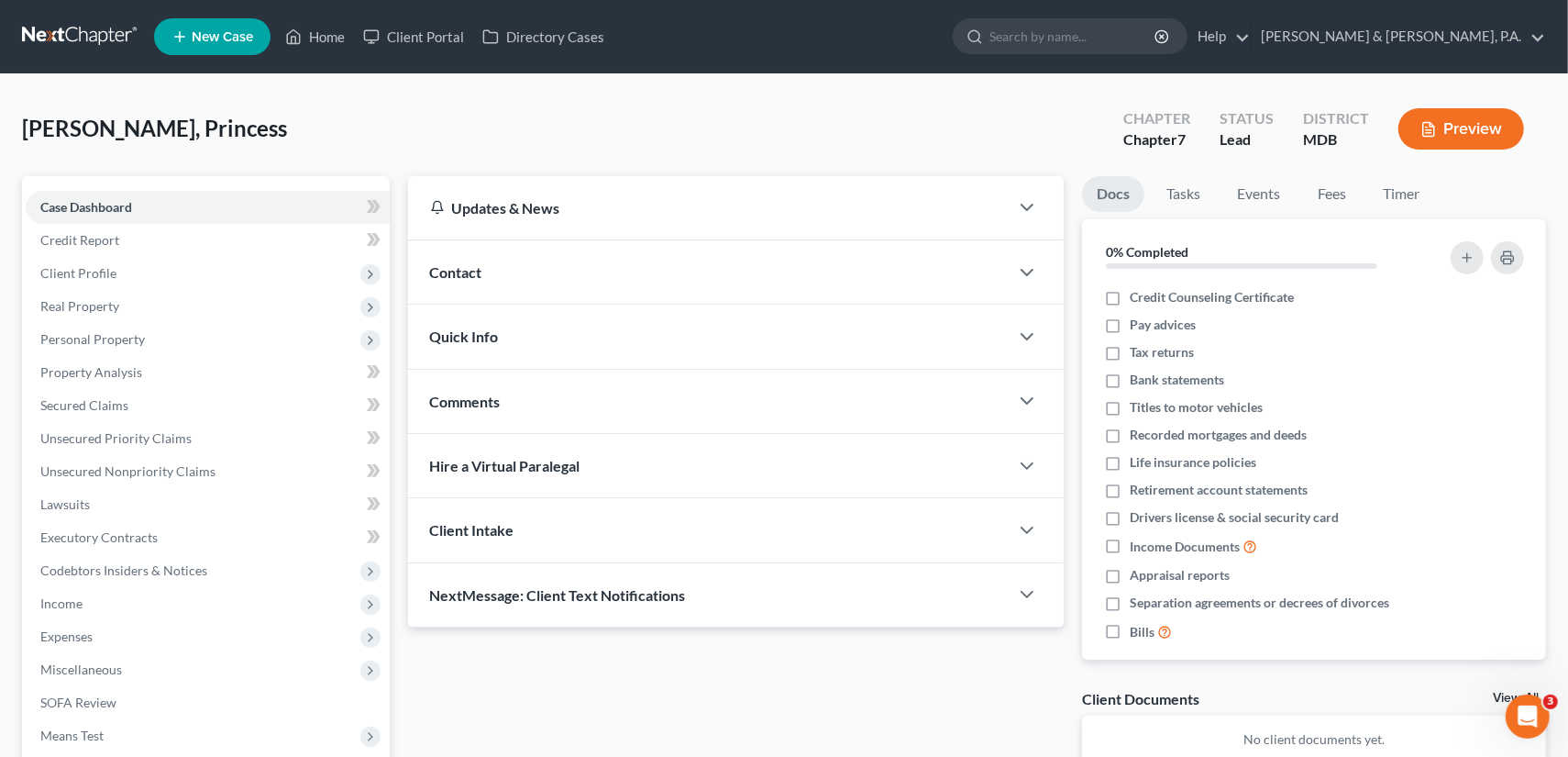
drag, startPoint x: 735, startPoint y: 114, endPoint x: 1572, endPoint y: 526, distance: 932.9
click at [735, 114] on div "[PERSON_NAME], Princess Upgraded Chapter Chapter 7 Status Lead District MDB Pre…" at bounding box center [783, 135] width 1524 height 79
drag, startPoint x: 760, startPoint y: 117, endPoint x: 232, endPoint y: 283, distance: 553.5
click at [760, 117] on div "[PERSON_NAME], Princess Upgraded Chapter Chapter 7 Status Lead District MDB Pre…" at bounding box center [783, 135] width 1524 height 79
click at [108, 281] on span "Client Profile" at bounding box center [207, 274] width 364 height 33
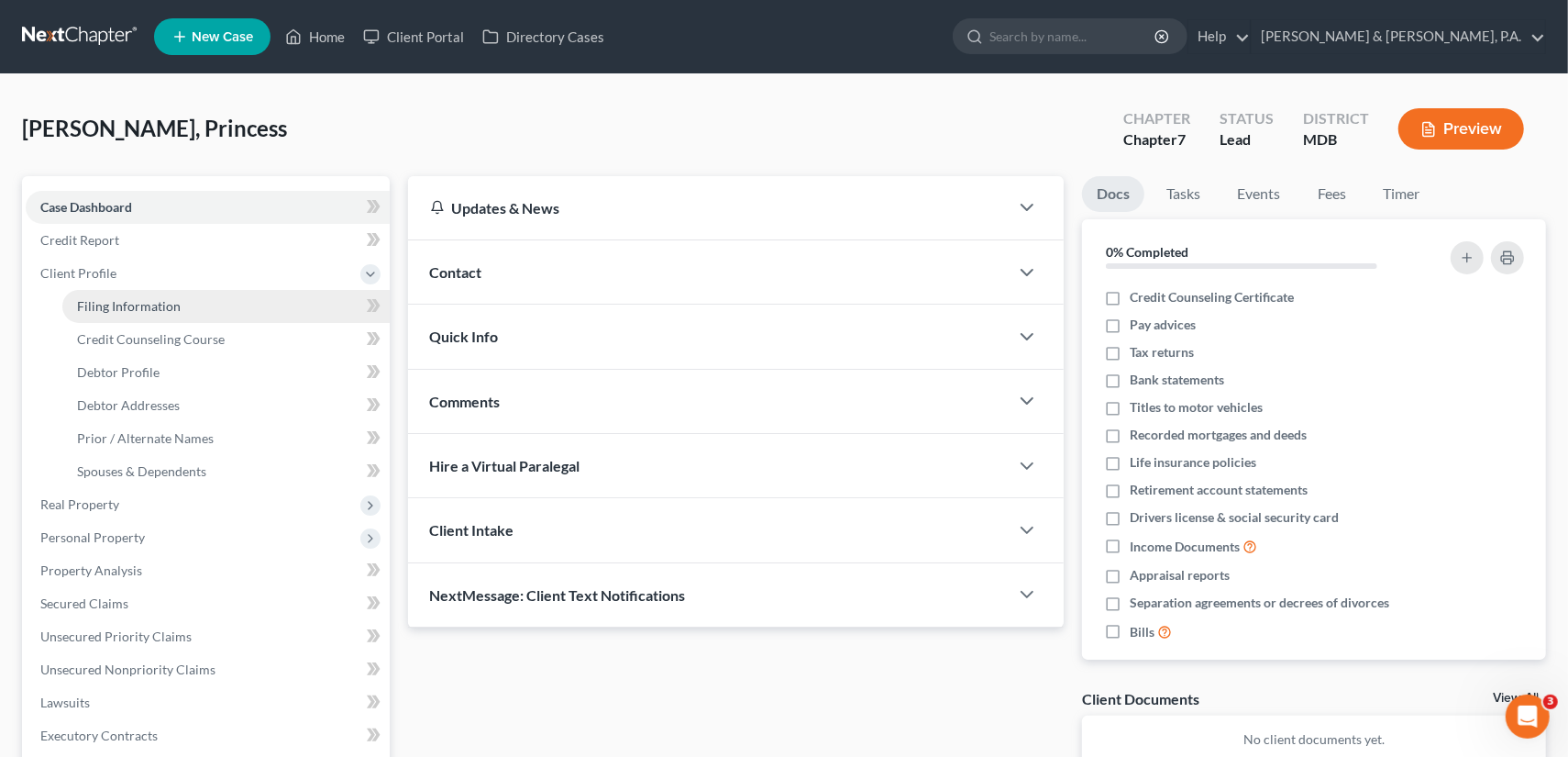
click at [117, 300] on span "Filing Information" at bounding box center [129, 306] width 104 height 16
select select "1"
select select "0"
select select "21"
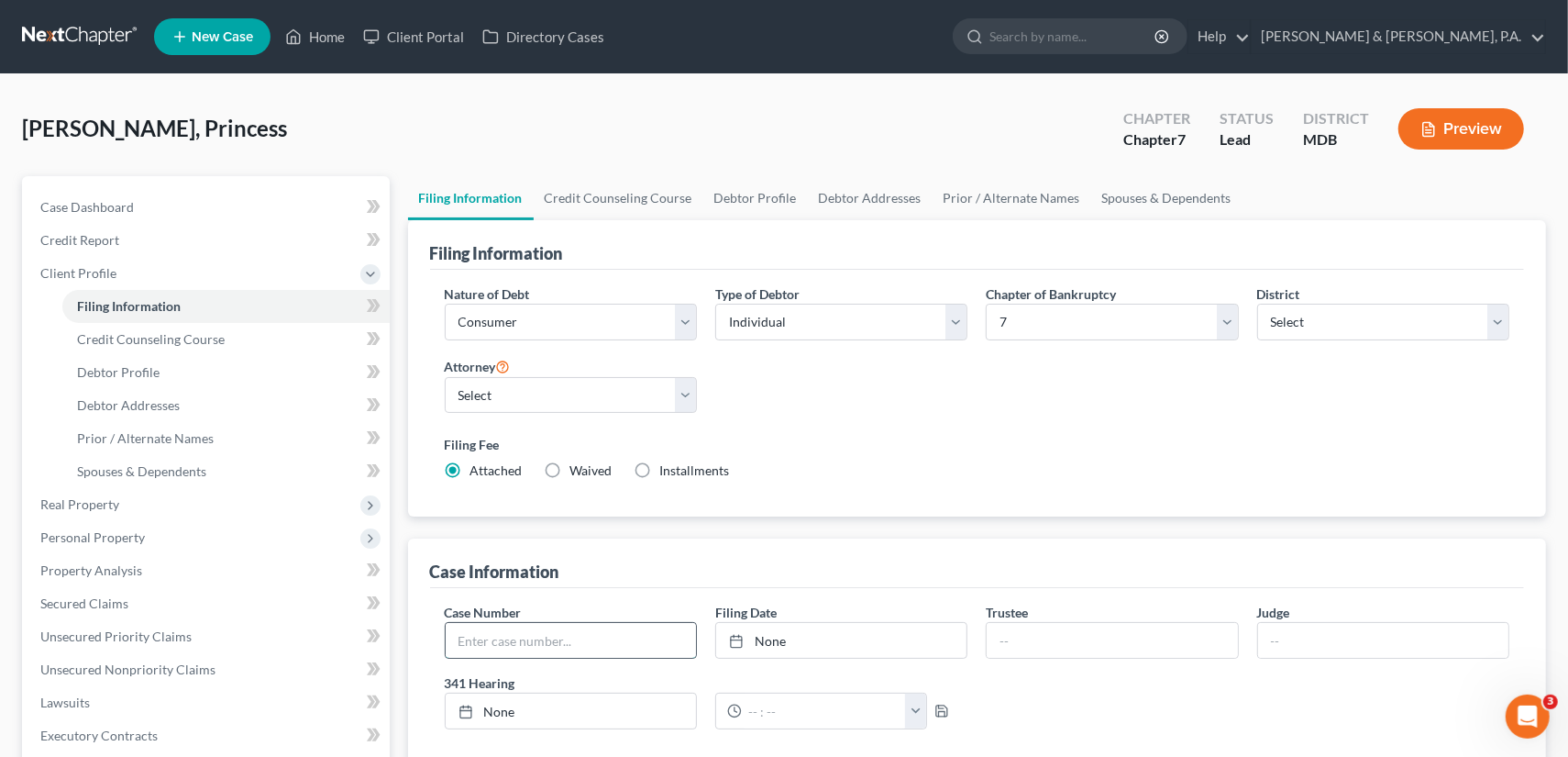
click at [557, 642] on input "text" at bounding box center [570, 640] width 250 height 35
type input "25-17521"
click at [734, 639] on line at bounding box center [736, 639] width 11 height 0
type input "[DATE]"
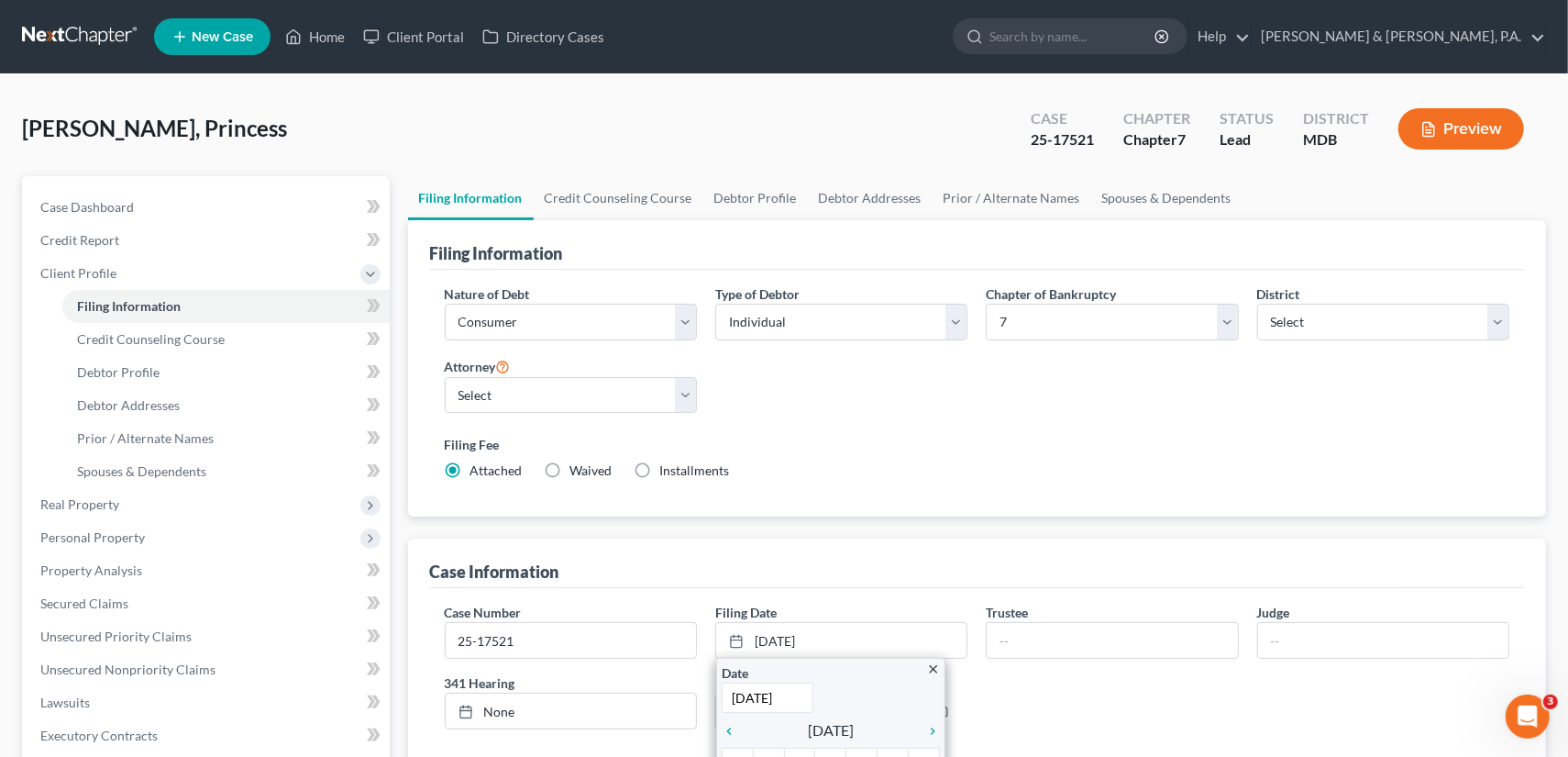
click at [1113, 692] on div "Case Number 25-17521 Filing Date [DATE] close Date [DATE] Time 12:00 AM chevron…" at bounding box center [977, 674] width 1084 height 141
click at [1052, 641] on input "text" at bounding box center [1111, 640] width 250 height 35
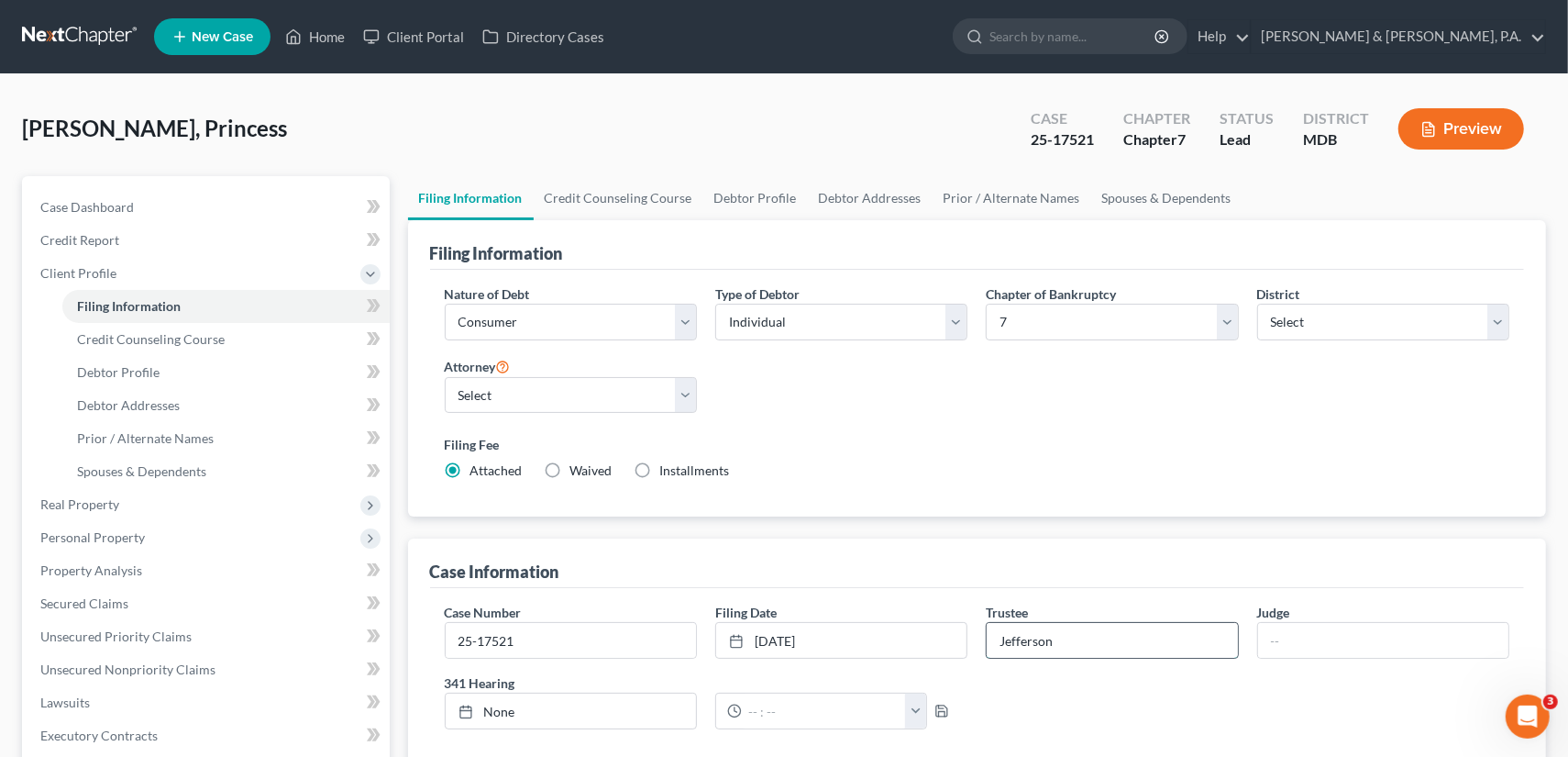
type input "Jefferson"
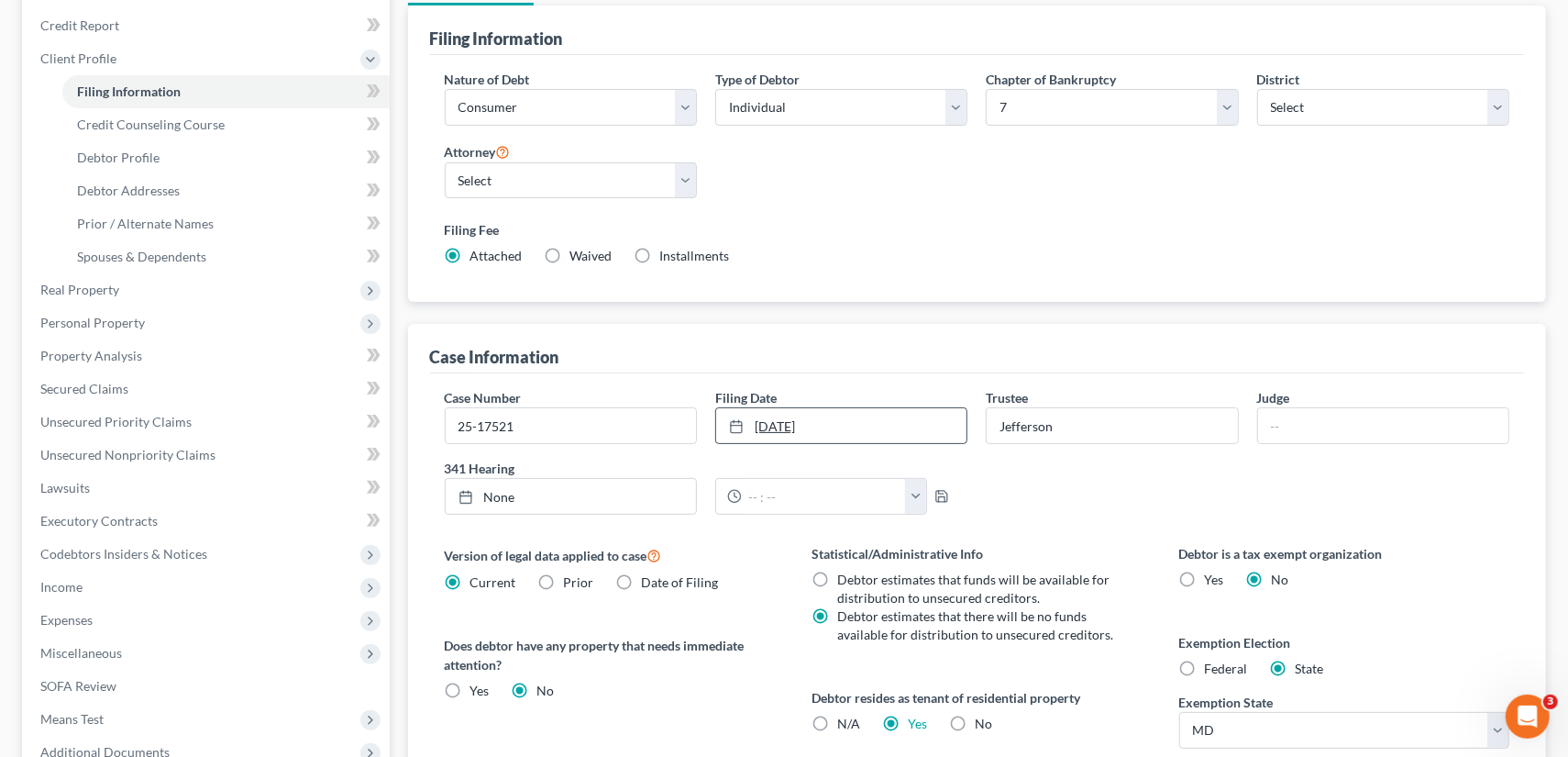
scroll to position [276, 0]
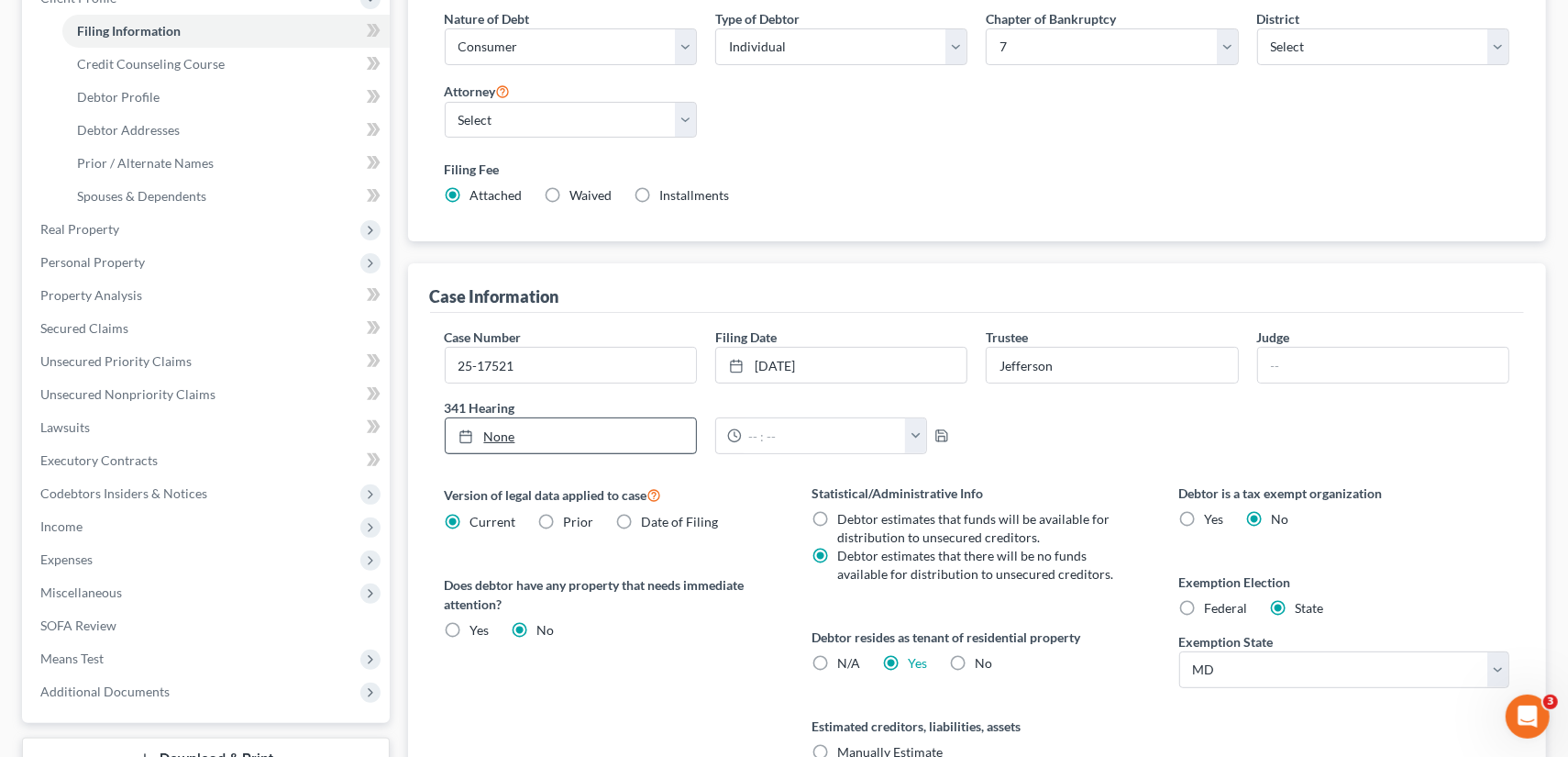
click at [497, 428] on link "None" at bounding box center [570, 436] width 250 height 35
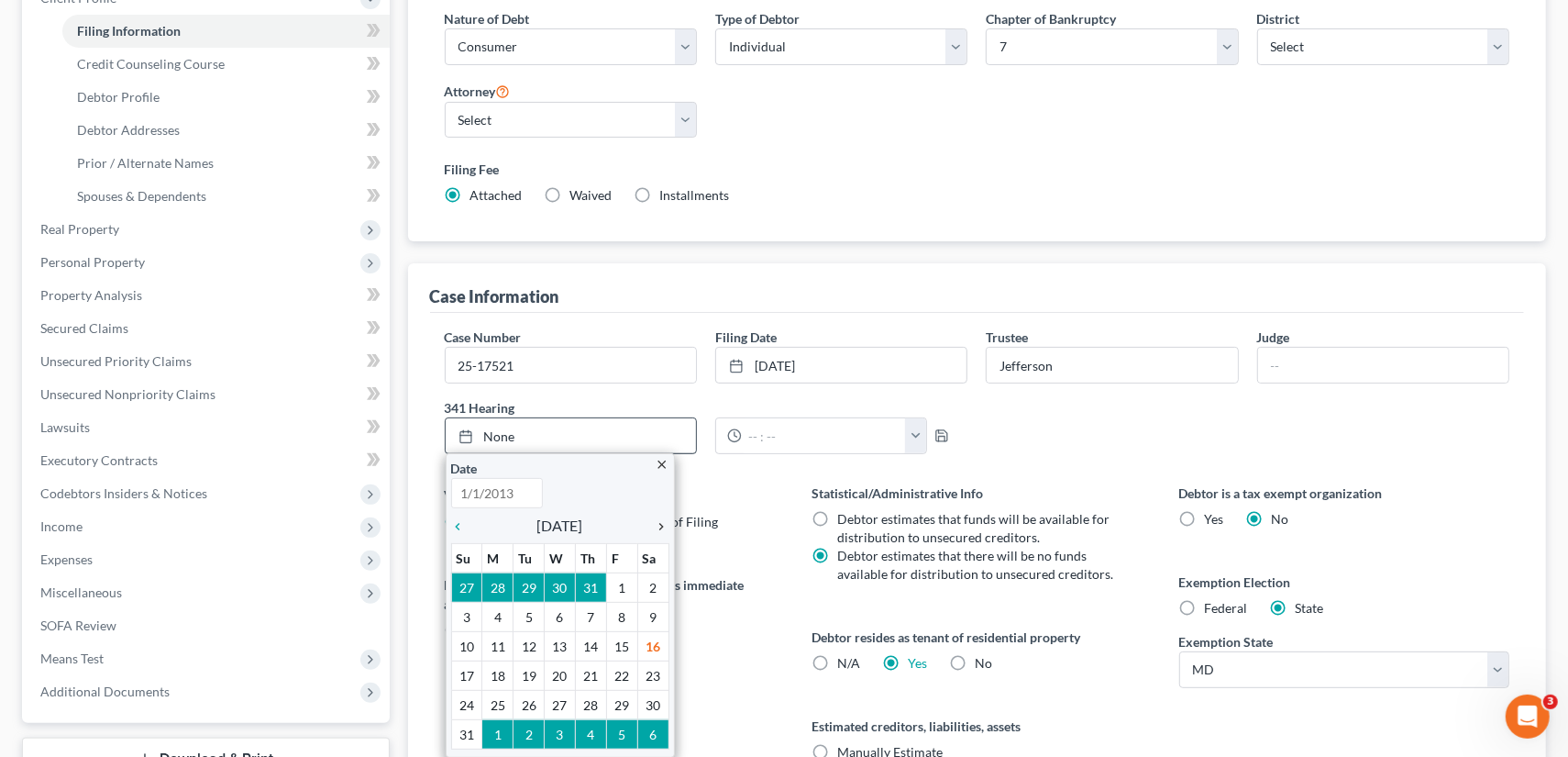
type input "[DATE]"
click at [662, 524] on icon "chevron_right" at bounding box center [658, 526] width 24 height 15
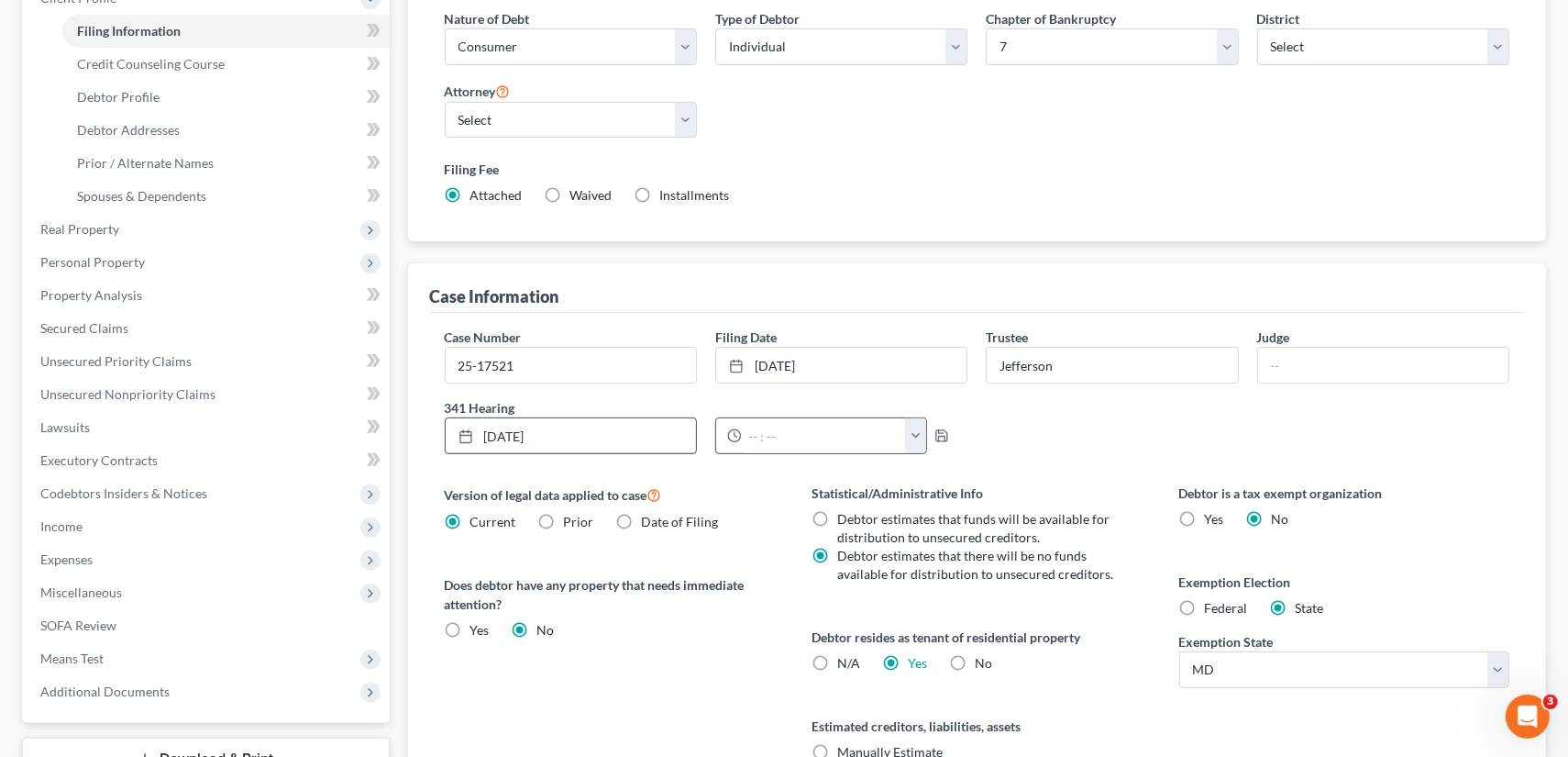
click at [914, 430] on button "button" at bounding box center [915, 436] width 22 height 35
click at [931, 540] on link "10:00am" at bounding box center [952, 542] width 103 height 31
type input "10:00am"
